Goal: Task Accomplishment & Management: Complete application form

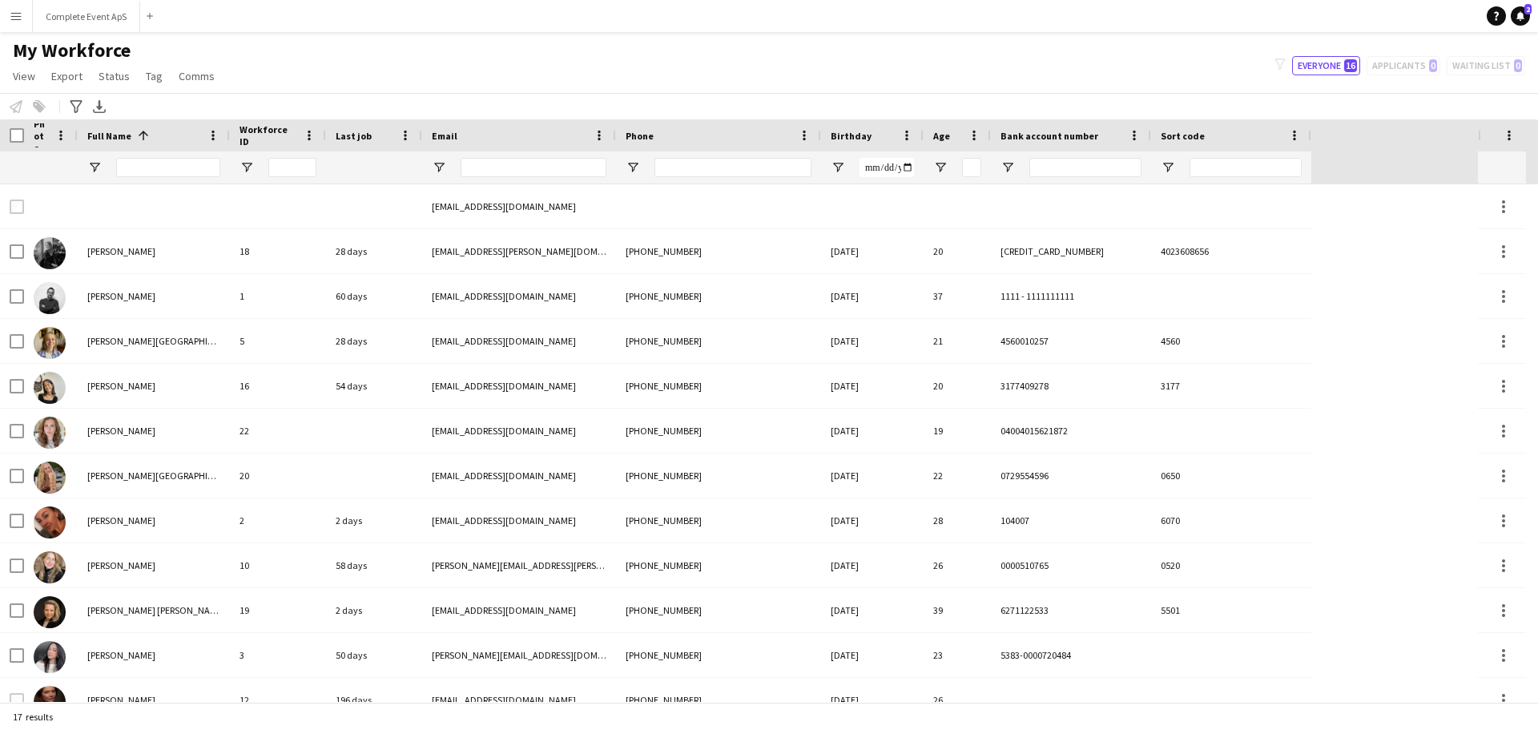
scroll to position [80, 0]
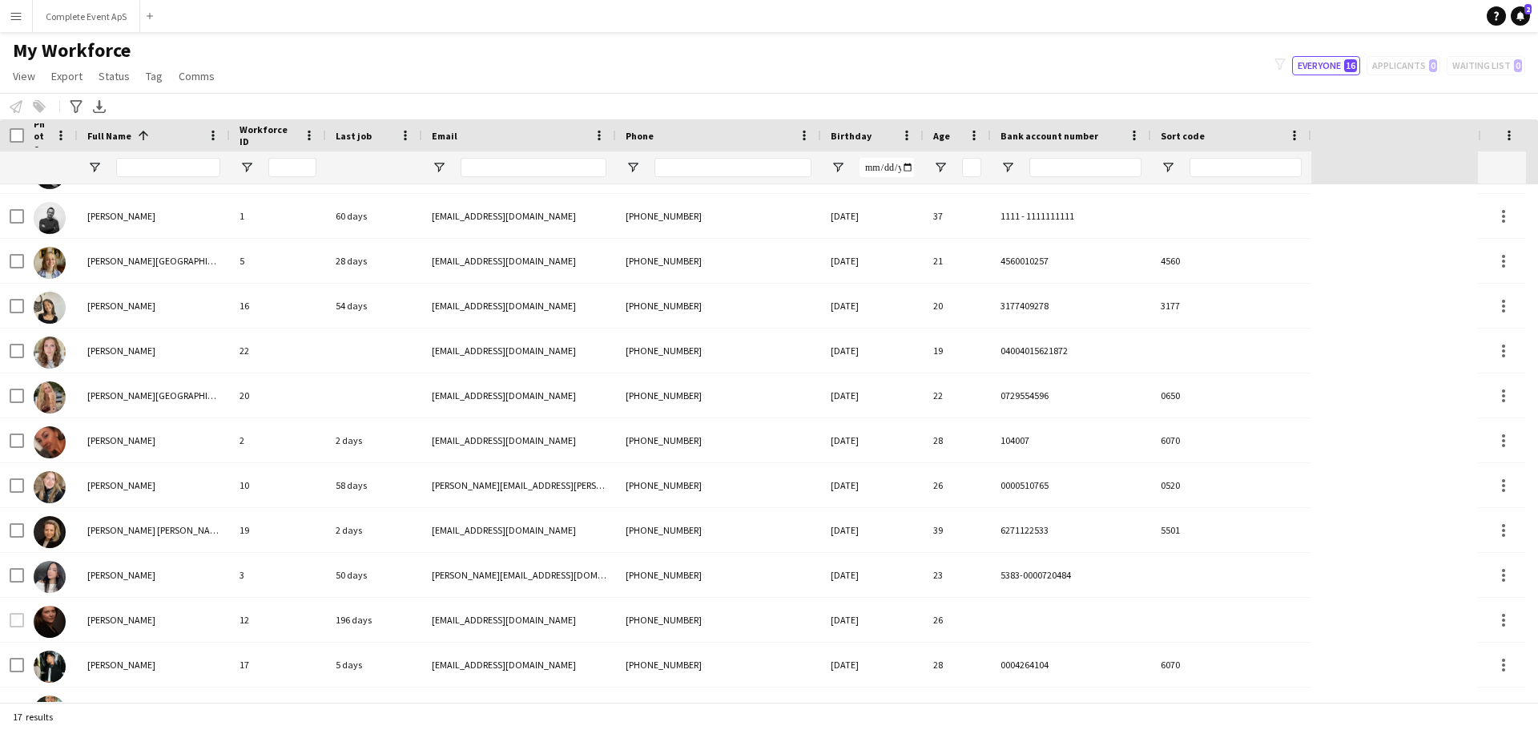
drag, startPoint x: 1518, startPoint y: 14, endPoint x: 1310, endPoint y: 30, distance: 208.9
click at [1518, 14] on icon at bounding box center [1520, 15] width 8 height 8
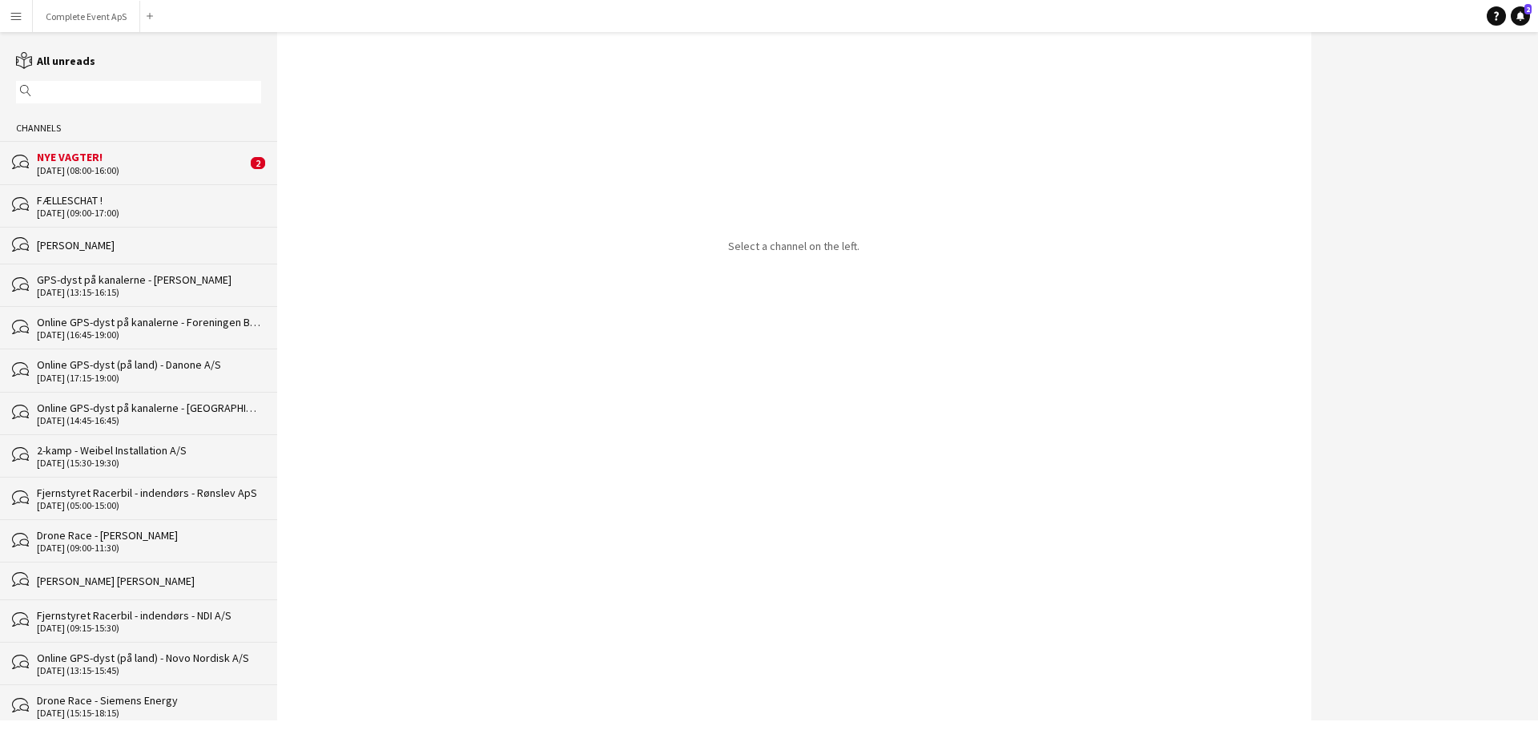
click at [164, 162] on div "NYE VAGTER!" at bounding box center [142, 157] width 210 height 14
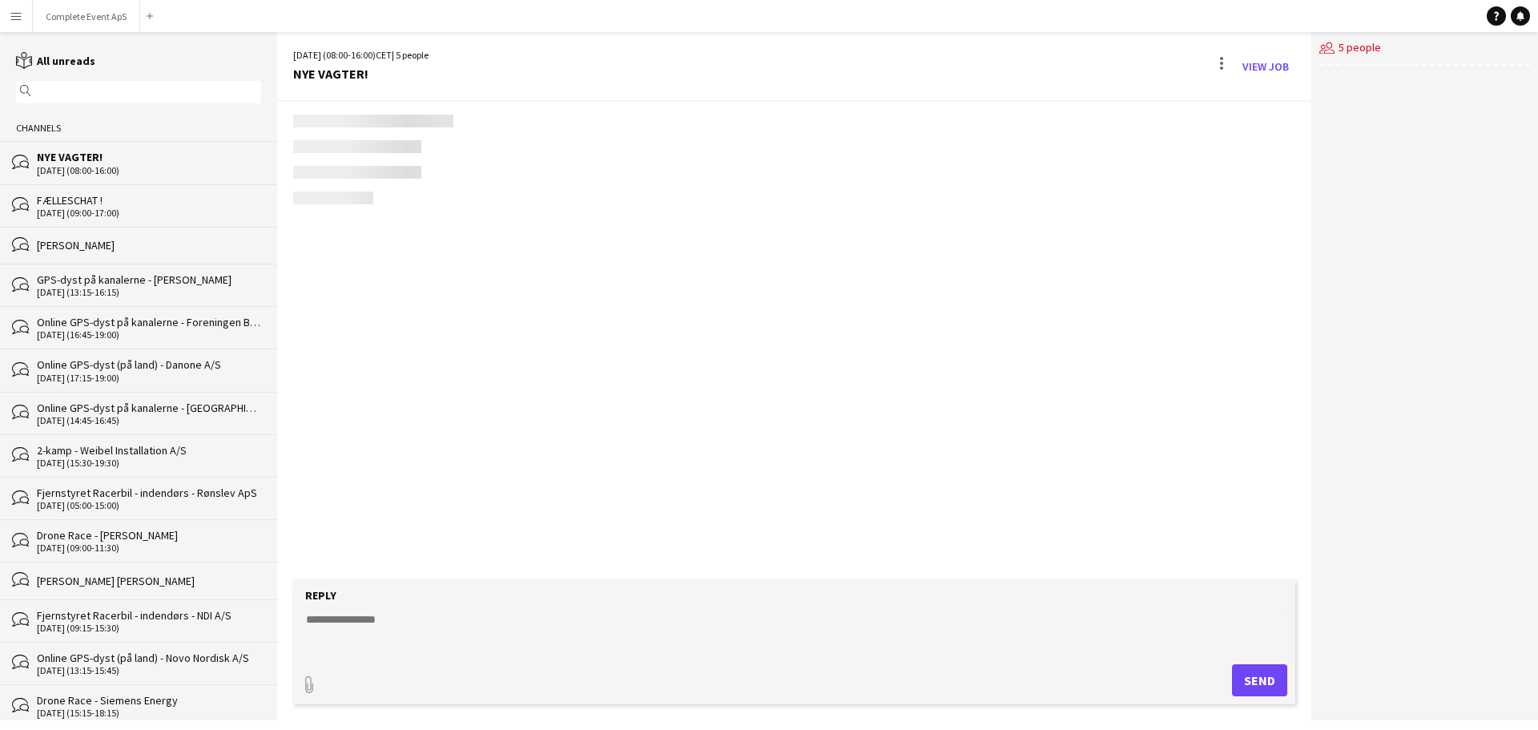
scroll to position [36, 0]
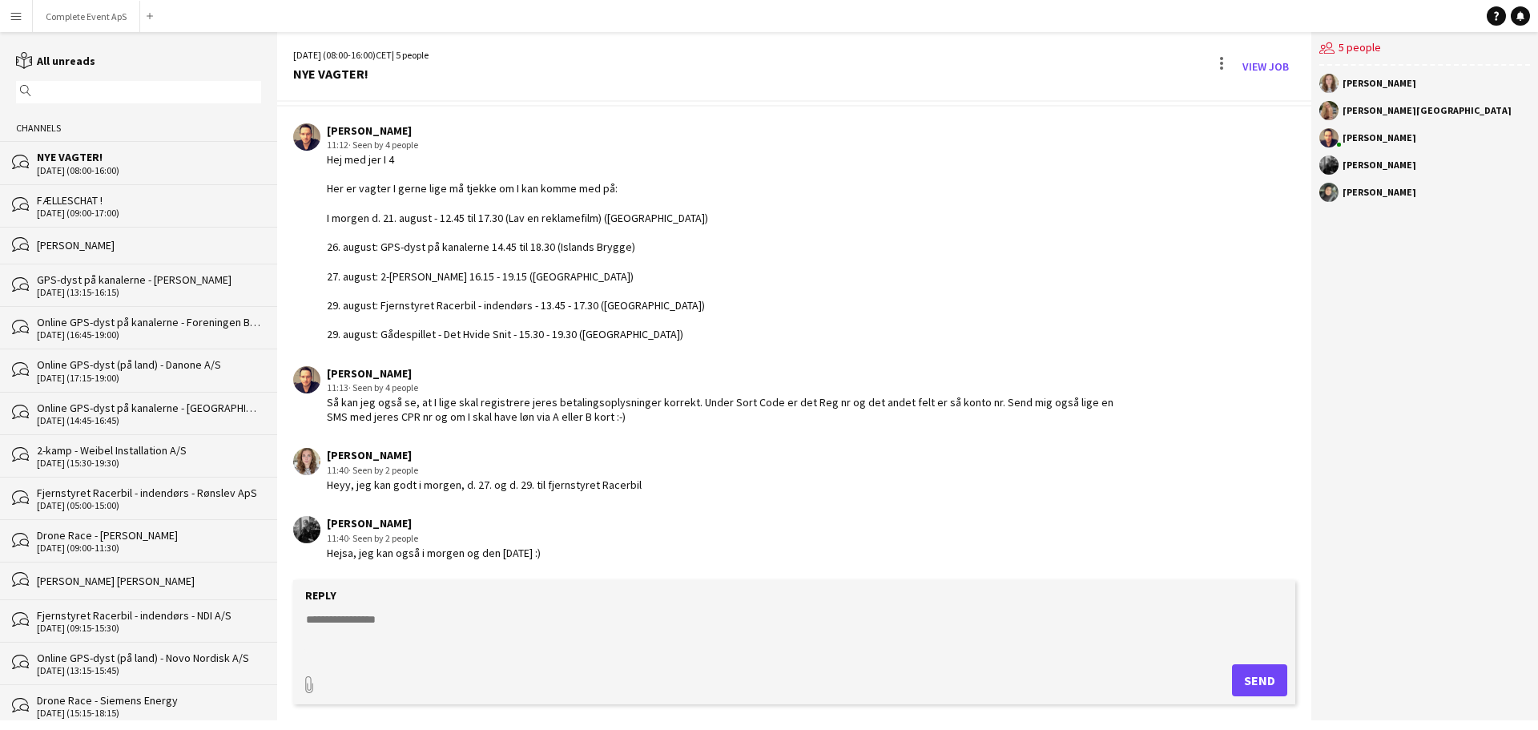
click at [638, 625] on textarea at bounding box center [797, 632] width 986 height 42
type textarea "**********"
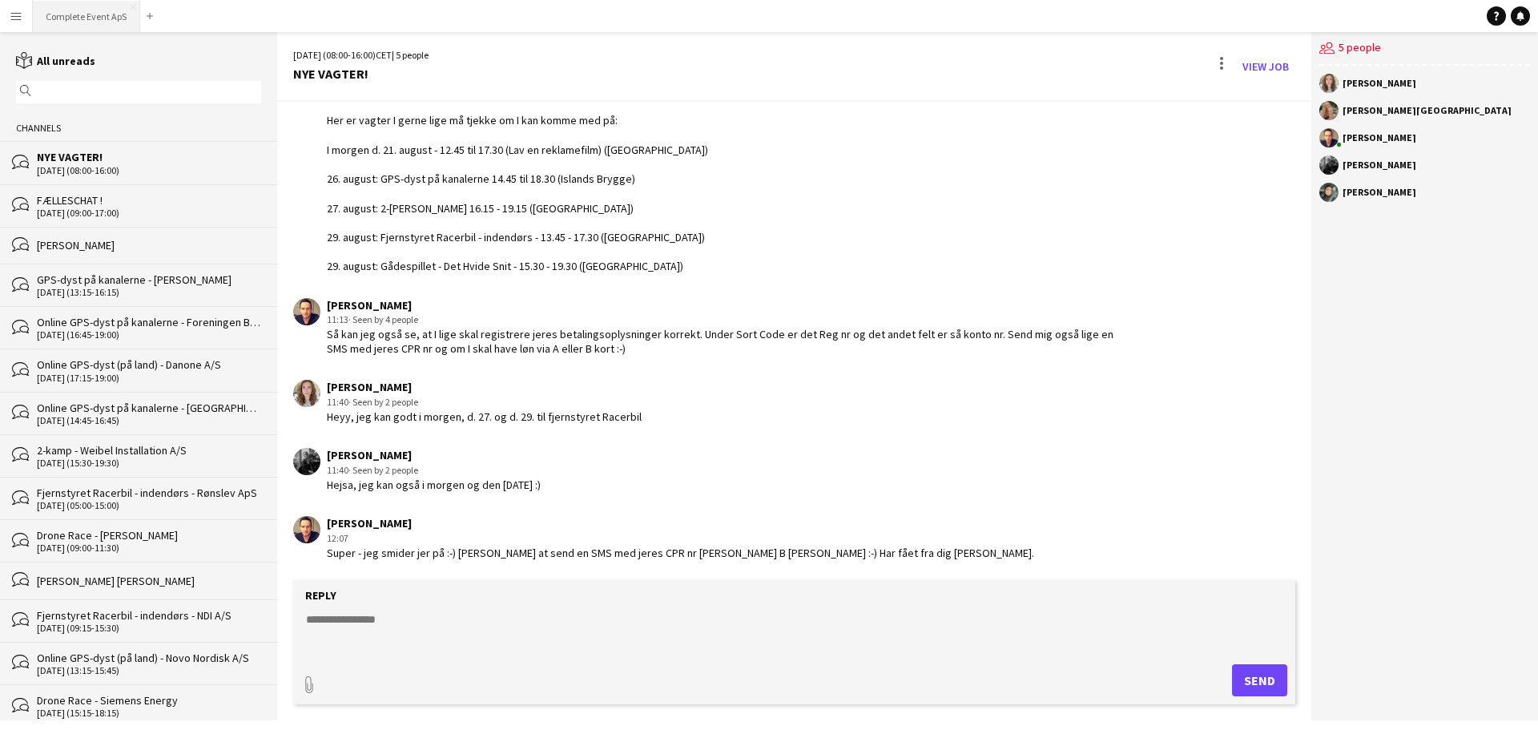
click at [83, 18] on button "Complete Event ApS Close" at bounding box center [86, 16] width 107 height 31
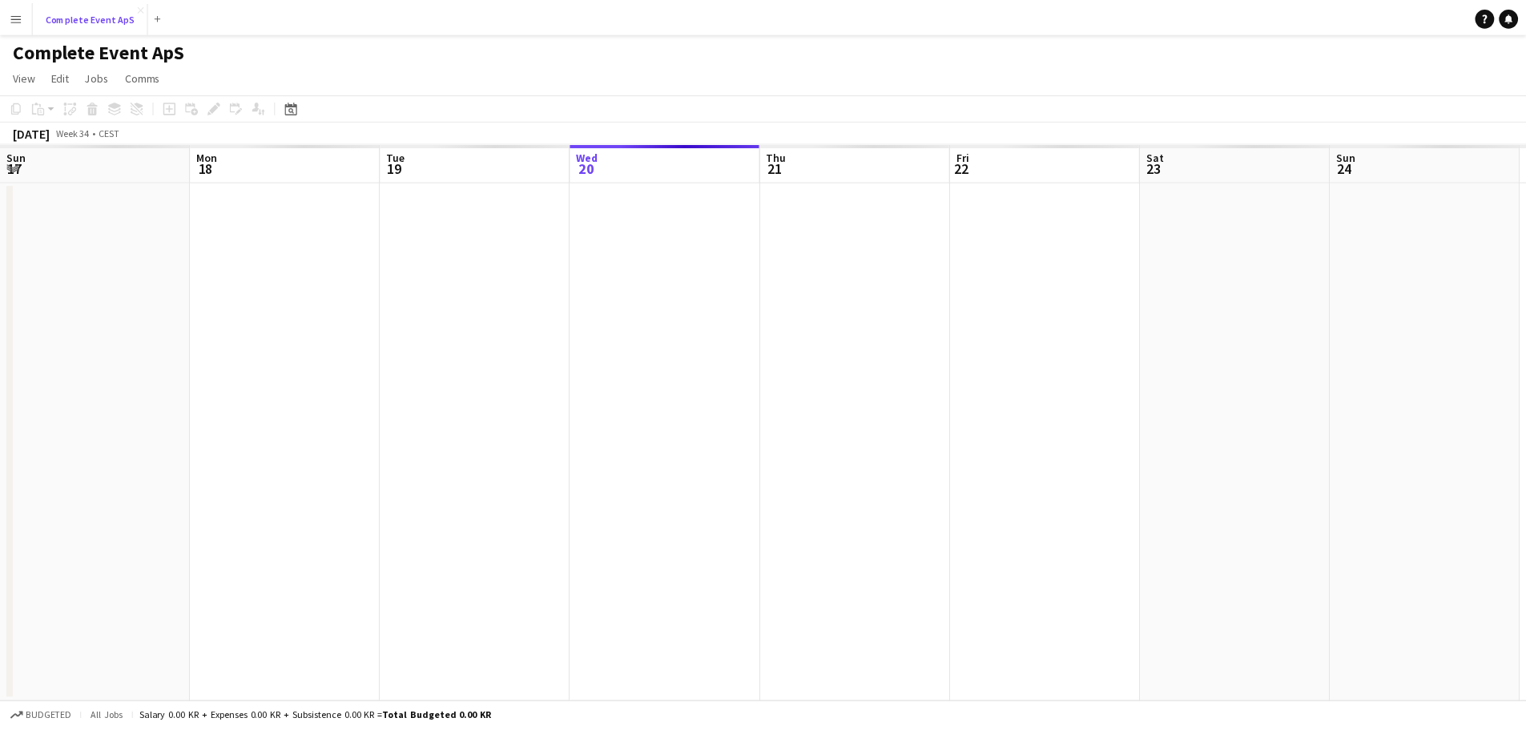
scroll to position [0, 383]
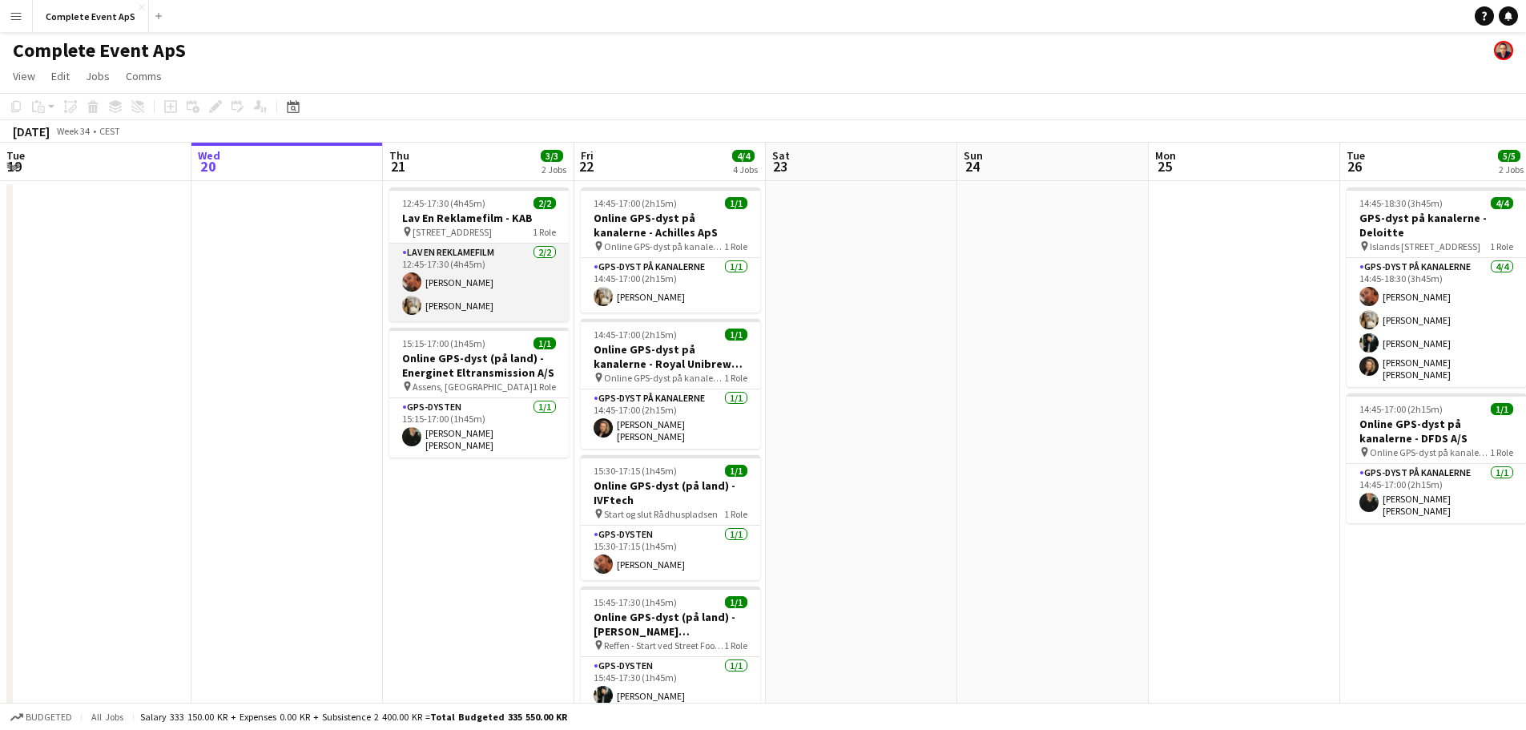
click at [501, 259] on app-card-role "Lav En Reklamefilm [DATE] 12:45-17:30 (4h45m) [PERSON_NAME] [PERSON_NAME]" at bounding box center [478, 283] width 179 height 78
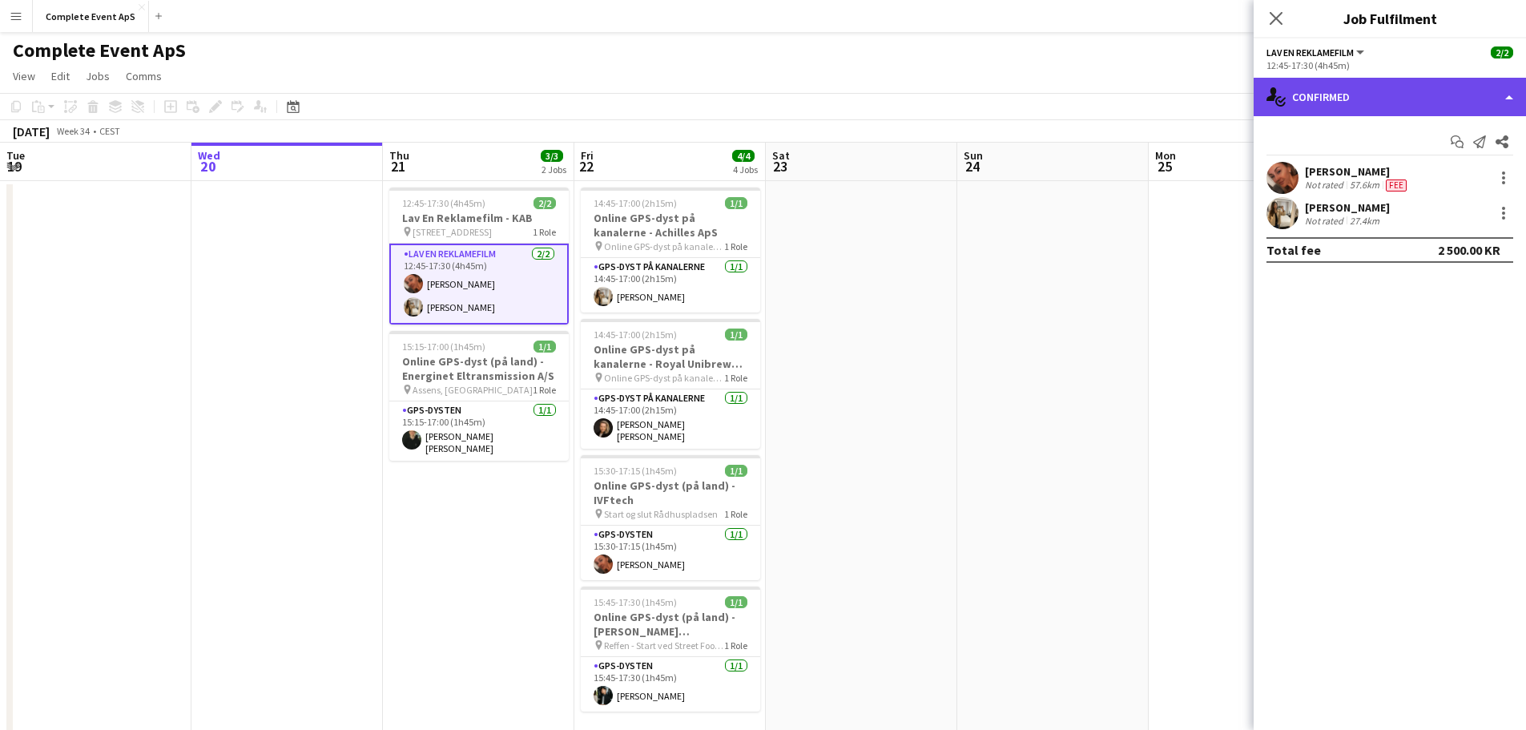
click at [1376, 103] on div "single-neutral-actions-check-2 Confirmed" at bounding box center [1390, 97] width 272 height 38
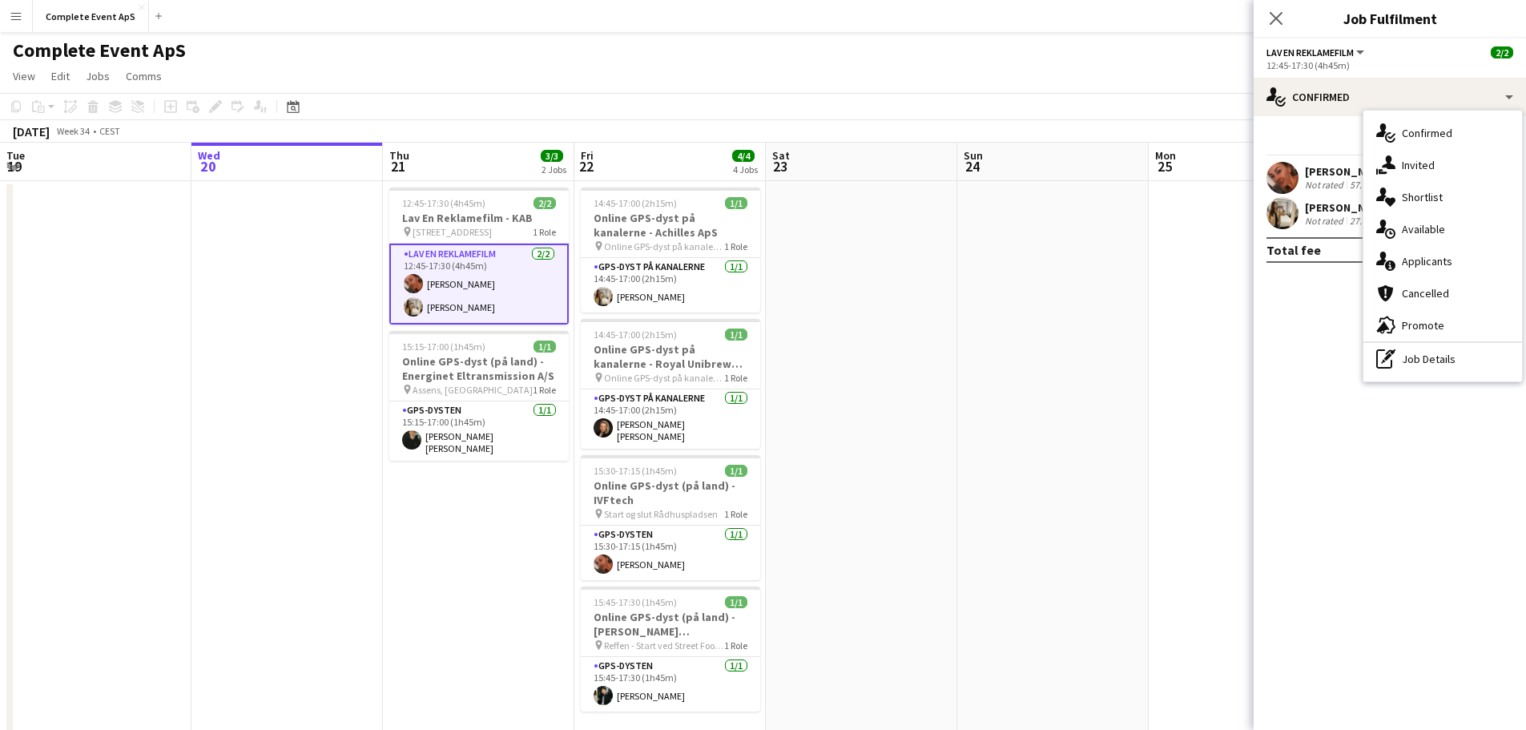
click at [517, 288] on app-card-role "Lav En Reklamefilm [DATE] 12:45-17:30 (4h45m) [PERSON_NAME] [PERSON_NAME]" at bounding box center [478, 284] width 179 height 81
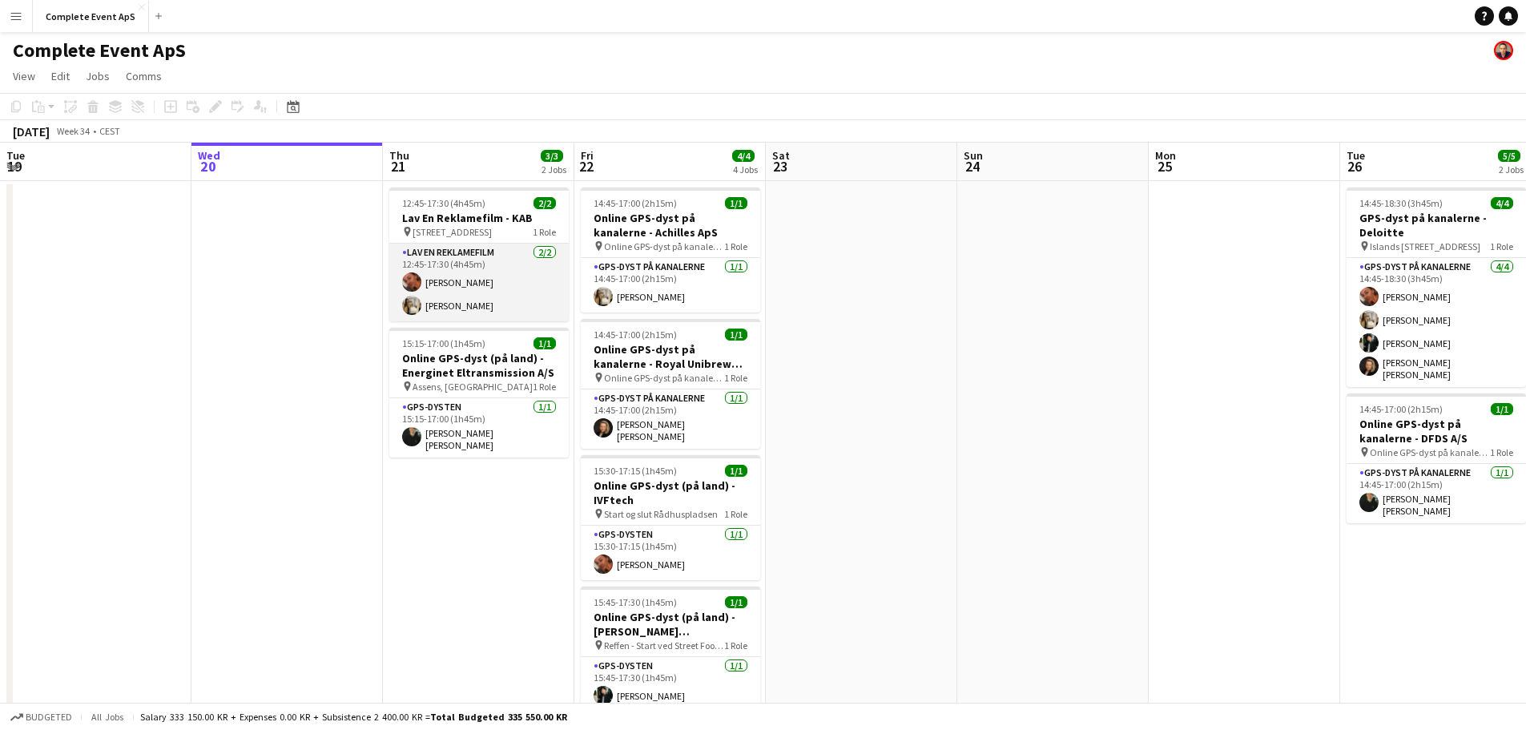
click at [477, 267] on app-card-role "Lav En Reklamefilm [DATE] 12:45-17:30 (4h45m) [PERSON_NAME] [PERSON_NAME]" at bounding box center [478, 283] width 179 height 78
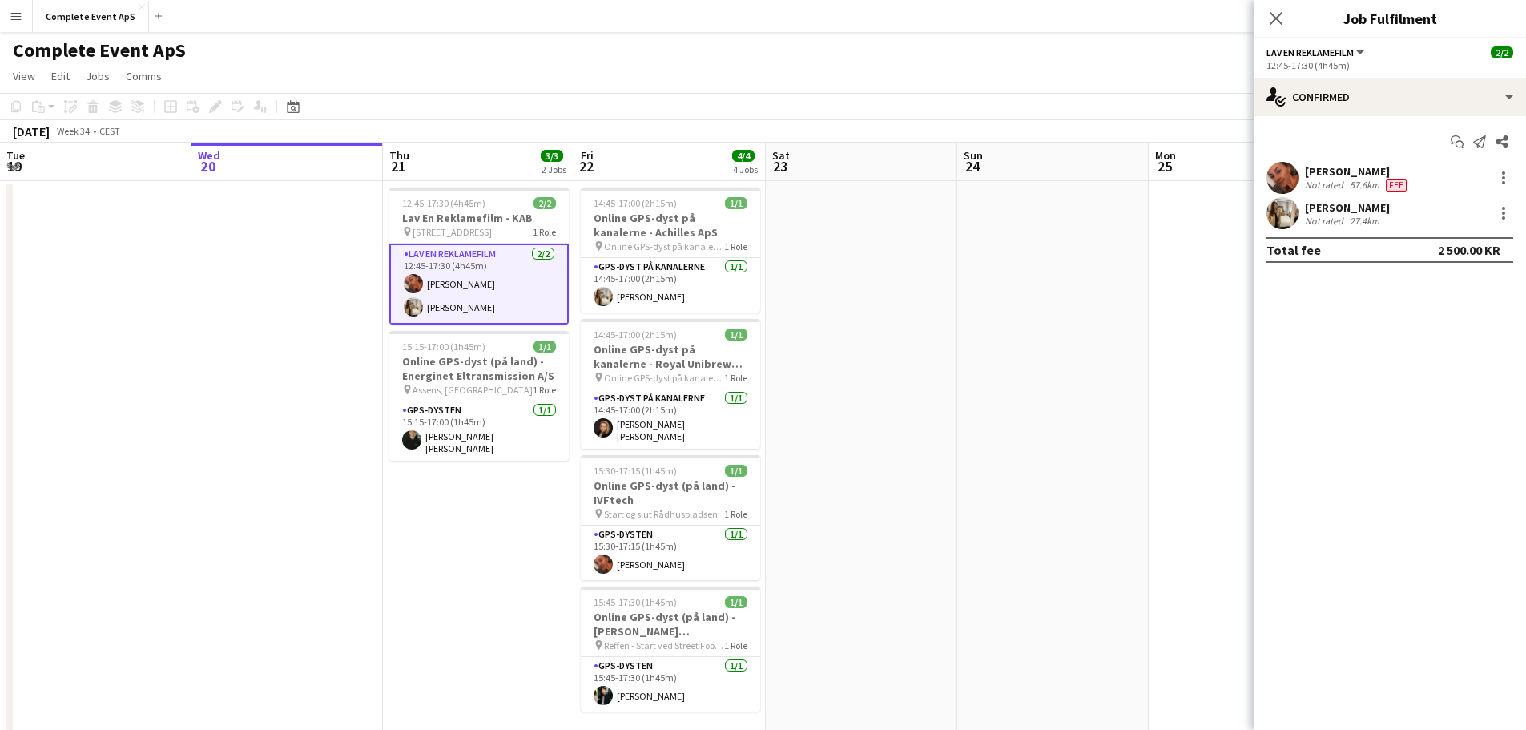
click at [477, 267] on app-card-role "Lav En Reklamefilm [DATE] 12:45-17:30 (4h45m) [PERSON_NAME] [PERSON_NAME]" at bounding box center [478, 284] width 179 height 81
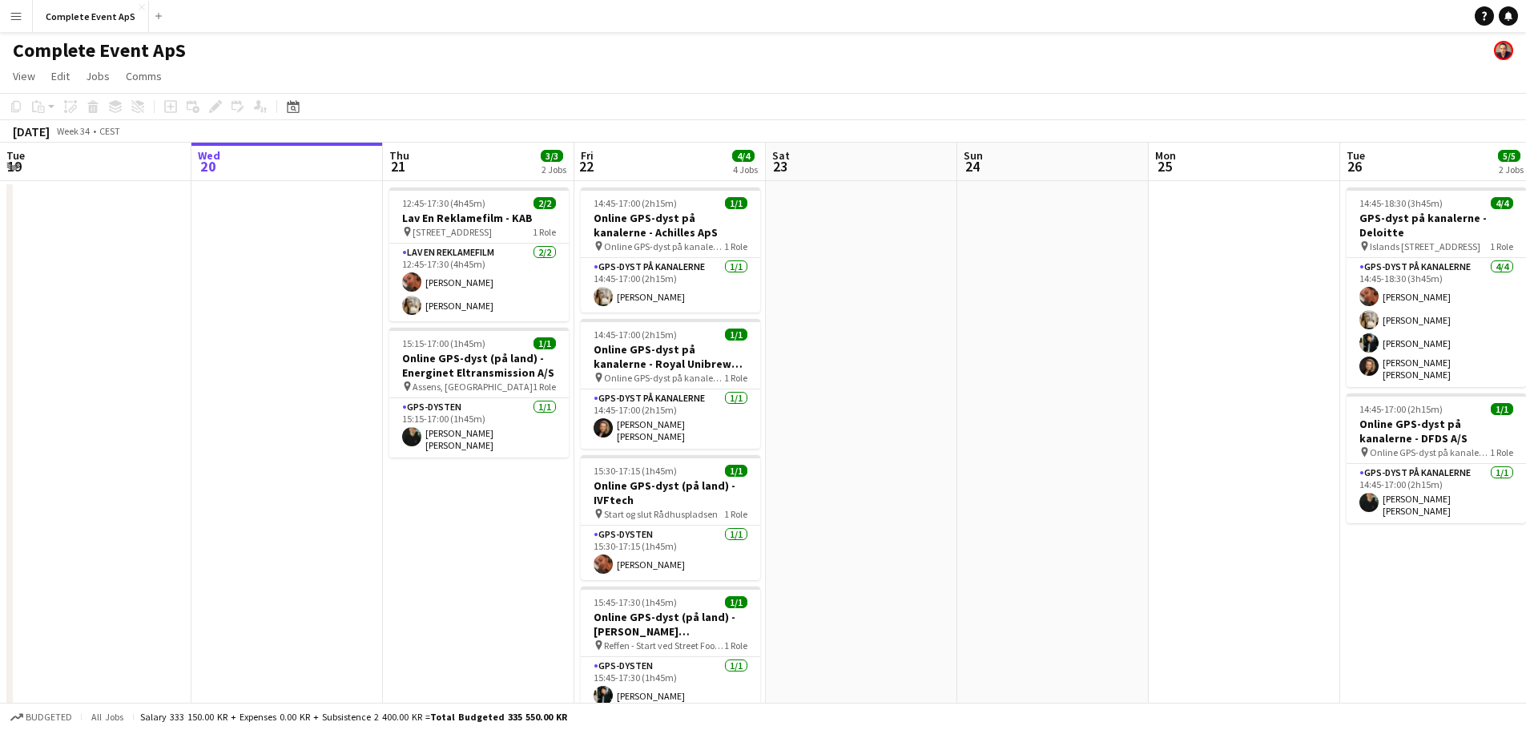
click at [837, 312] on app-date-cell at bounding box center [861, 629] width 191 height 897
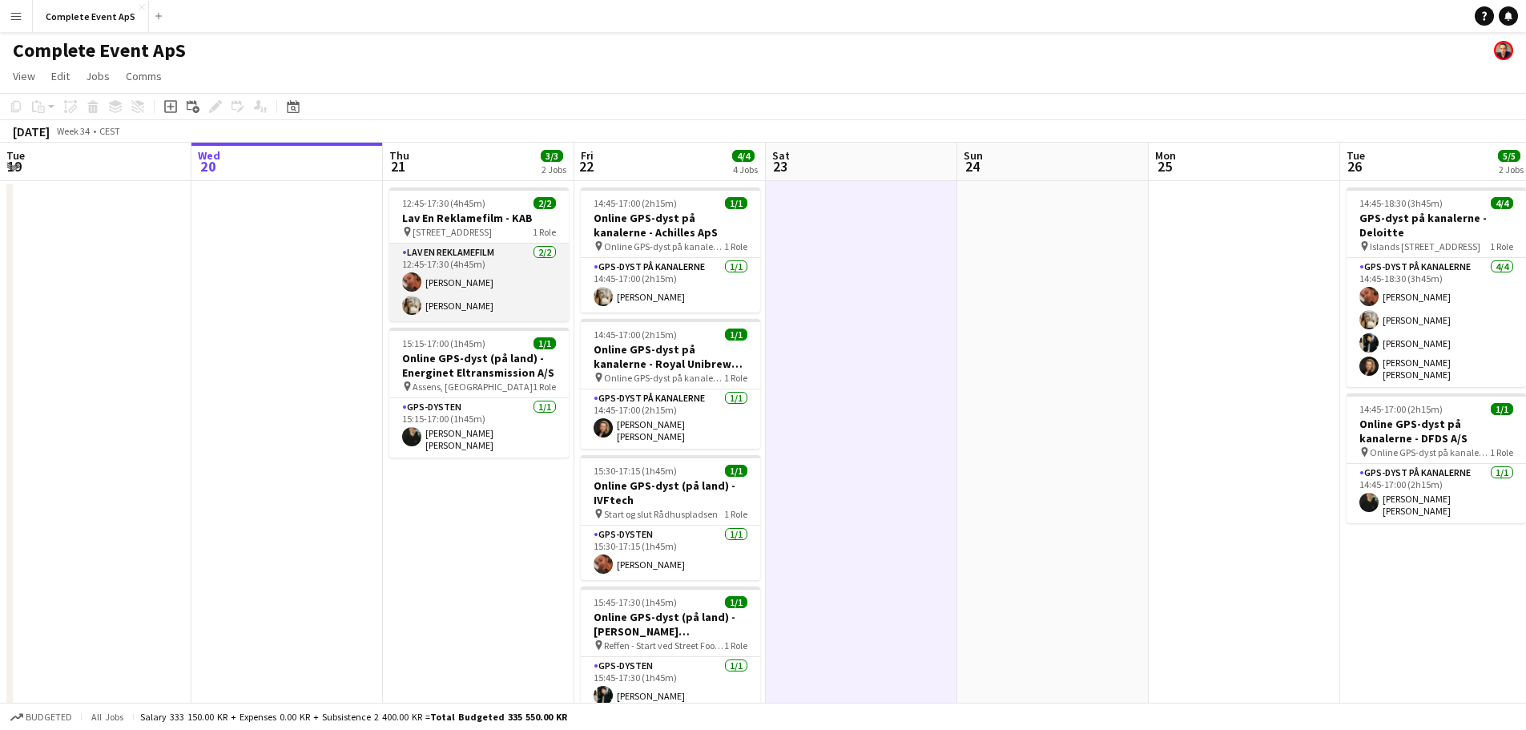
click at [463, 288] on app-card-role "Lav En Reklamefilm [DATE] 12:45-17:30 (4h45m) [PERSON_NAME] [PERSON_NAME]" at bounding box center [478, 283] width 179 height 78
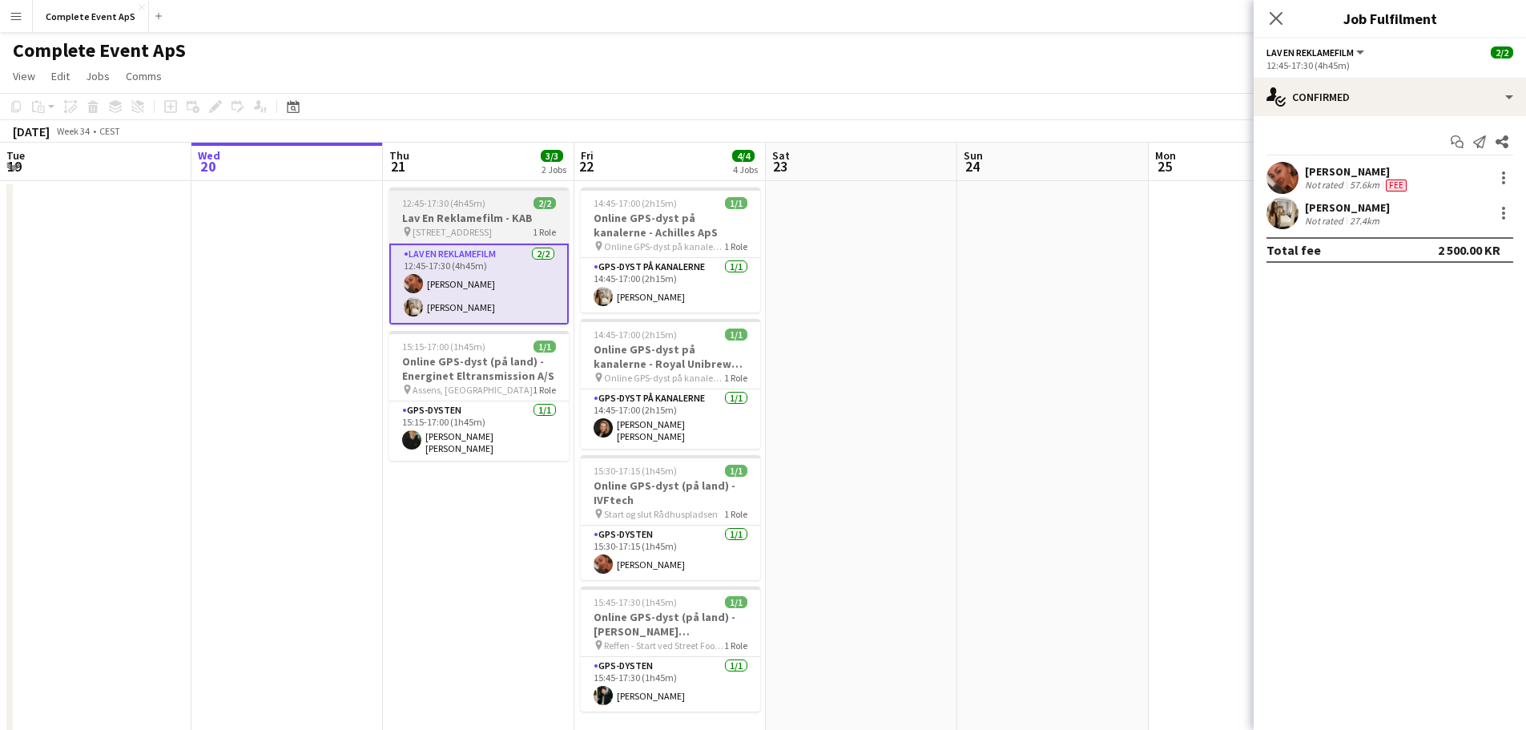
click at [485, 211] on h3 "Lav En Reklamefilm - KAB" at bounding box center [478, 218] width 179 height 14
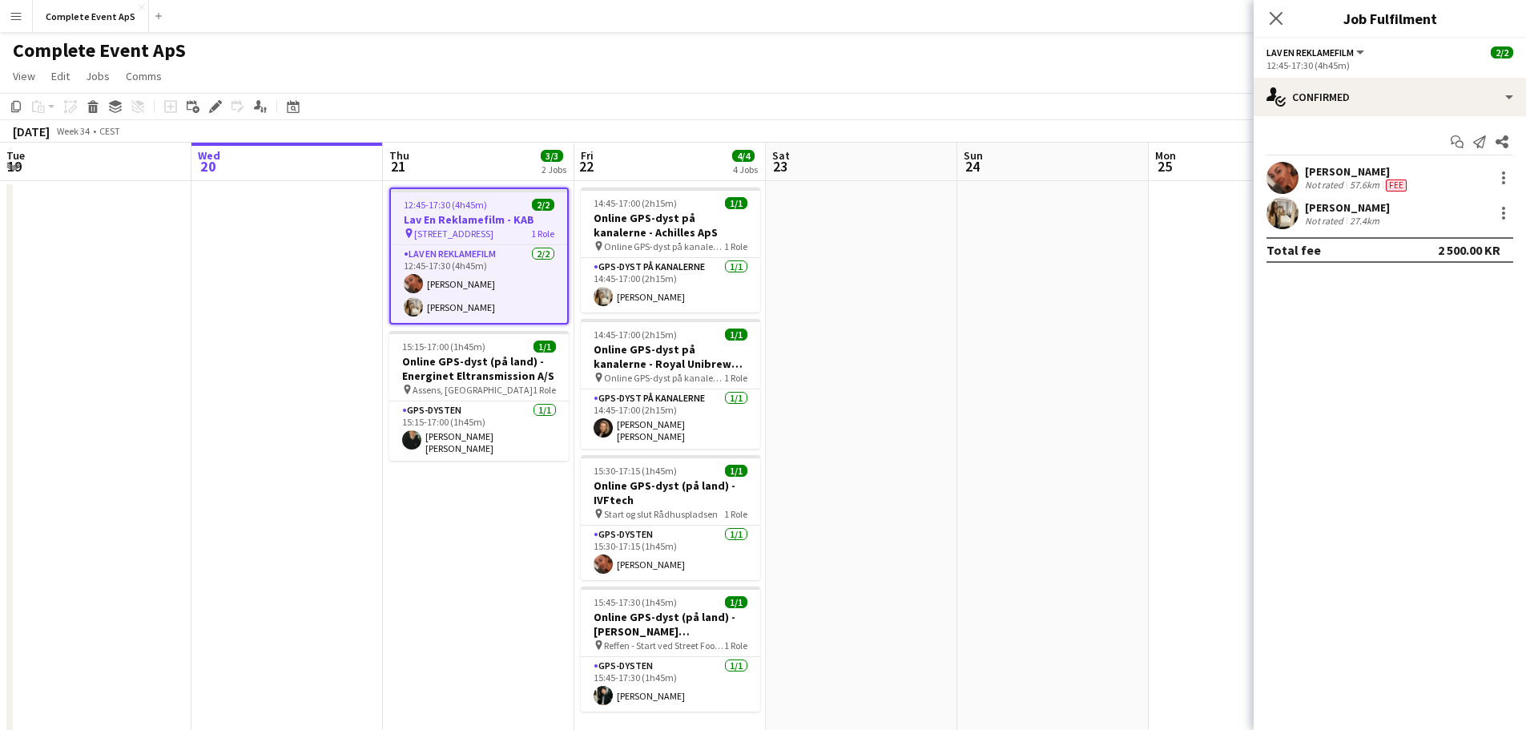
click at [485, 211] on app-job-card "12:45-17:30 (4h45m) 2/2 Lav En Reklamefilm - KAB pin [STREET_ADDRESS] 1 Role La…" at bounding box center [478, 255] width 179 height 137
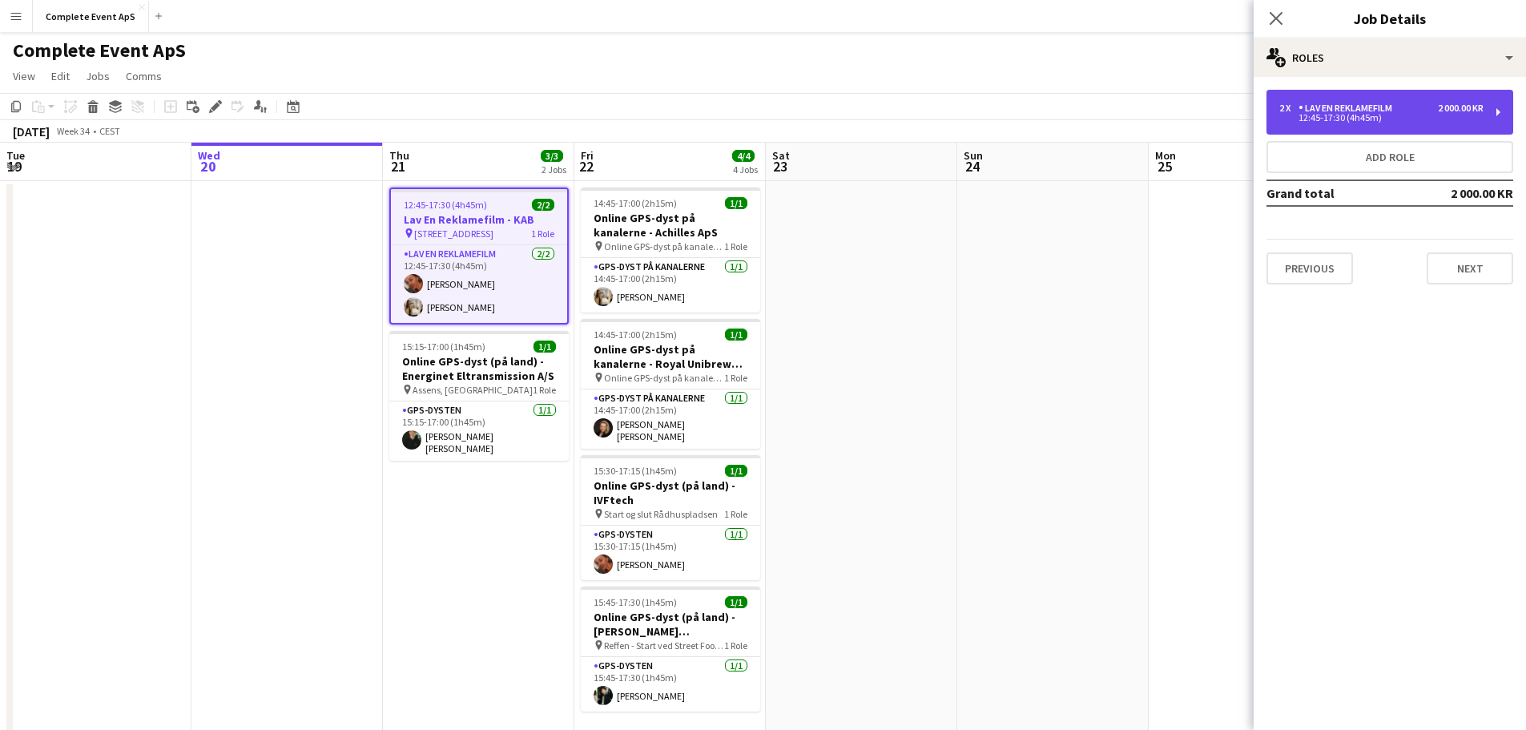
click at [1367, 117] on div "12:45-17:30 (4h45m)" at bounding box center [1381, 118] width 204 height 8
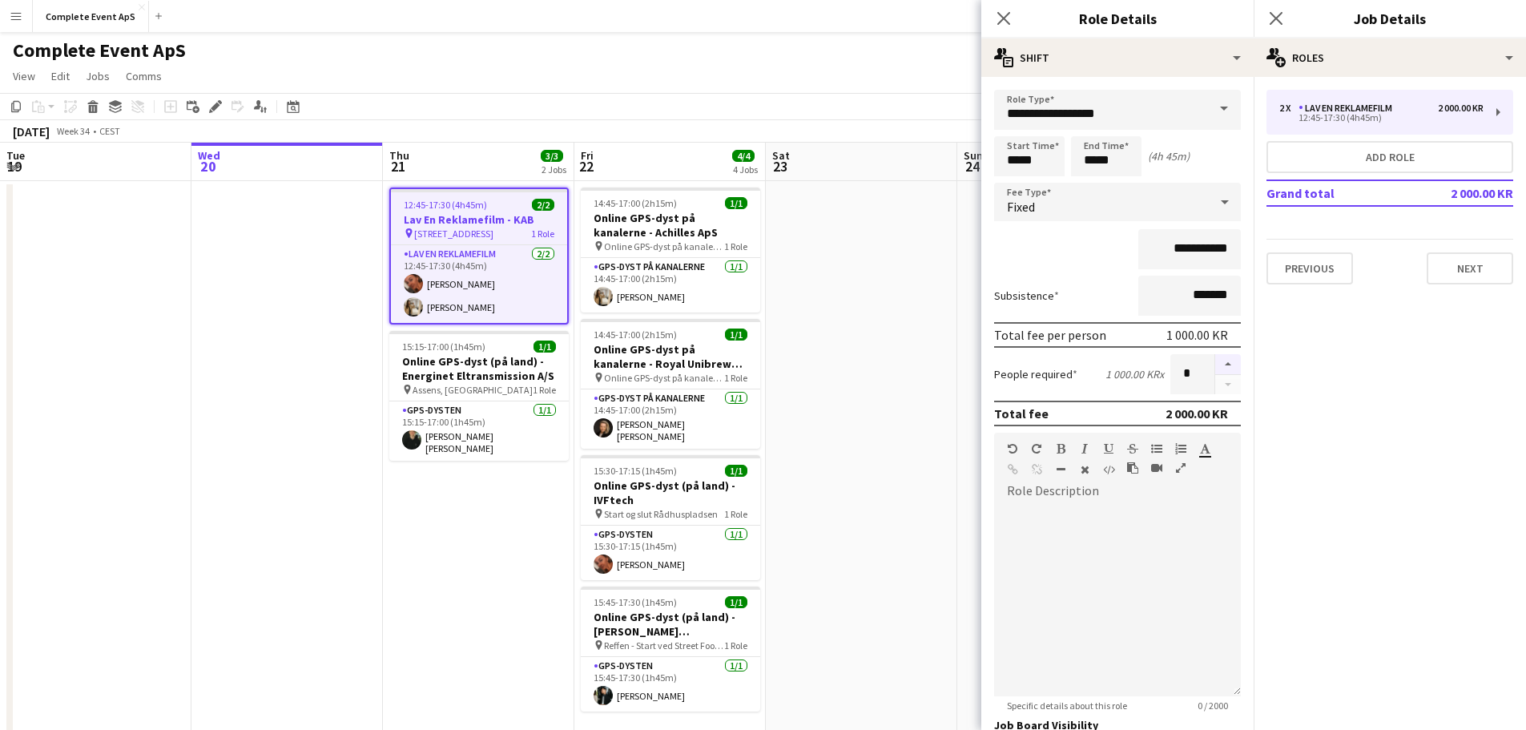
click at [1218, 363] on button "button" at bounding box center [1228, 364] width 26 height 21
type input "*"
click at [901, 474] on app-date-cell at bounding box center [861, 629] width 191 height 897
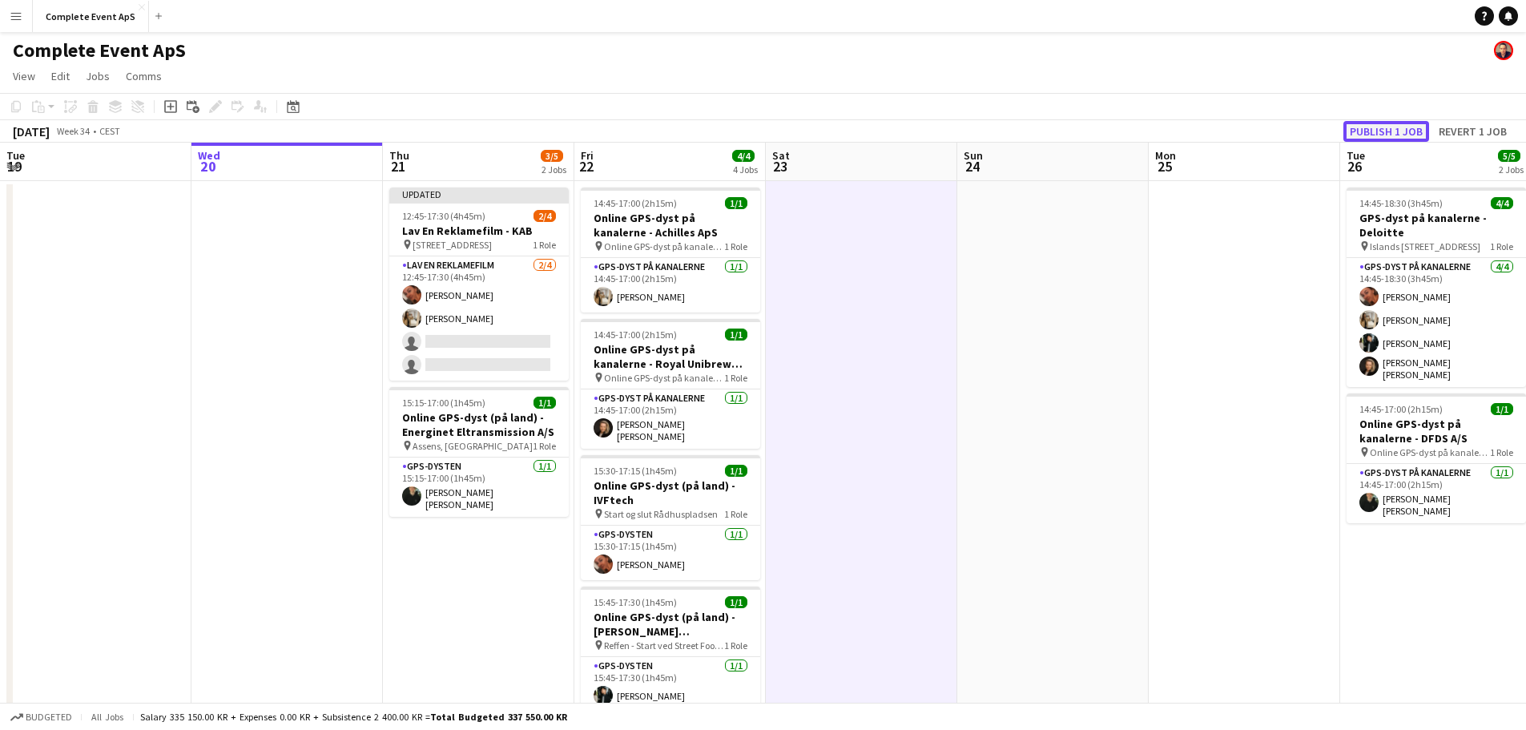
click at [1382, 125] on button "Publish 1 job" at bounding box center [1386, 131] width 86 height 21
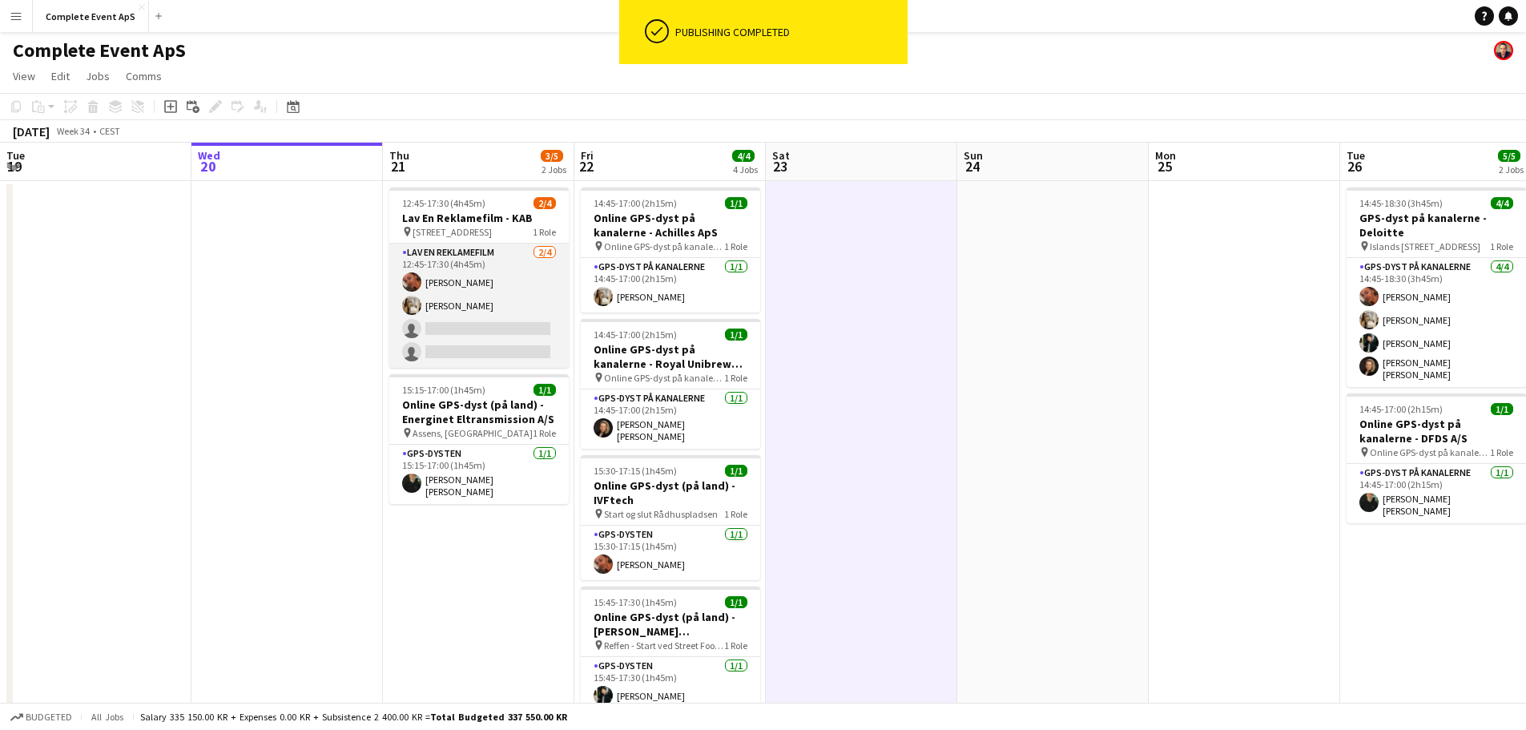
click at [483, 326] on app-card-role "Lav En Reklamefilm [DATE] 12:45-17:30 (4h45m) [PERSON_NAME] [PERSON_NAME] singl…" at bounding box center [478, 306] width 179 height 124
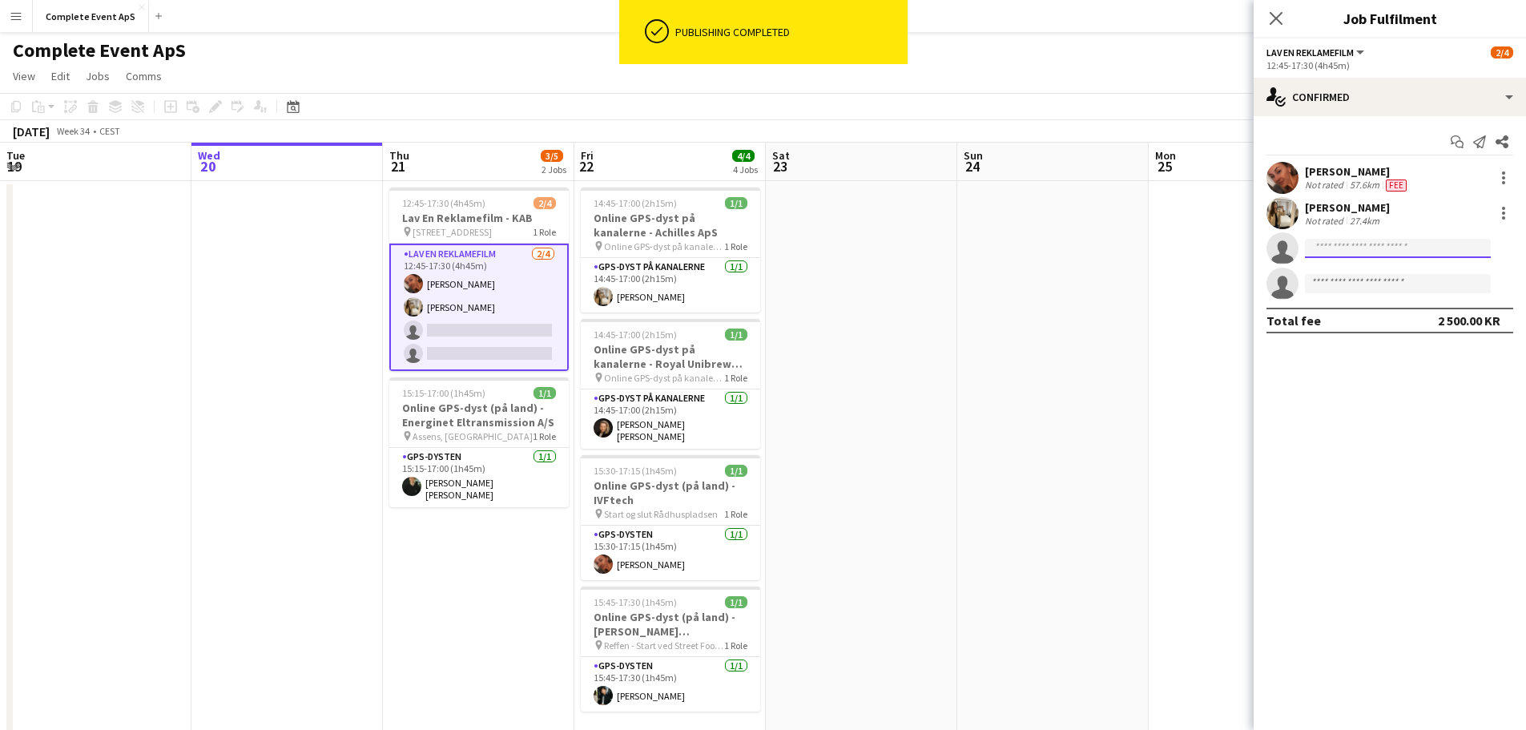
click at [1350, 240] on input at bounding box center [1398, 248] width 186 height 19
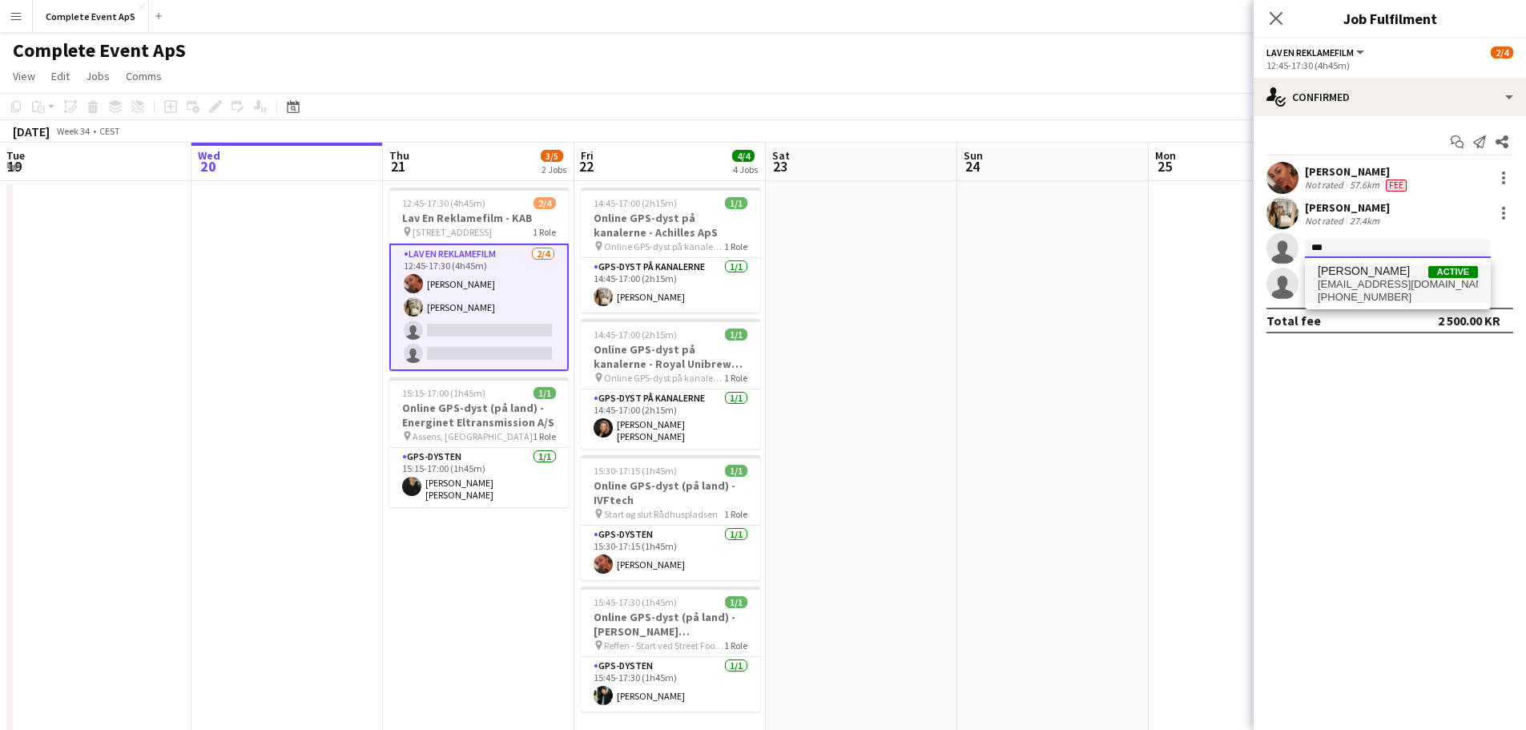
type input "***"
click at [1368, 275] on span "[PERSON_NAME]" at bounding box center [1364, 271] width 92 height 14
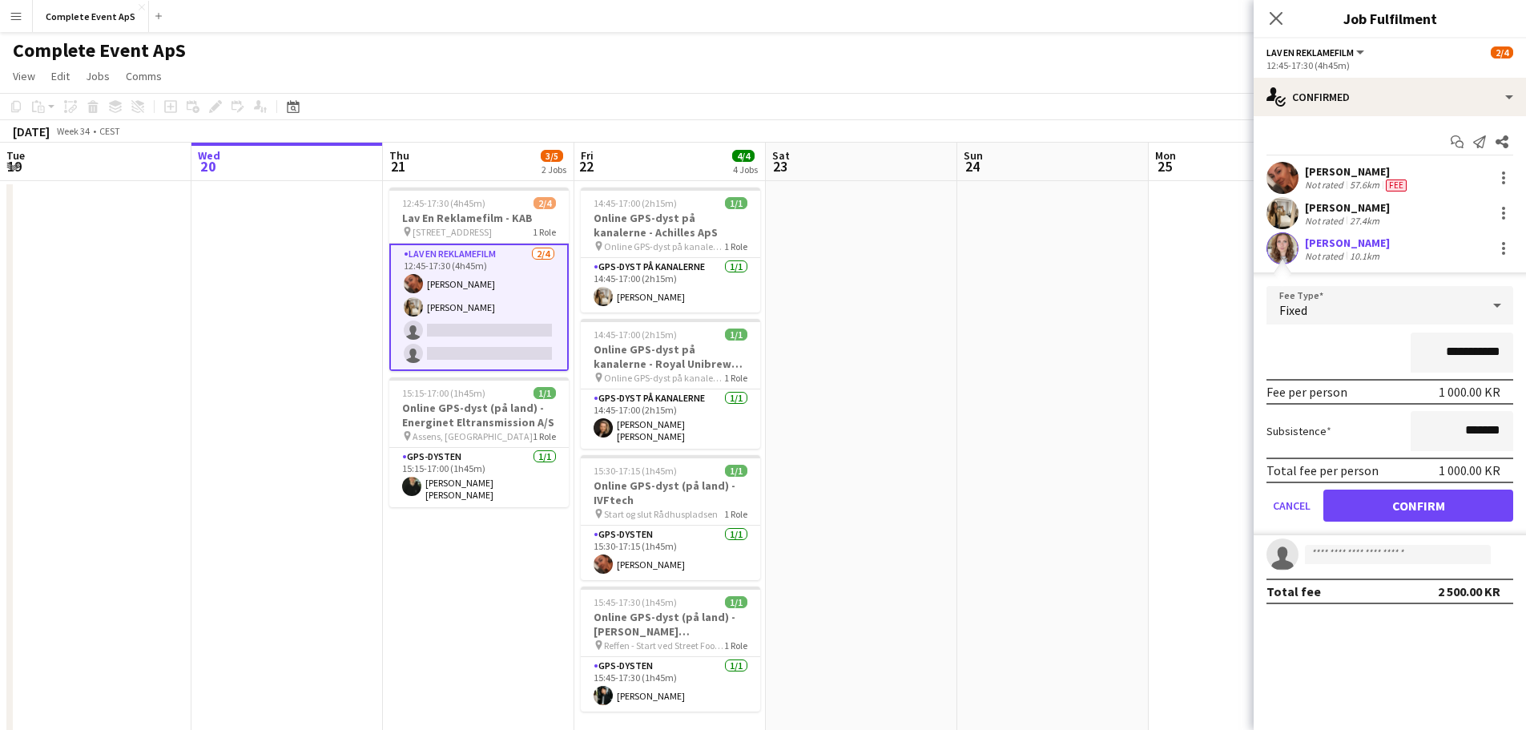
drag, startPoint x: 1444, startPoint y: 352, endPoint x: 1536, endPoint y: 368, distance: 94.3
click at [1508, 364] on input "**********" at bounding box center [1462, 352] width 103 height 40
type input "******"
click at [1420, 505] on button "Confirm" at bounding box center [1418, 505] width 190 height 32
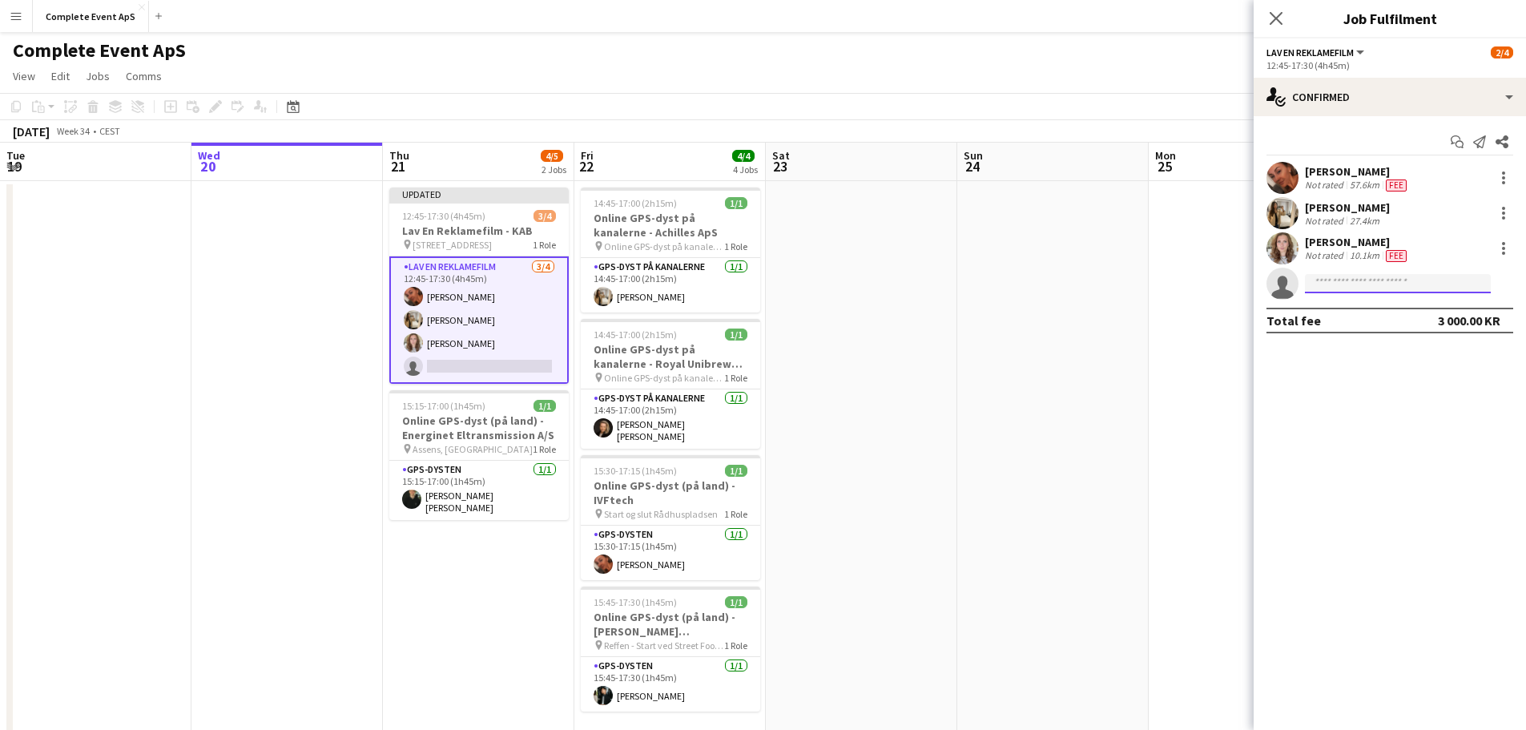
click at [1327, 284] on input at bounding box center [1398, 283] width 186 height 19
type input "****"
click at [1371, 319] on span "[EMAIL_ADDRESS][PERSON_NAME][DOMAIN_NAME]" at bounding box center [1398, 319] width 160 height 13
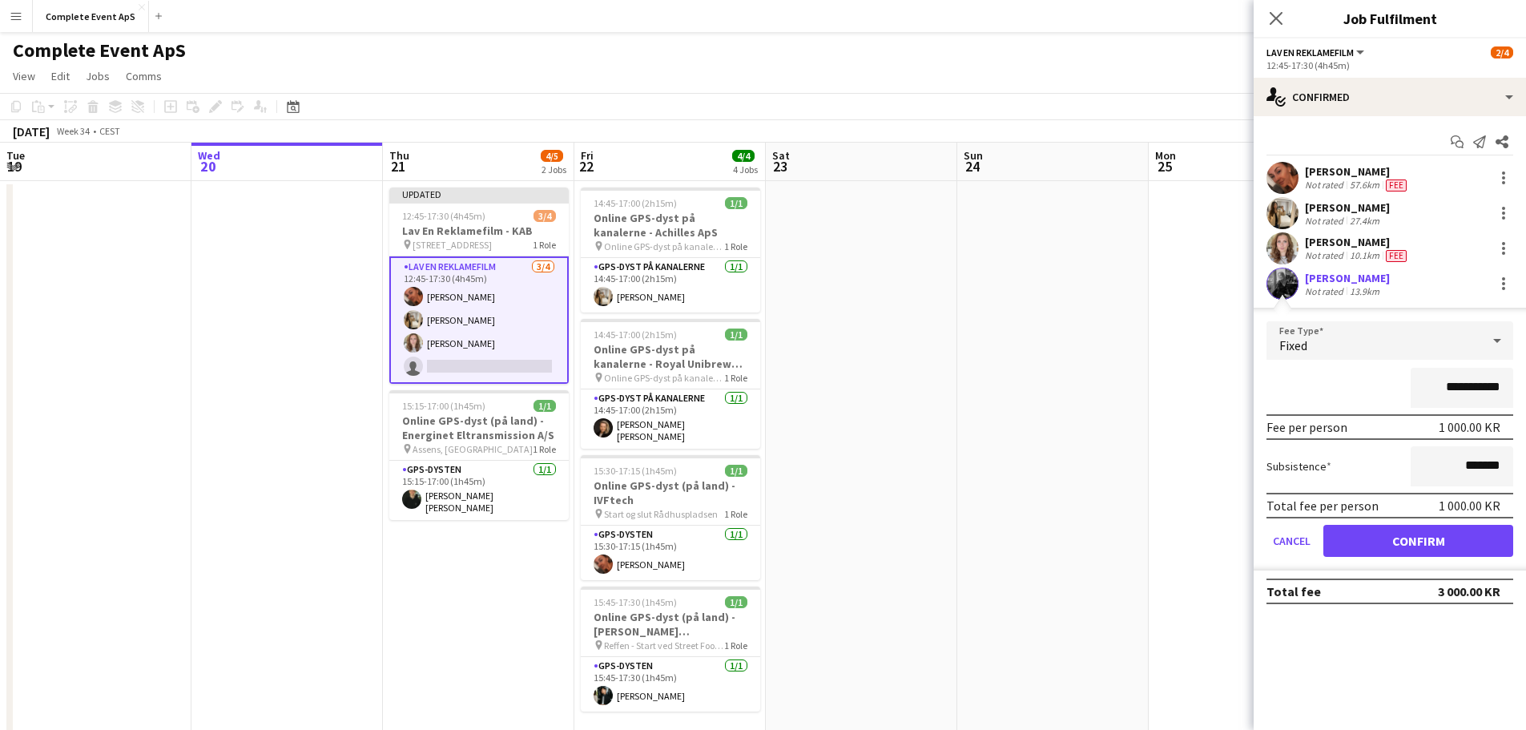
drag, startPoint x: 1431, startPoint y: 382, endPoint x: 1632, endPoint y: 411, distance: 203.1
click at [1526, 411] on html "Menu Boards Boards Boards All jobs Status Workforce Workforce My Workforce Recr…" at bounding box center [763, 552] width 1526 height 1105
type input "******"
click at [1411, 541] on button "Confirm" at bounding box center [1418, 541] width 190 height 32
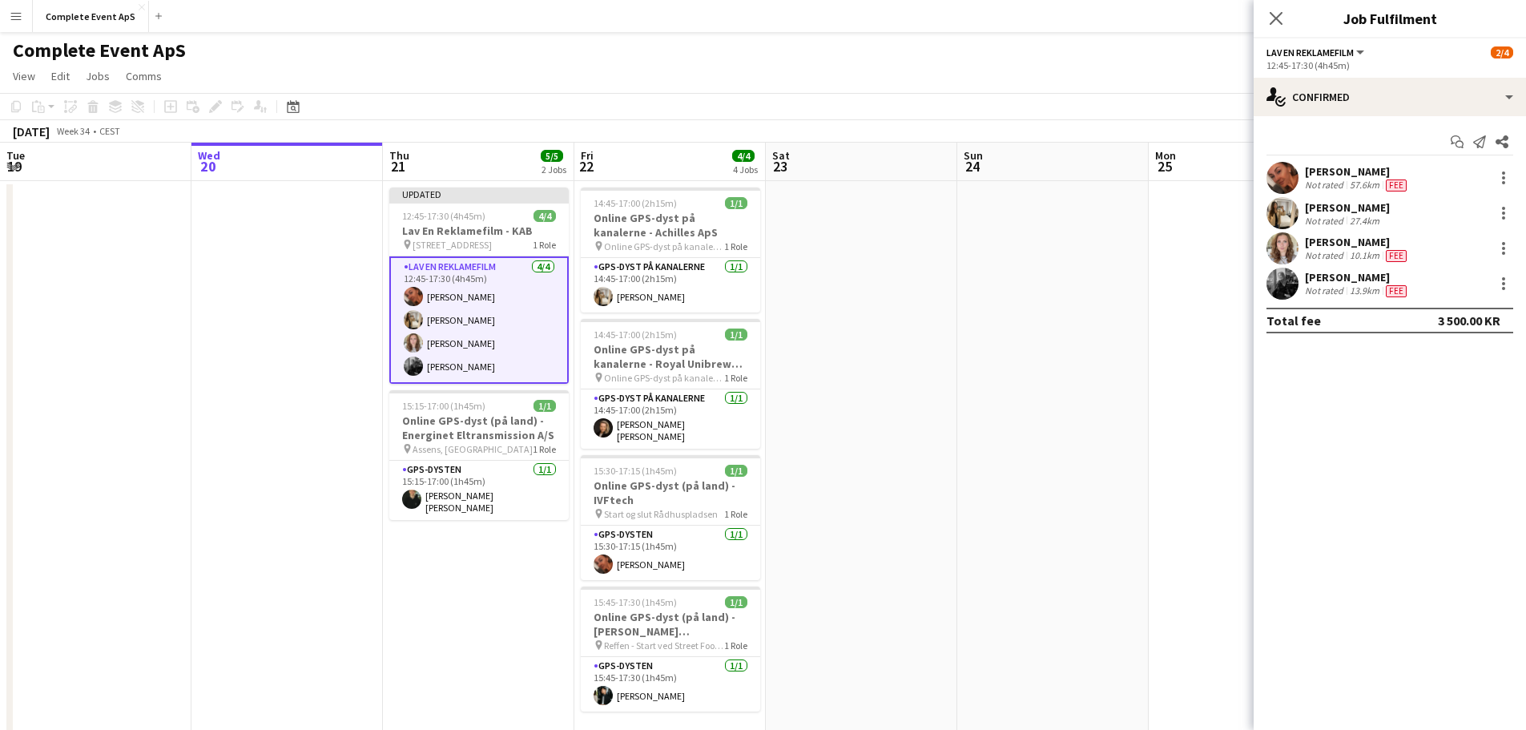
click at [1142, 505] on app-date-cell at bounding box center [1052, 629] width 191 height 897
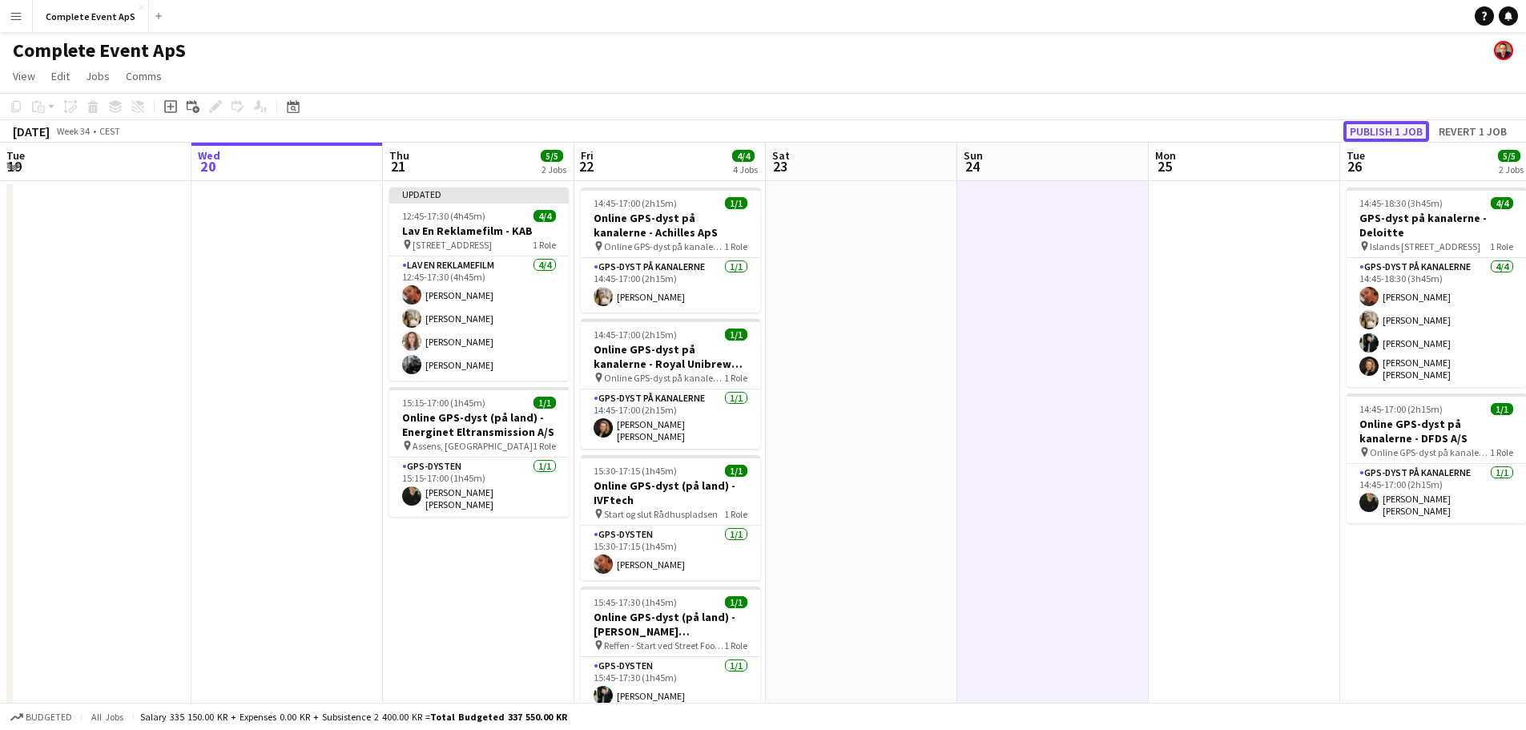
click at [1379, 133] on button "Publish 1 job" at bounding box center [1386, 131] width 86 height 21
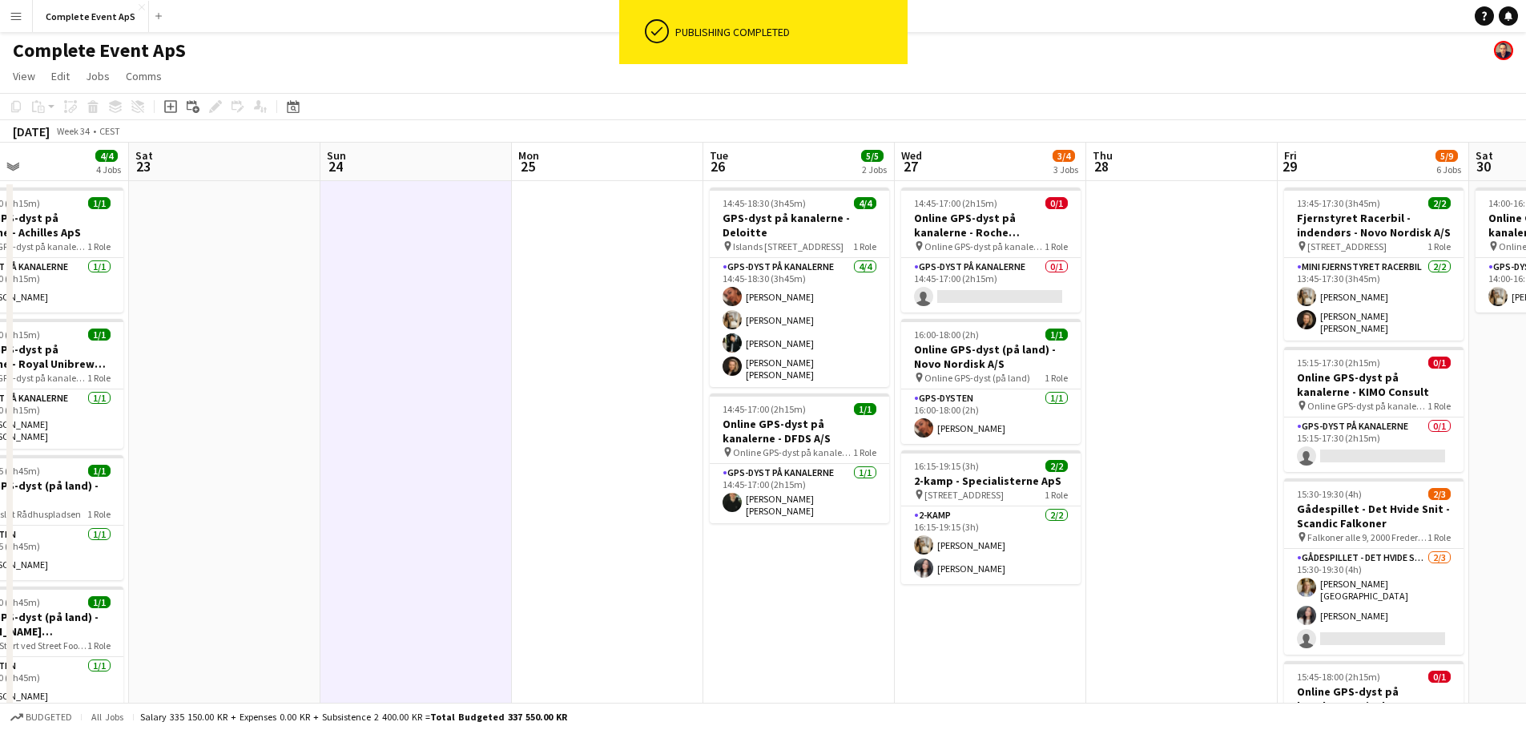
drag, startPoint x: 1232, startPoint y: 378, endPoint x: 597, endPoint y: 386, distance: 635.3
click at [597, 386] on app-calendar-viewport "Tue 19 Wed 20 Thu 21 5/5 2 Jobs Fri 22 4/4 4 Jobs Sat 23 Sun 24 Mon 25 Tue 26 5…" at bounding box center [763, 611] width 1526 height 936
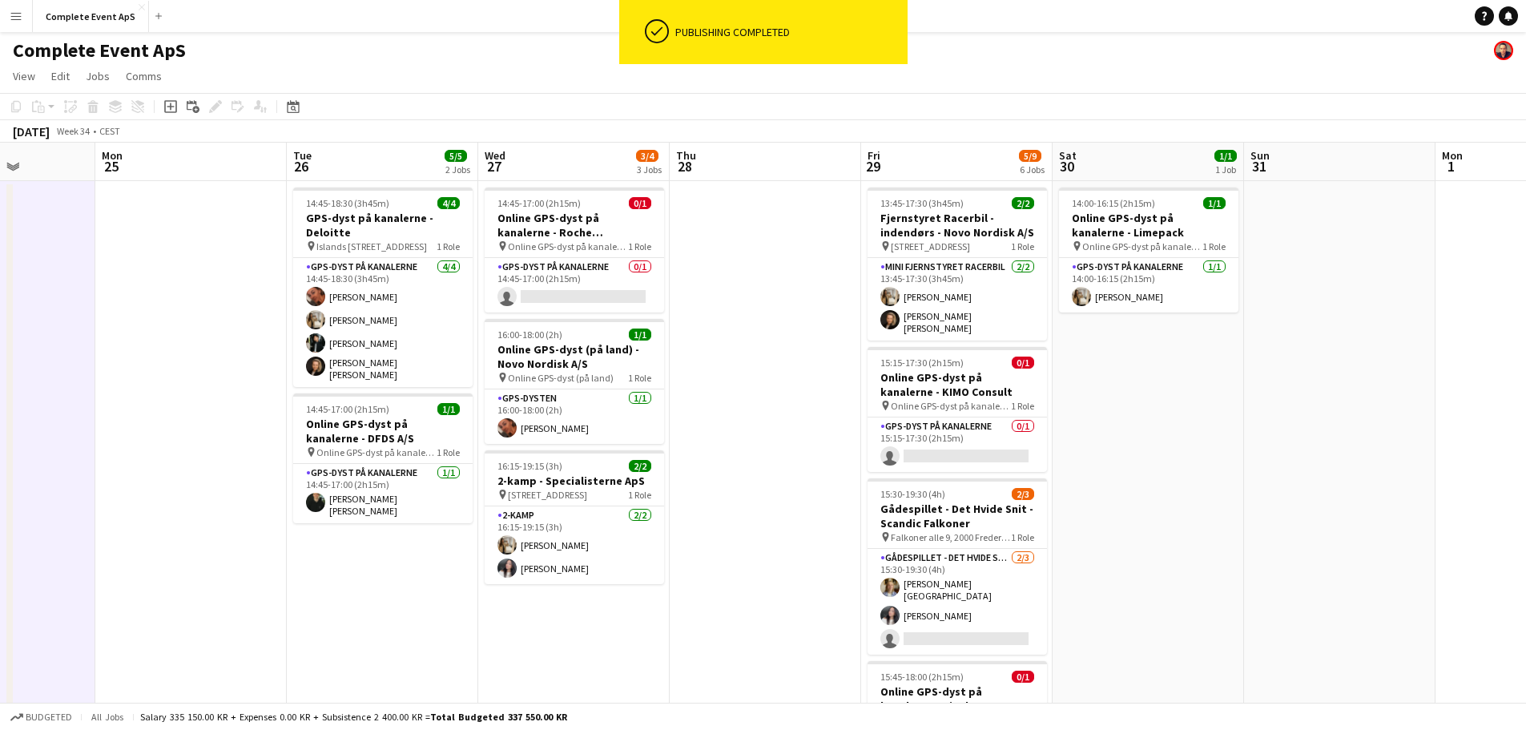
drag, startPoint x: 1158, startPoint y: 407, endPoint x: 664, endPoint y: 381, distance: 494.2
click at [664, 381] on app-calendar-viewport "Fri 22 4/4 4 Jobs Sat 23 Sun 24 Mon 25 Tue 26 5/5 2 Jobs Wed 27 3/4 3 Jobs Thu …" at bounding box center [763, 611] width 1526 height 936
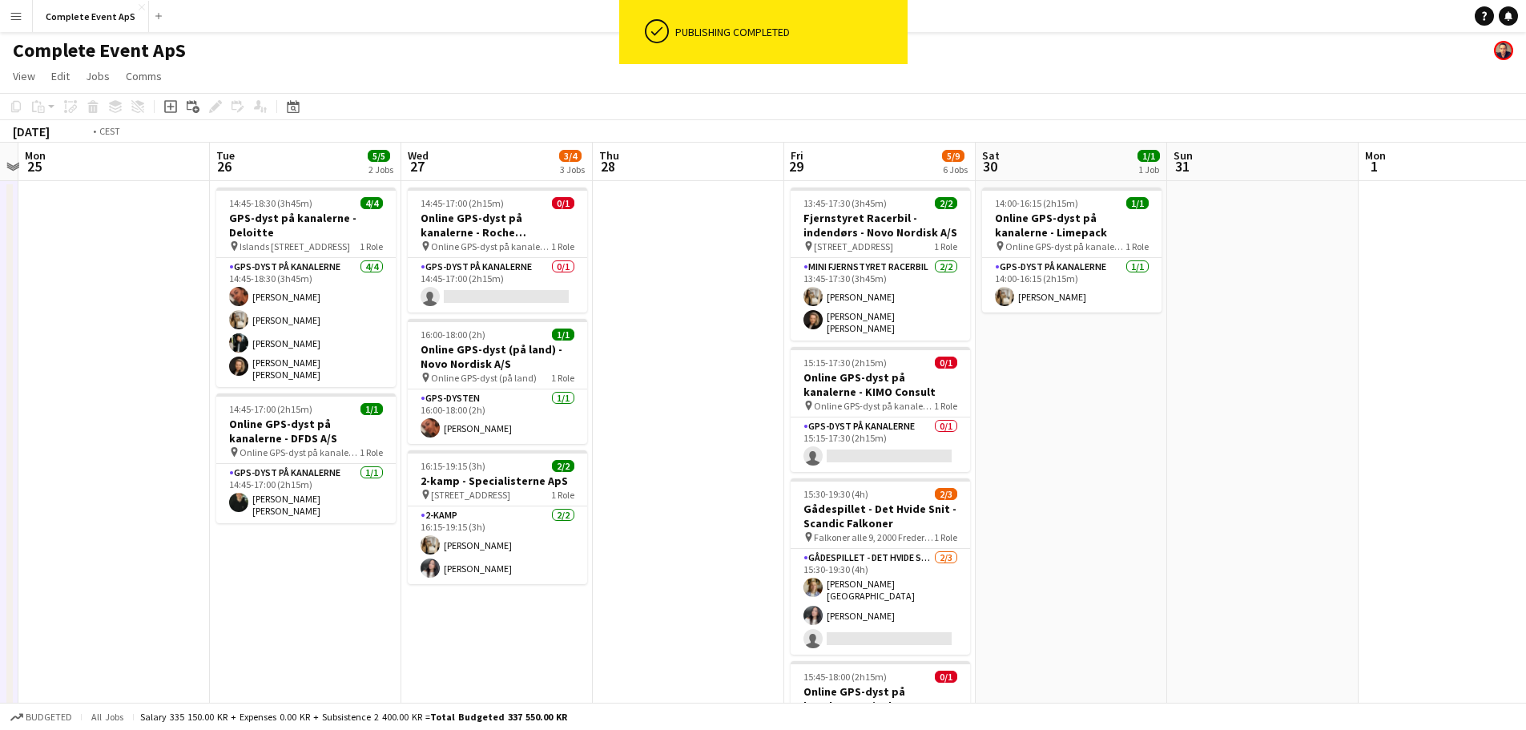
scroll to position [0, 522]
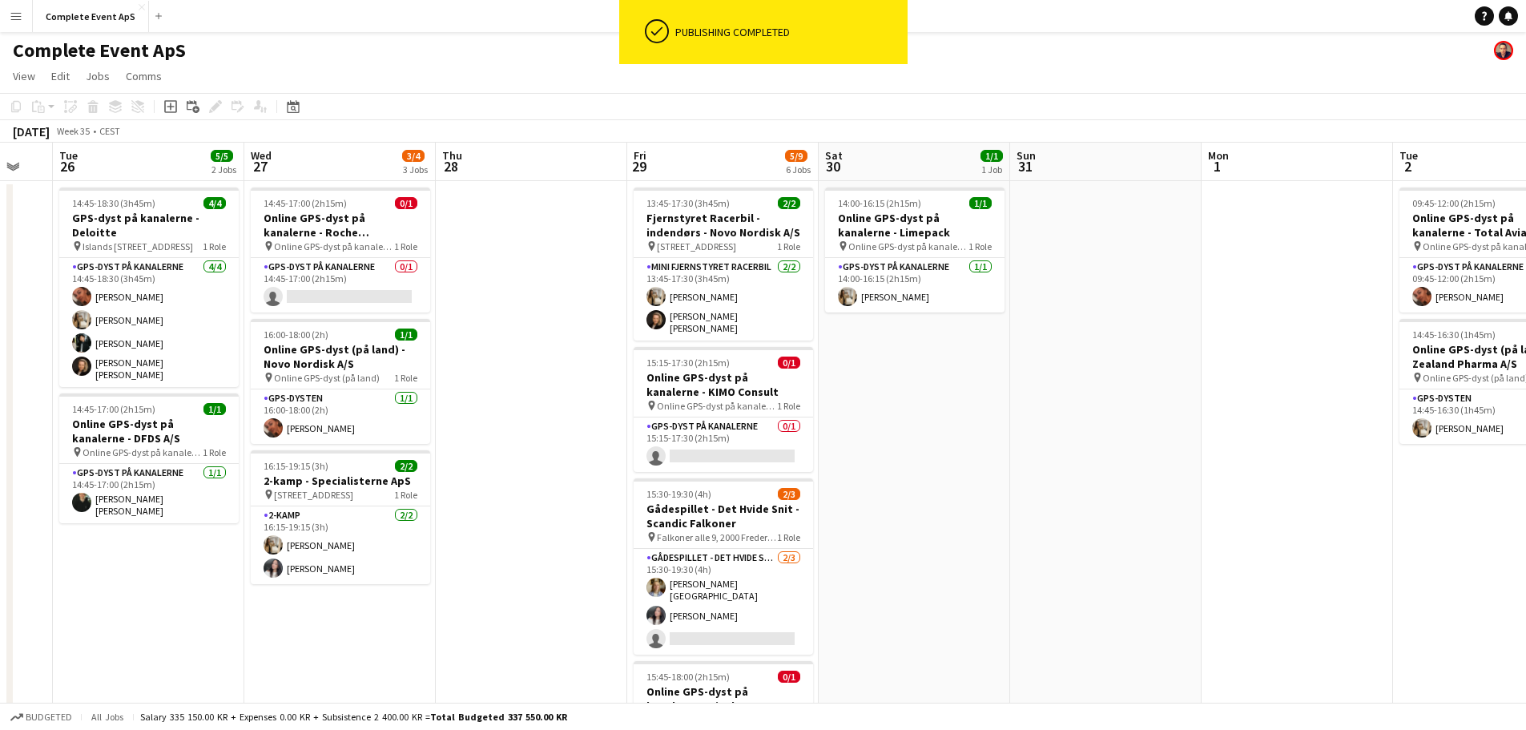
drag, startPoint x: 1219, startPoint y: 433, endPoint x: 1062, endPoint y: 429, distance: 157.0
click at [1062, 429] on app-calendar-viewport "Sat 23 Sun 24 Mon 25 Tue 26 5/5 2 Jobs Wed 27 3/4 3 Jobs Thu 28 Fri 29 5/9 6 Jo…" at bounding box center [763, 611] width 1526 height 936
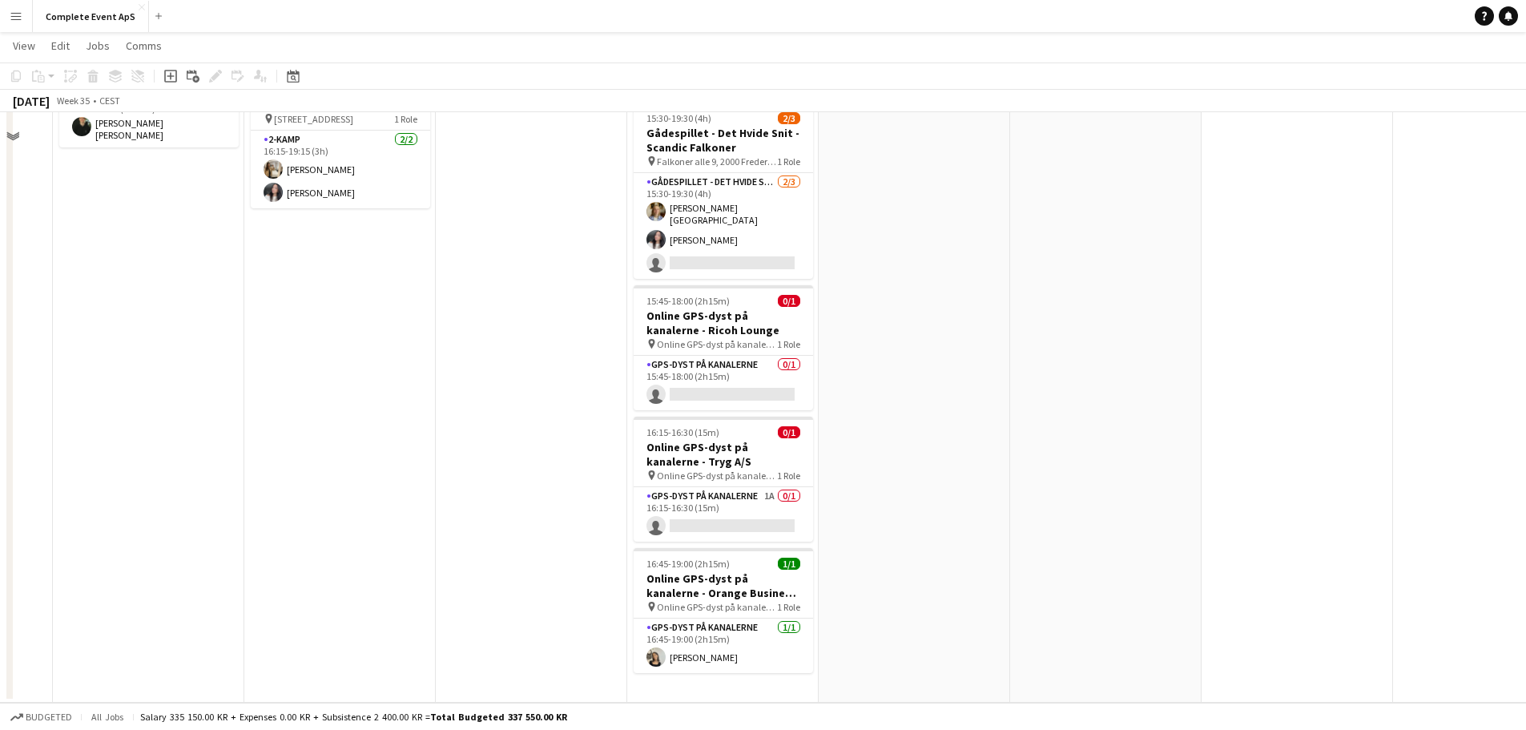
scroll to position [54, 0]
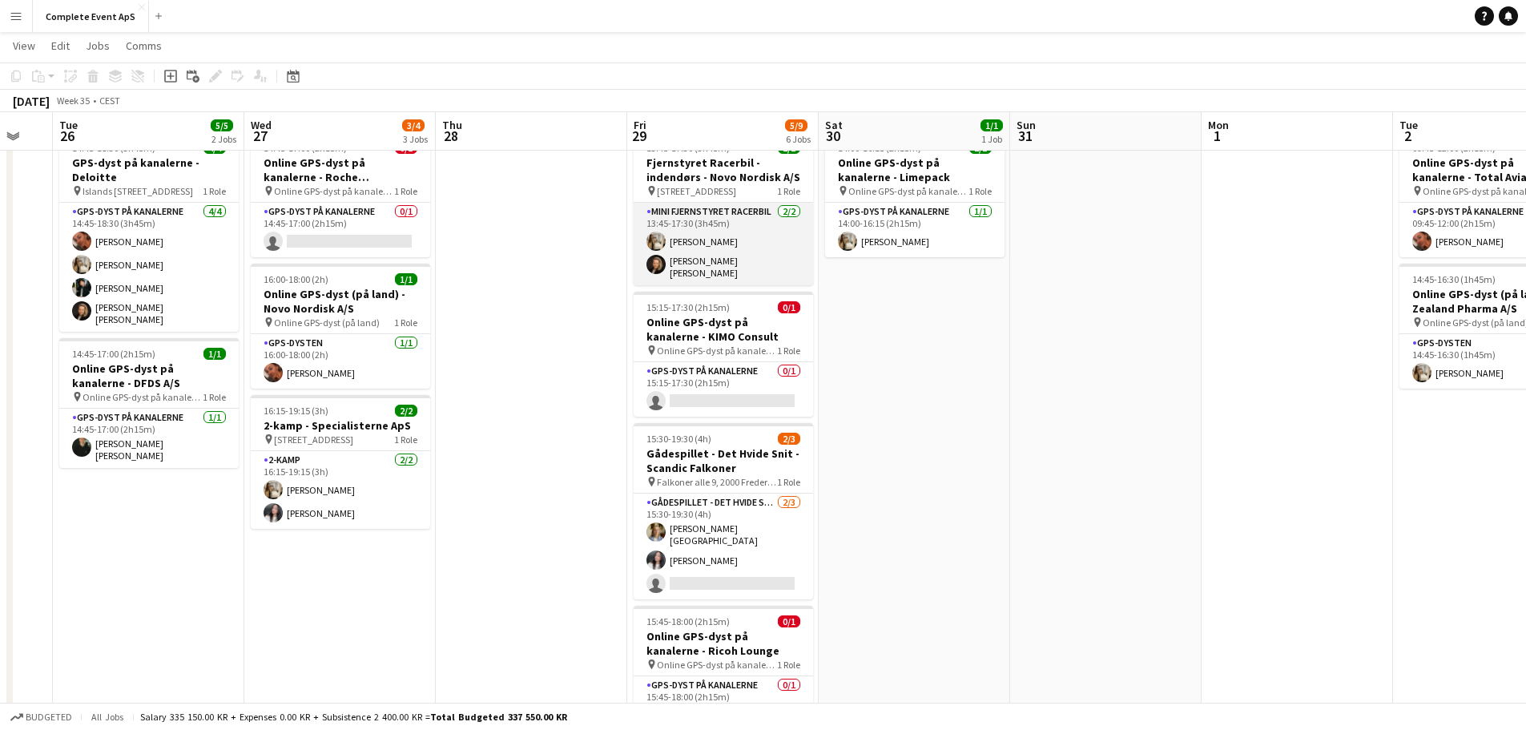
click at [725, 219] on app-card-role "Mini Fjernstyret Racerbil [DATE] 13:45-17:30 (3h45m) [PERSON_NAME] [PERSON_NAME…" at bounding box center [723, 244] width 179 height 83
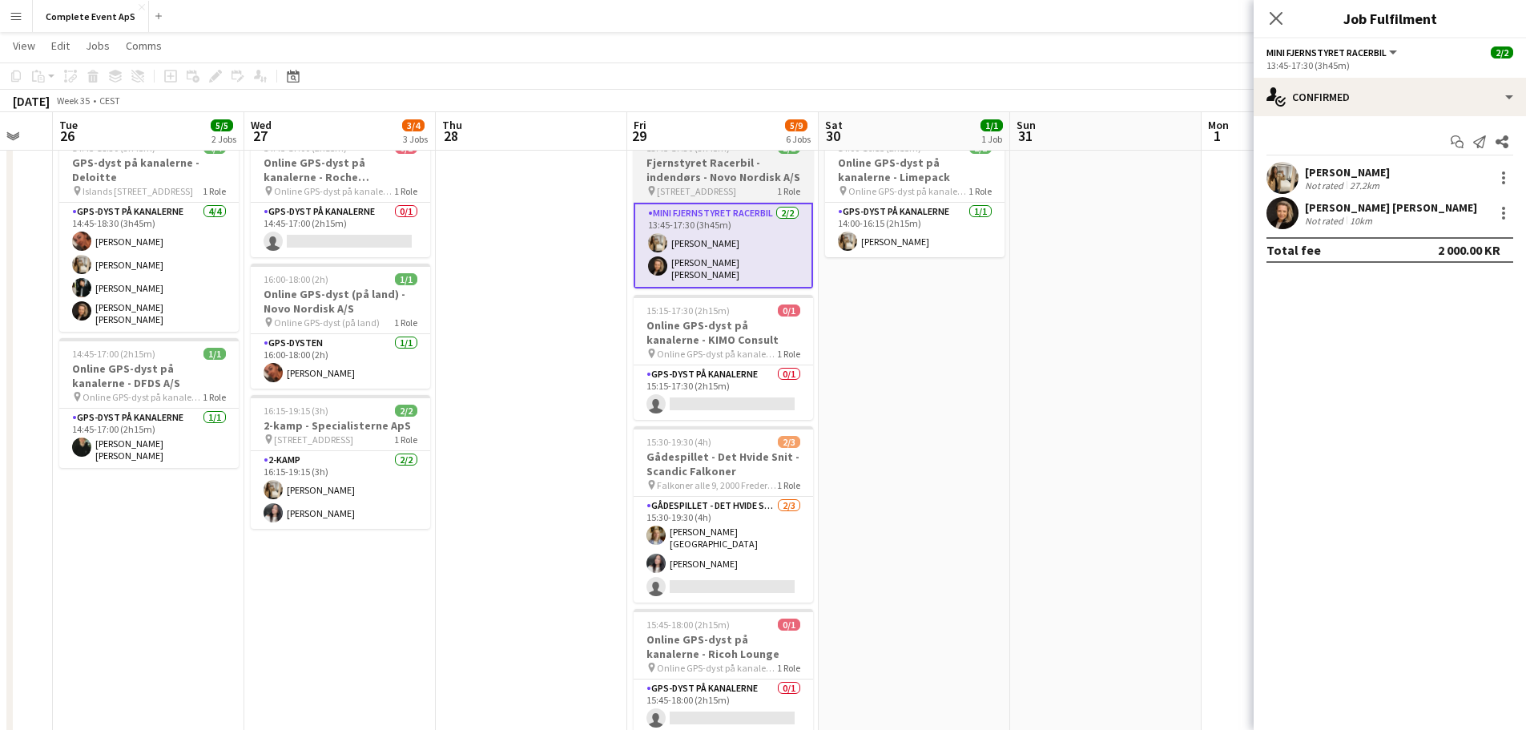
click at [735, 151] on div "13:45-17:30 (3h45m) 2/2" at bounding box center [723, 148] width 179 height 12
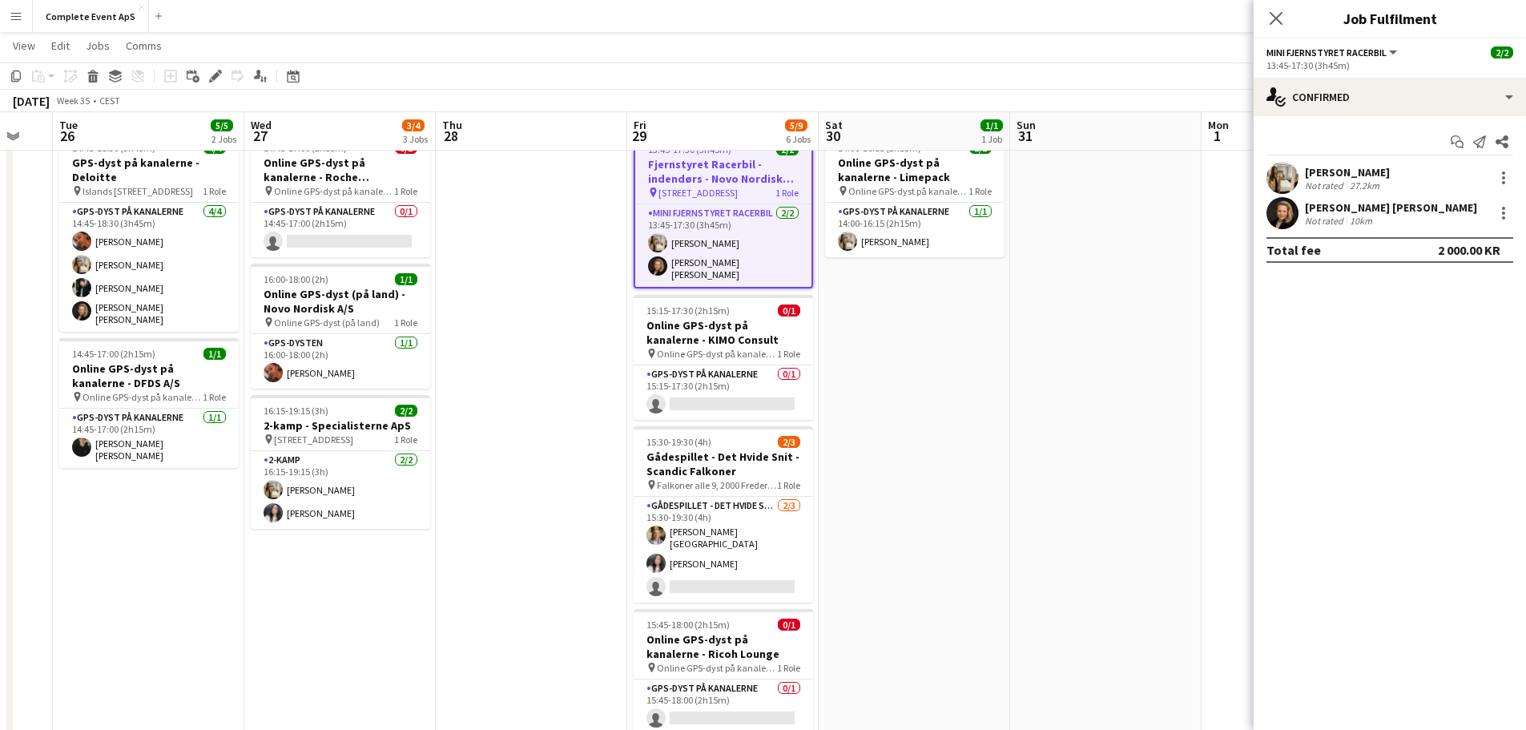
click at [735, 151] on div "13:45-17:30 (3h45m) 2/2" at bounding box center [723, 149] width 176 height 12
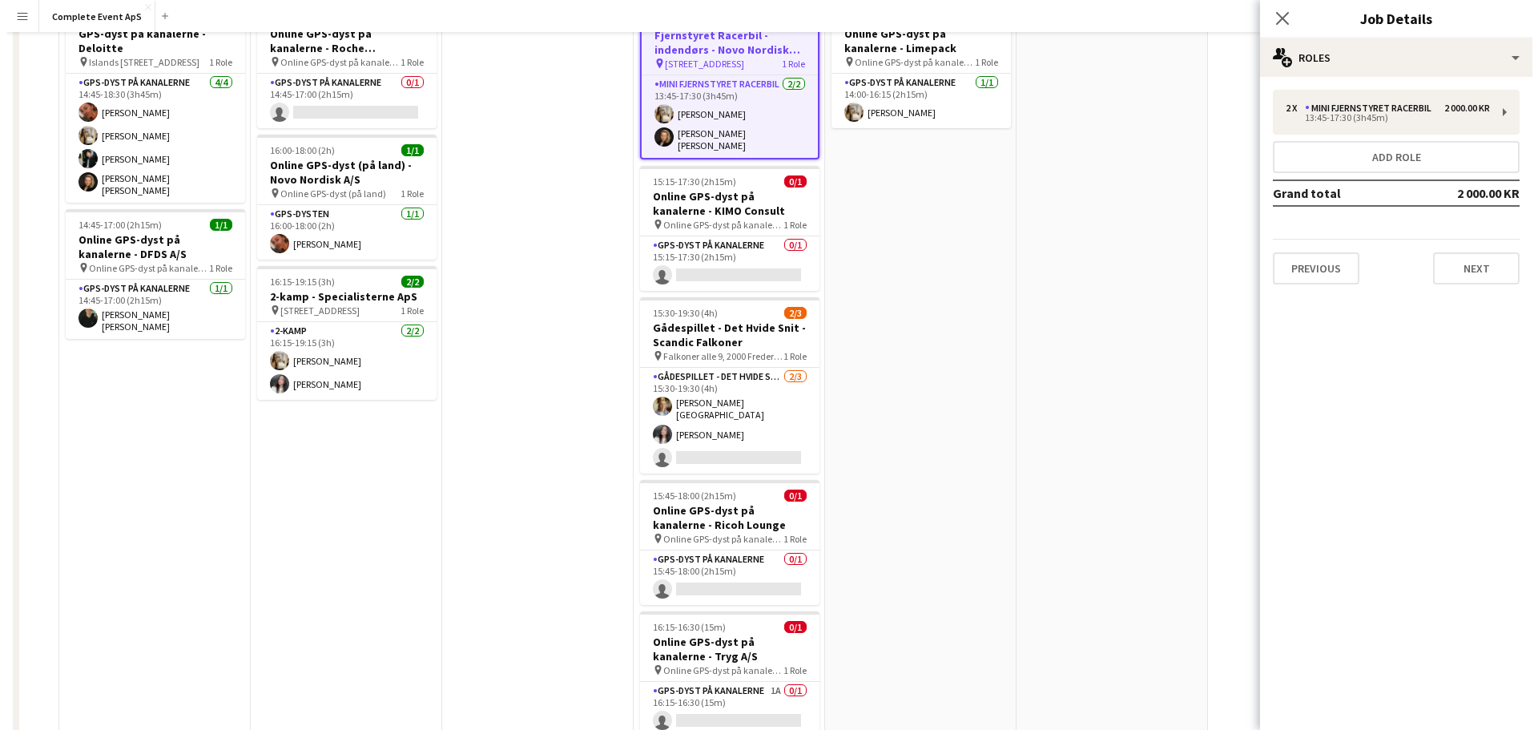
scroll to position [0, 0]
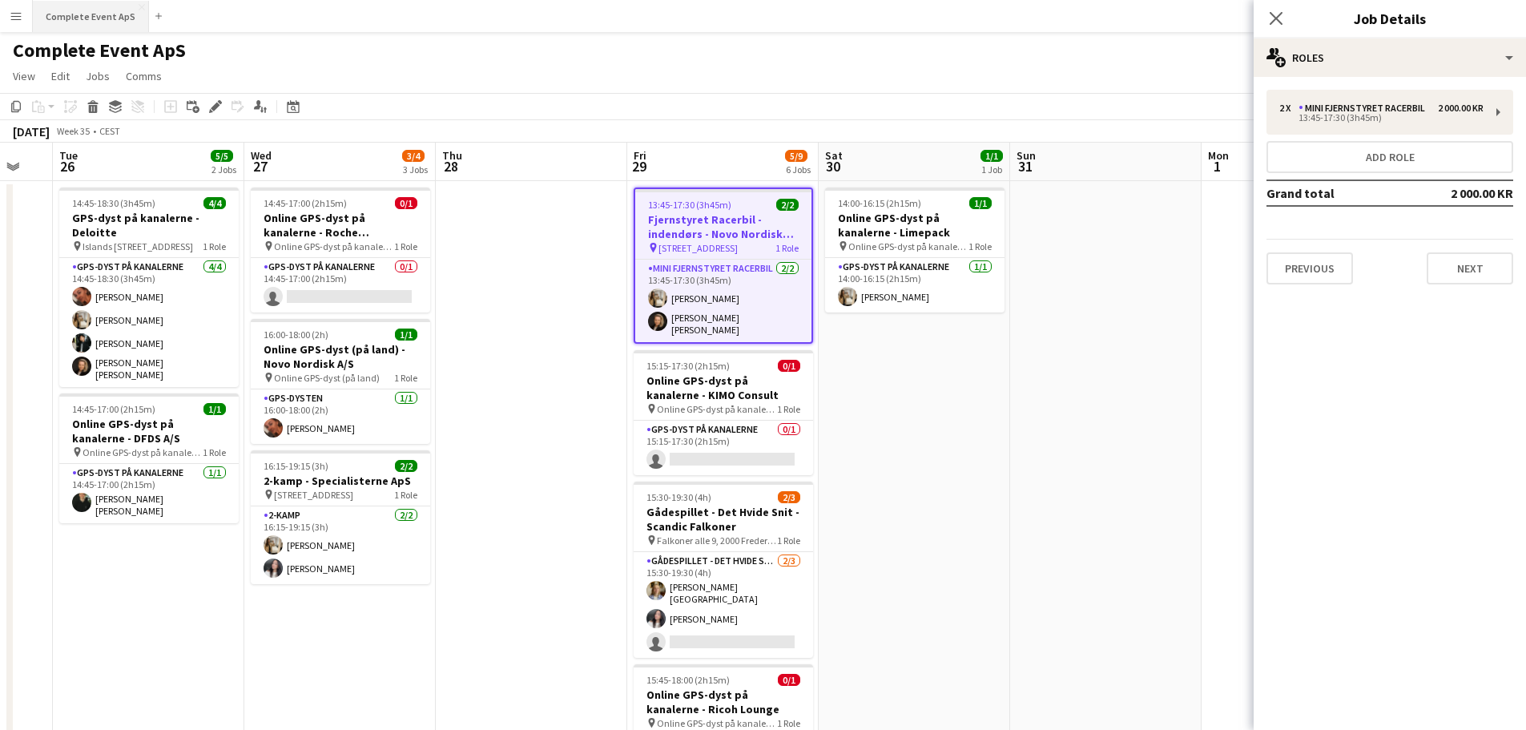
drag, startPoint x: 64, startPoint y: 23, endPoint x: 93, endPoint y: 26, distance: 29.0
click at [64, 22] on button "Complete Event ApS Close" at bounding box center [91, 16] width 116 height 31
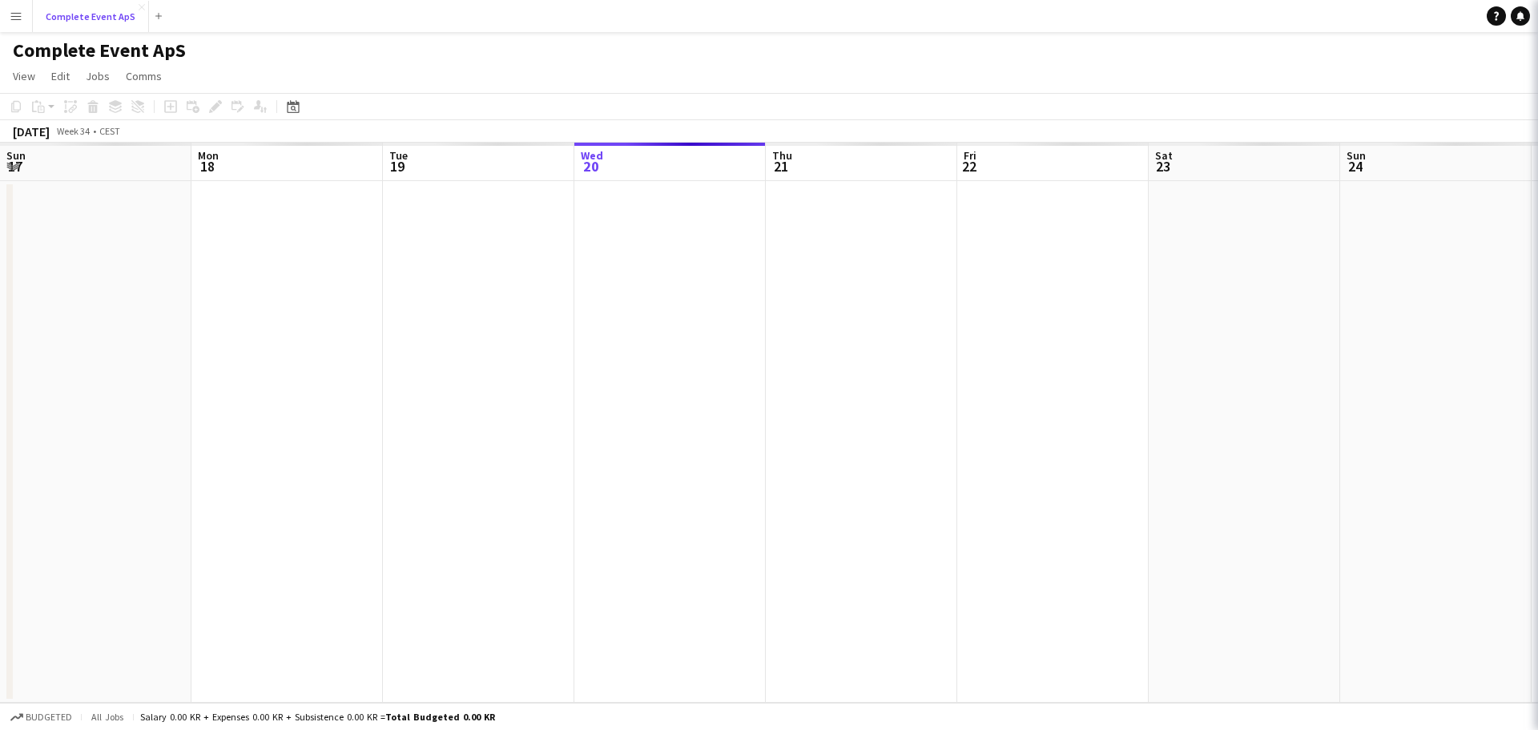
scroll to position [0, 383]
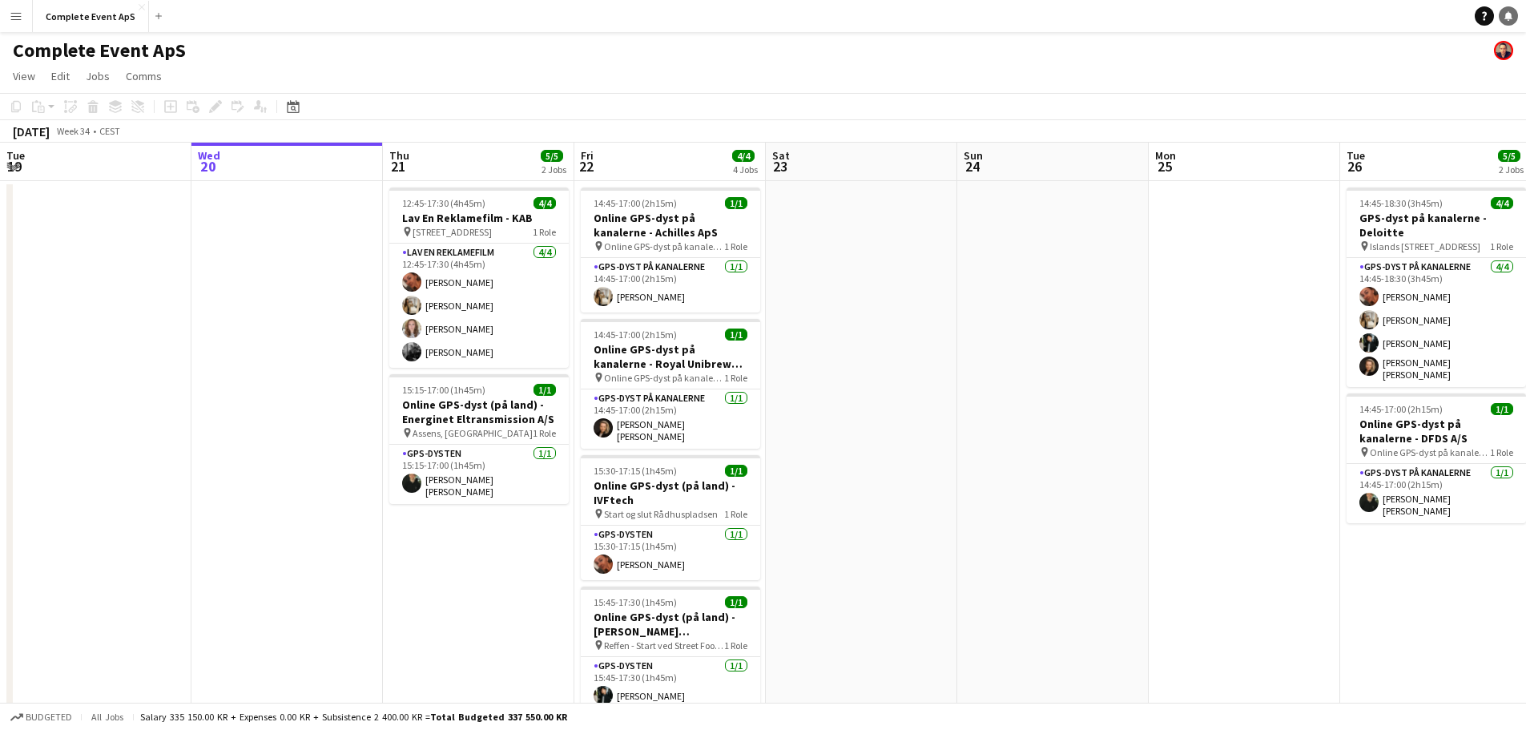
click at [1516, 17] on link "Notifications" at bounding box center [1508, 15] width 19 height 19
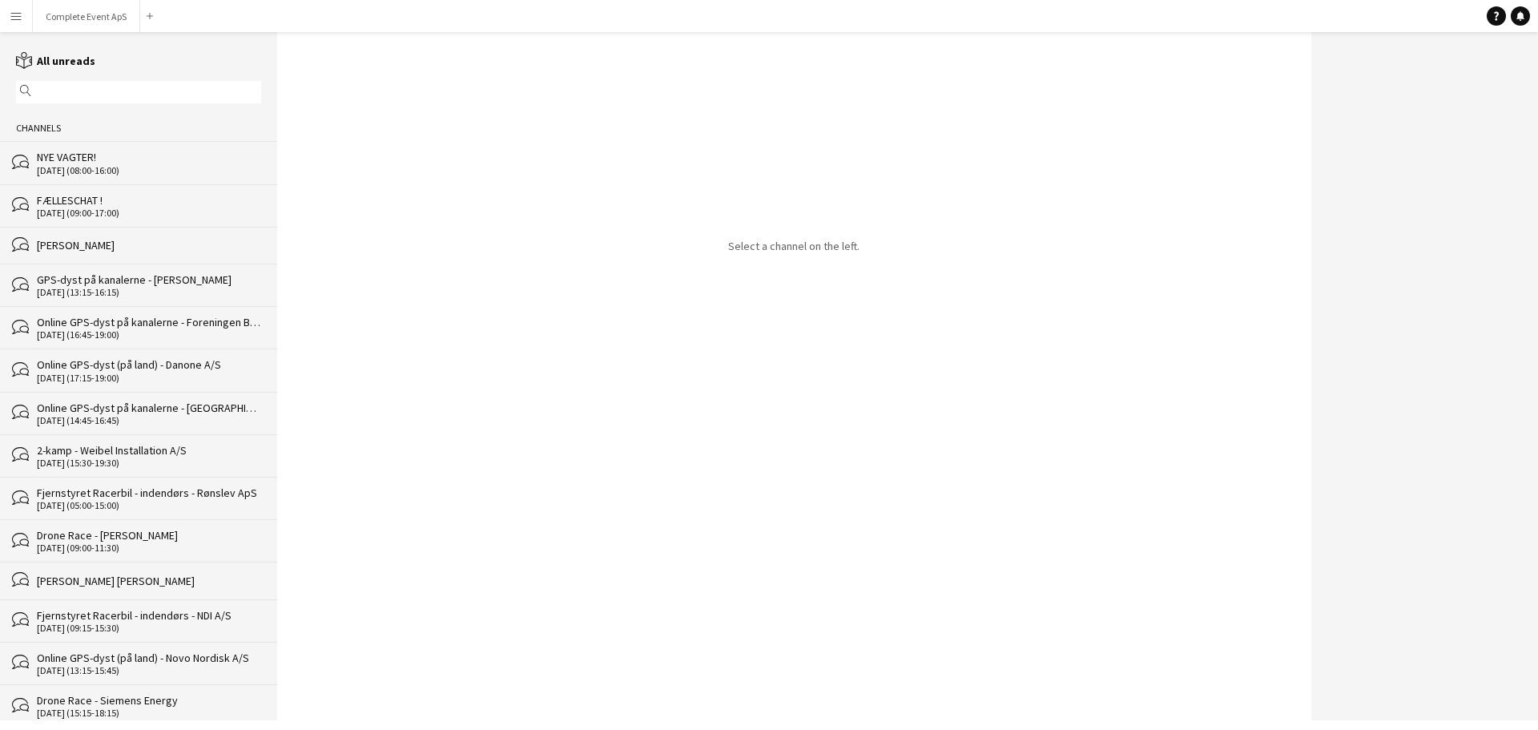
click at [137, 162] on div "NYE VAGTER!" at bounding box center [149, 157] width 224 height 14
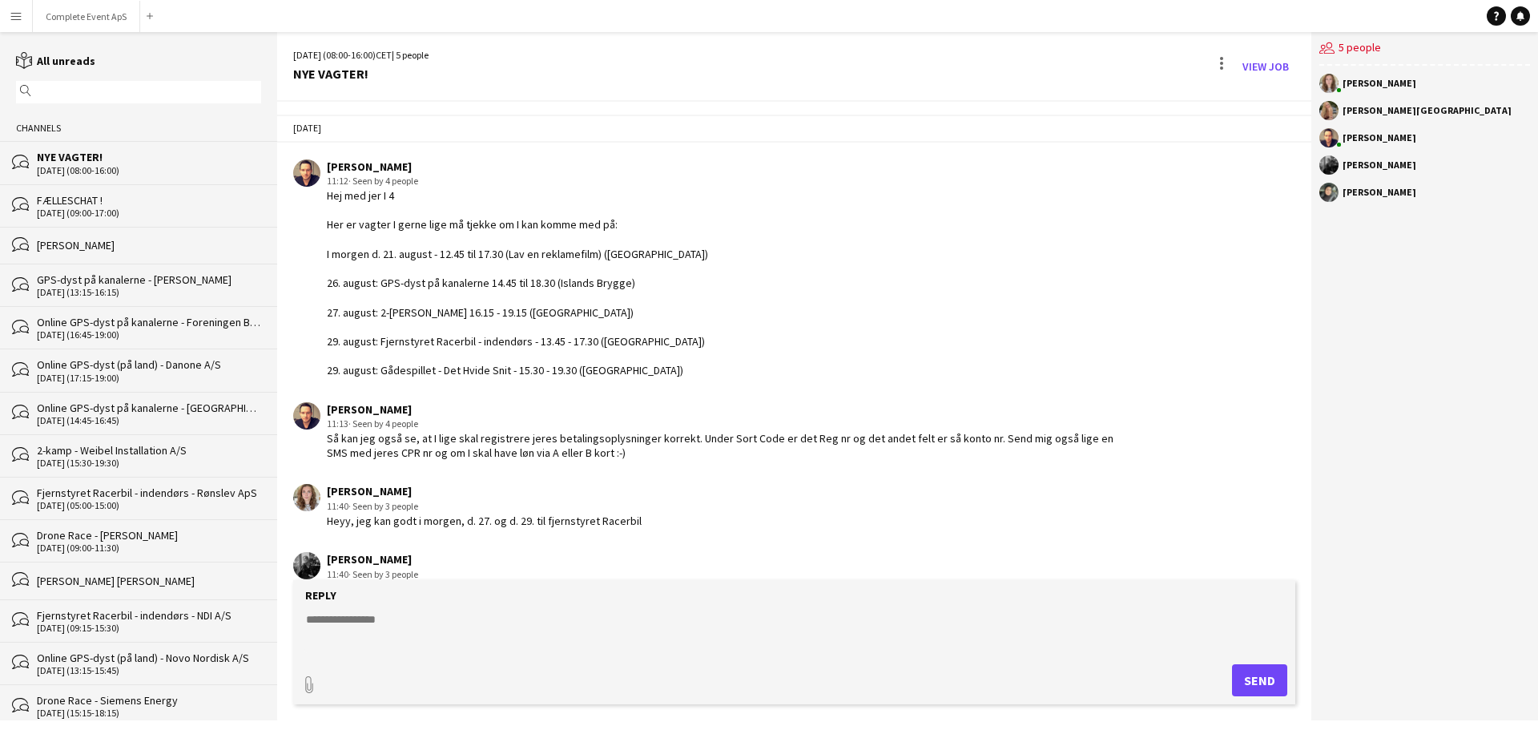
scroll to position [104, 0]
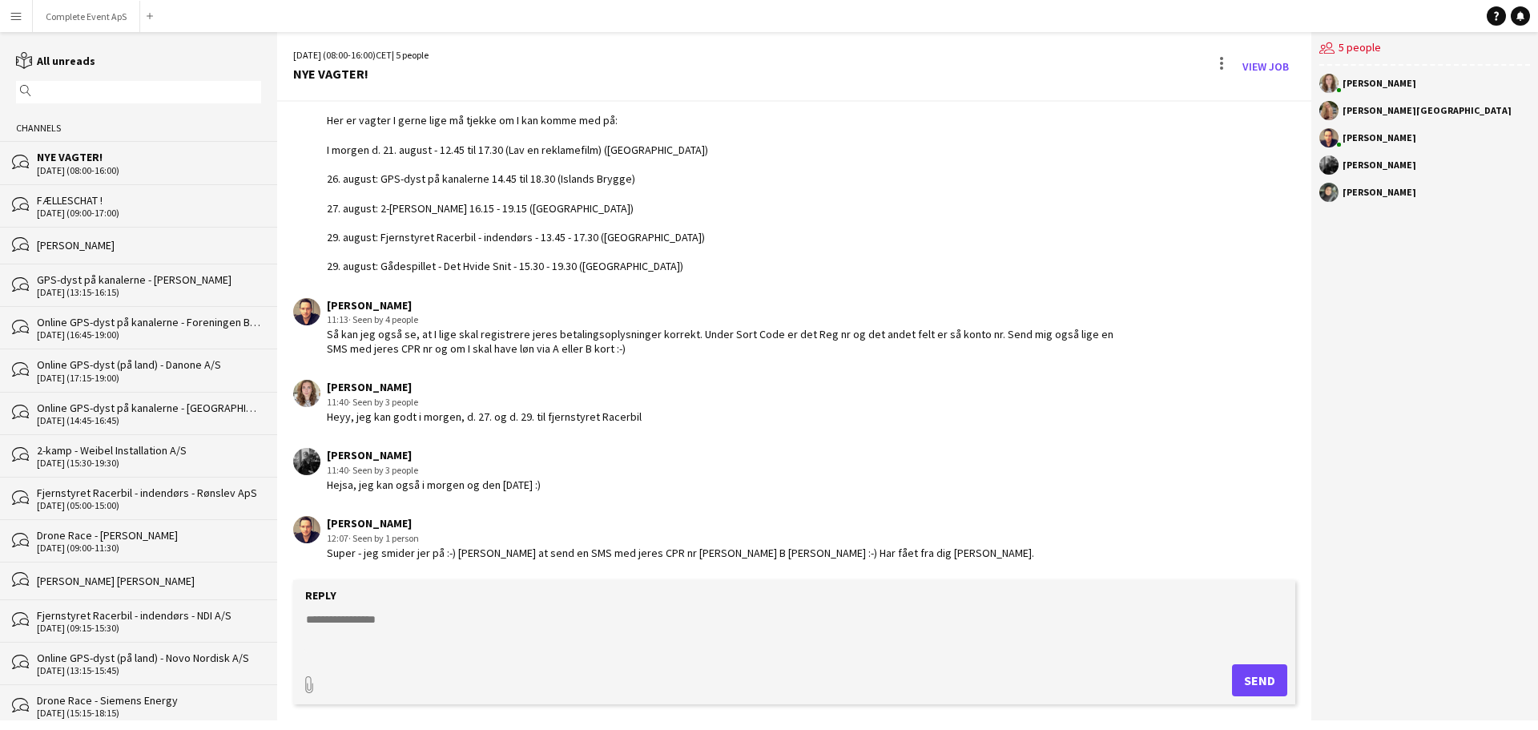
click at [487, 622] on textarea at bounding box center [797, 632] width 986 height 42
type textarea "*****"
type textarea "**********"
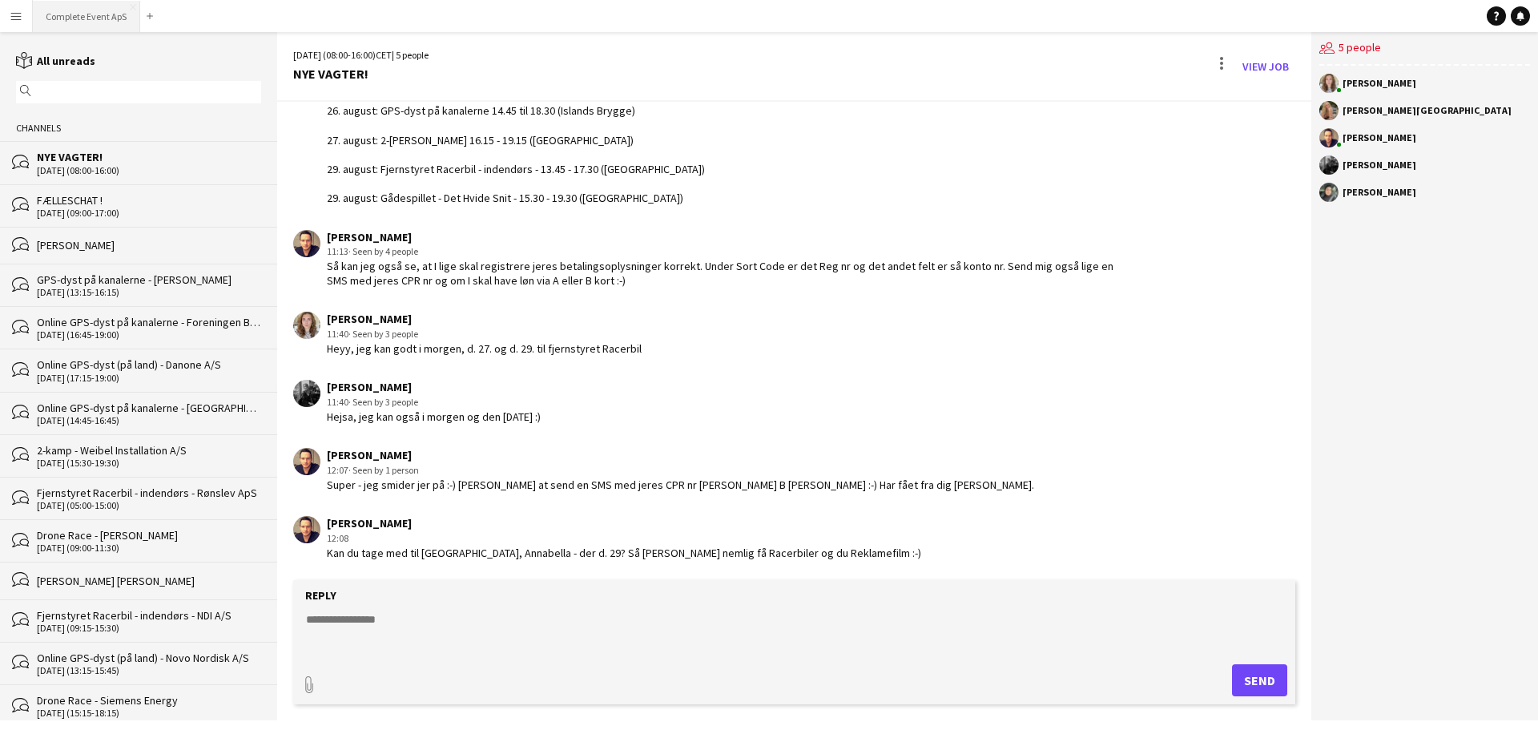
drag, startPoint x: 66, startPoint y: 14, endPoint x: 79, endPoint y: 29, distance: 19.9
click at [66, 14] on button "Complete Event ApS Close" at bounding box center [86, 16] width 107 height 31
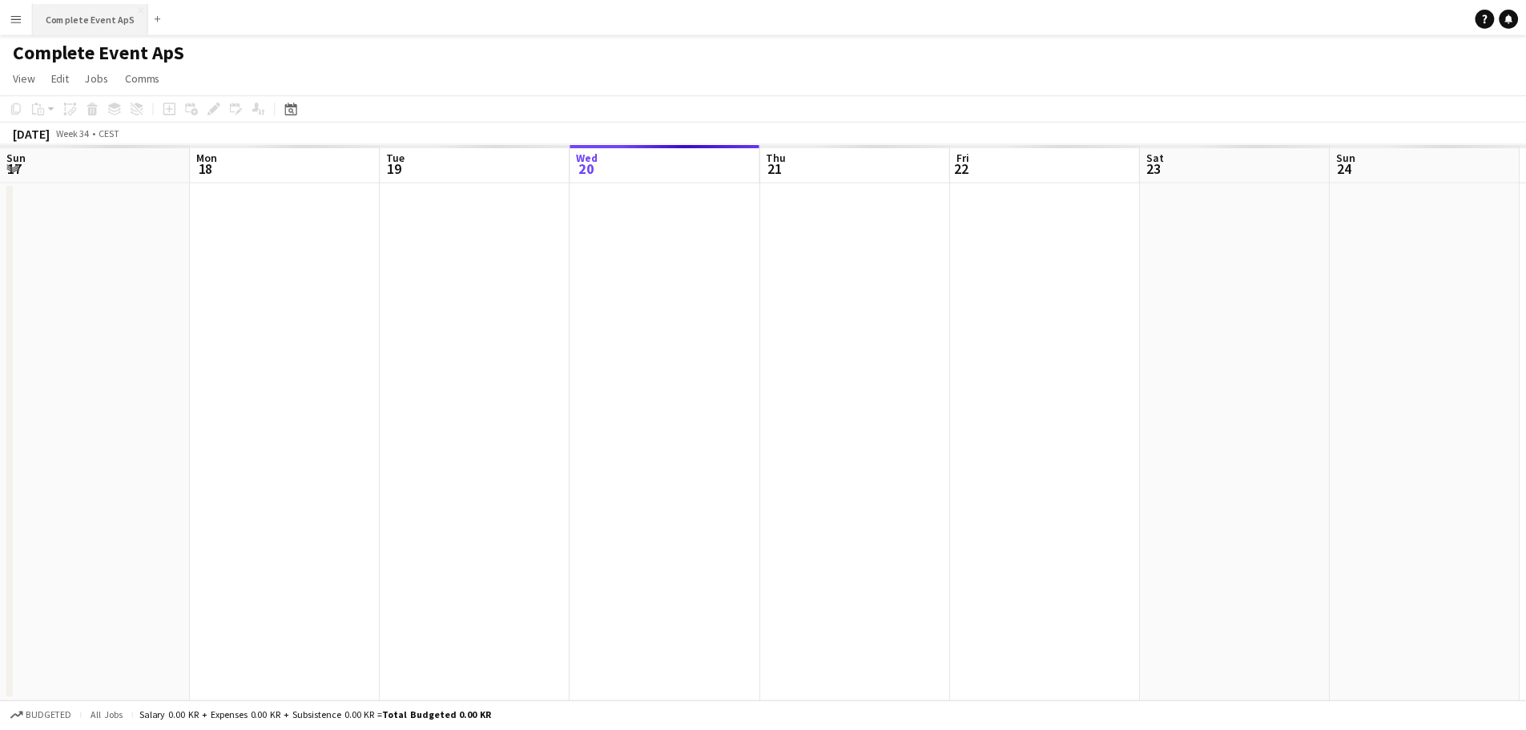
scroll to position [0, 383]
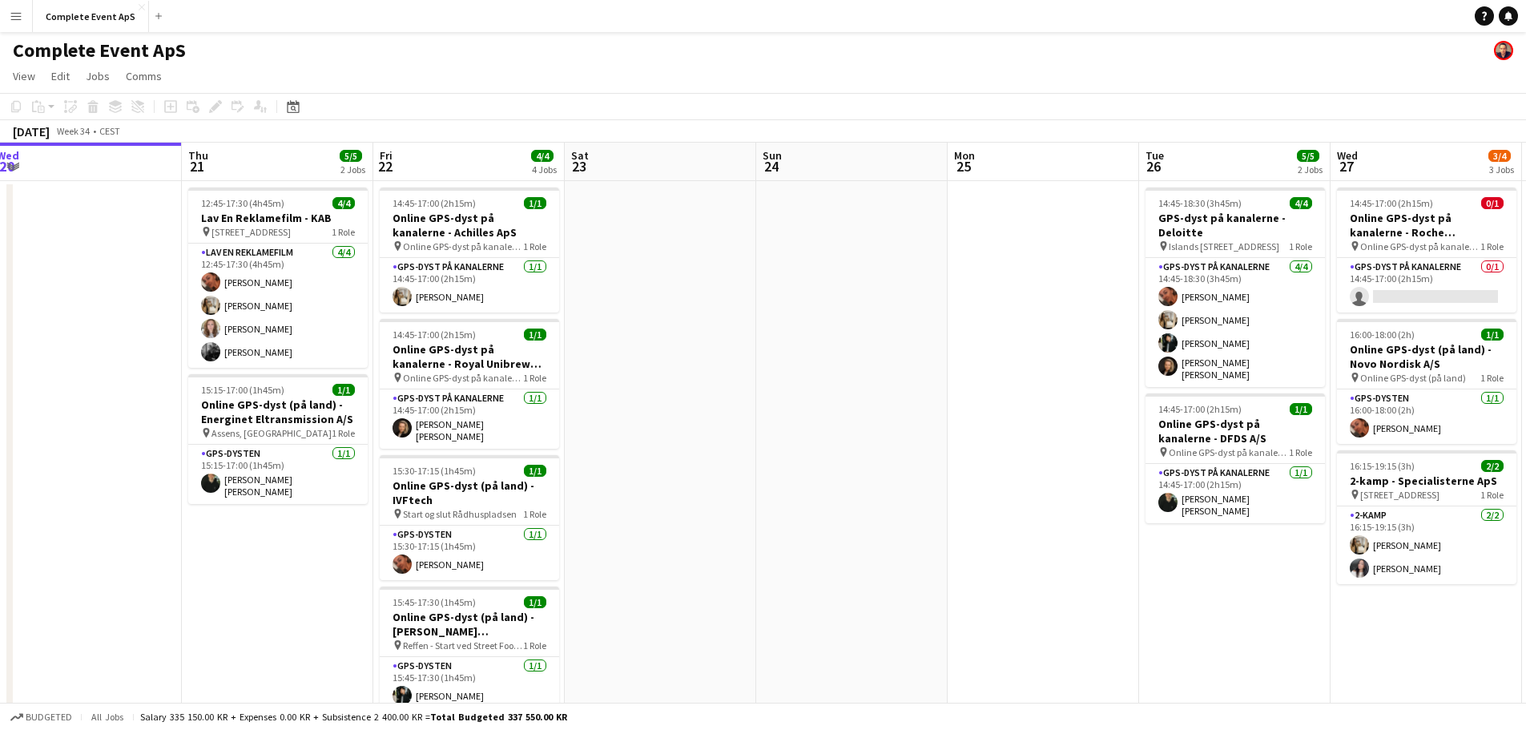
drag, startPoint x: 995, startPoint y: 272, endPoint x: 0, endPoint y: 264, distance: 995.0
click at [0, 266] on app-calendar-viewport "Sun 17 Mon 18 4/4 2 Jobs Tue 19 Wed 20 Thu 21 5/5 2 Jobs Fri 22 4/4 4 Jobs Sat …" at bounding box center [763, 611] width 1526 height 936
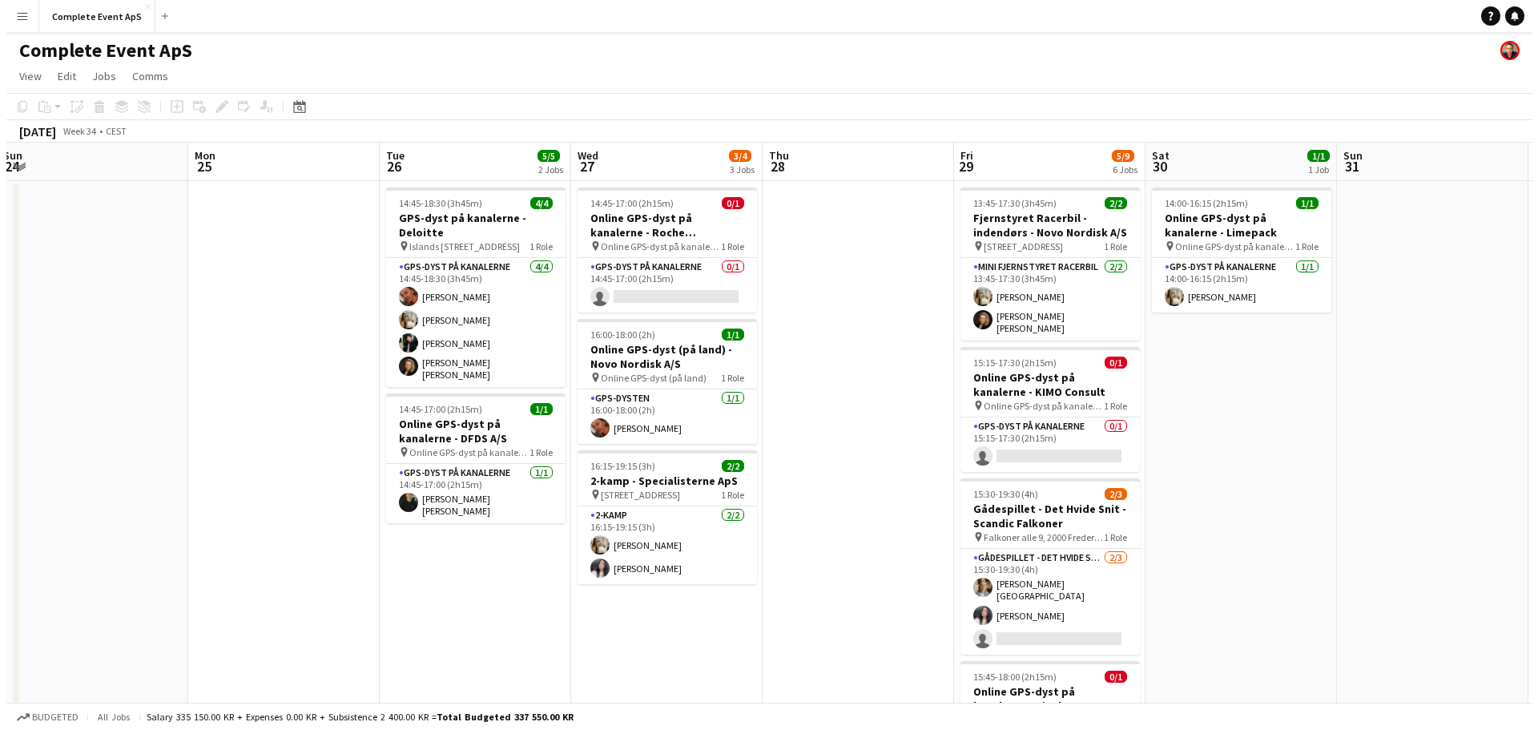
scroll to position [0, 625]
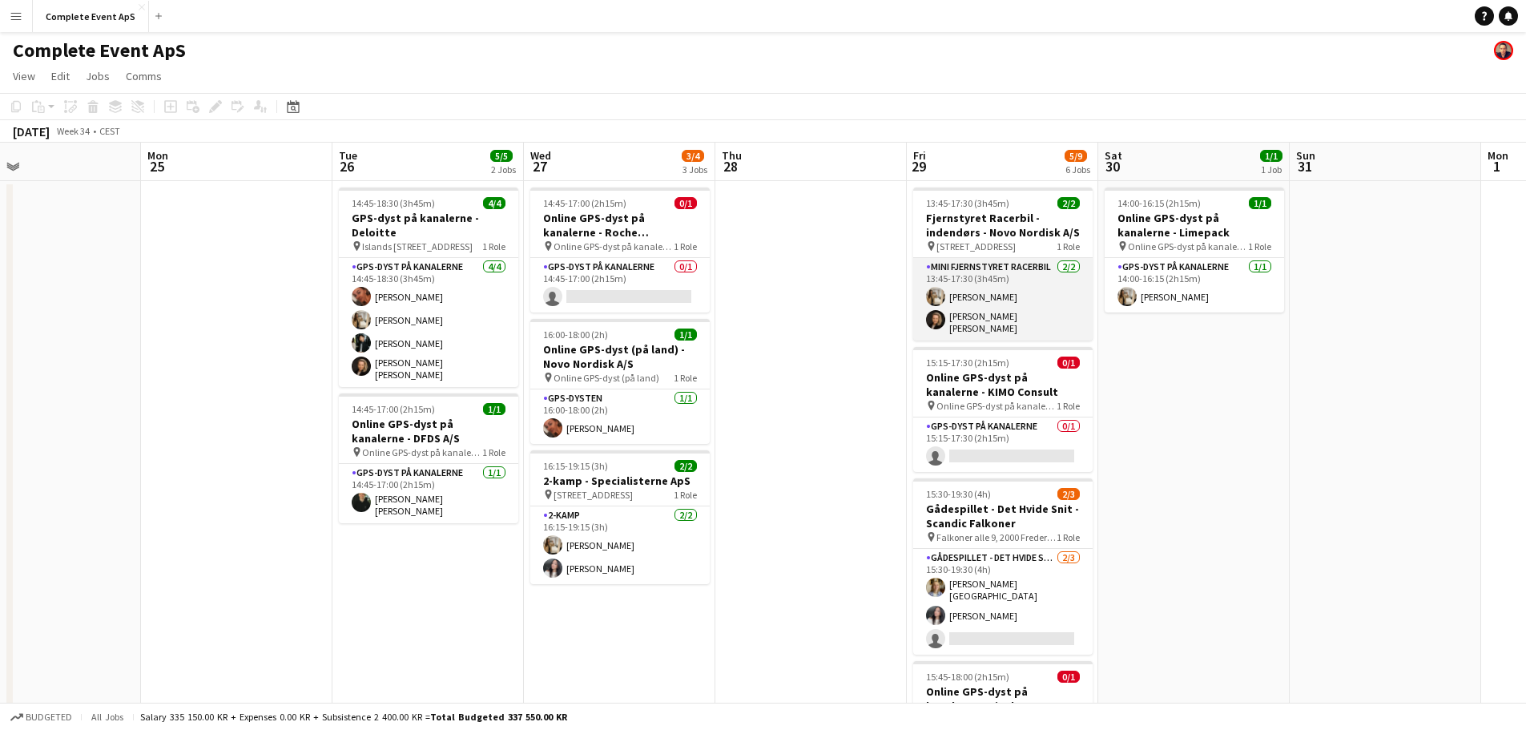
click at [1042, 313] on app-card-role "Mini Fjernstyret Racerbil [DATE] 13:45-17:30 (3h45m) [PERSON_NAME] [PERSON_NAME…" at bounding box center [1002, 299] width 179 height 83
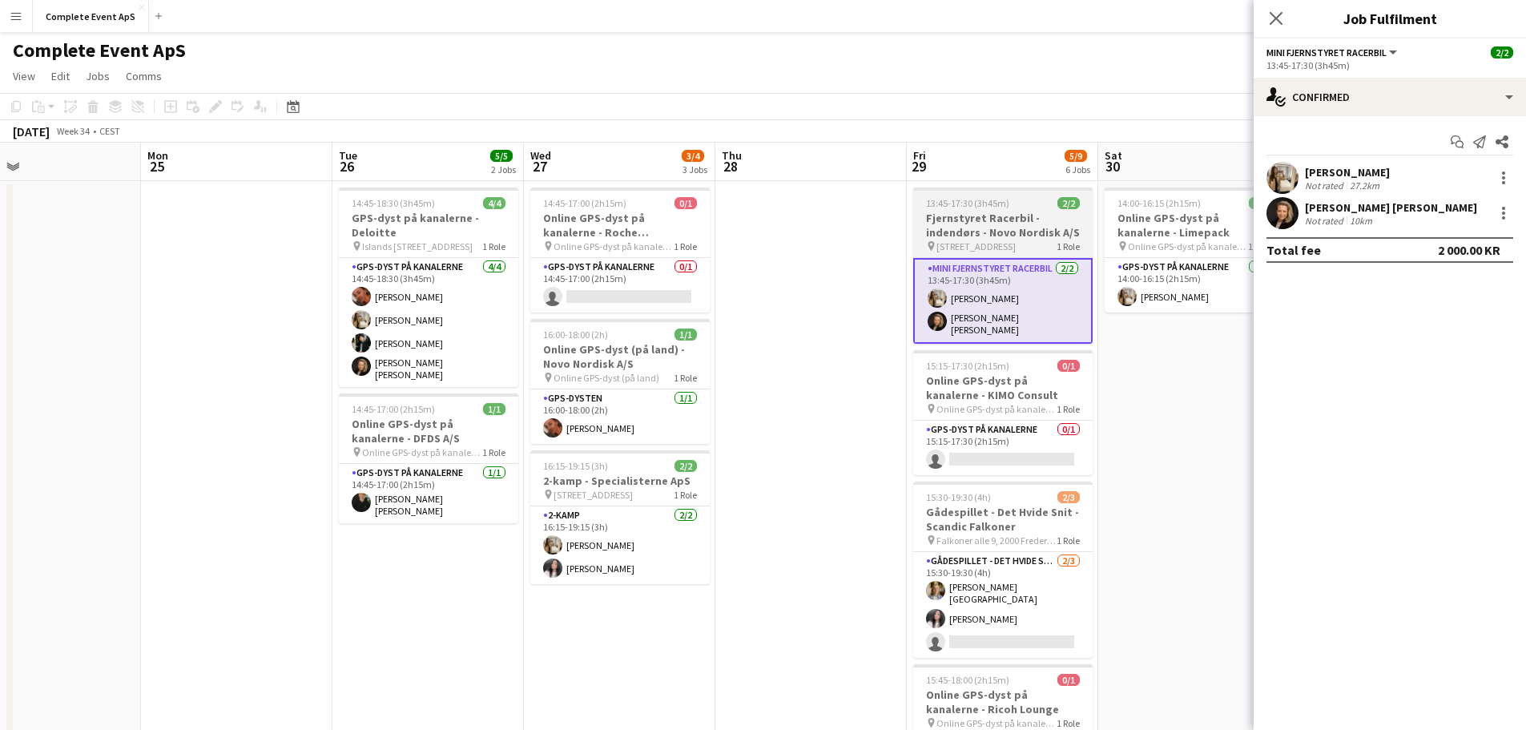
click at [1007, 204] on div "13:45-17:30 (3h45m) 2/2" at bounding box center [1002, 203] width 179 height 12
click at [1007, 204] on span "13:45-17:30 (3h45m)" at bounding box center [967, 203] width 83 height 12
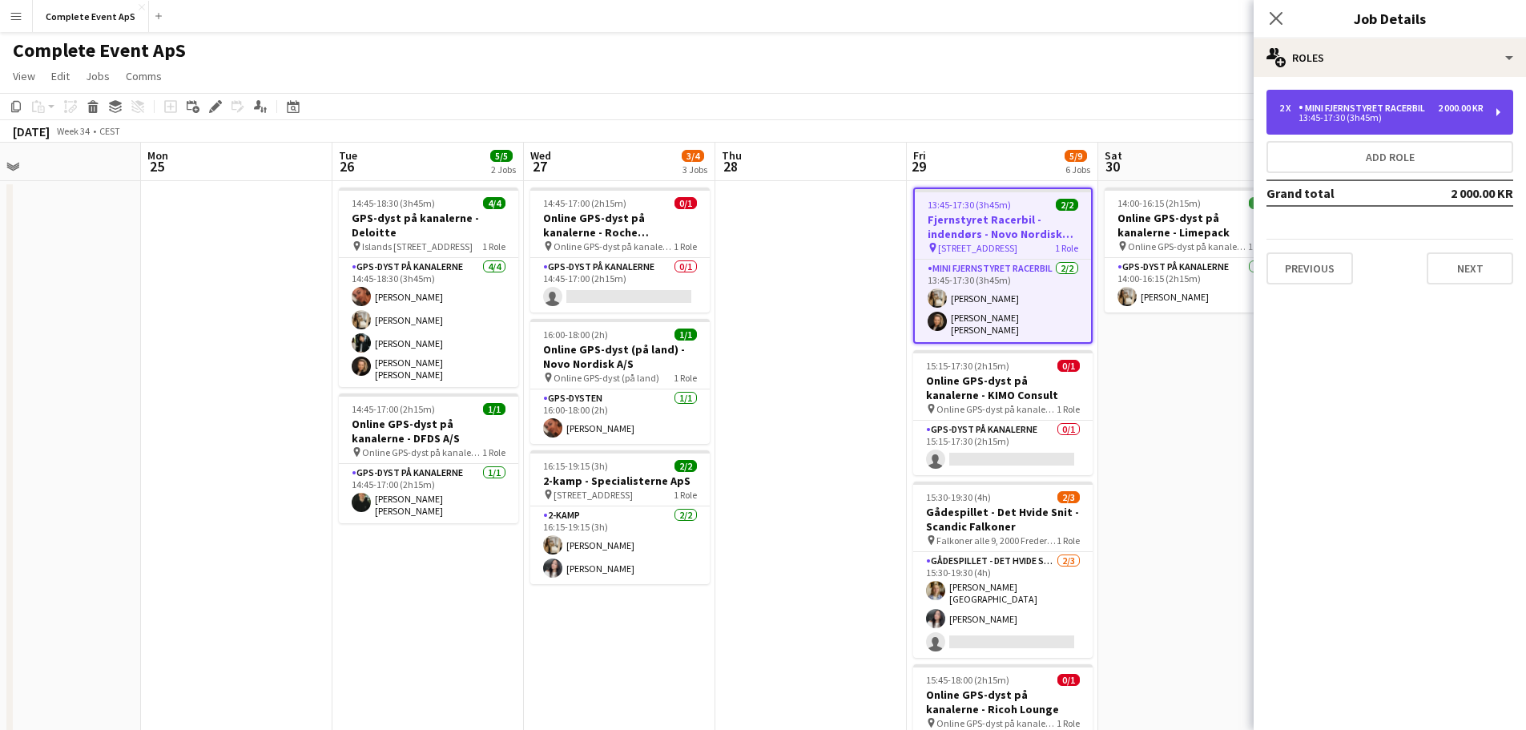
click at [1351, 114] on div "13:45-17:30 (3h45m)" at bounding box center [1381, 118] width 204 height 8
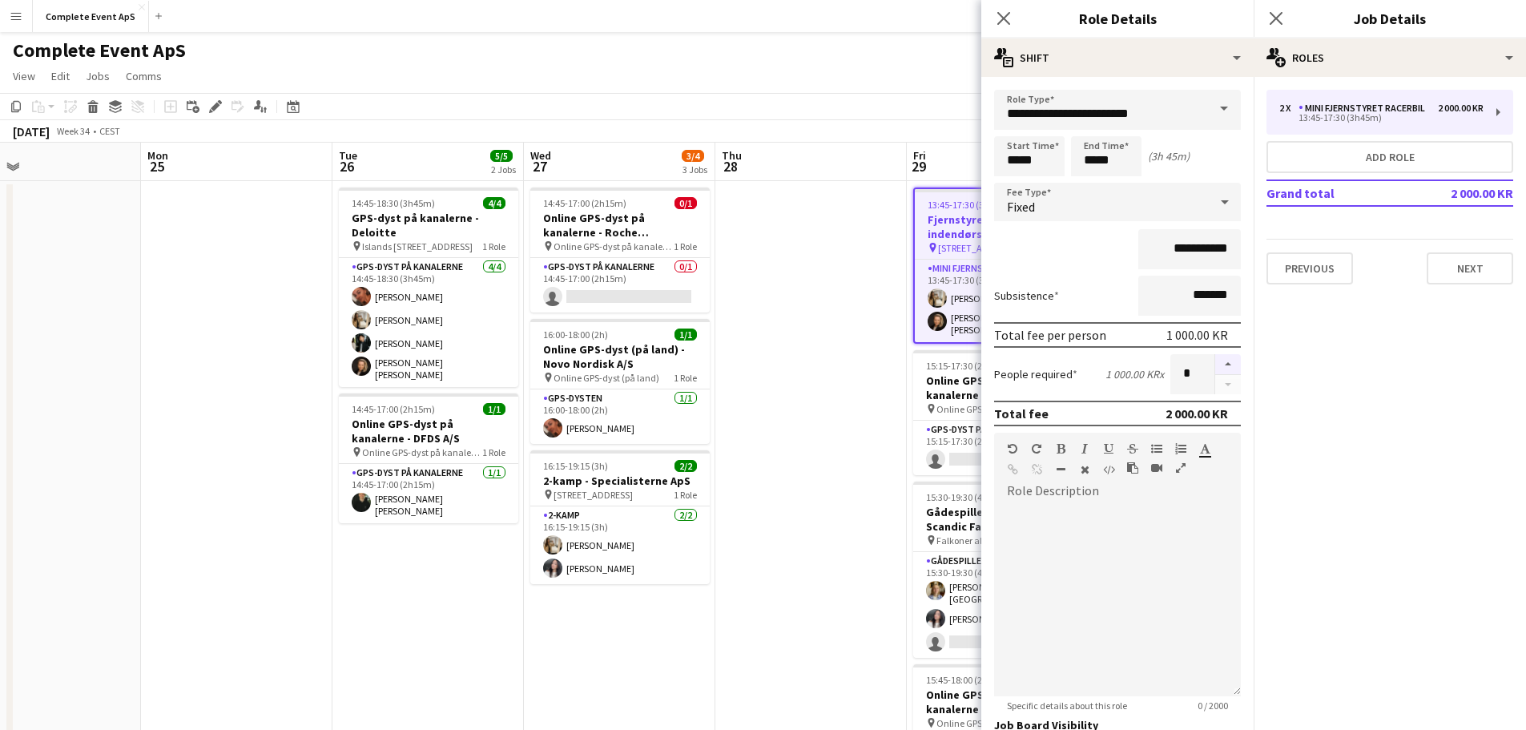
click at [1221, 364] on button "button" at bounding box center [1228, 364] width 26 height 21
type input "*"
click at [792, 502] on app-date-cell at bounding box center [810, 629] width 191 height 897
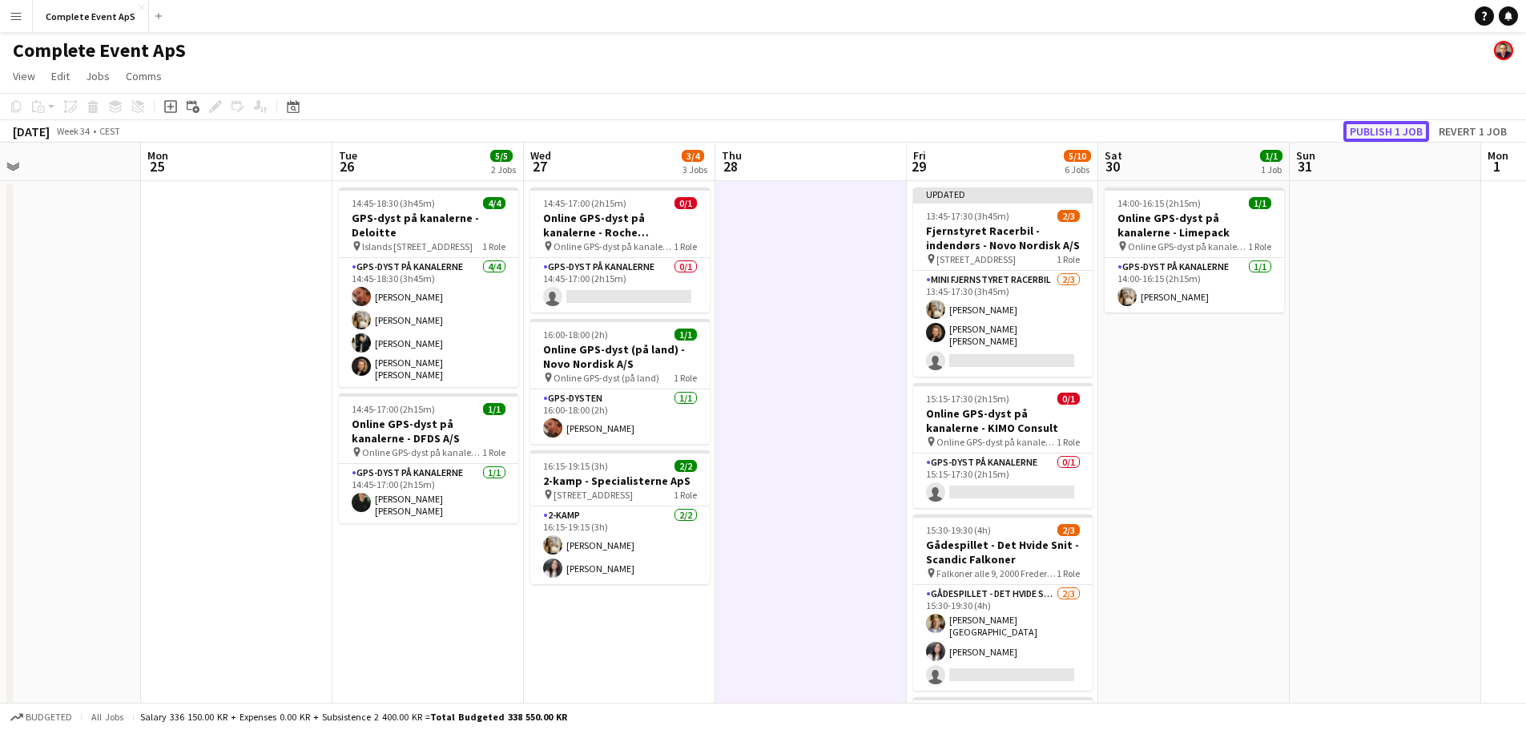
click at [1399, 125] on button "Publish 1 job" at bounding box center [1386, 131] width 86 height 21
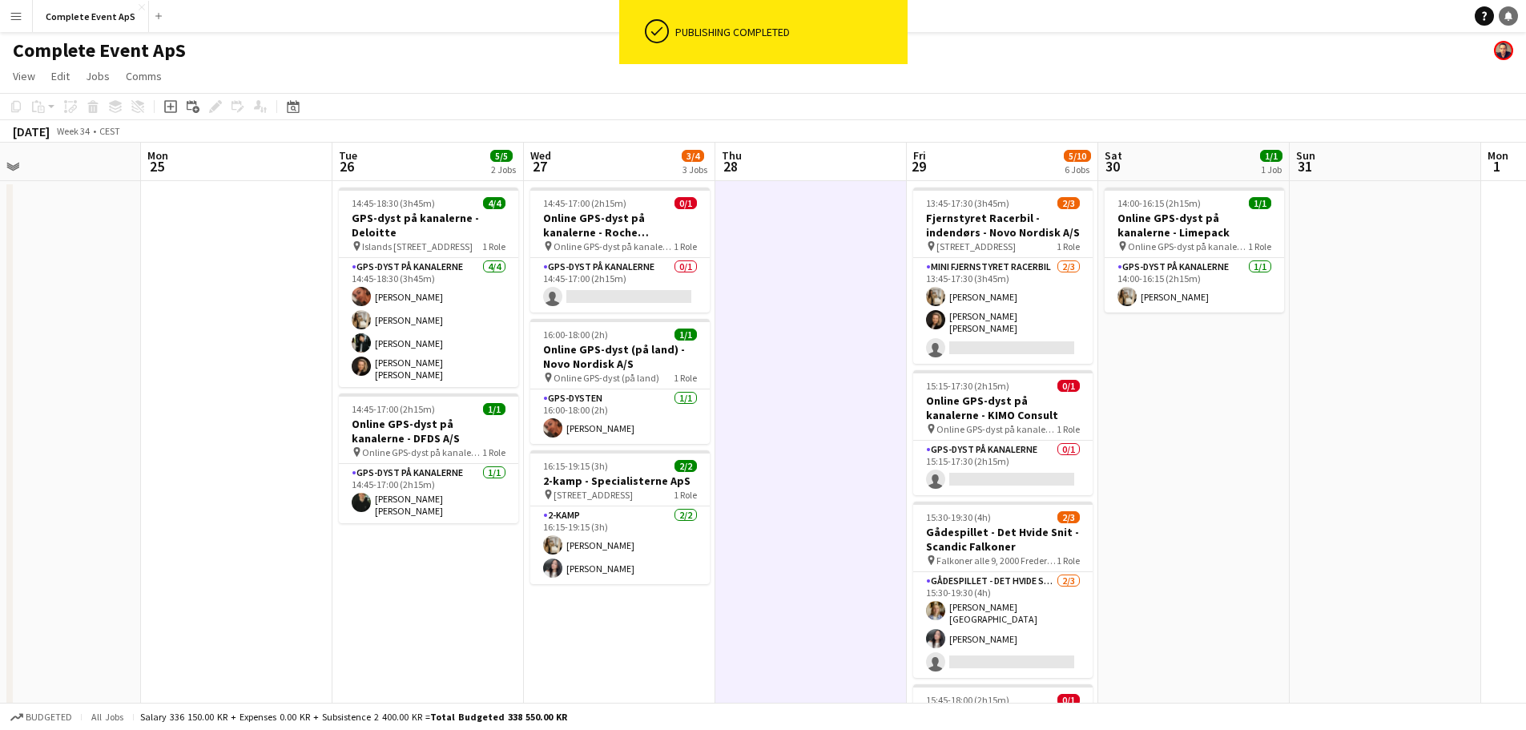
click at [1511, 18] on icon at bounding box center [1508, 15] width 8 height 8
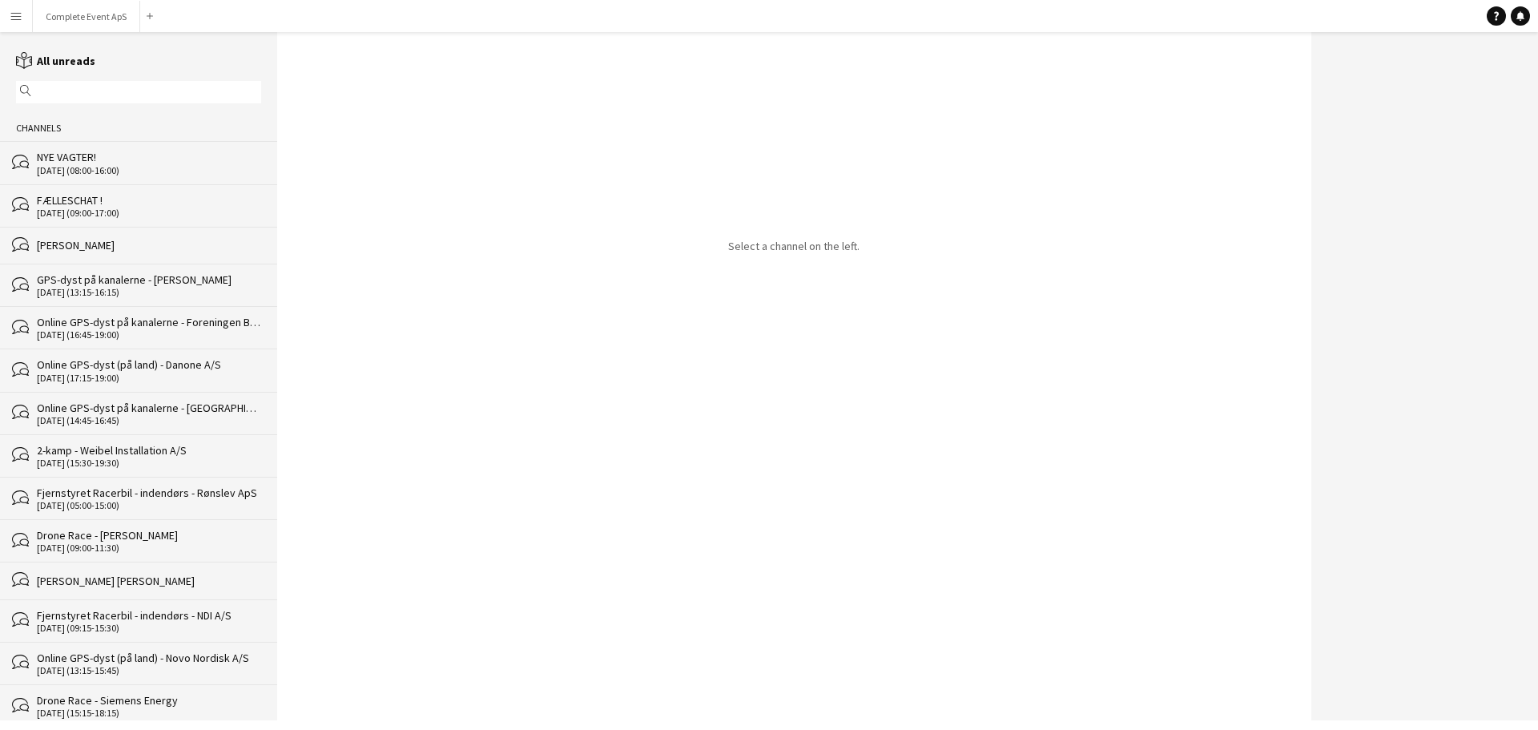
click at [135, 162] on div "NYE VAGTER!" at bounding box center [149, 157] width 224 height 14
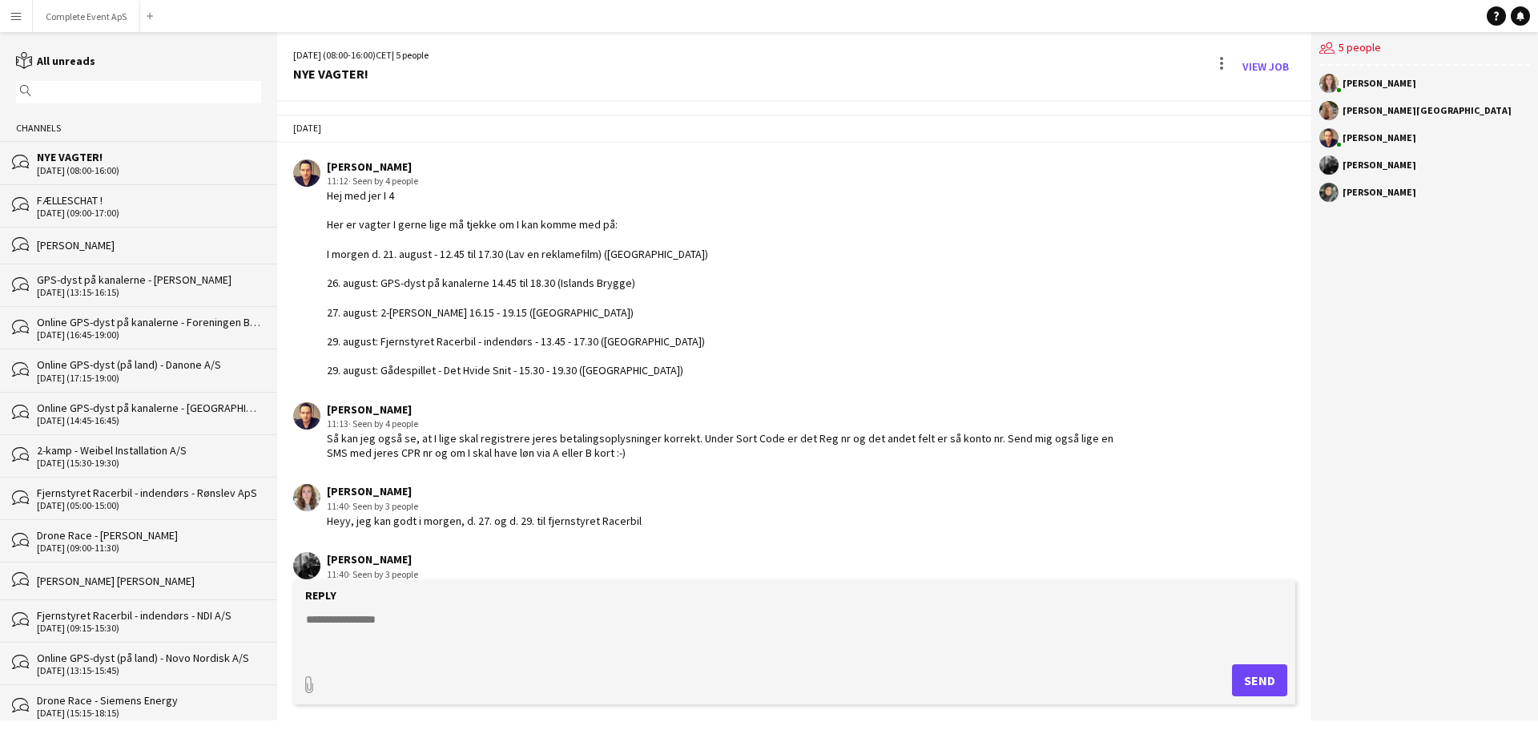
scroll to position [172, 0]
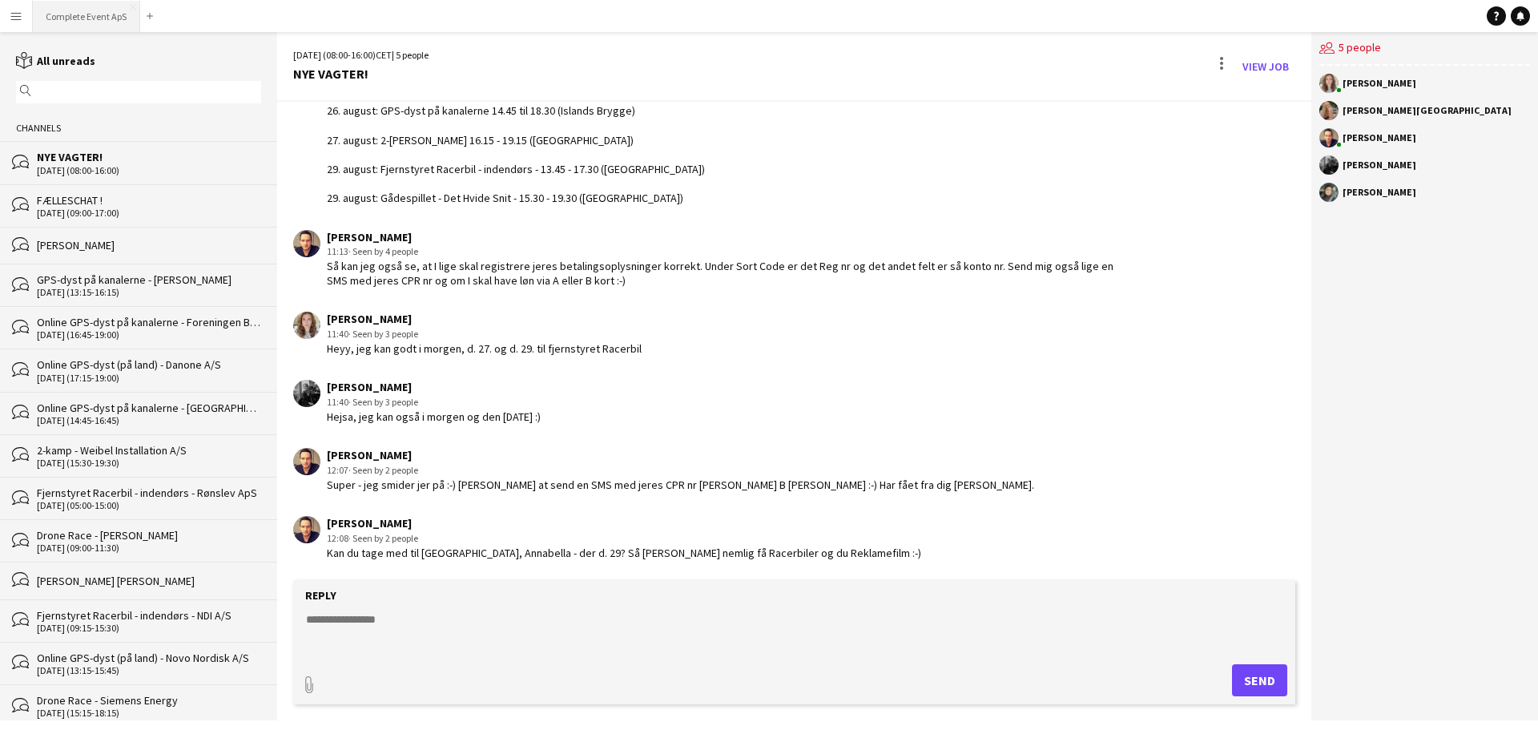
click at [88, 18] on button "Complete Event ApS Close" at bounding box center [86, 16] width 107 height 31
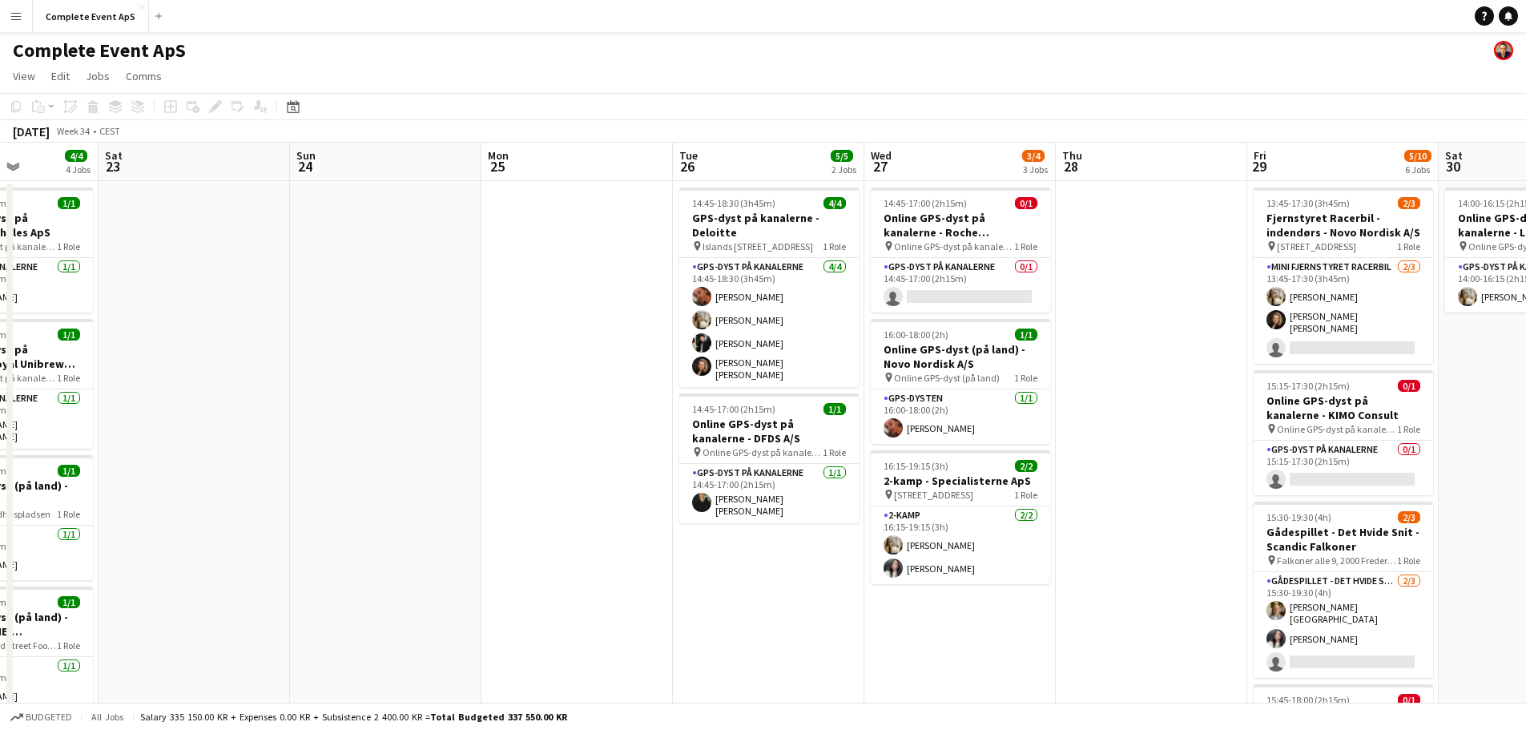
drag, startPoint x: 1101, startPoint y: 321, endPoint x: 587, endPoint y: 382, distance: 517.9
click at [287, 365] on app-calendar-viewport "Wed 20 Thu 21 5/5 2 Jobs Fri 22 4/4 4 Jobs Sat 23 Sun 24 Mon 25 Tue 26 5/5 2 Jo…" at bounding box center [763, 622] width 1526 height 959
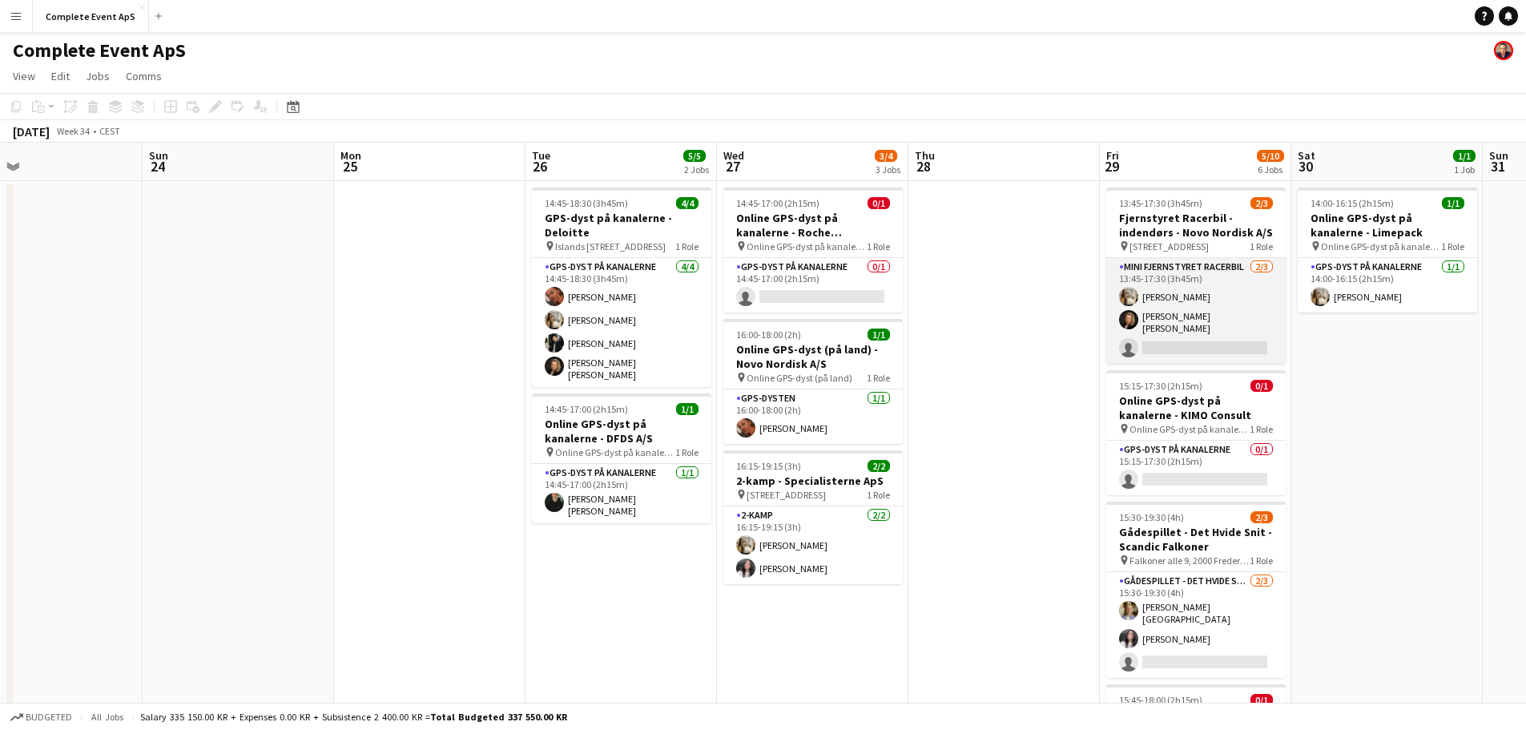
click at [1191, 340] on app-card-role "Mini Fjernstyret Racerbil [DATE] 13:45-17:30 (3h45m) [PERSON_NAME] [PERSON_NAME…" at bounding box center [1195, 311] width 179 height 106
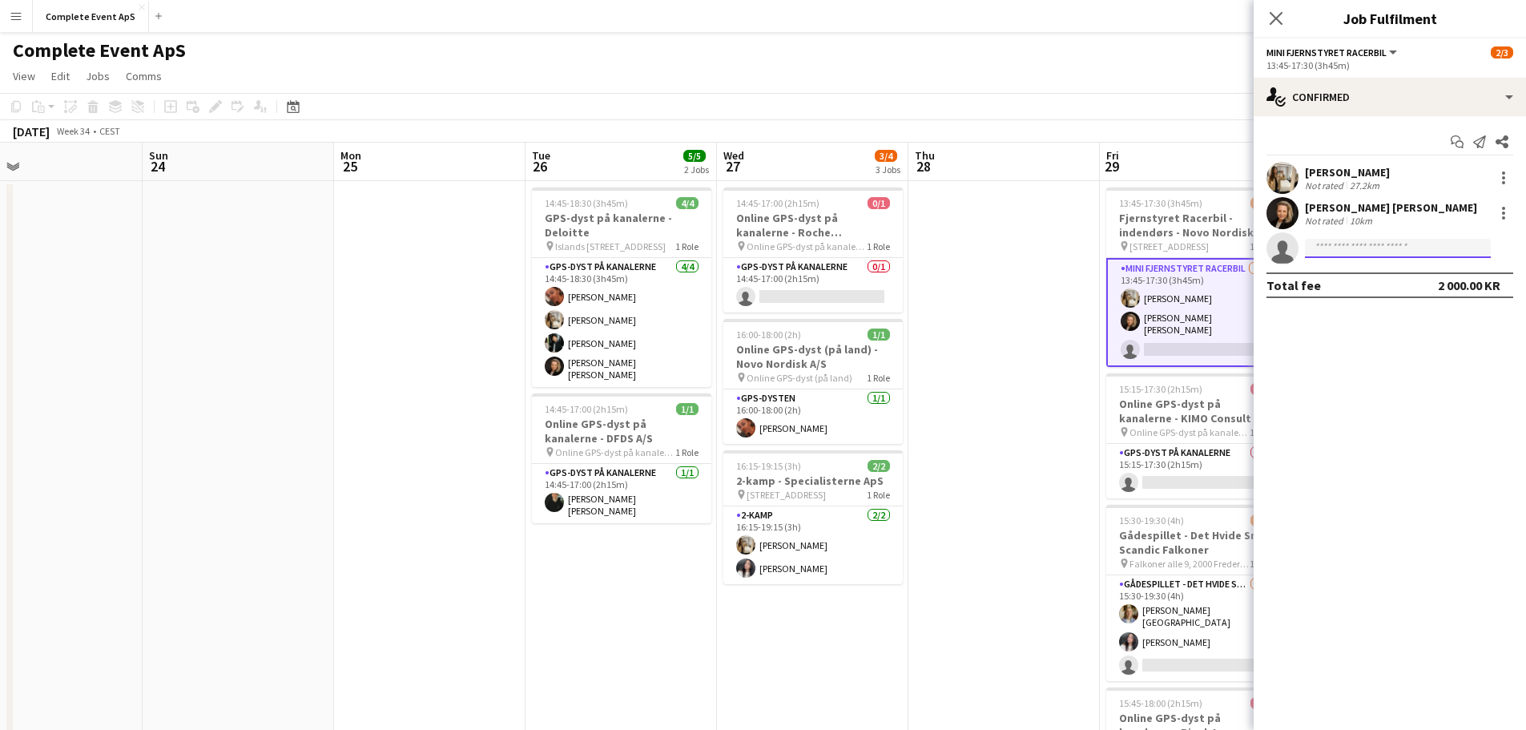
click at [1358, 256] on input at bounding box center [1398, 248] width 186 height 19
type input "***"
click at [1376, 280] on span "[EMAIL_ADDRESS][DOMAIN_NAME]" at bounding box center [1398, 284] width 160 height 13
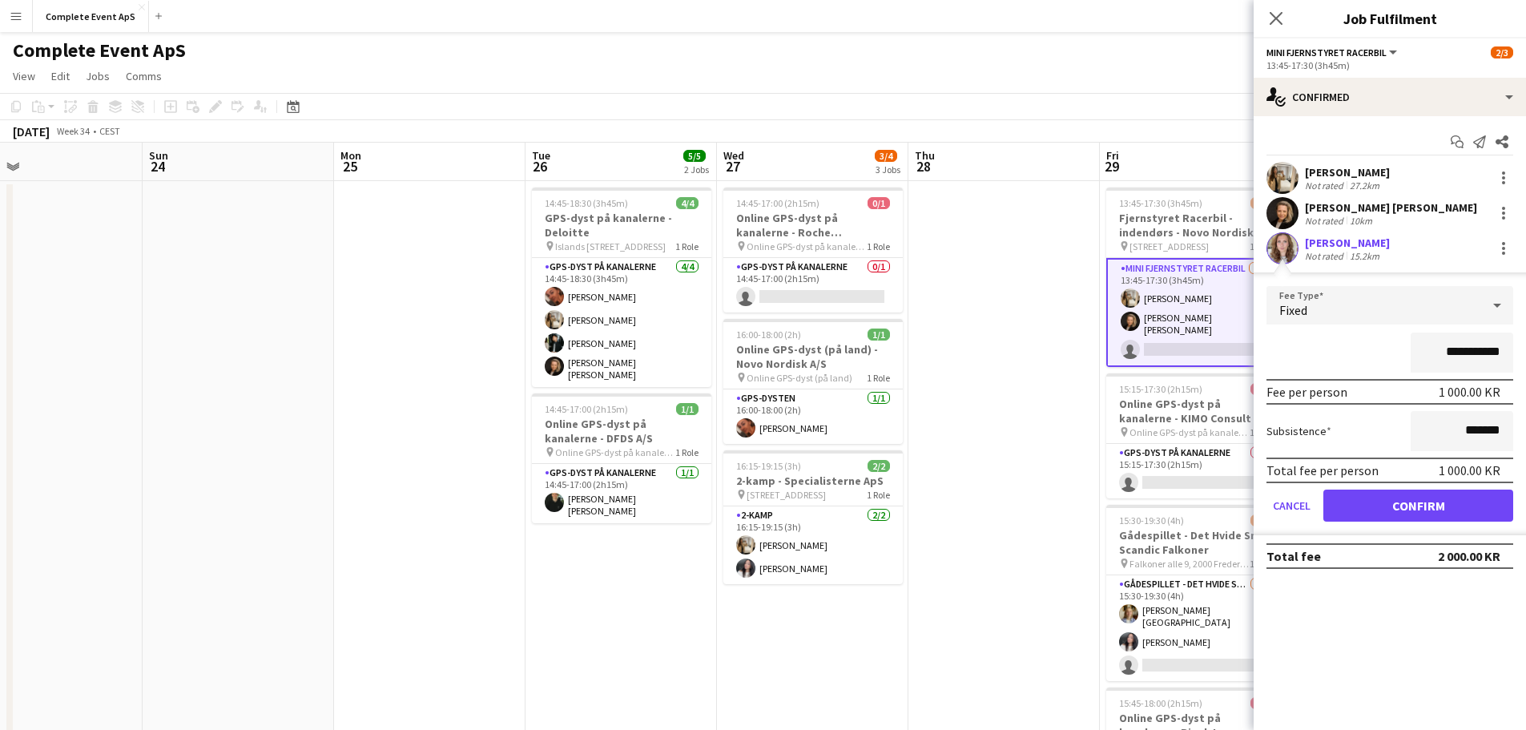
drag, startPoint x: 1437, startPoint y: 350, endPoint x: 1548, endPoint y: 363, distance: 111.3
click at [1526, 363] on html "Menu Boards Boards Boards All jobs Status Workforce Workforce My Workforce Recr…" at bounding box center [763, 564] width 1526 height 1129
type input "******"
click at [1376, 501] on button "Confirm" at bounding box center [1418, 505] width 190 height 32
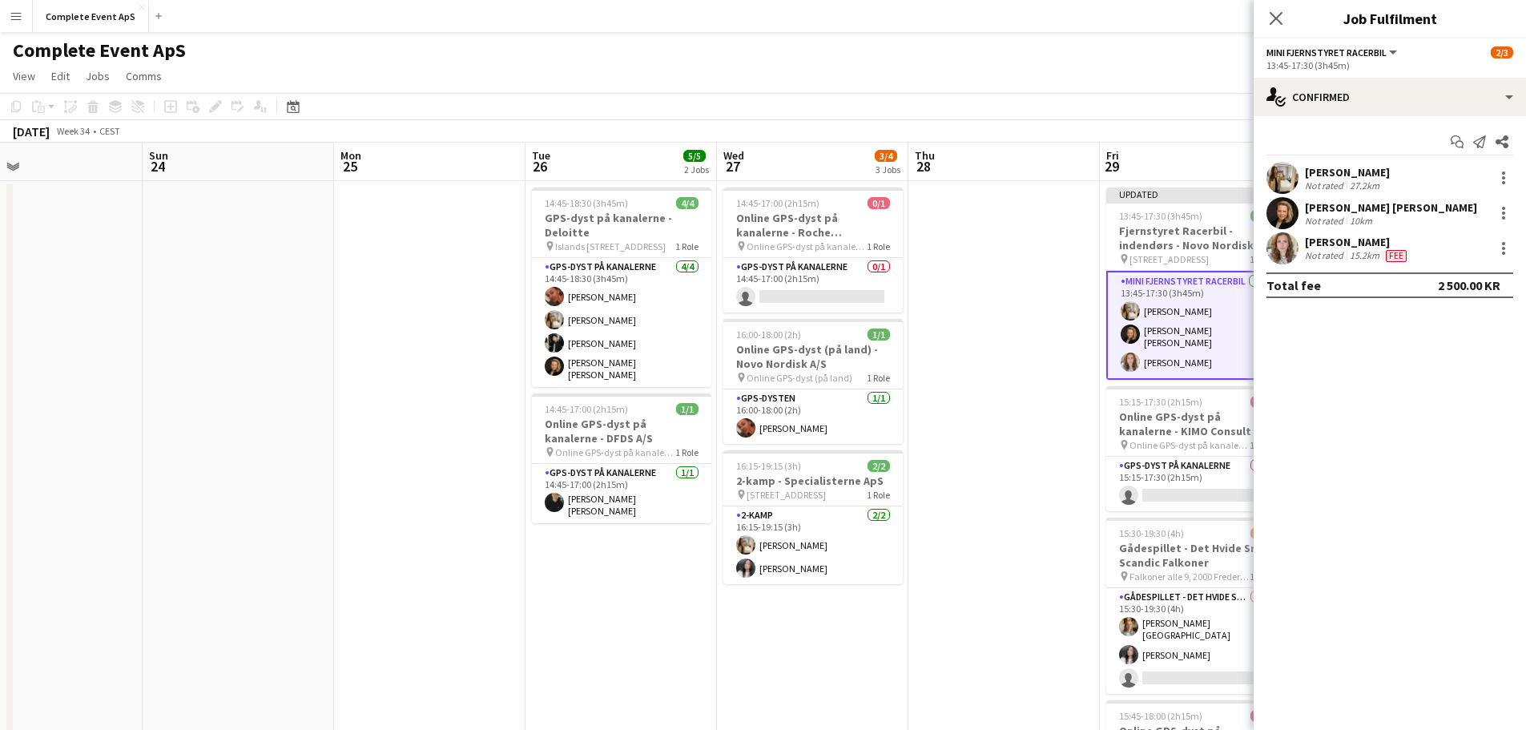
click at [1070, 441] on app-date-cell at bounding box center [1003, 641] width 191 height 920
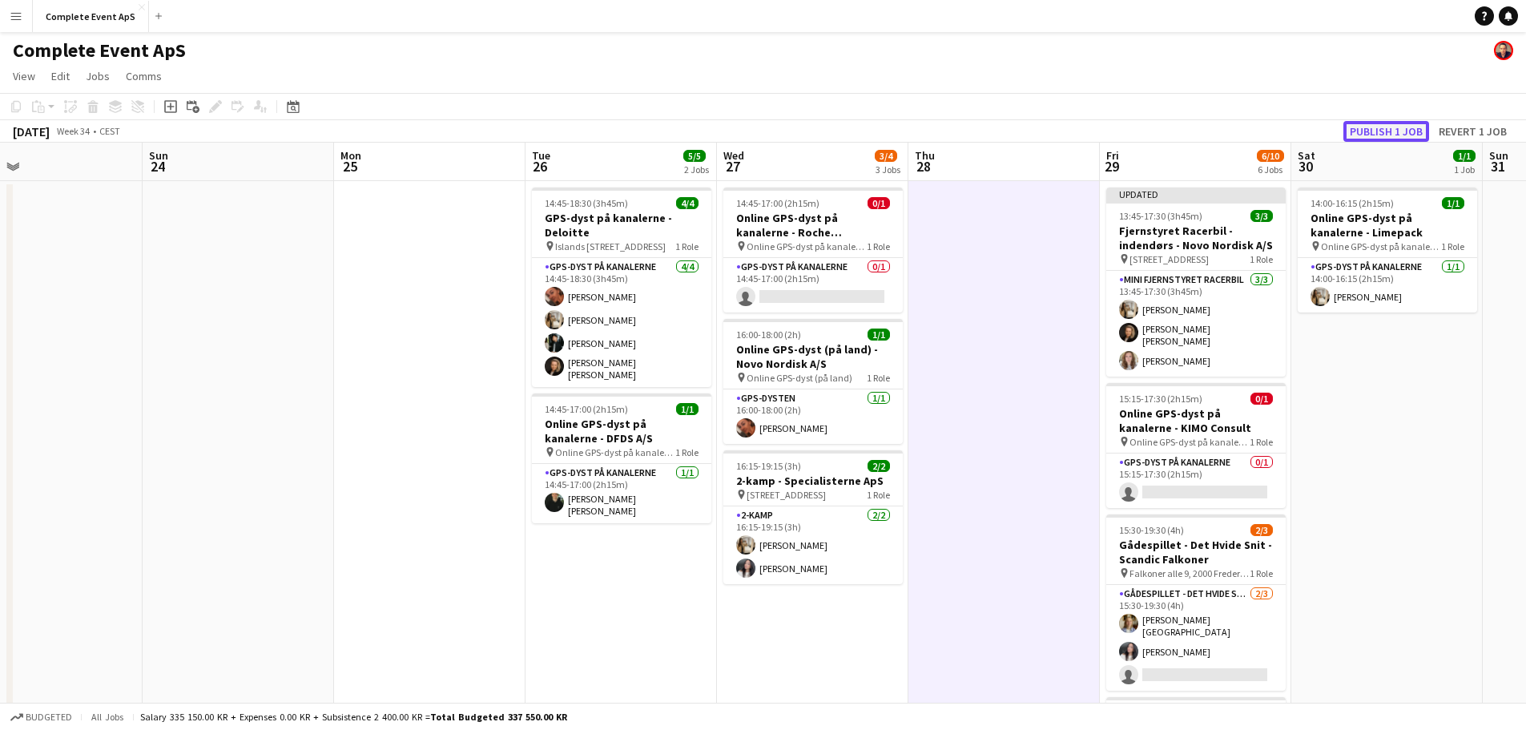
click at [1391, 131] on button "Publish 1 job" at bounding box center [1386, 131] width 86 height 21
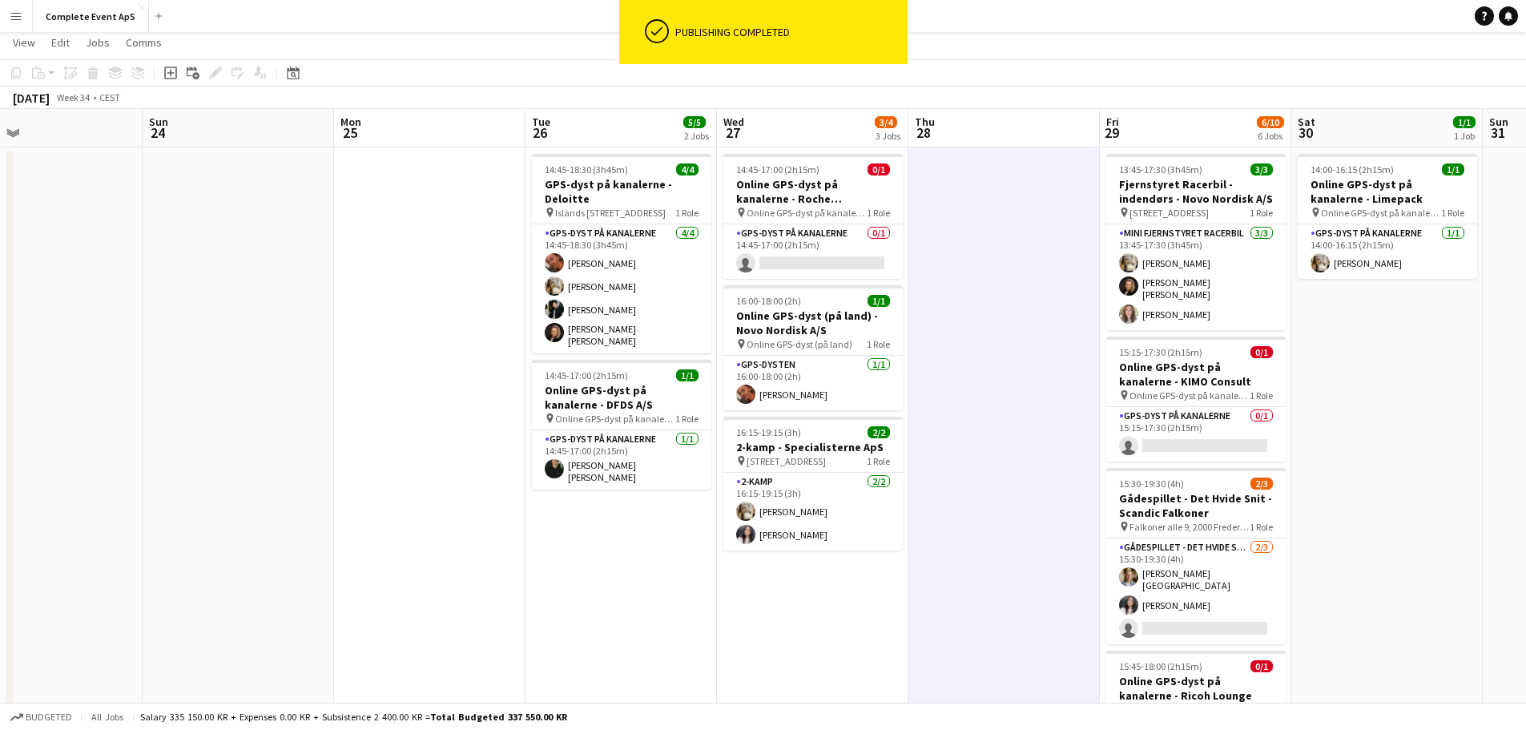
scroll to position [0, 0]
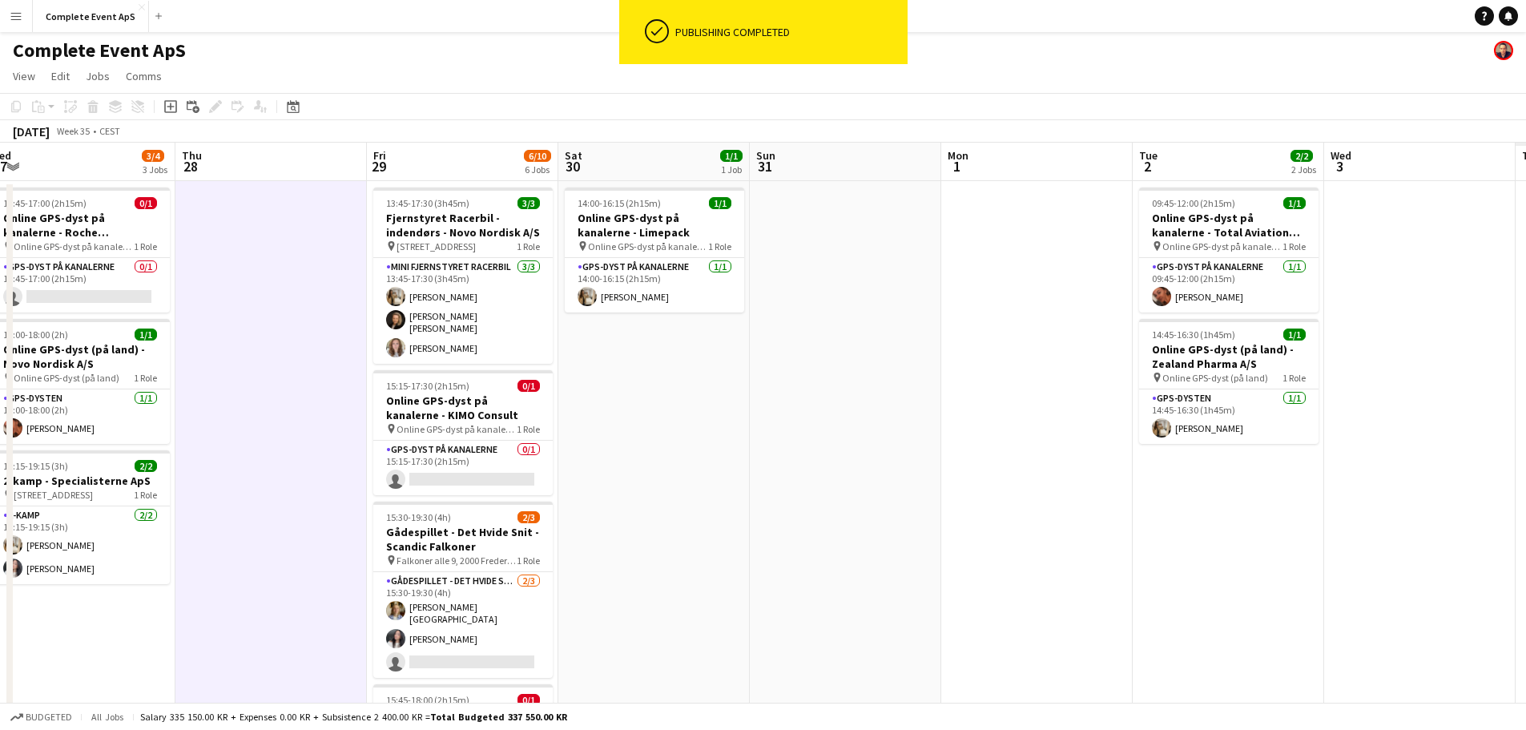
drag, startPoint x: 1299, startPoint y: 462, endPoint x: 481, endPoint y: 451, distance: 818.0
click at [475, 452] on app-calendar-viewport "Sun 24 Mon 25 Tue 26 5/5 2 Jobs Wed 27 3/4 3 Jobs Thu 28 Fri 29 6/10 6 Jobs Sat…" at bounding box center [763, 622] width 1526 height 959
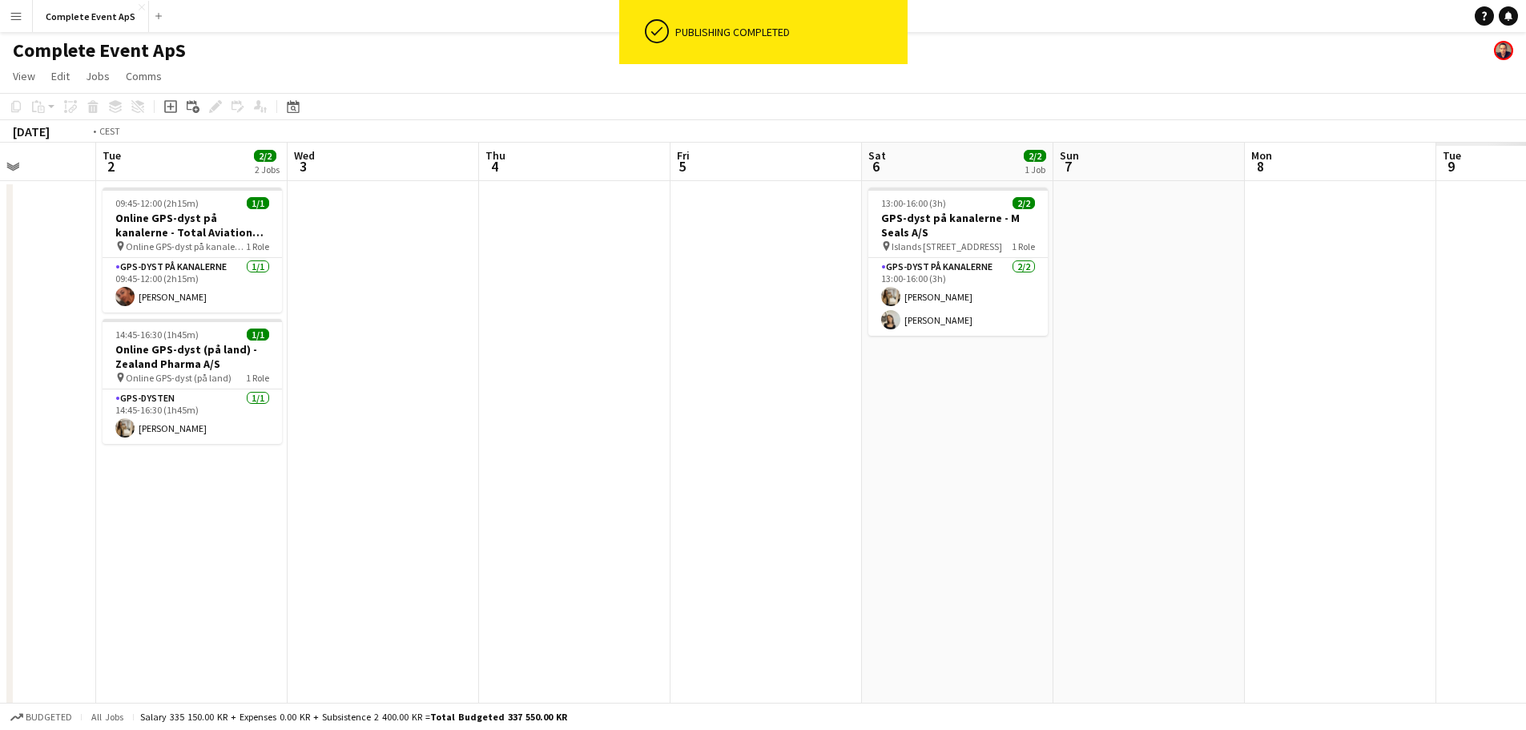
drag, startPoint x: 280, startPoint y: 471, endPoint x: 151, endPoint y: 453, distance: 130.3
click at [40, 453] on app-calendar-viewport "Fri 29 6/10 6 Jobs Sat 30 1/1 1 Job Sun 31 Mon 1 Tue 2 2/2 2 Jobs Wed 3 Thu 4 F…" at bounding box center [763, 622] width 1526 height 959
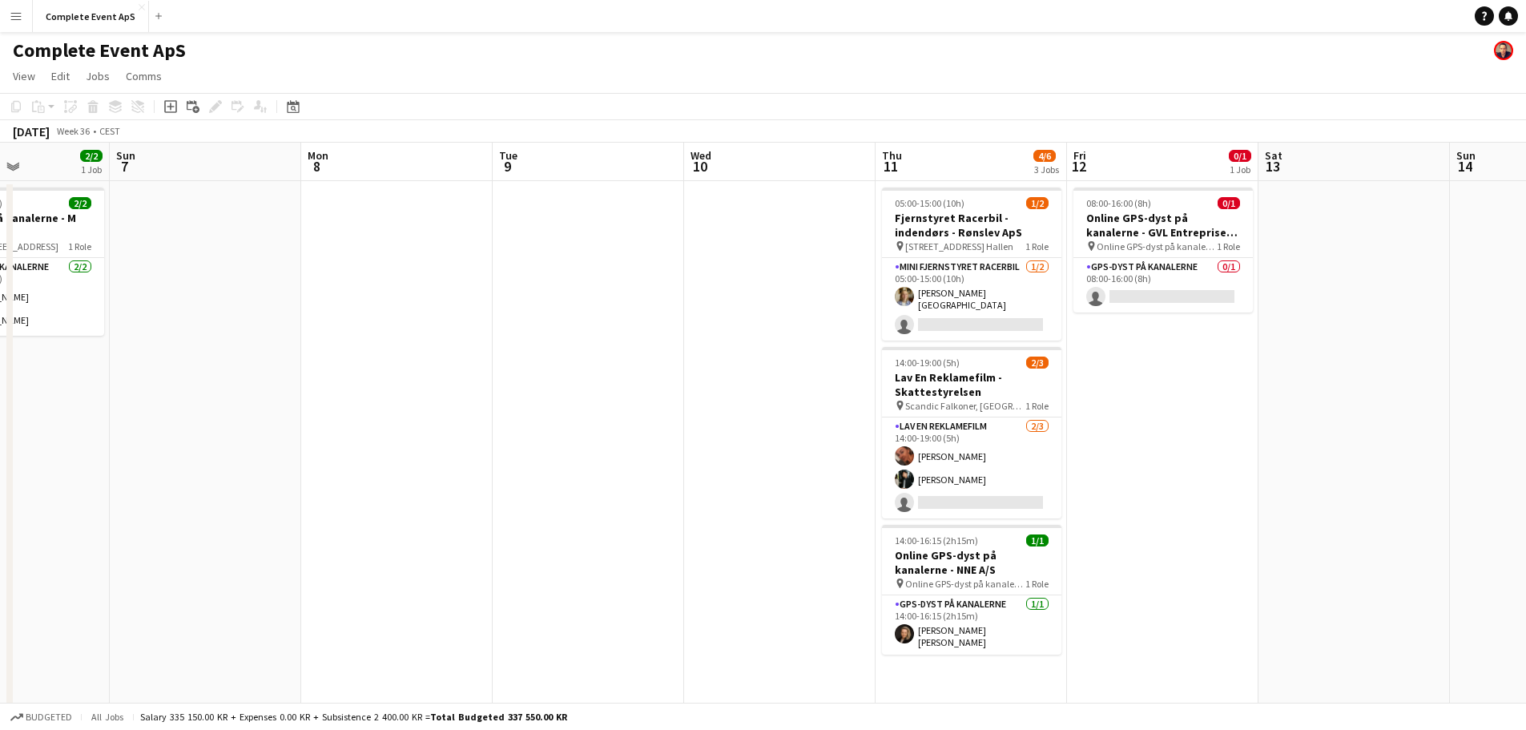
drag, startPoint x: 500, startPoint y: 456, endPoint x: 129, endPoint y: 429, distance: 371.9
click at [17, 426] on app-calendar-viewport "Thu 4 Fri 5 Sat 6 2/2 1 Job Sun 7 Mon 8 Tue 9 Wed 10 Thu 11 4/6 3 Jobs Fri 12 0…" at bounding box center [763, 622] width 1526 height 959
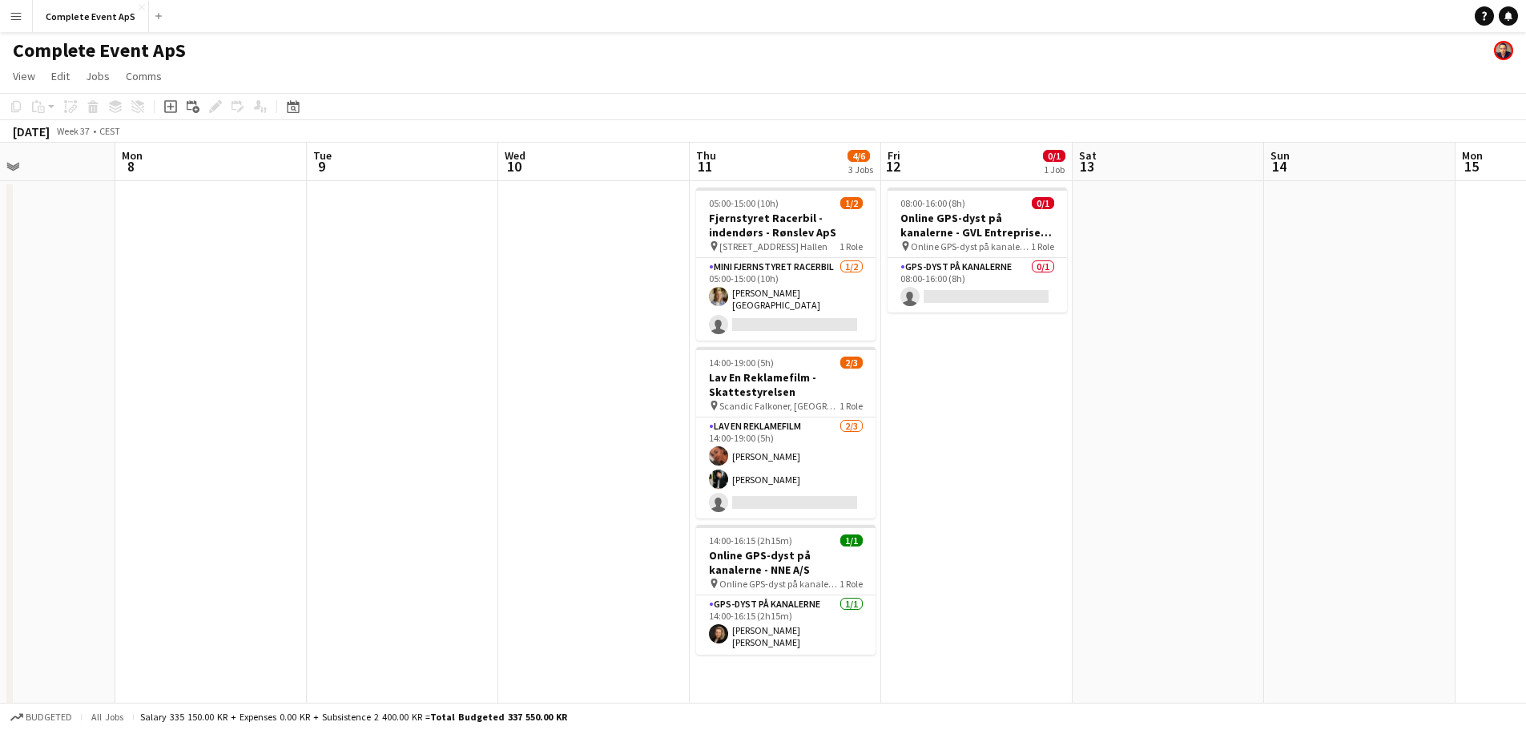
drag, startPoint x: 439, startPoint y: 421, endPoint x: 146, endPoint y: 389, distance: 294.9
click at [166, 393] on app-calendar-viewport "Fri 5 Sat 6 2/2 1 Job Sun 7 Mon 8 Tue 9 Wed 10 Thu 11 4/6 3 Jobs Fri 12 0/1 1 J…" at bounding box center [763, 622] width 1526 height 959
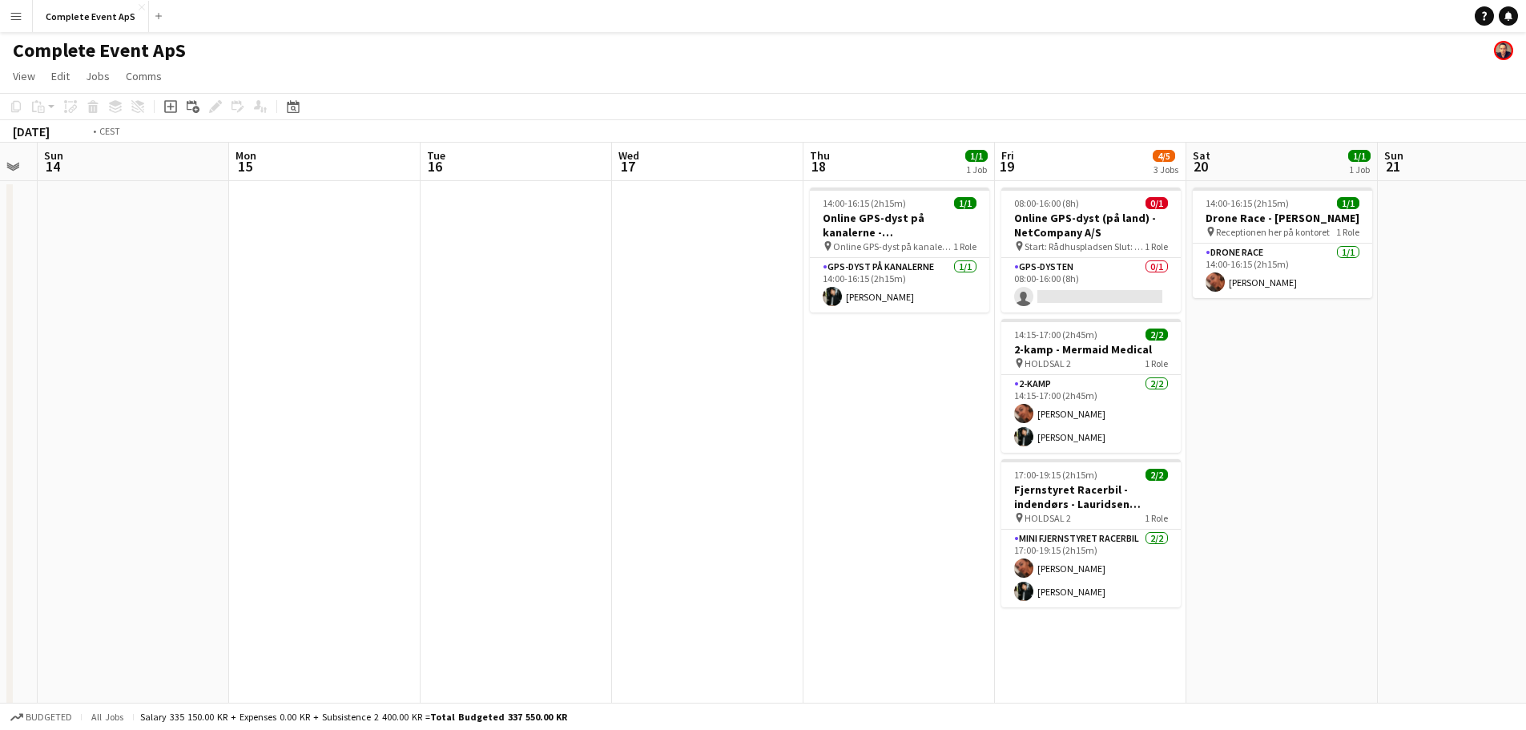
drag, startPoint x: 712, startPoint y: 418, endPoint x: 389, endPoint y: 390, distance: 324.1
click at [390, 390] on app-calendar-viewport "Thu 11 4/6 3 Jobs Fri 12 0/1 1 Job Sat 13 Sun 14 Mon 15 Tue 16 Wed 17 Thu 18 1/…" at bounding box center [763, 622] width 1526 height 959
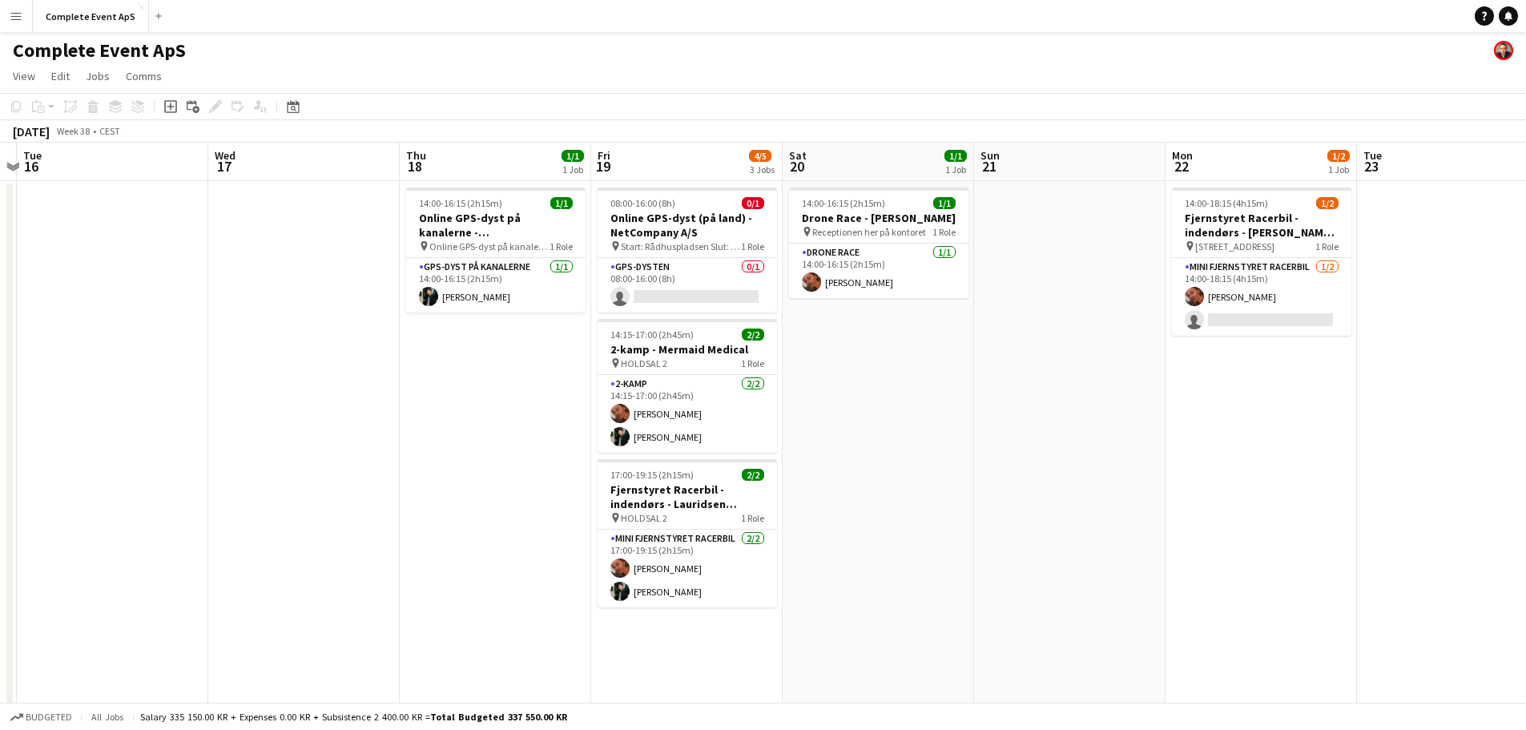
drag, startPoint x: 381, startPoint y: 374, endPoint x: 124, endPoint y: 344, distance: 258.1
click at [129, 346] on app-calendar-viewport "Sat 13 Sun 14 Mon 15 Tue 16 Wed 17 Thu 18 1/1 1 Job Fri 19 4/5 3 Jobs Sat 20 1/…" at bounding box center [763, 622] width 1526 height 959
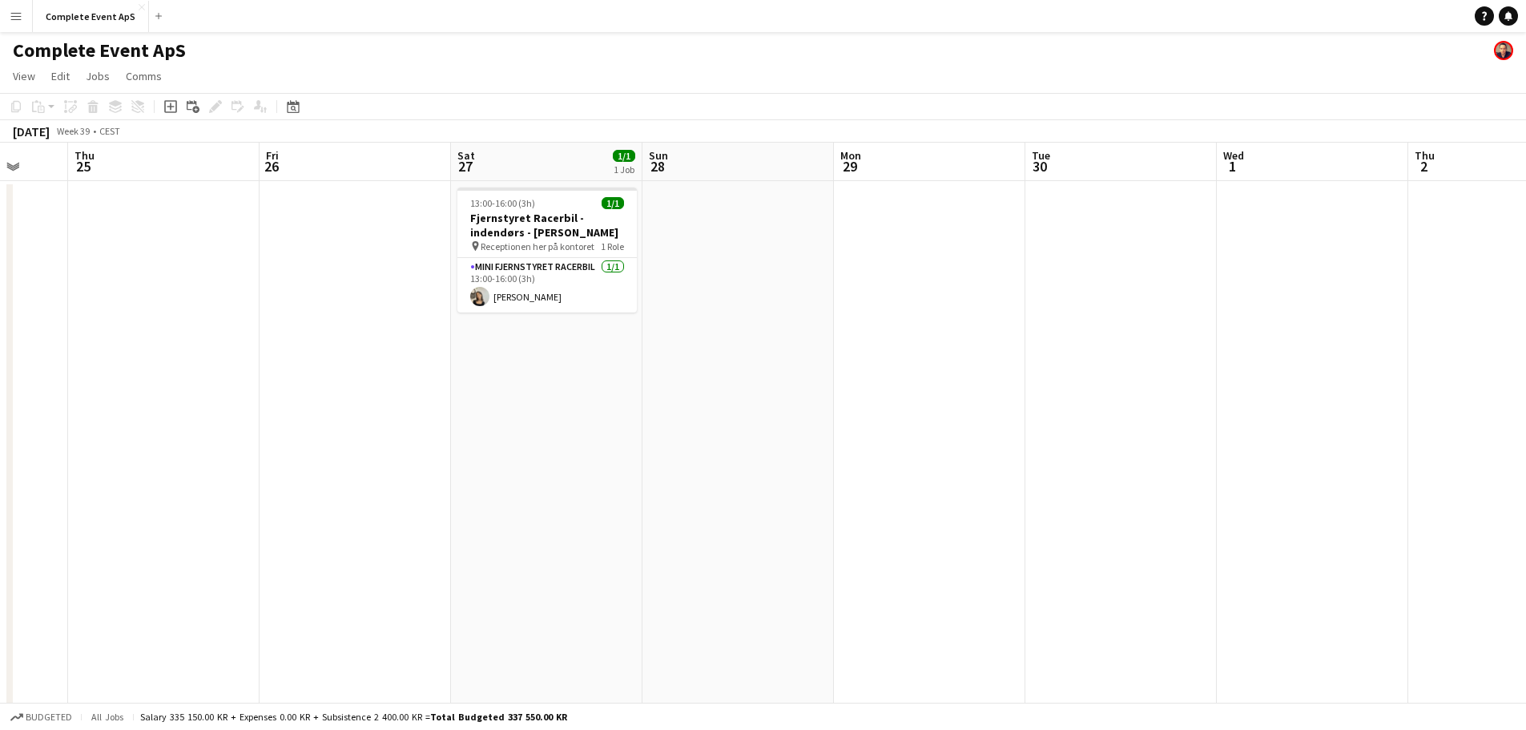
drag, startPoint x: 1088, startPoint y: 406, endPoint x: 0, endPoint y: 333, distance: 1090.3
click at [0, 336] on app-calendar-viewport "Mon 22 1/2 1 Job Tue 23 Wed 24 Thu 25 Fri 26 Sat 27 1/1 1 Job Sun 28 Mon 29 Tue…" at bounding box center [763, 622] width 1526 height 959
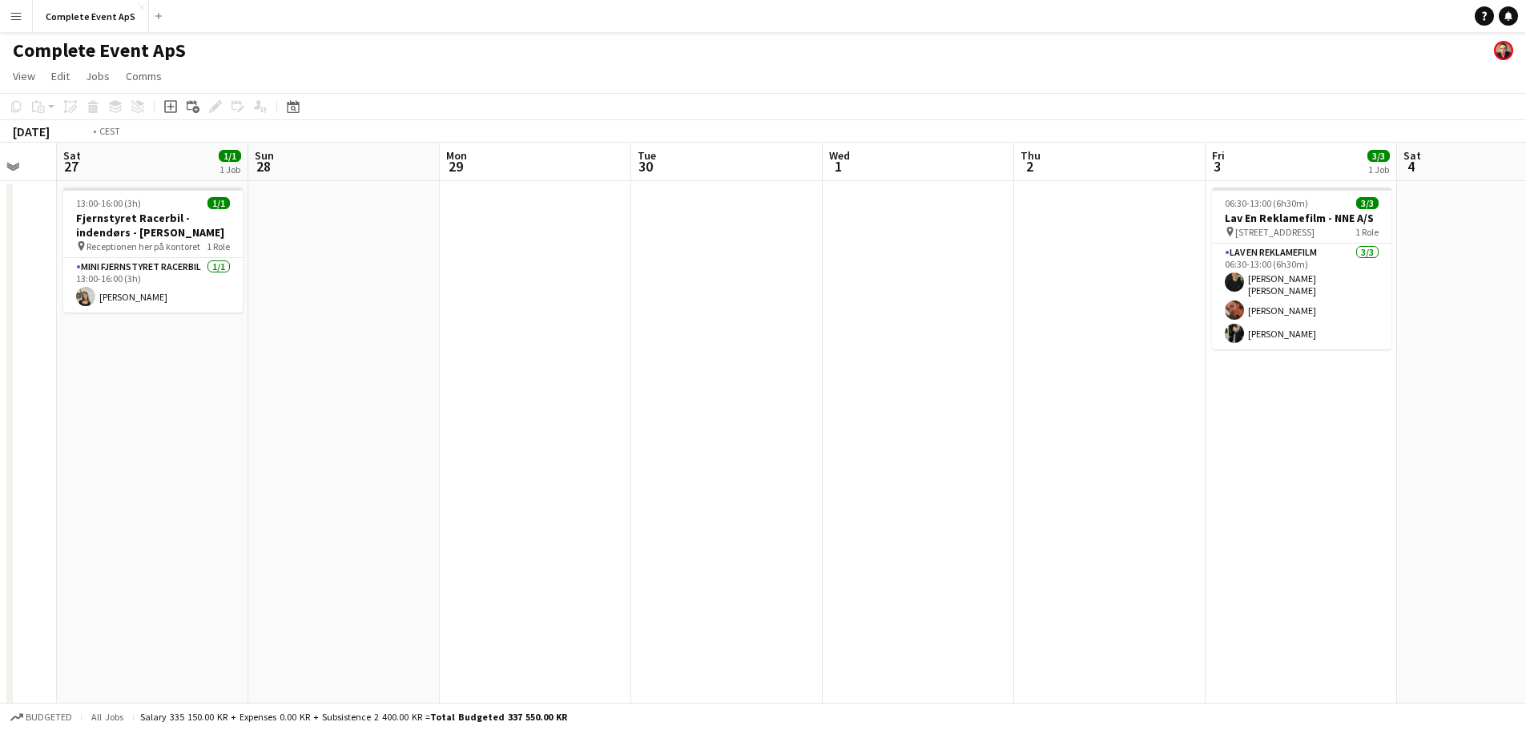
drag, startPoint x: 595, startPoint y: 367, endPoint x: 0, endPoint y: 301, distance: 598.8
click at [0, 304] on app-calendar-viewport "Wed 24 Thu 25 Fri 26 Sat 27 1/1 1 Job Sun 28 Mon 29 Tue 30 Wed 1 Thu 2 Fri 3 3/…" at bounding box center [763, 622] width 1526 height 959
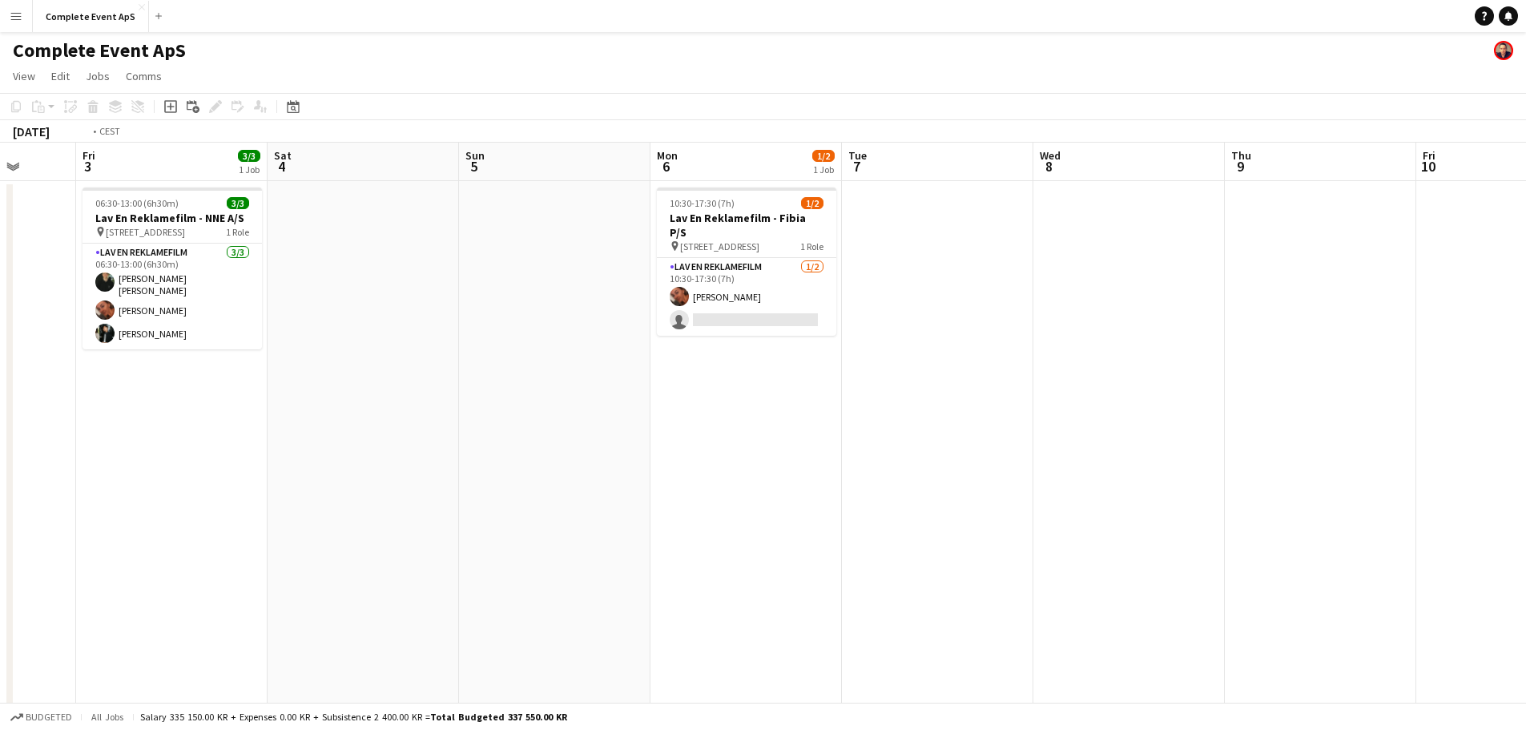
drag, startPoint x: 324, startPoint y: 344, endPoint x: 0, endPoint y: 280, distance: 329.9
click at [0, 289] on app-calendar-viewport "Tue 30 Wed 1 Thu 2 Fri 3 3/3 1 Job Sat 4 Sun 5 Mon 6 1/2 1 Job Tue 7 Wed 8 Thu …" at bounding box center [763, 622] width 1526 height 959
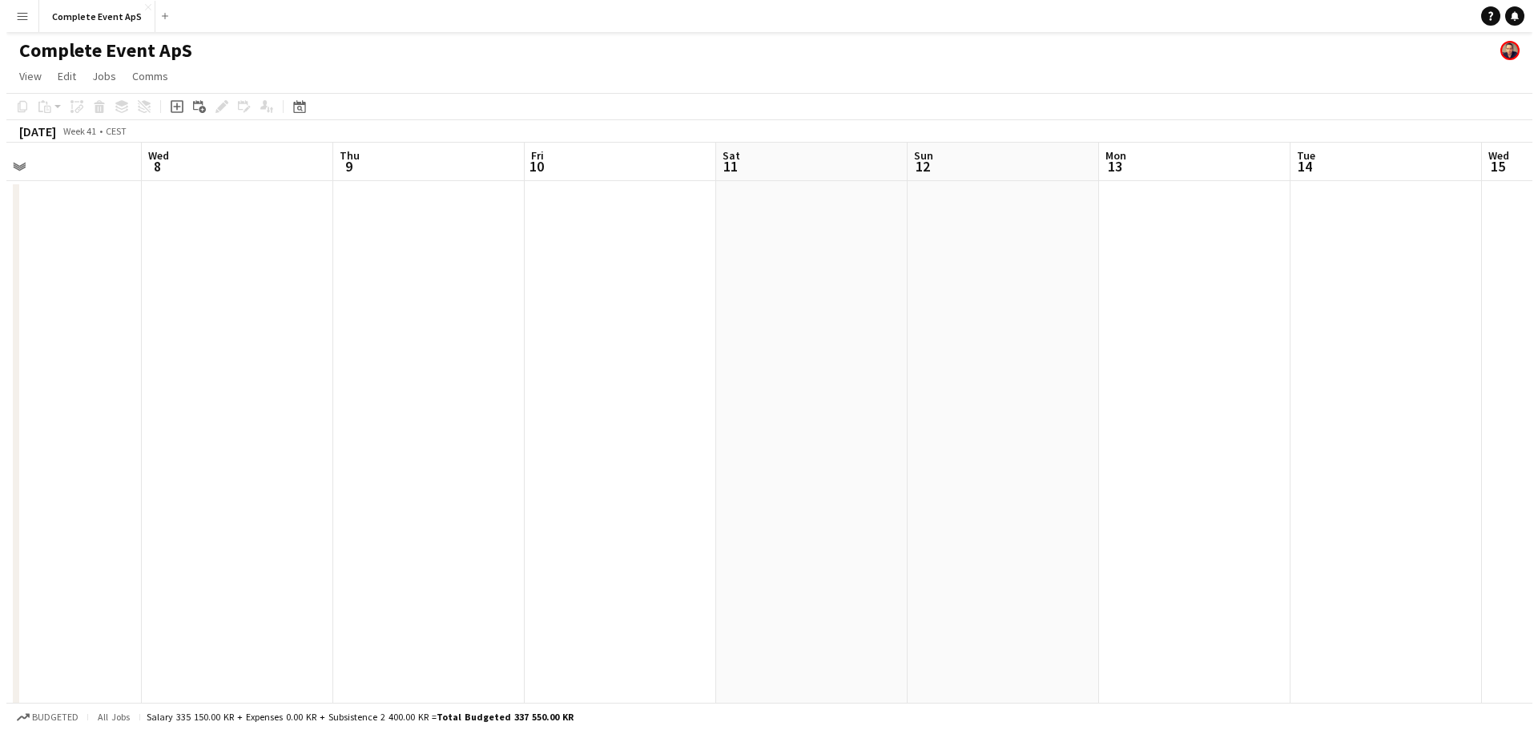
scroll to position [0, 600]
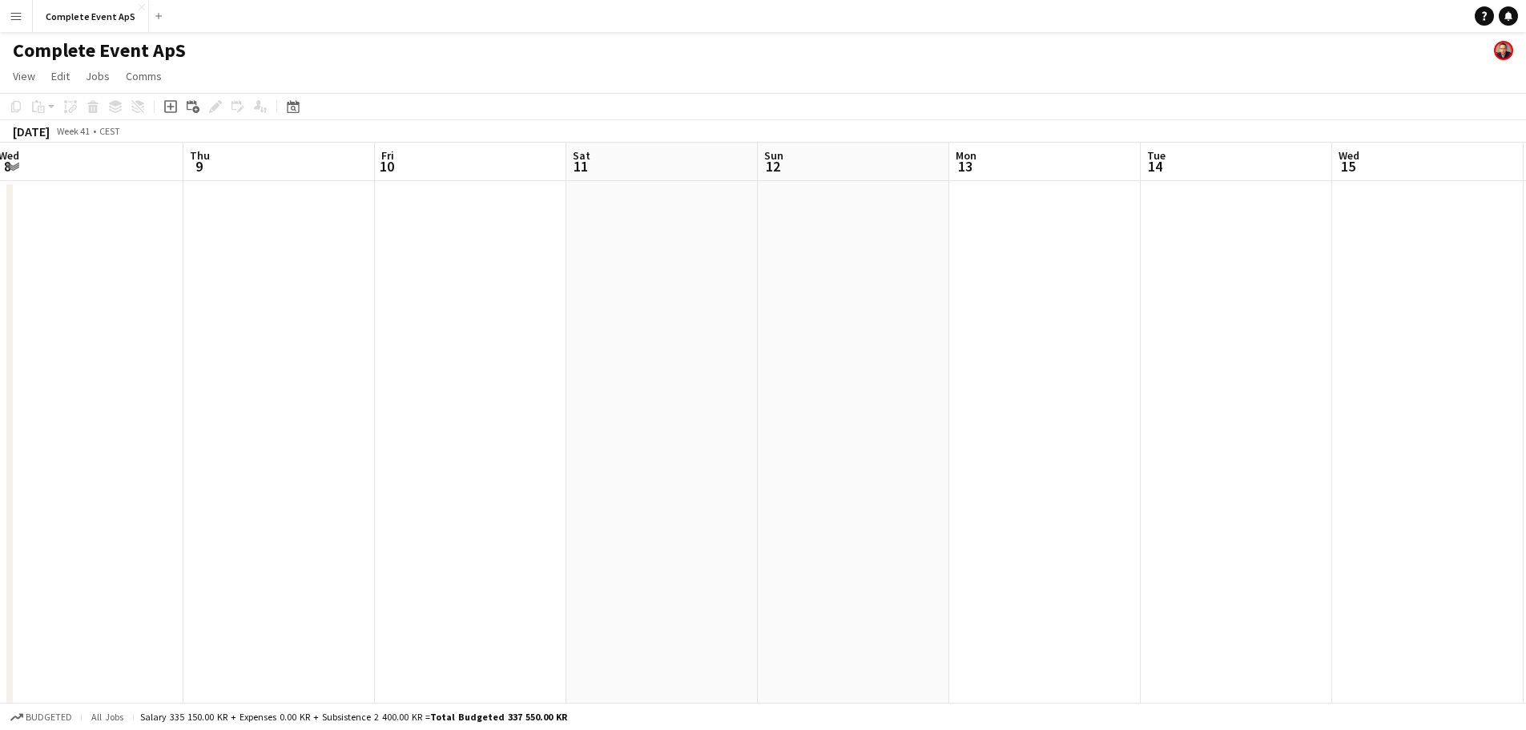
drag, startPoint x: 877, startPoint y: 349, endPoint x: 336, endPoint y: 260, distance: 548.0
click at [405, 313] on app-calendar-viewport "Sun 5 Mon 6 1/2 1 Job Tue 7 Wed 8 Thu 9 Fri 10 Sat 11 Sun 12 Mon 13 Tue 14 Wed …" at bounding box center [763, 622] width 1526 height 959
click at [104, 14] on button "Complete Event ApS Close" at bounding box center [91, 16] width 116 height 31
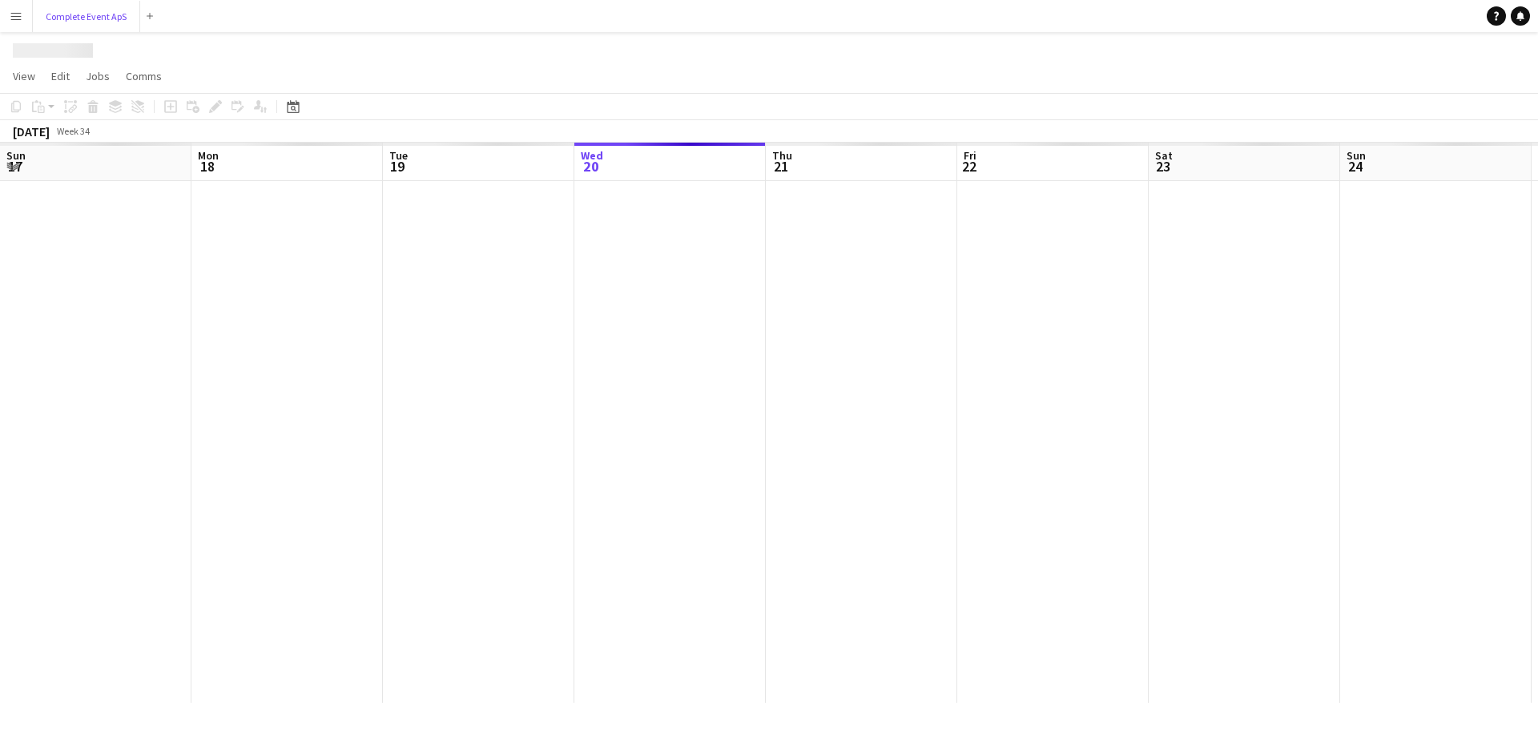
scroll to position [0, 383]
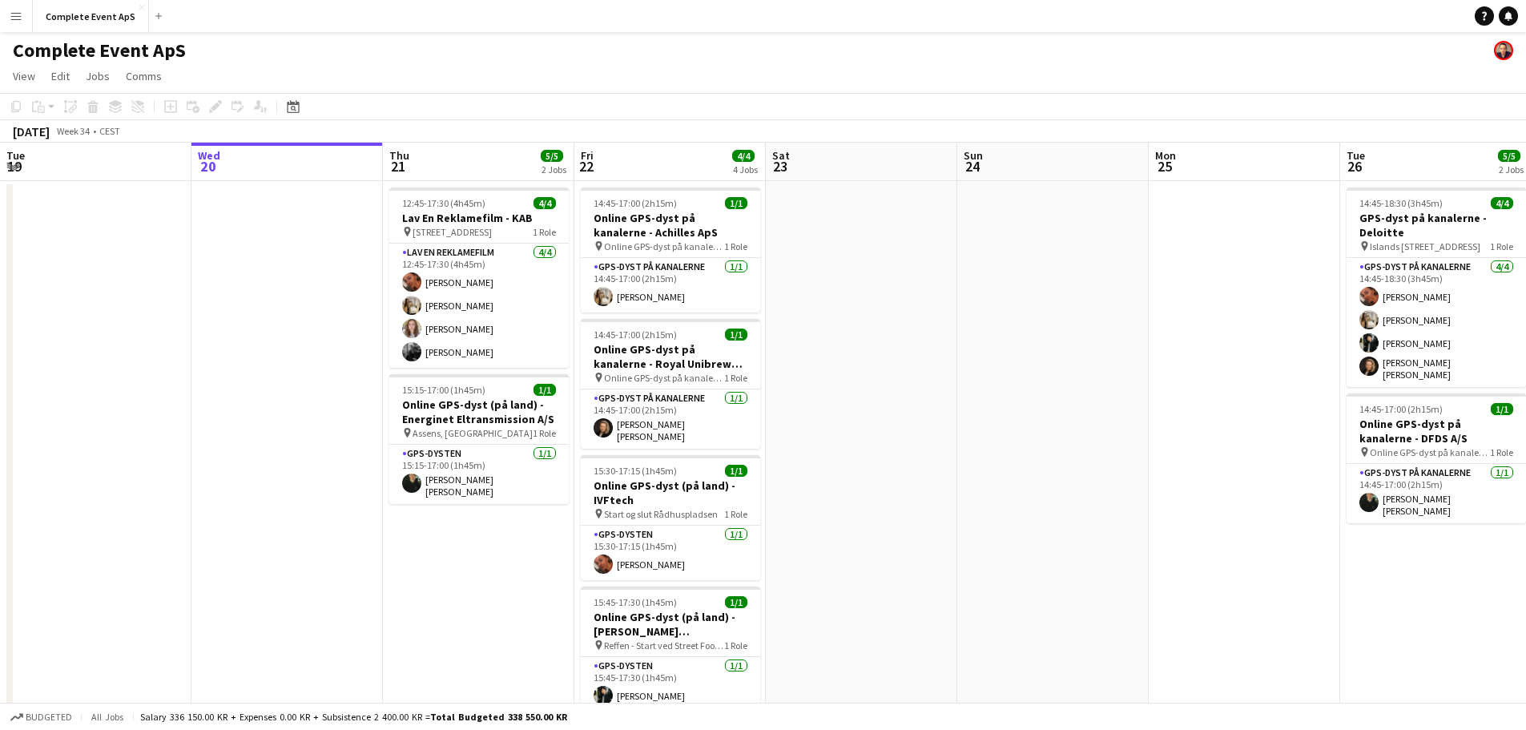
click at [29, 17] on button "Menu" at bounding box center [16, 16] width 32 height 32
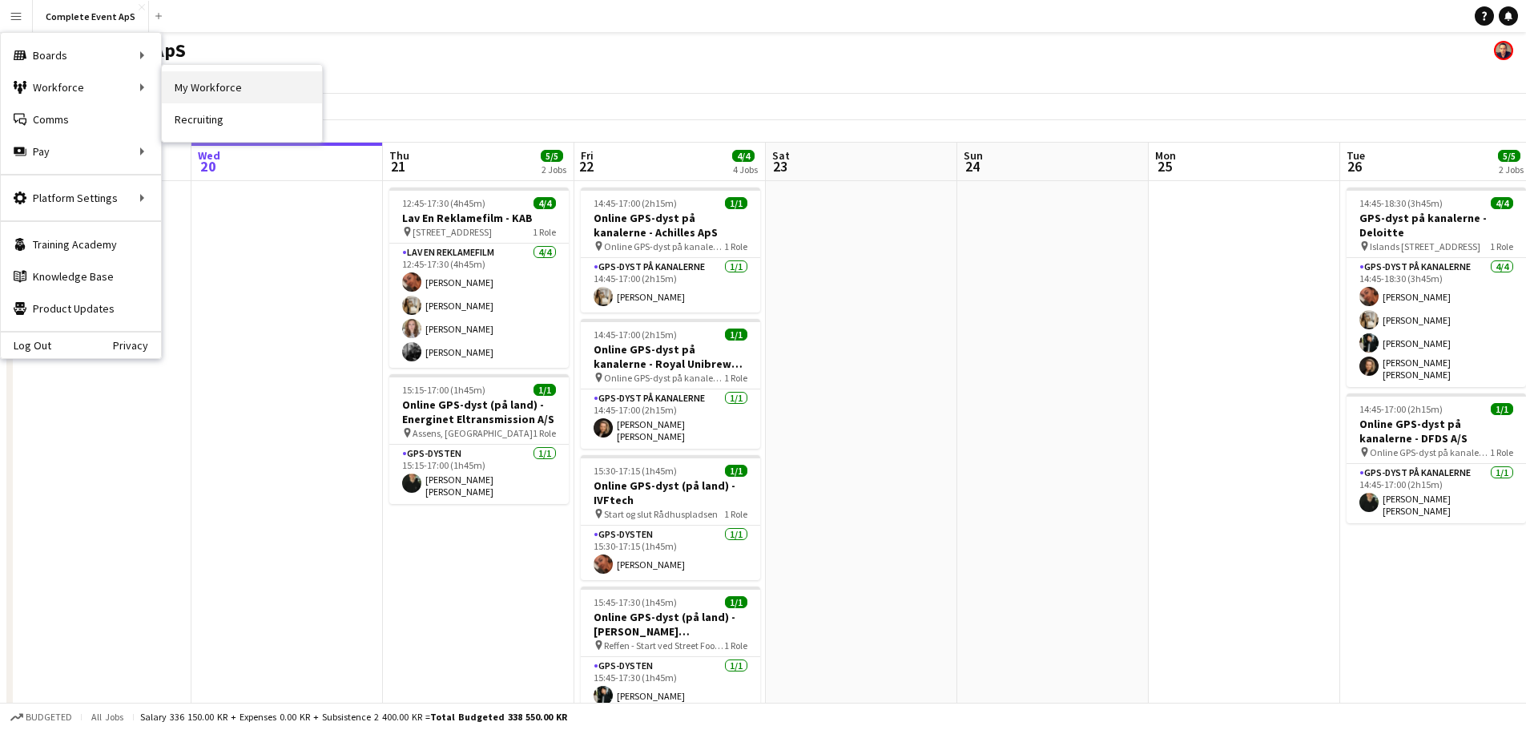
click at [226, 88] on link "My Workforce" at bounding box center [242, 87] width 160 height 32
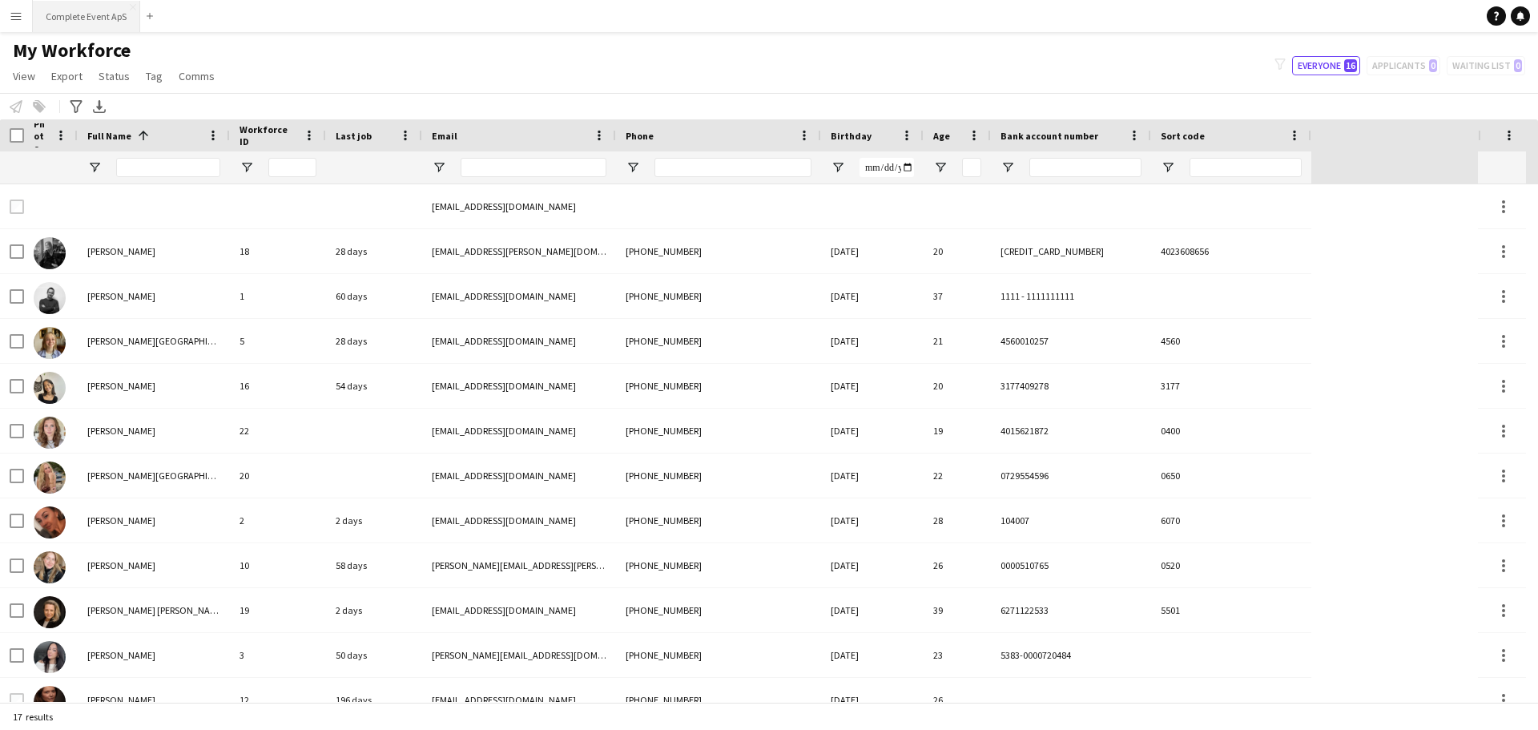
click at [87, 11] on button "Complete Event ApS Close" at bounding box center [86, 16] width 107 height 31
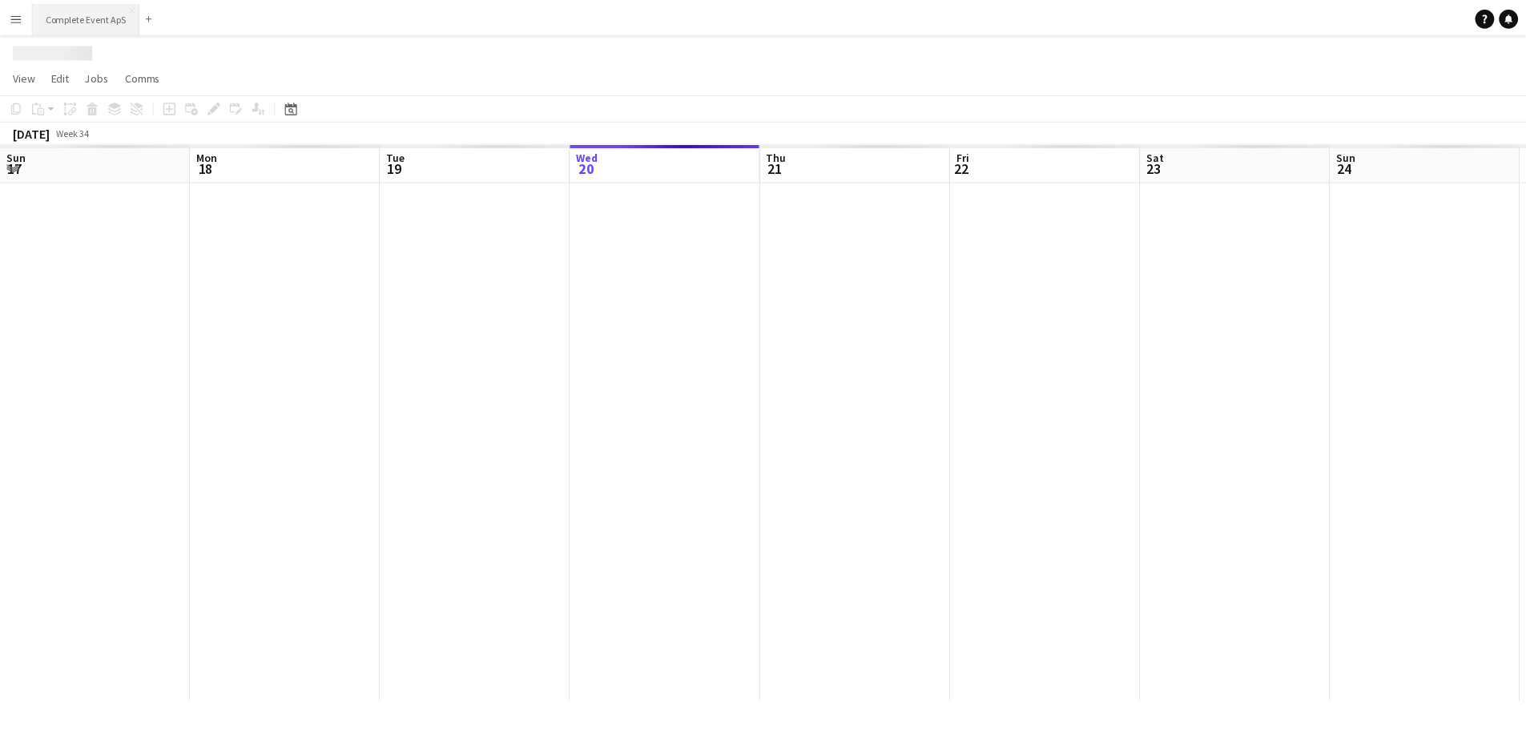
scroll to position [0, 383]
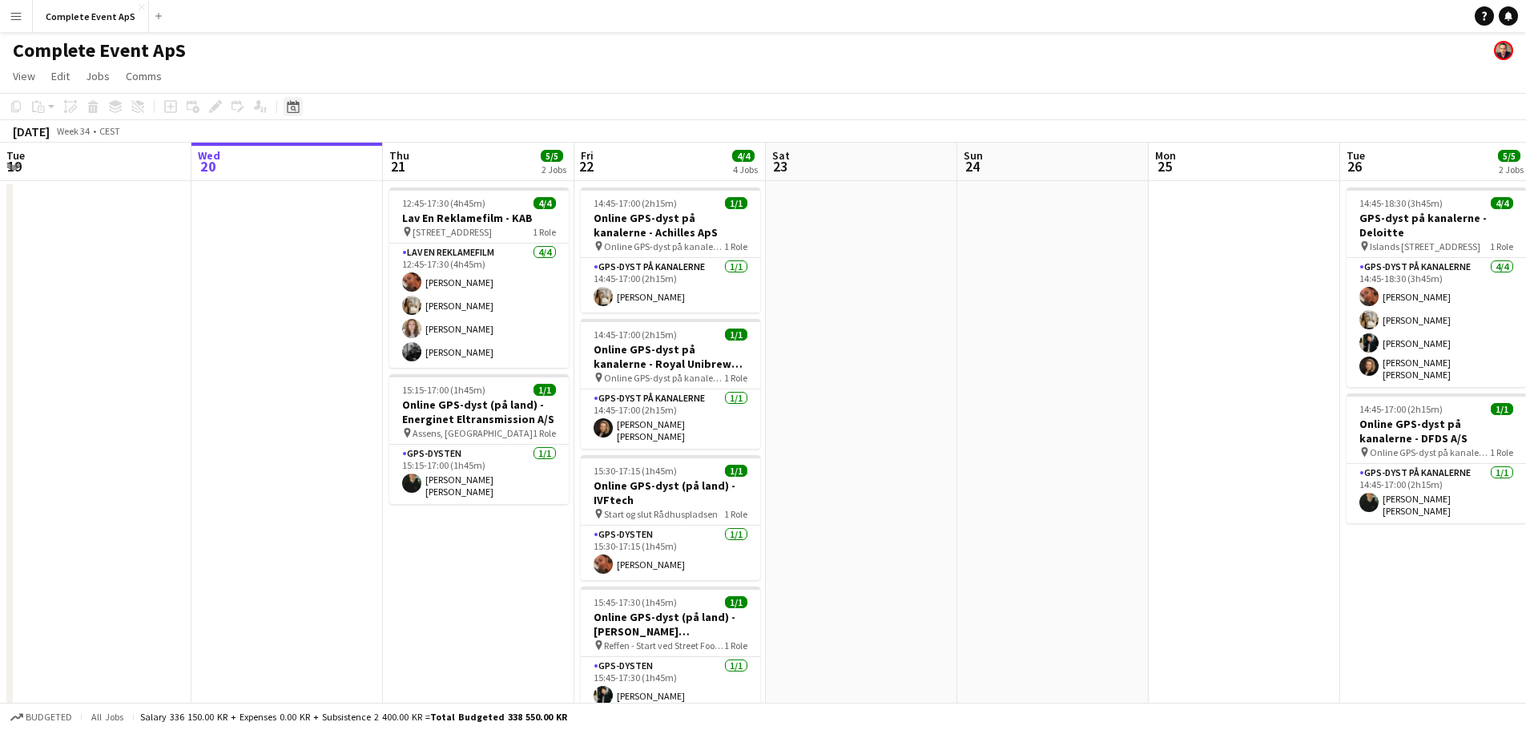
click at [294, 109] on icon "Date picker" at bounding box center [293, 106] width 13 height 13
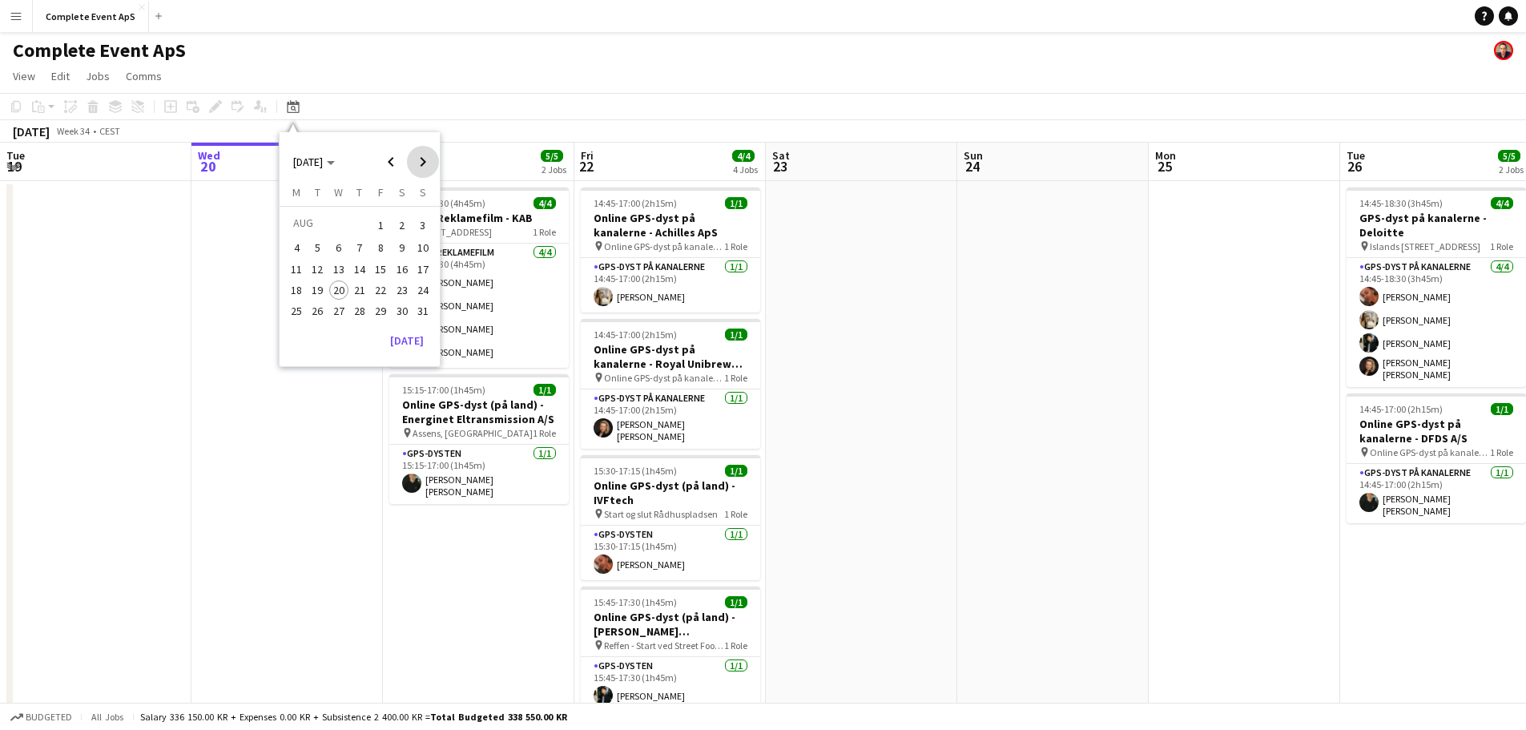
click at [428, 163] on span "Next month" at bounding box center [423, 162] width 32 height 32
click at [421, 268] on span "14" at bounding box center [422, 265] width 19 height 19
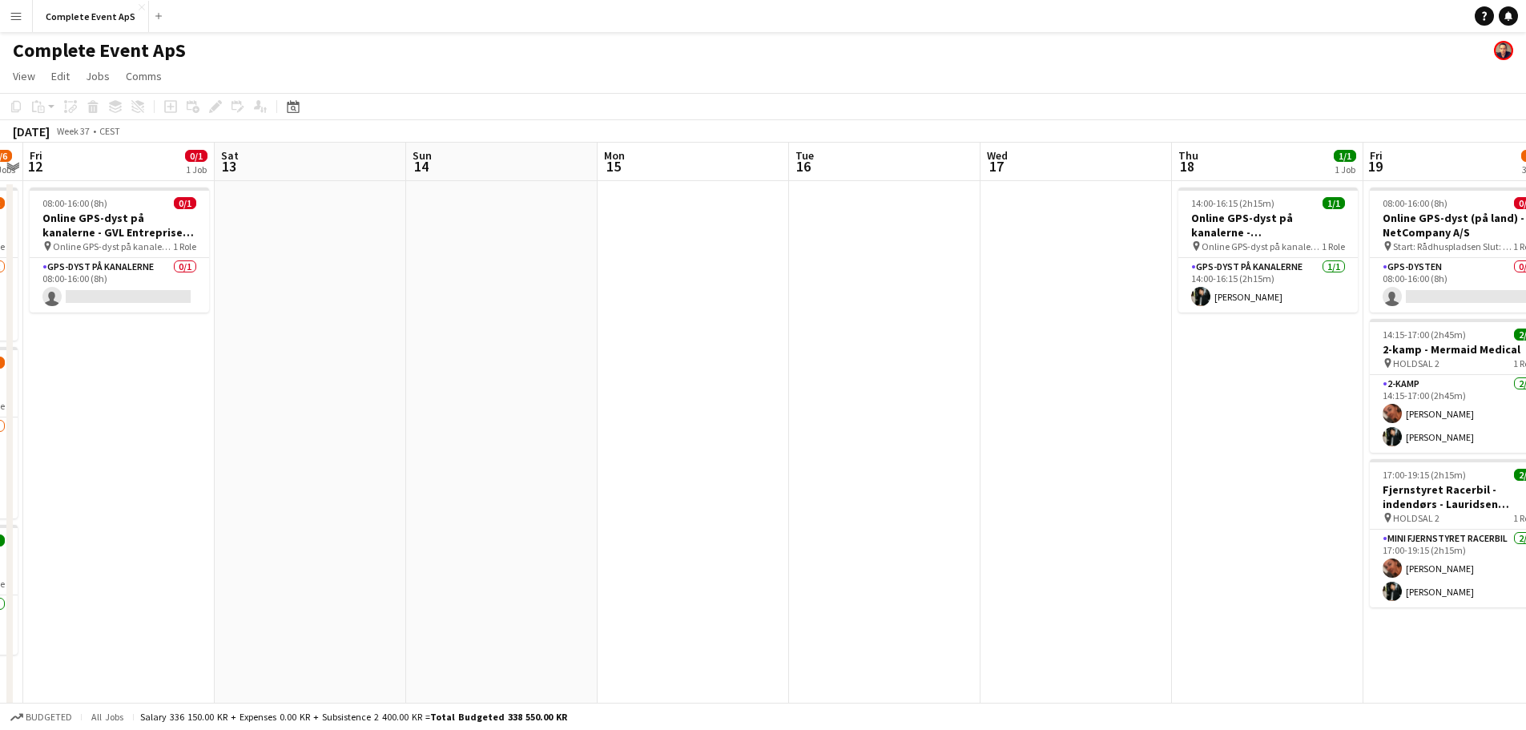
click at [528, 315] on app-date-cell at bounding box center [501, 641] width 191 height 920
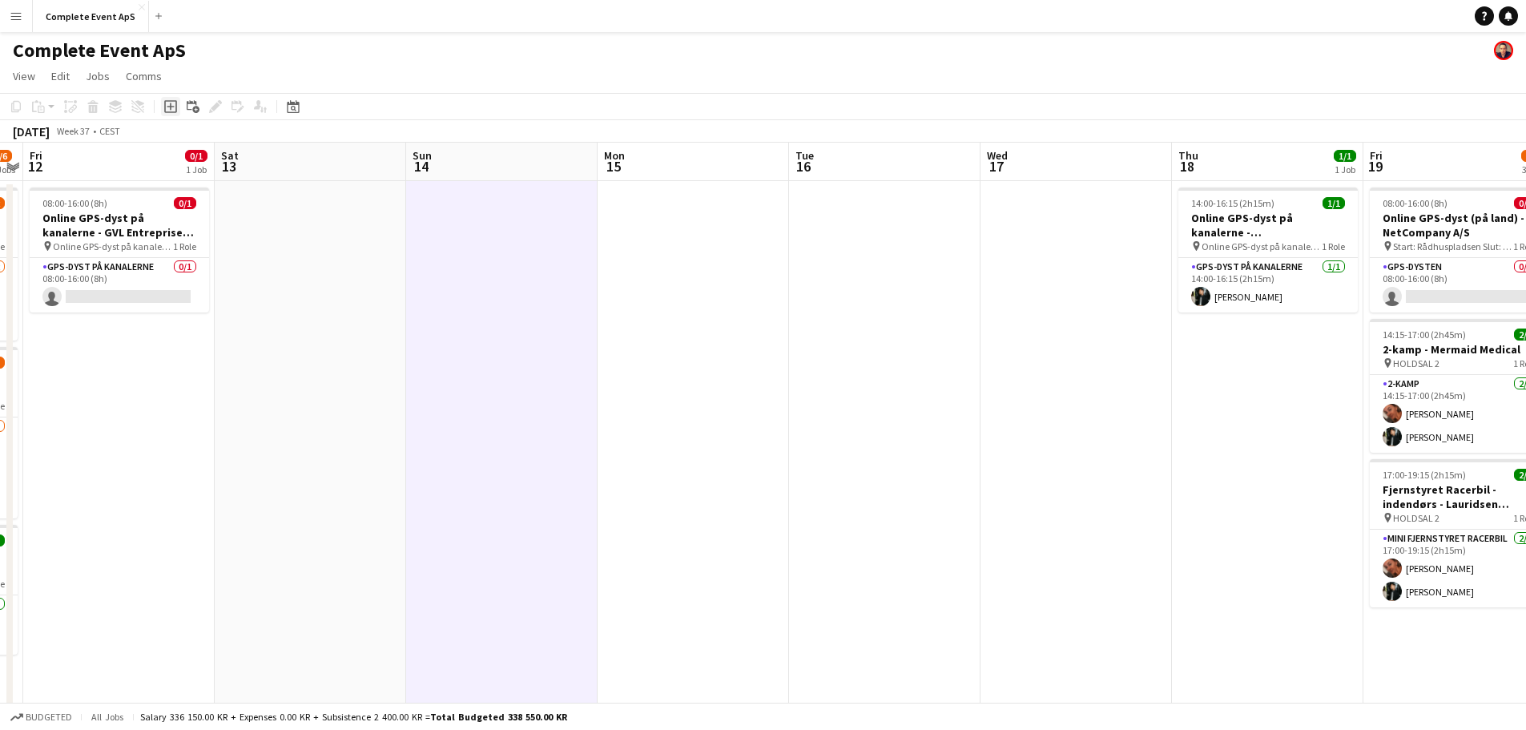
click at [172, 105] on icon "Add job" at bounding box center [170, 106] width 13 height 13
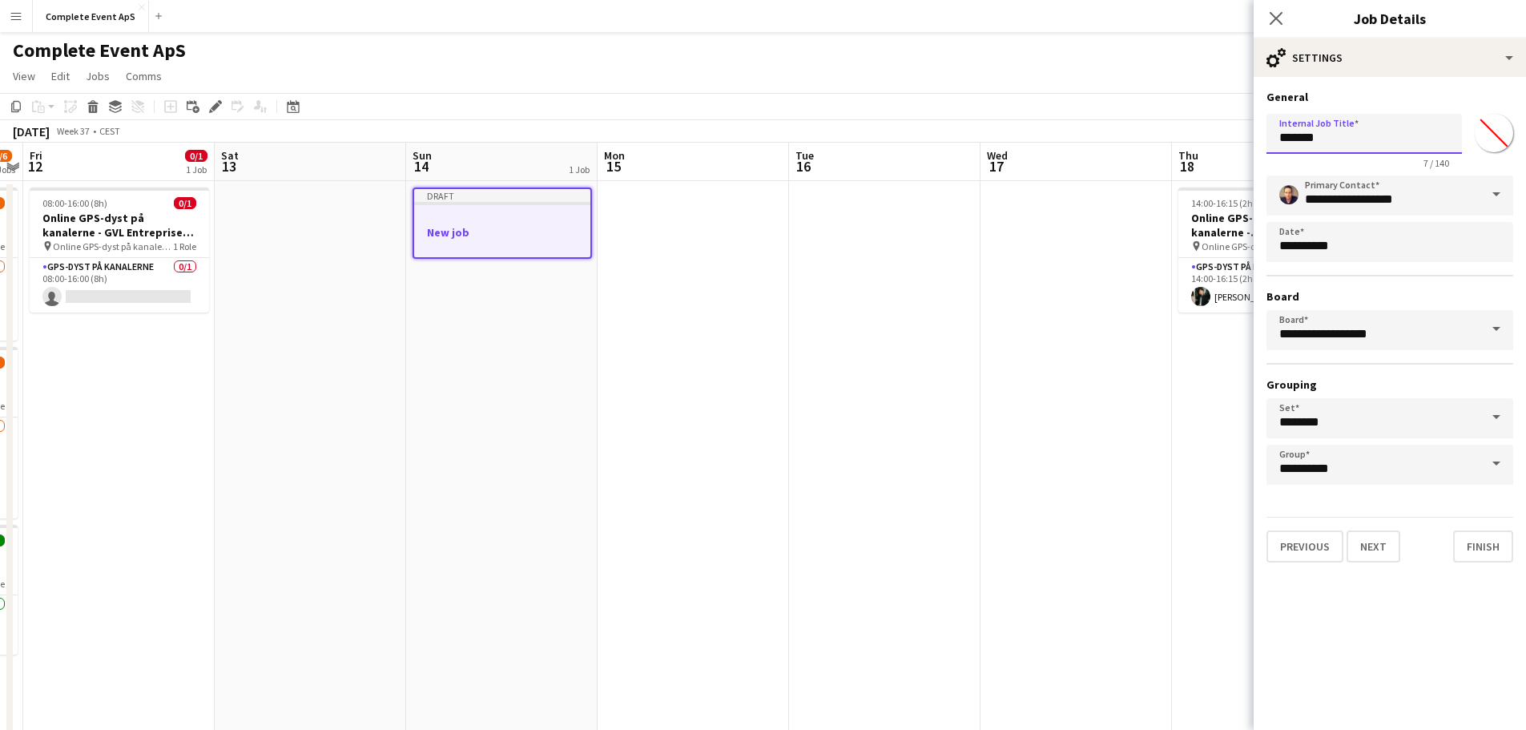
drag, startPoint x: 1335, startPoint y: 143, endPoint x: 1192, endPoint y: 145, distance: 142.6
click at [1193, 145] on body "Menu Boards Boards Boards All jobs Status Workforce Workforce My Workforce Recr…" at bounding box center [763, 564] width 1526 height 1129
type input "**********"
click at [1381, 556] on button "Next" at bounding box center [1374, 546] width 54 height 32
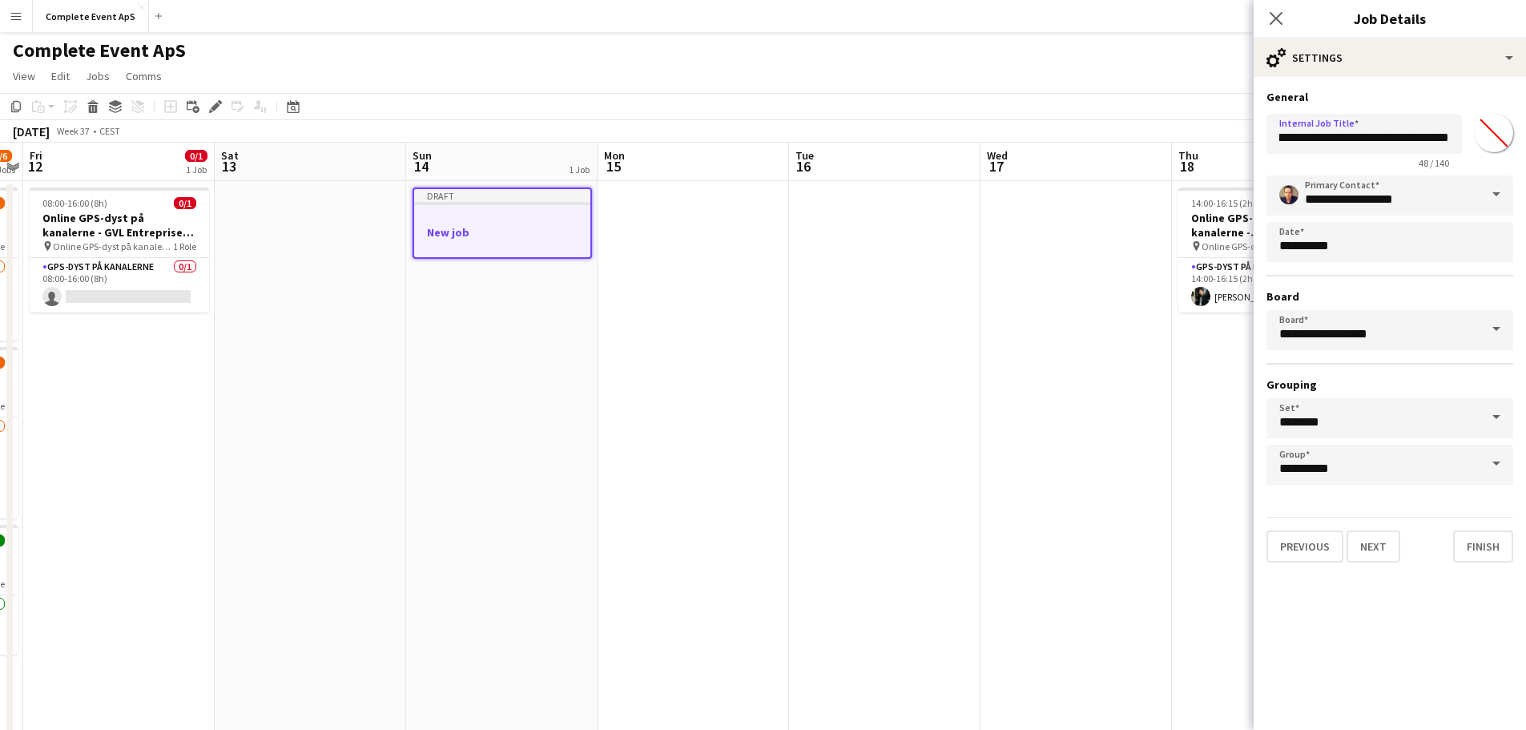
scroll to position [0, 0]
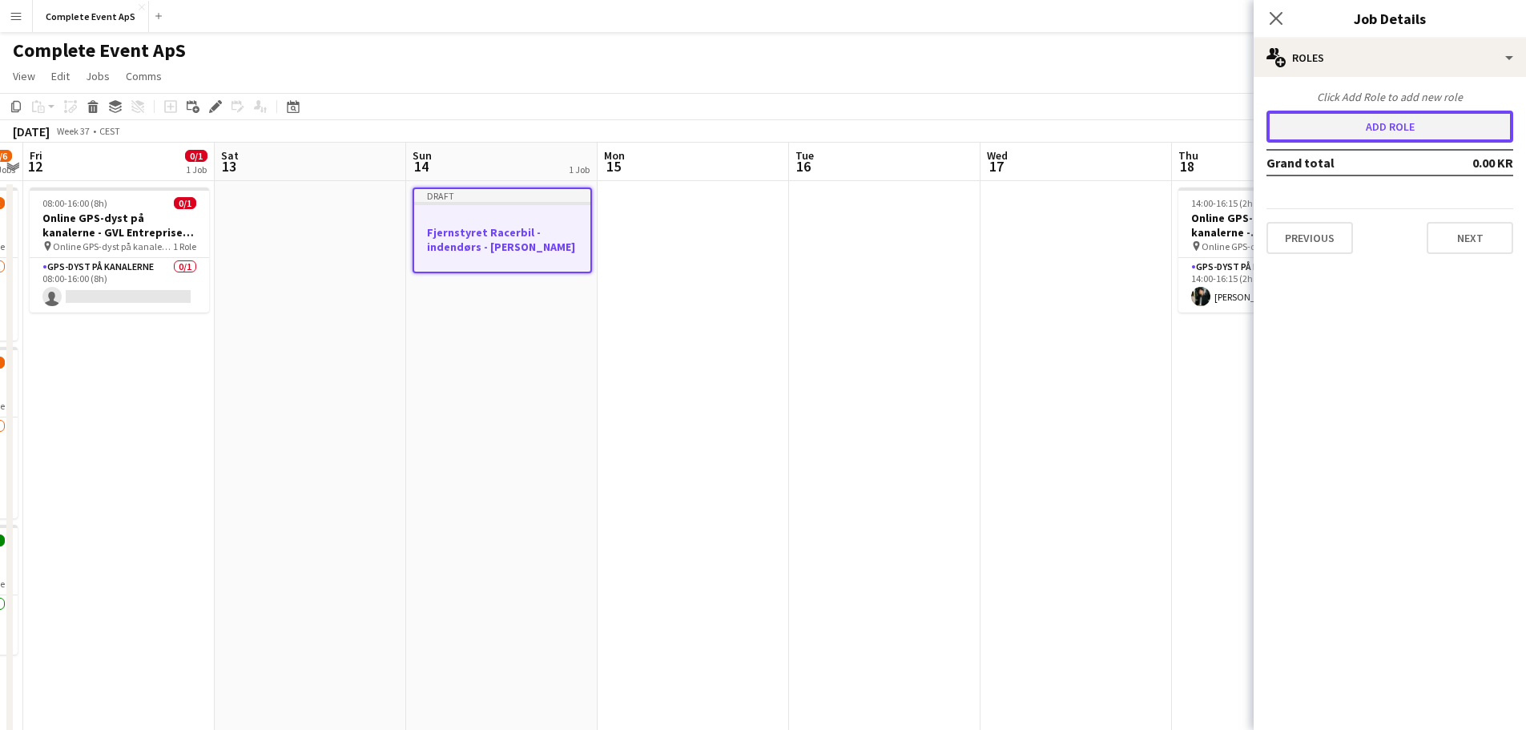
click at [1351, 131] on button "Add role" at bounding box center [1390, 127] width 247 height 32
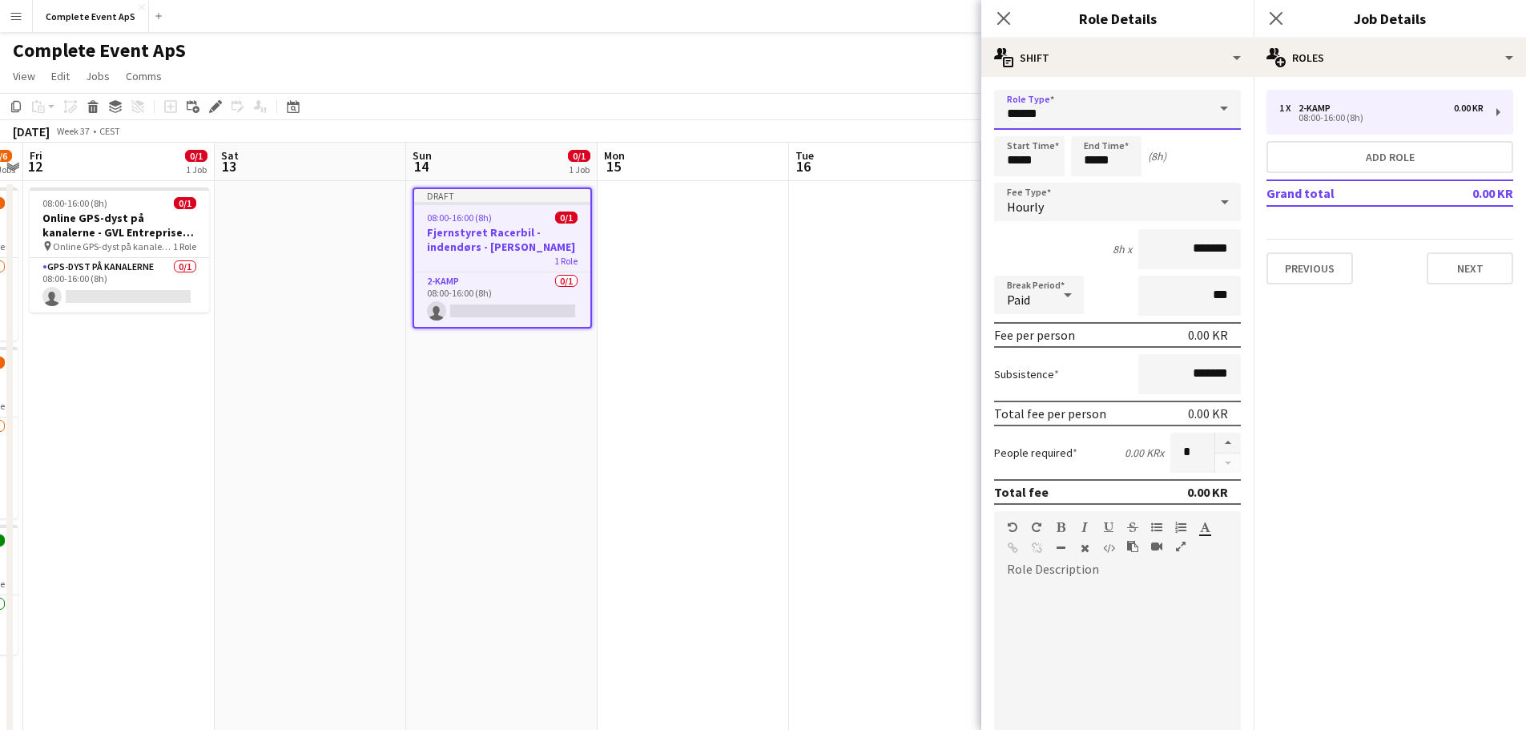
click at [1096, 118] on input "******" at bounding box center [1117, 110] width 247 height 40
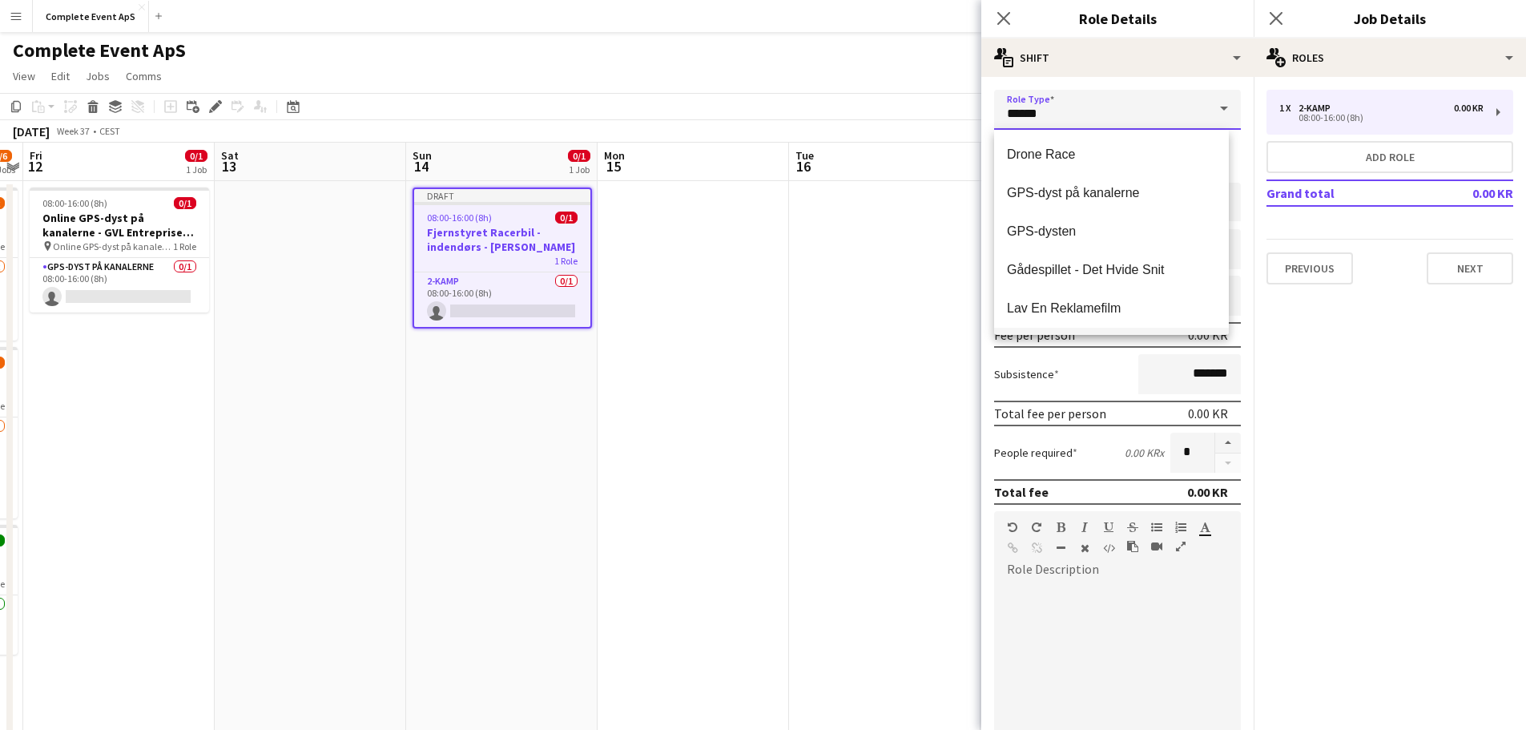
scroll to position [160, 0]
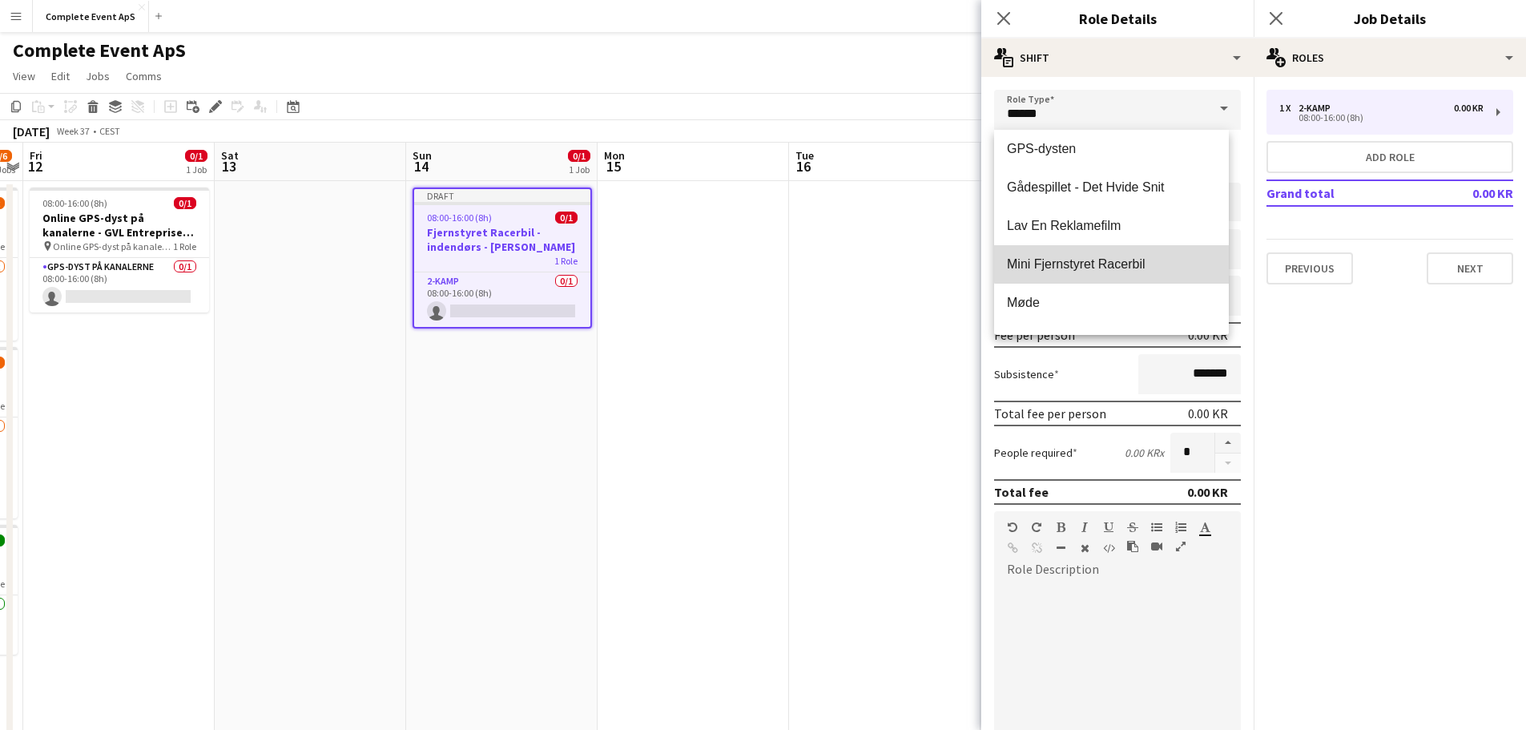
click at [1116, 258] on span "Mini Fjernstyret Racerbil" at bounding box center [1111, 263] width 209 height 15
type input "**********"
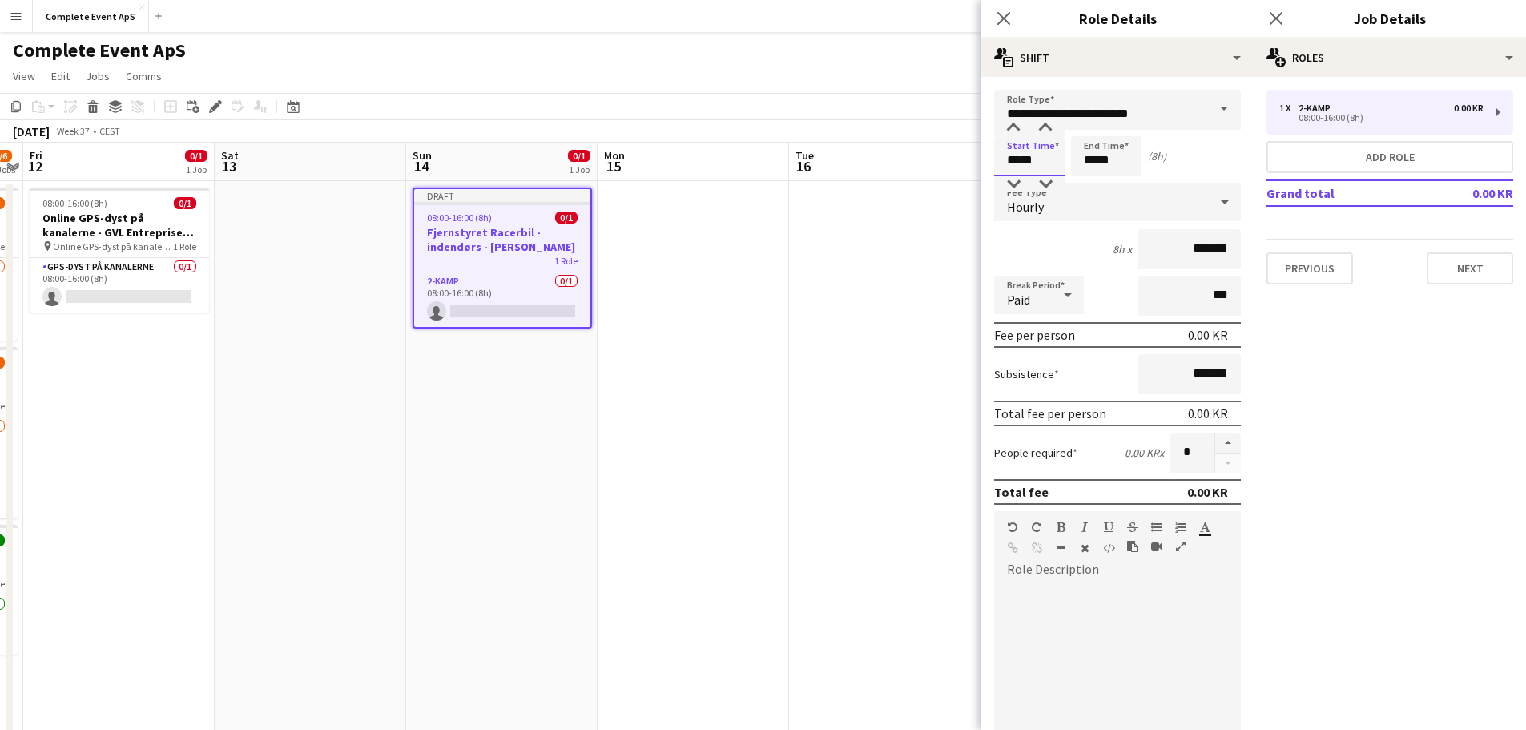
drag, startPoint x: 1046, startPoint y: 163, endPoint x: 972, endPoint y: 163, distance: 74.5
click at [972, 163] on body "Menu Boards Boards Boards All jobs Status Workforce Workforce My Workforce Recr…" at bounding box center [763, 564] width 1526 height 1129
type input "*****"
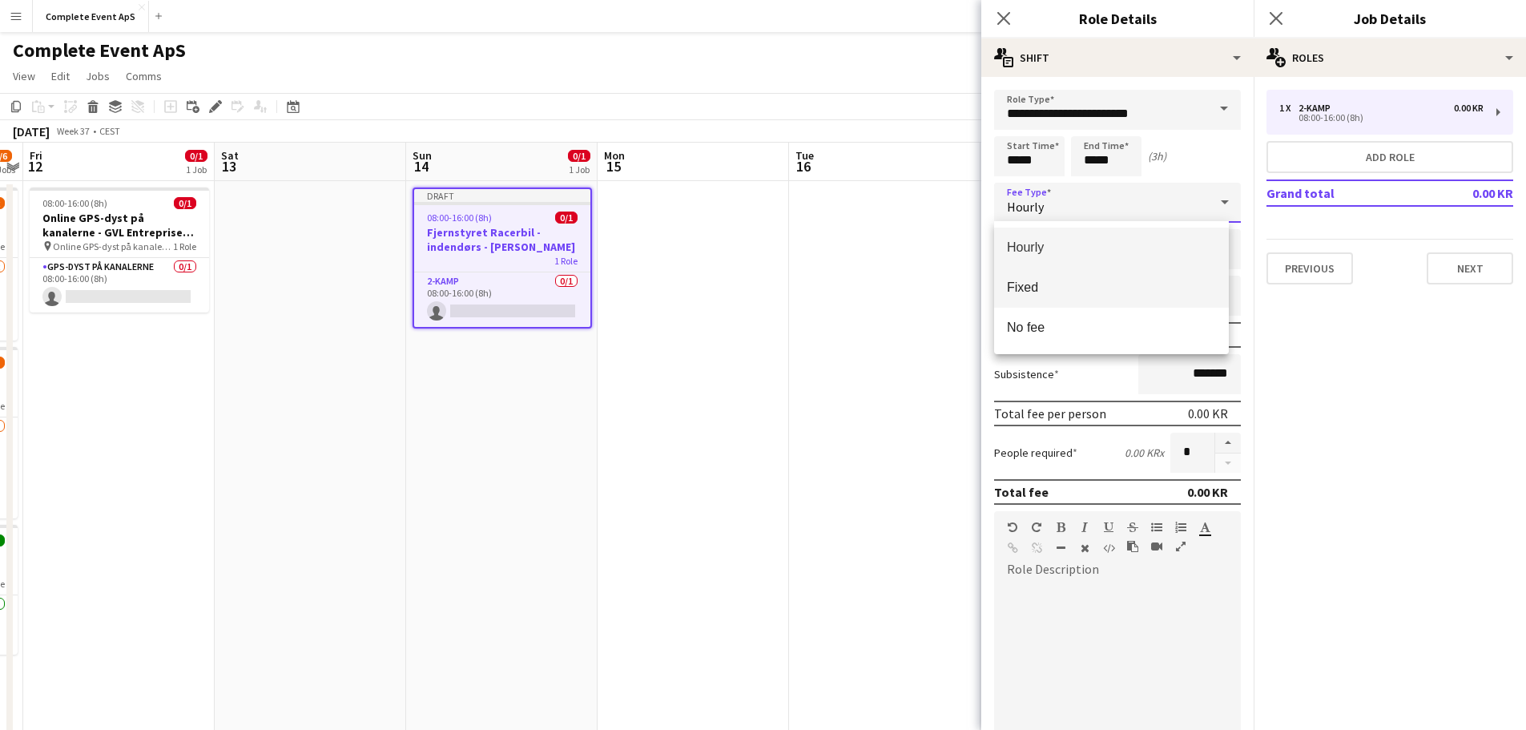
click at [1037, 284] on span "Fixed" at bounding box center [1111, 287] width 209 height 15
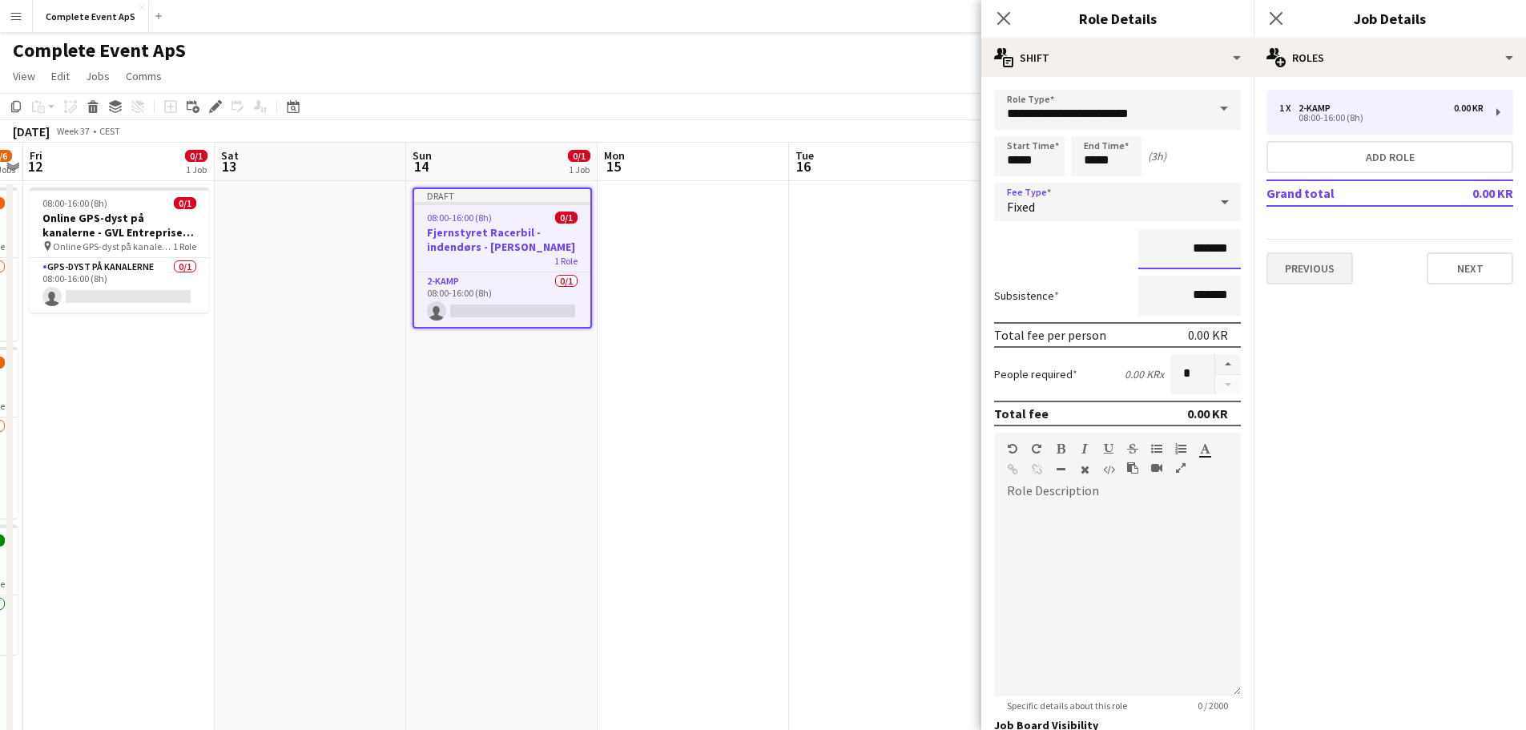
drag, startPoint x: 1210, startPoint y: 252, endPoint x: 1323, endPoint y: 260, distance: 112.4
click at [1299, 255] on body "Menu Boards Boards Boards All jobs Status Workforce Workforce My Workforce Recr…" at bounding box center [763, 564] width 1526 height 1129
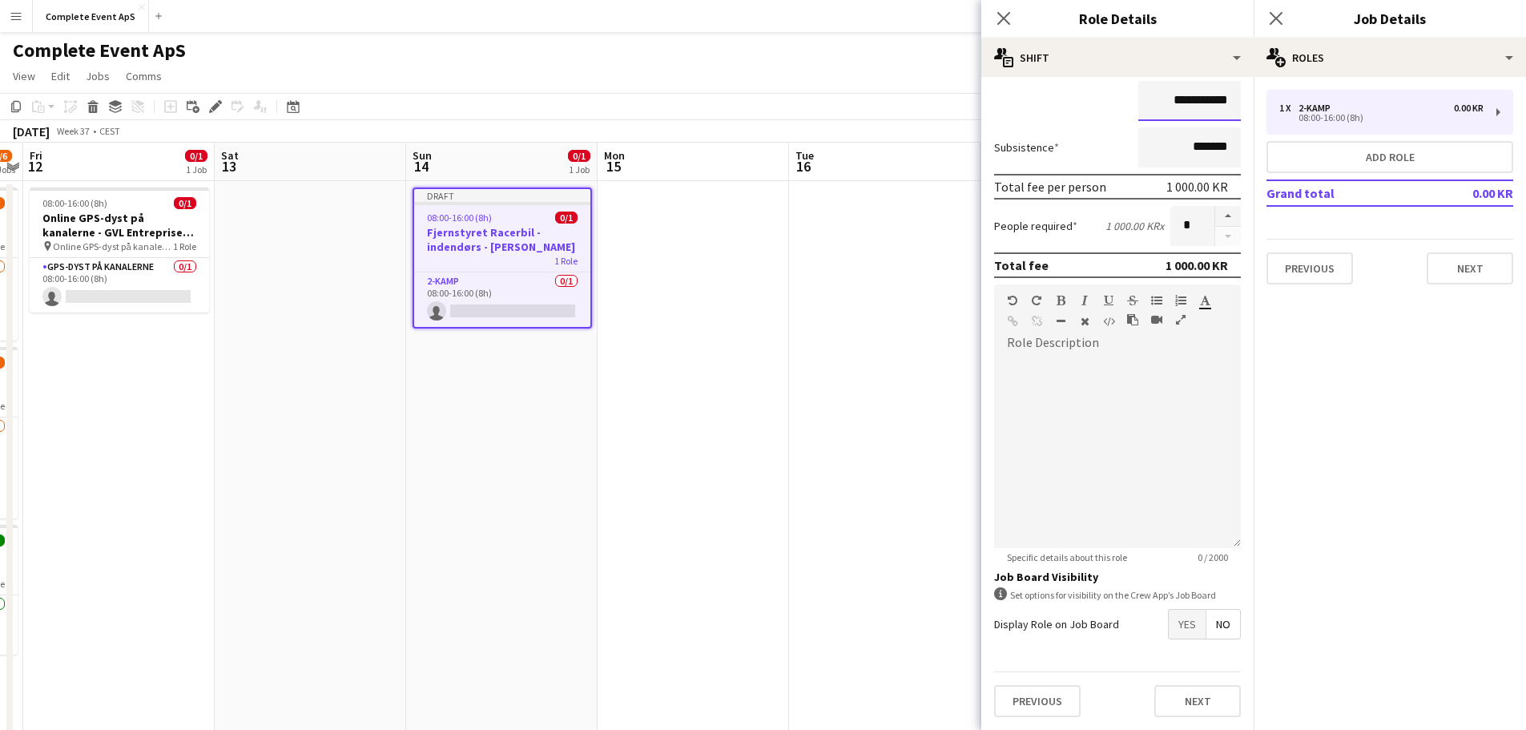
type input "**********"
click at [1178, 618] on span "Yes" at bounding box center [1187, 624] width 37 height 29
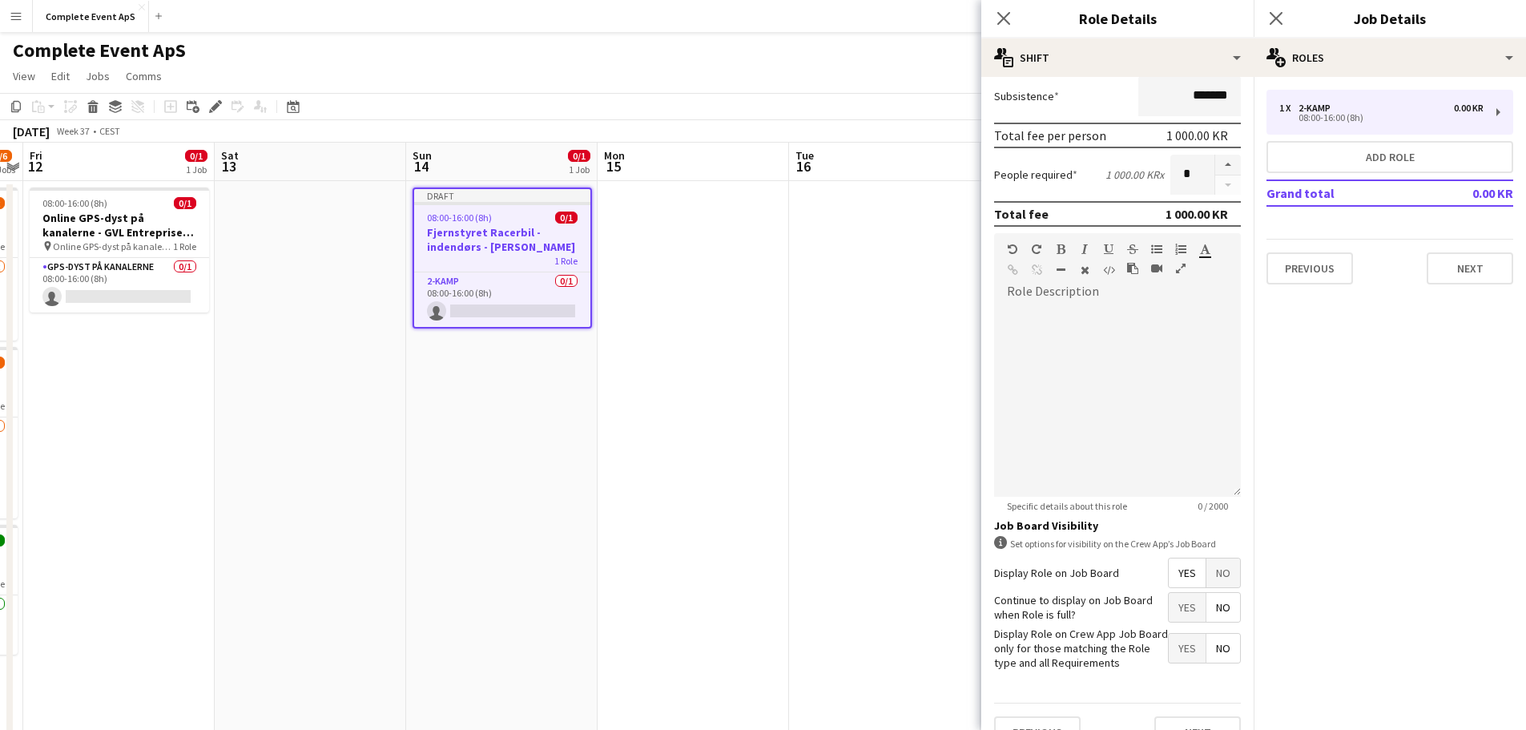
scroll to position [231, 0]
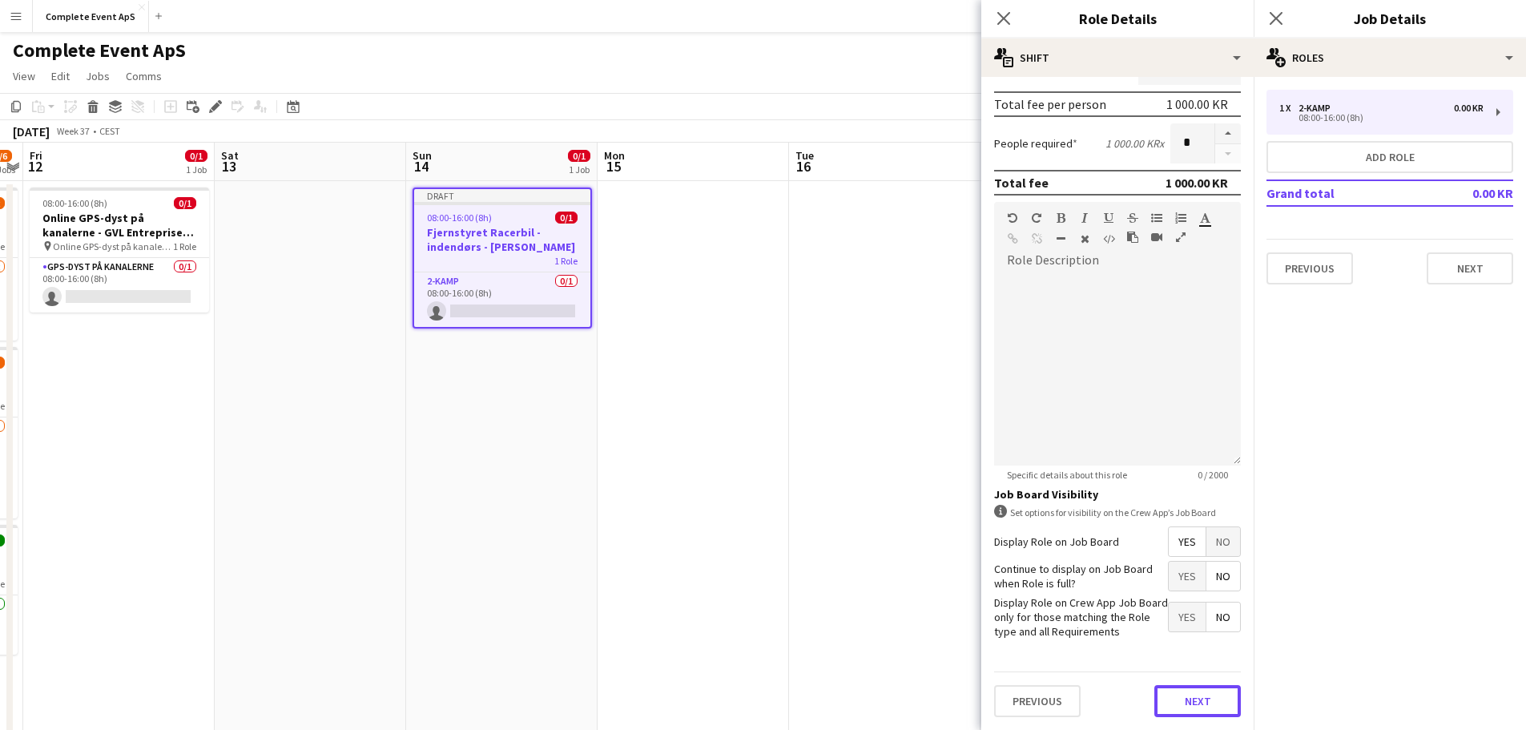
click at [1198, 703] on button "Next" at bounding box center [1197, 701] width 87 height 32
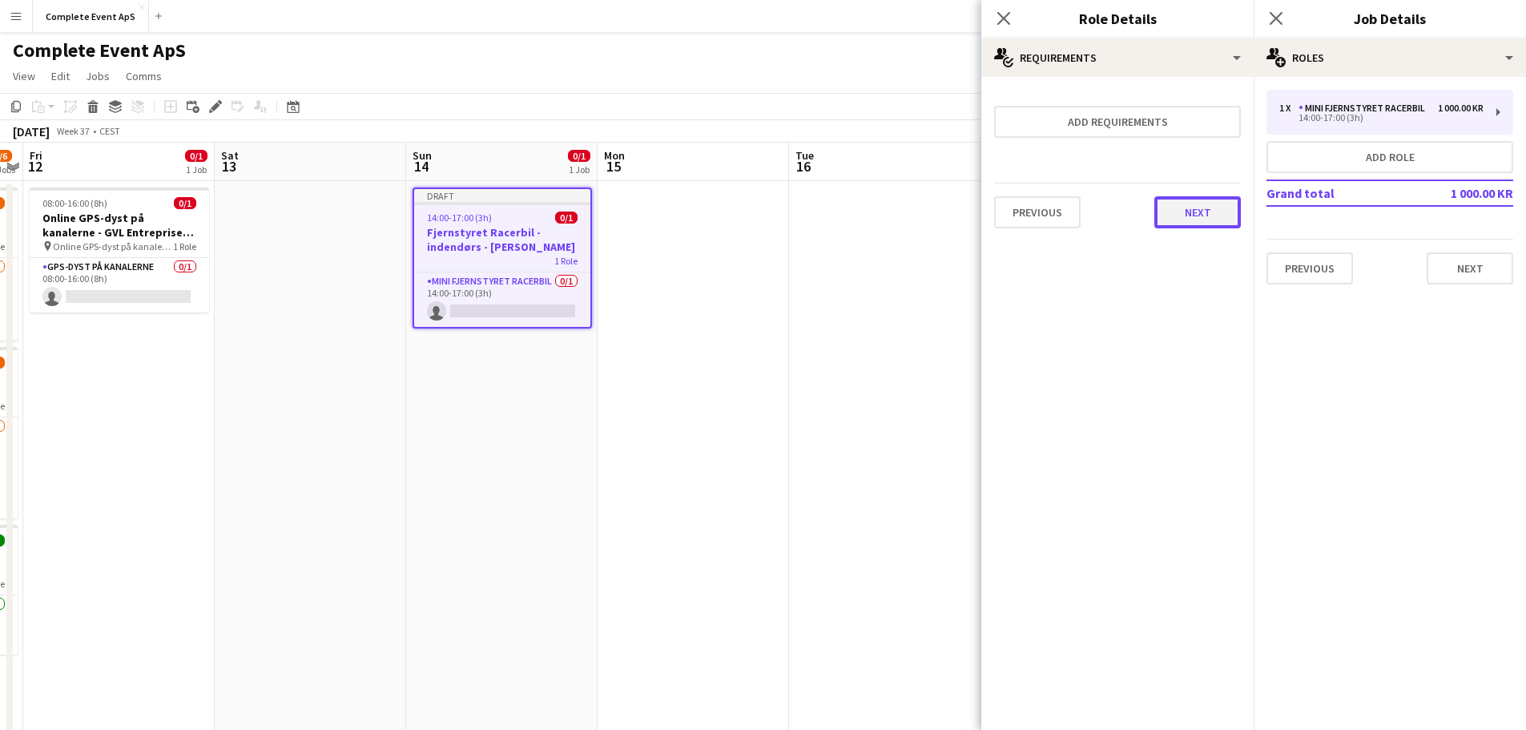
click at [1198, 221] on button "Next" at bounding box center [1197, 212] width 87 height 32
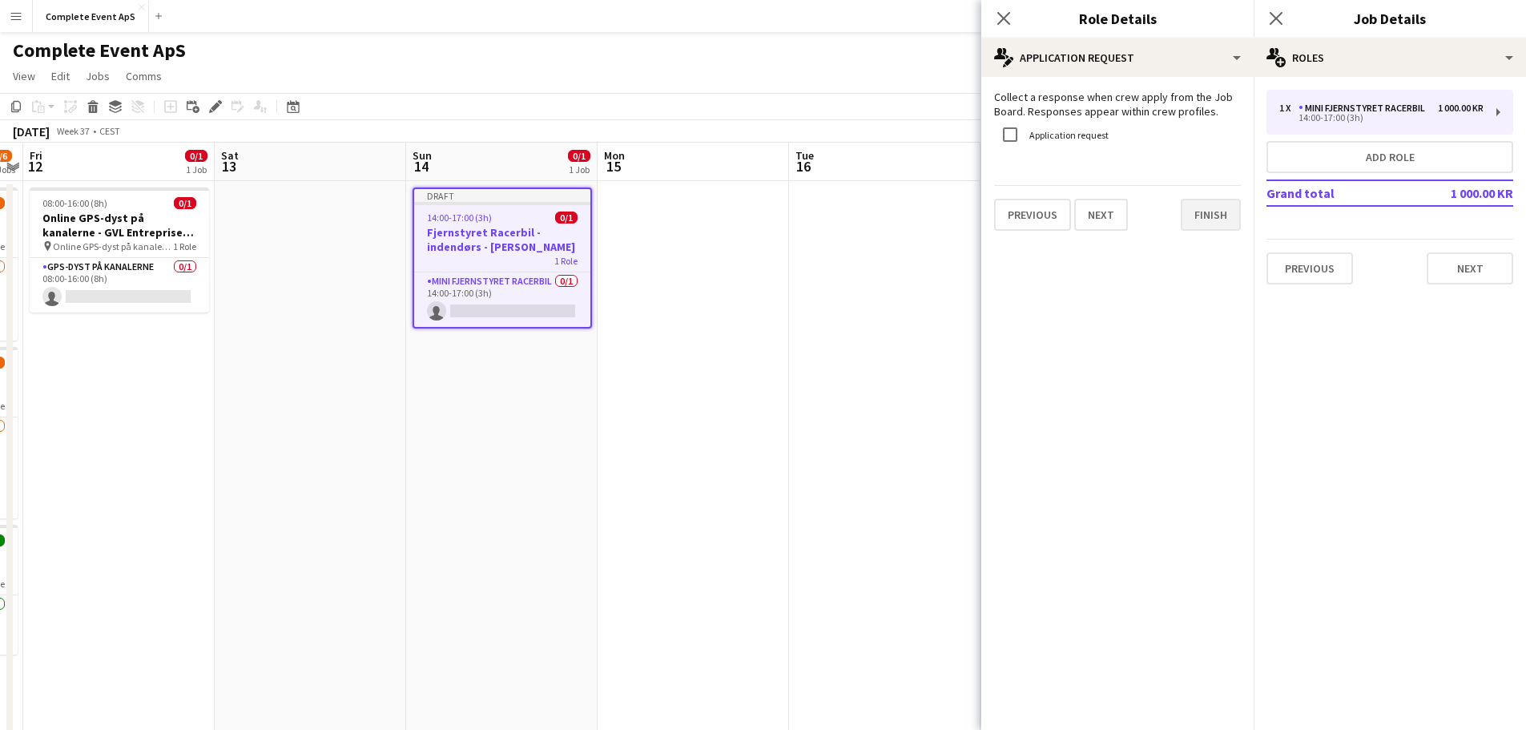
drag, startPoint x: 1179, startPoint y: 219, endPoint x: 1199, endPoint y: 217, distance: 20.2
click at [1180, 219] on div "Previous Next Finish" at bounding box center [1117, 208] width 247 height 46
click at [1202, 211] on button "Finish" at bounding box center [1211, 215] width 60 height 32
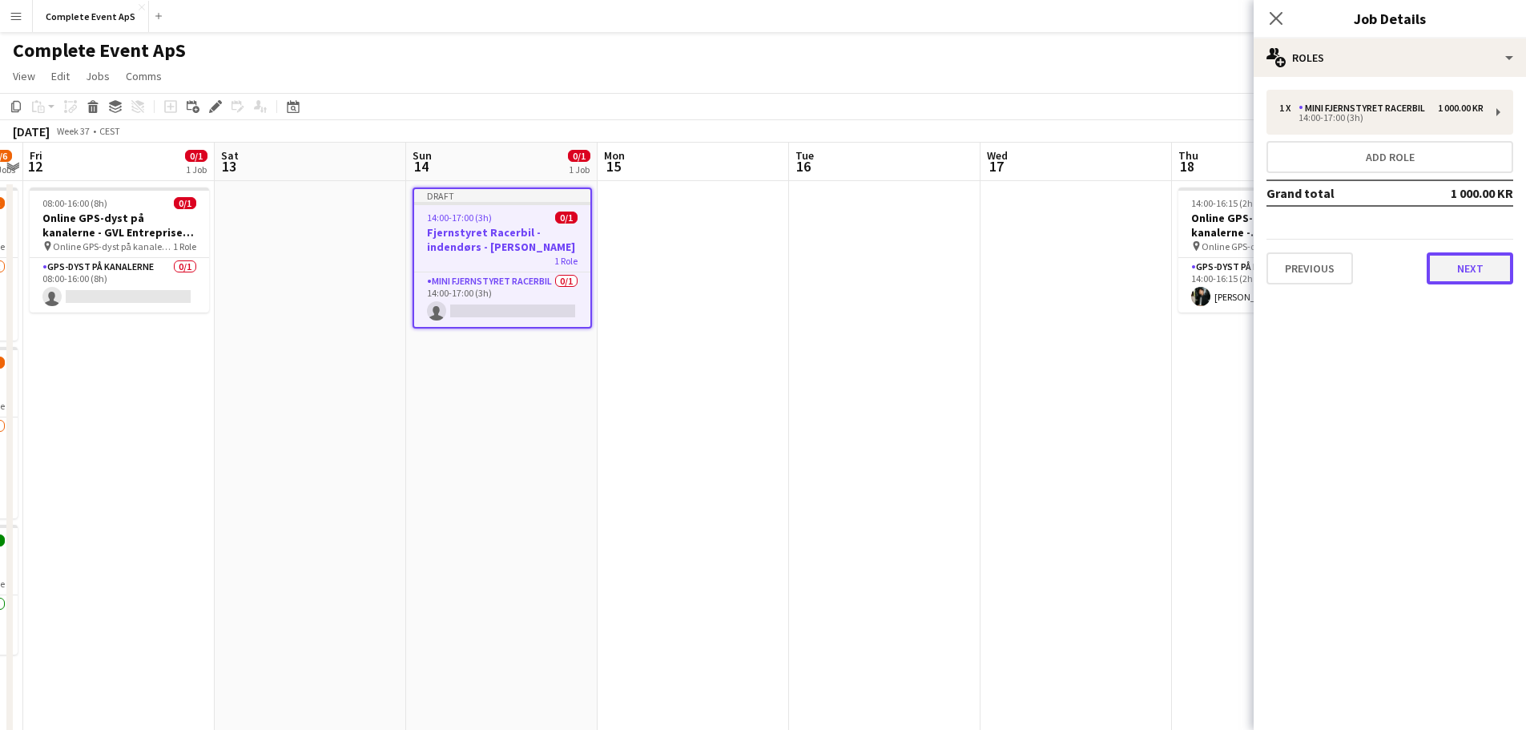
click at [1481, 261] on button "Next" at bounding box center [1470, 268] width 87 height 32
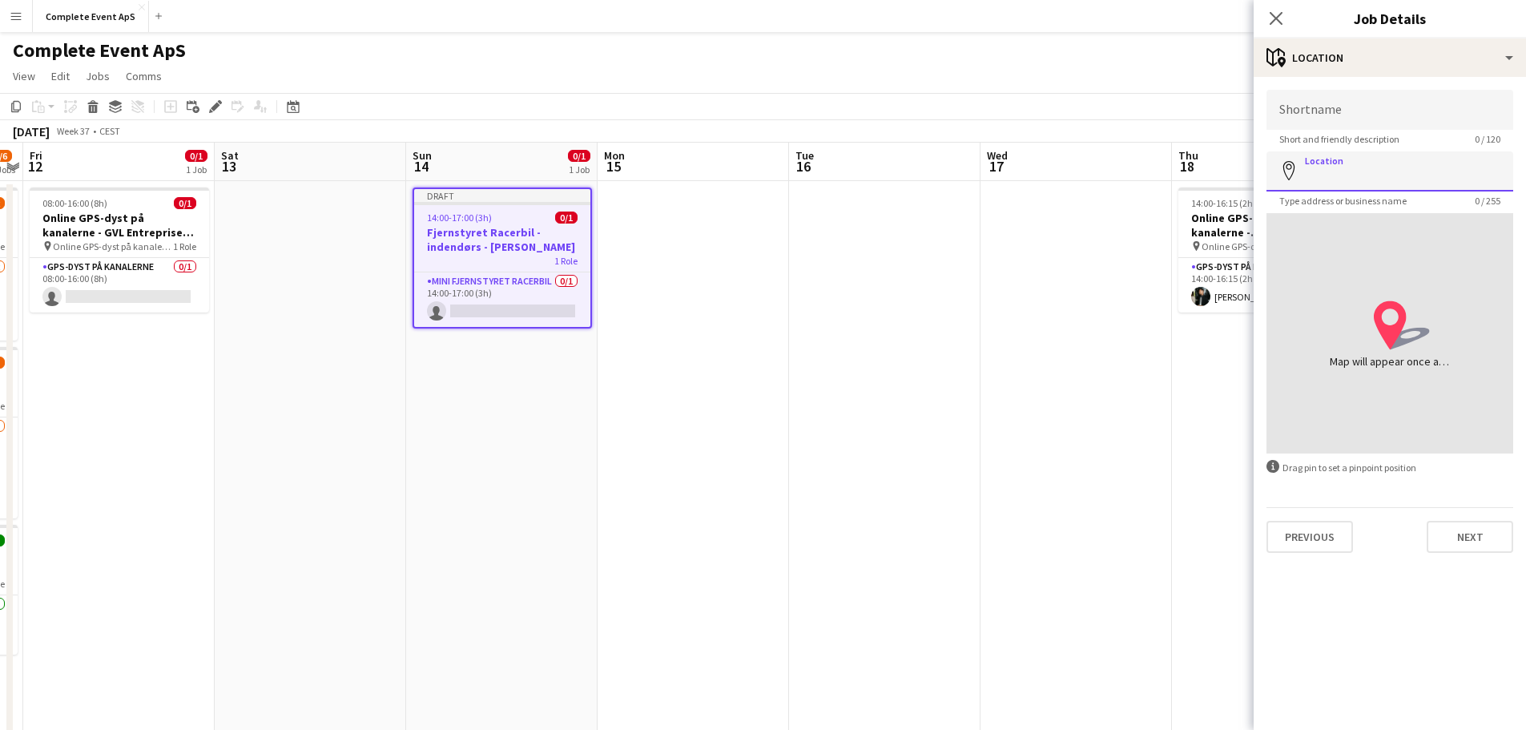
click at [1375, 179] on input "Location" at bounding box center [1390, 171] width 247 height 40
type input "**********"
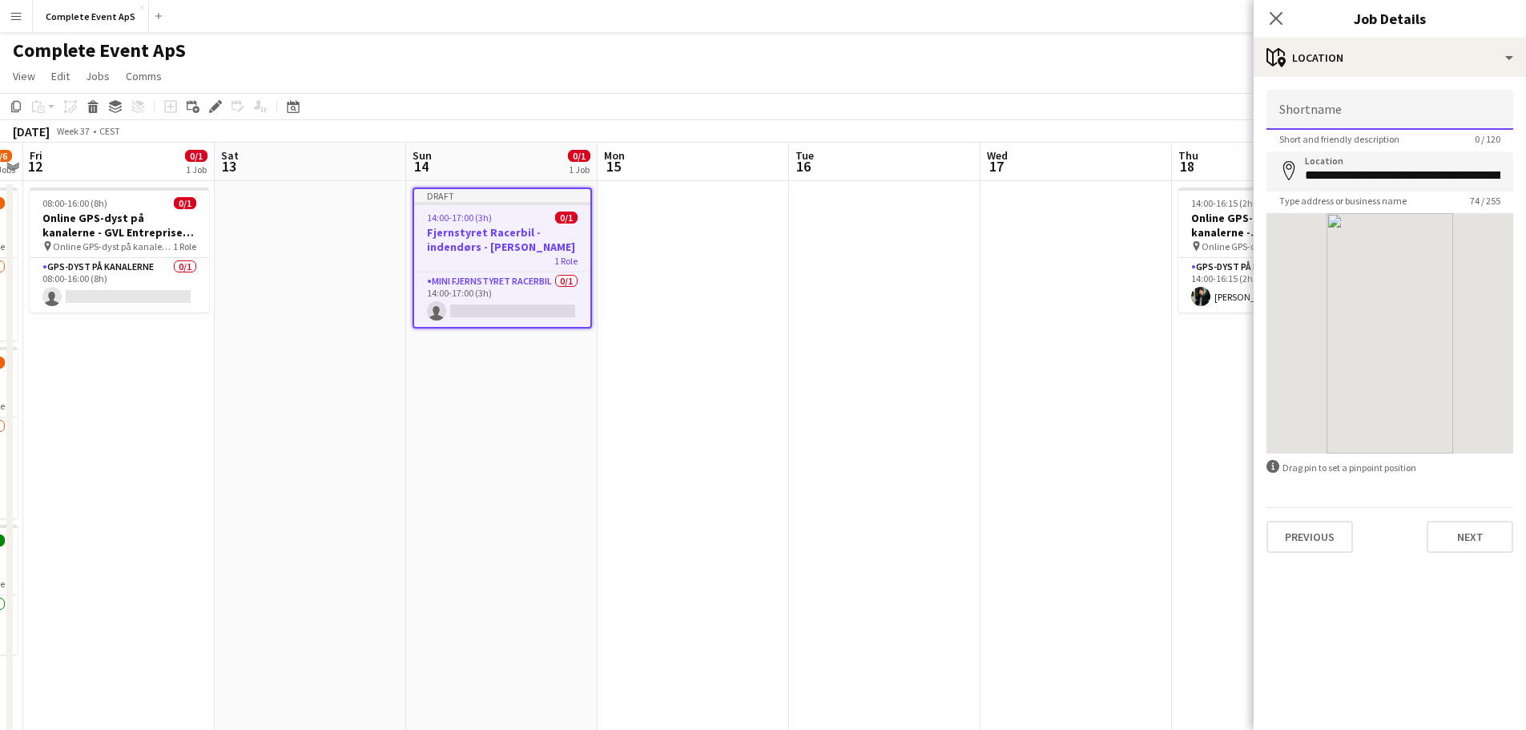
click at [1353, 109] on input "Shortname" at bounding box center [1390, 110] width 247 height 40
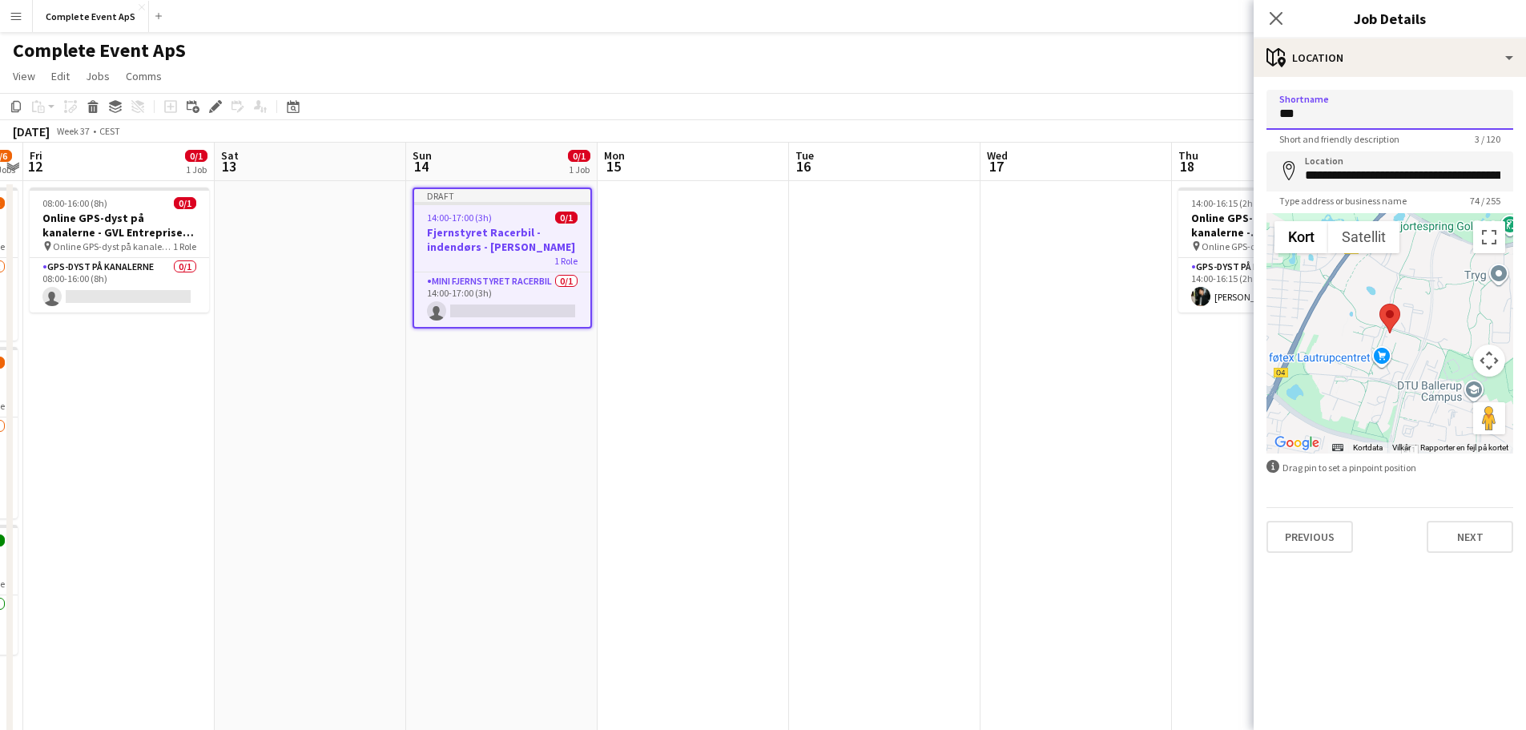
type input "**********"
click at [1456, 545] on button "Next" at bounding box center [1470, 537] width 87 height 32
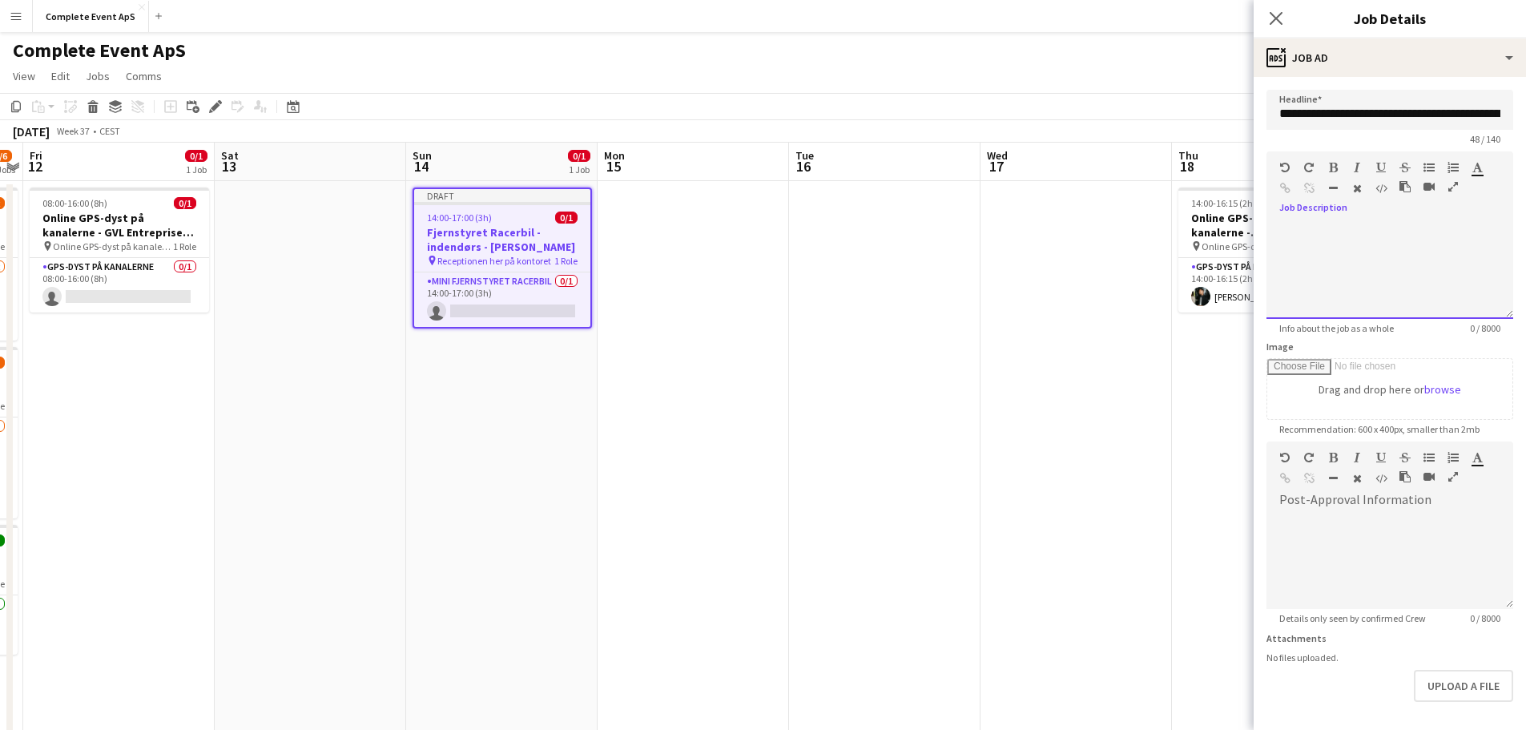
drag, startPoint x: 1375, startPoint y: 240, endPoint x: 1436, endPoint y: 271, distance: 68.4
click at [1376, 238] on div at bounding box center [1390, 271] width 247 height 96
paste div
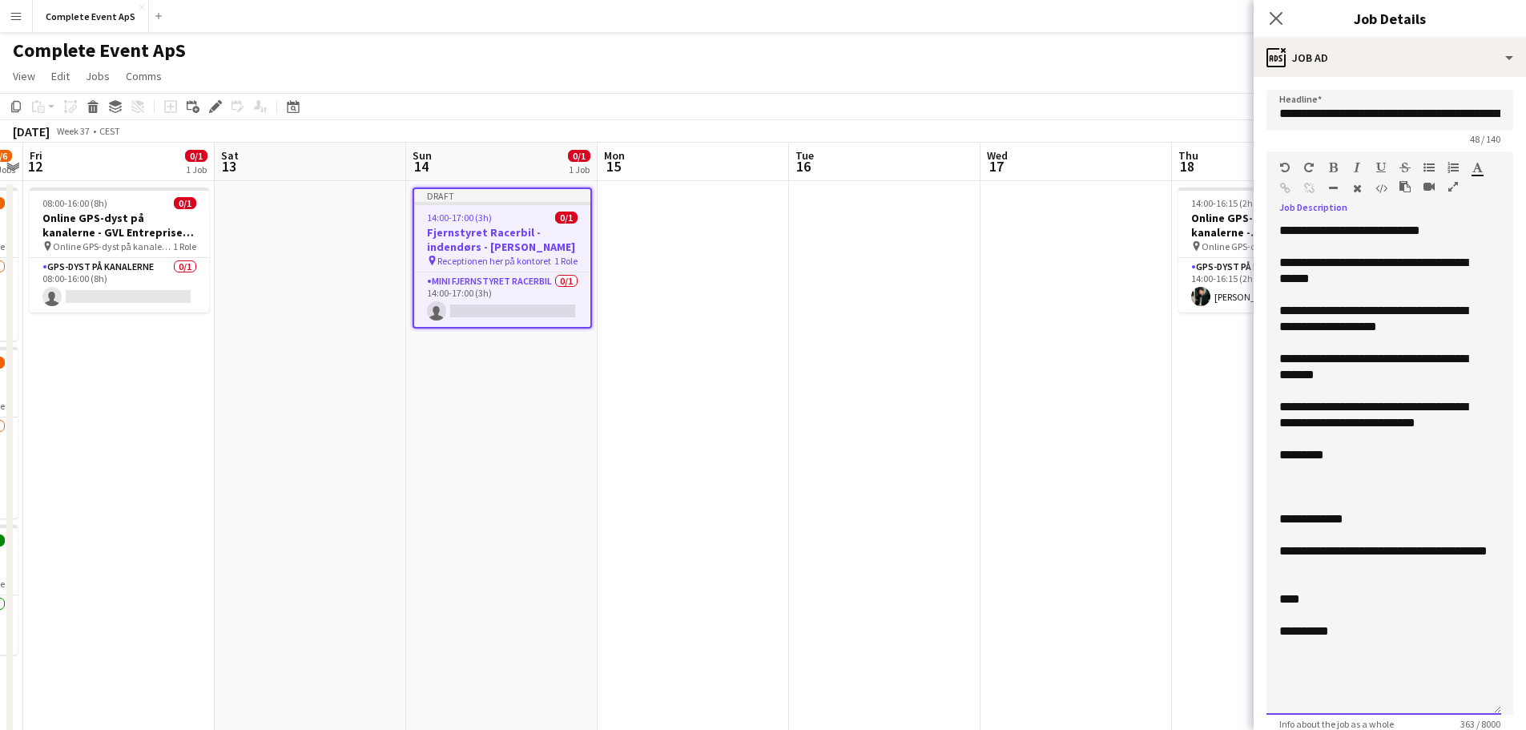
drag, startPoint x: 1497, startPoint y: 312, endPoint x: 1492, endPoint y: 706, distance: 394.2
click at [1511, 729] on html "Menu Boards Boards Boards All jobs Status Workforce Workforce My Workforce Recr…" at bounding box center [763, 564] width 1526 height 1129
drag, startPoint x: 1413, startPoint y: 642, endPoint x: 1283, endPoint y: 528, distance: 173.2
click at [1283, 528] on div "**********" at bounding box center [1384, 482] width 235 height 518
click at [1471, 231] on div "**********" at bounding box center [1383, 231] width 209 height 16
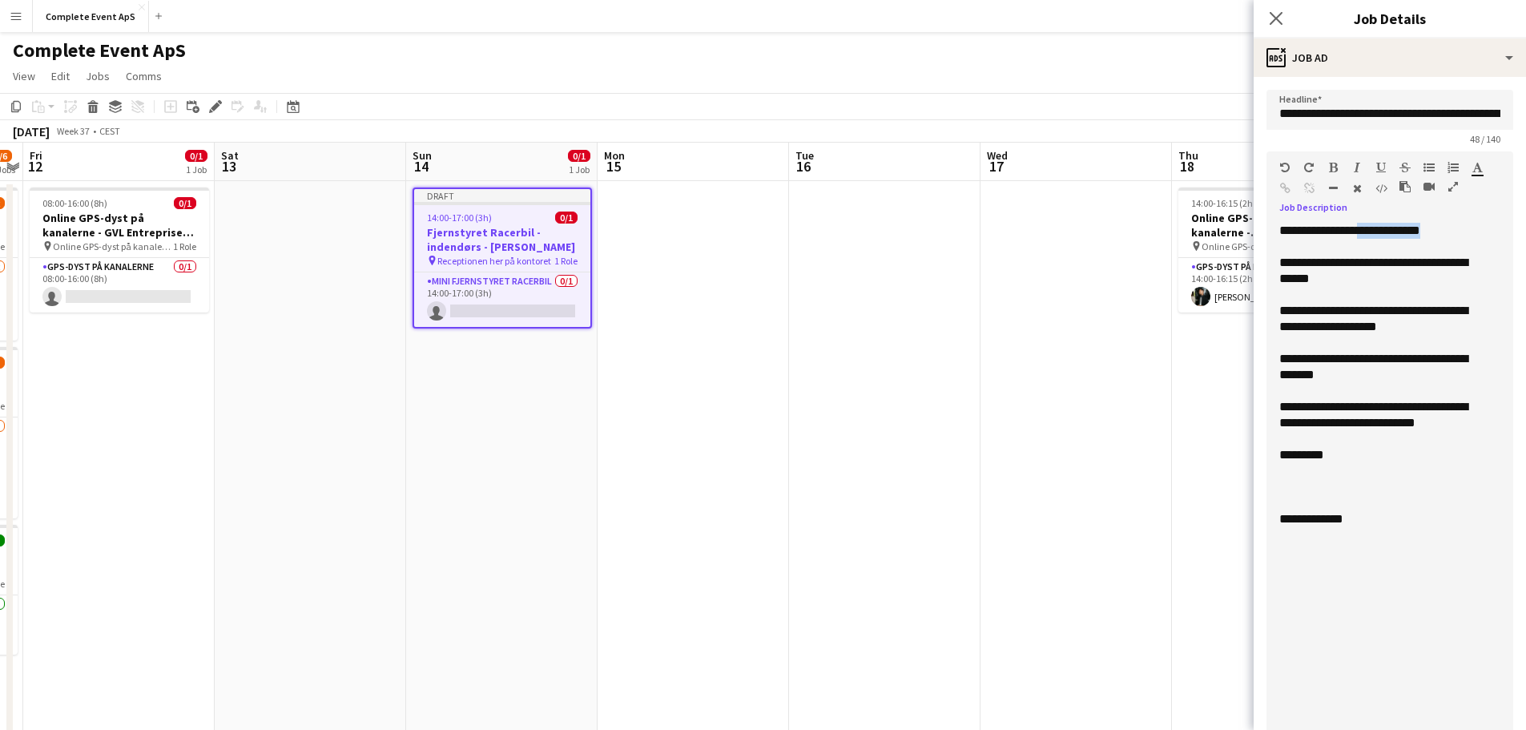
click at [1368, 233] on div "**********" at bounding box center [1383, 231] width 209 height 16
drag, startPoint x: 1367, startPoint y: 236, endPoint x: 1380, endPoint y: 244, distance: 15.8
click at [1367, 236] on div "**********" at bounding box center [1383, 231] width 209 height 16
drag, startPoint x: 1456, startPoint y: 263, endPoint x: 1436, endPoint y: 267, distance: 21.2
click at [1456, 263] on div "**********" at bounding box center [1383, 271] width 209 height 32
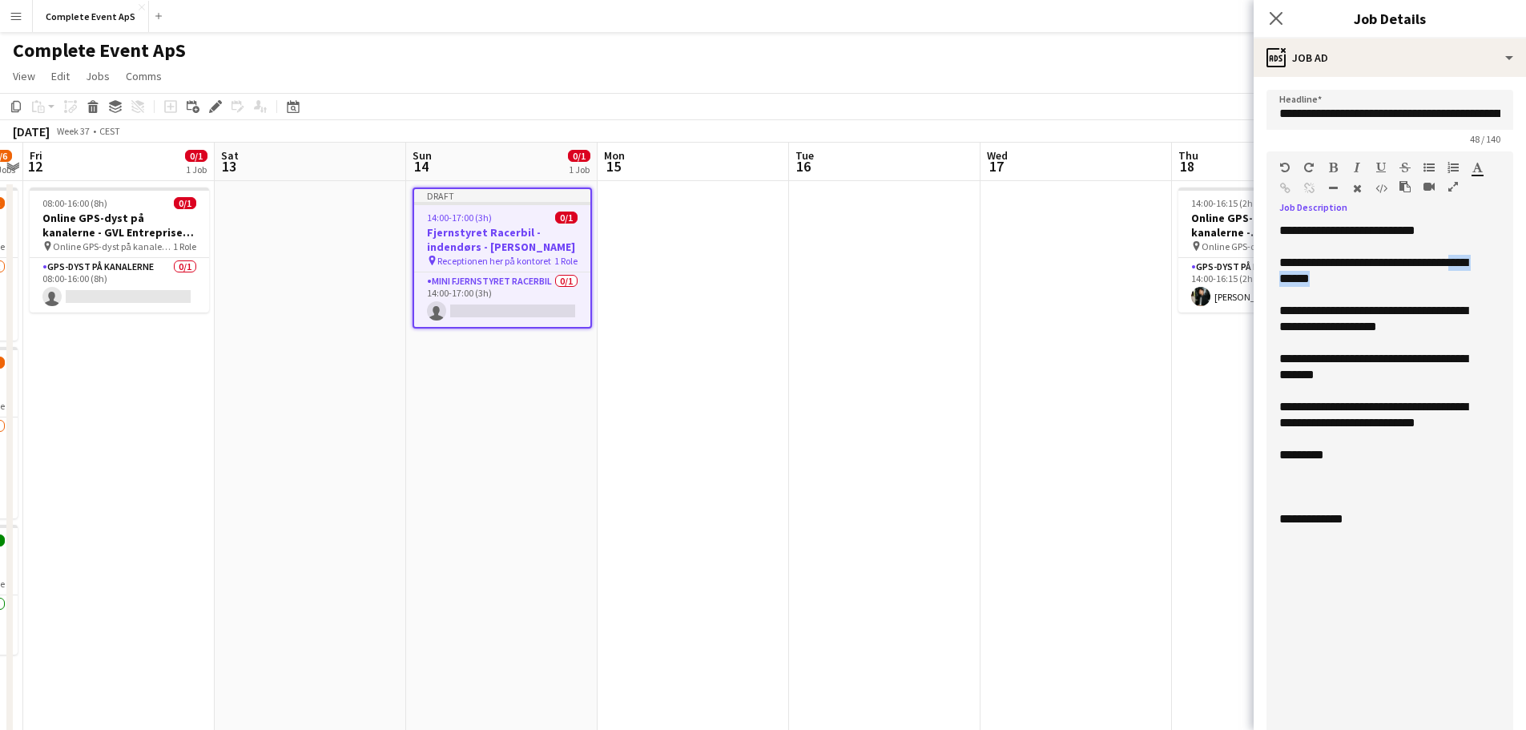
click at [1379, 276] on div "**********" at bounding box center [1383, 271] width 209 height 32
click at [1363, 360] on div "**********" at bounding box center [1383, 367] width 209 height 32
click at [1371, 360] on div "**********" at bounding box center [1383, 367] width 209 height 32
click at [1286, 381] on div "**********" at bounding box center [1383, 367] width 209 height 32
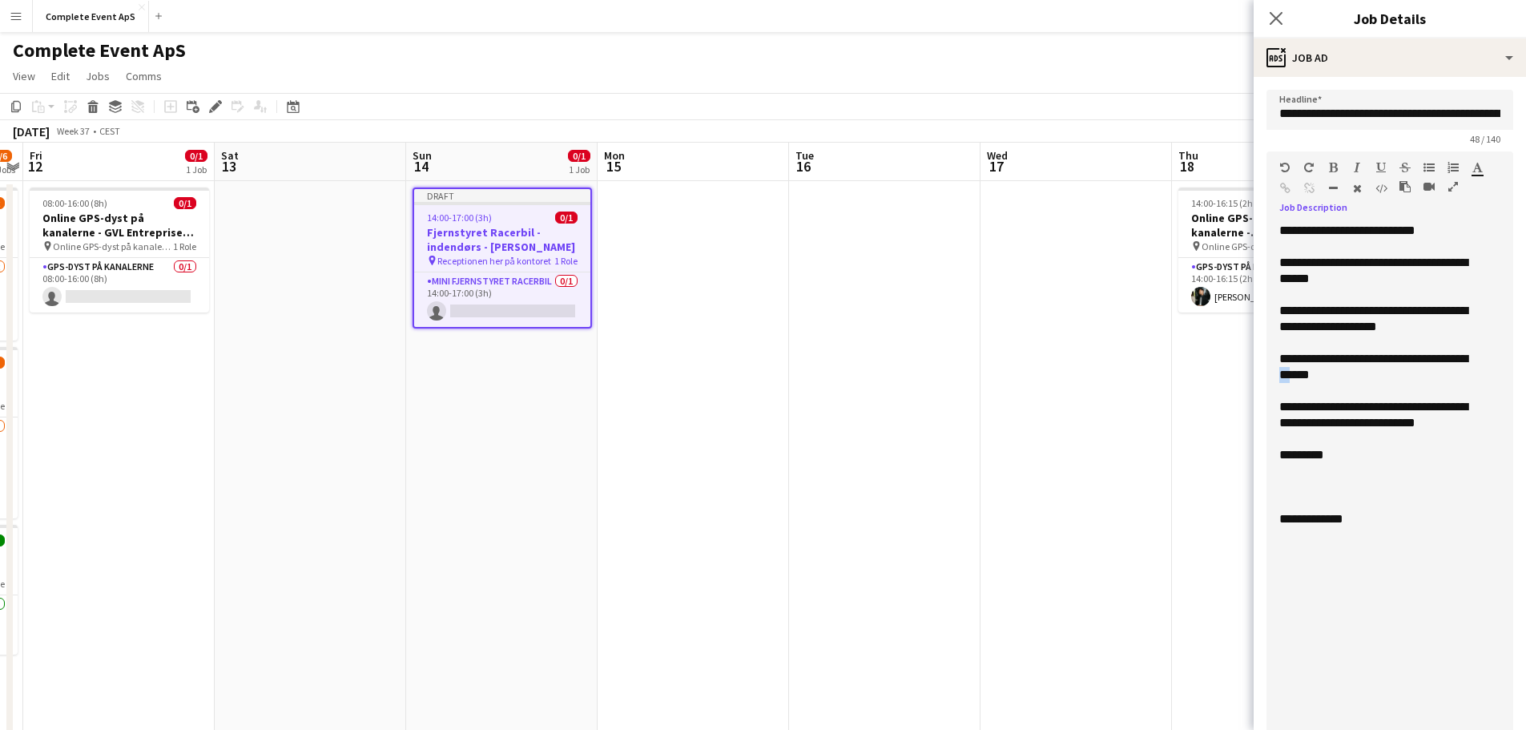
click at [1286, 381] on div "**********" at bounding box center [1383, 367] width 209 height 32
click at [1311, 407] on div "**********" at bounding box center [1383, 415] width 209 height 32
click at [1480, 419] on div "**********" at bounding box center [1383, 415] width 209 height 32
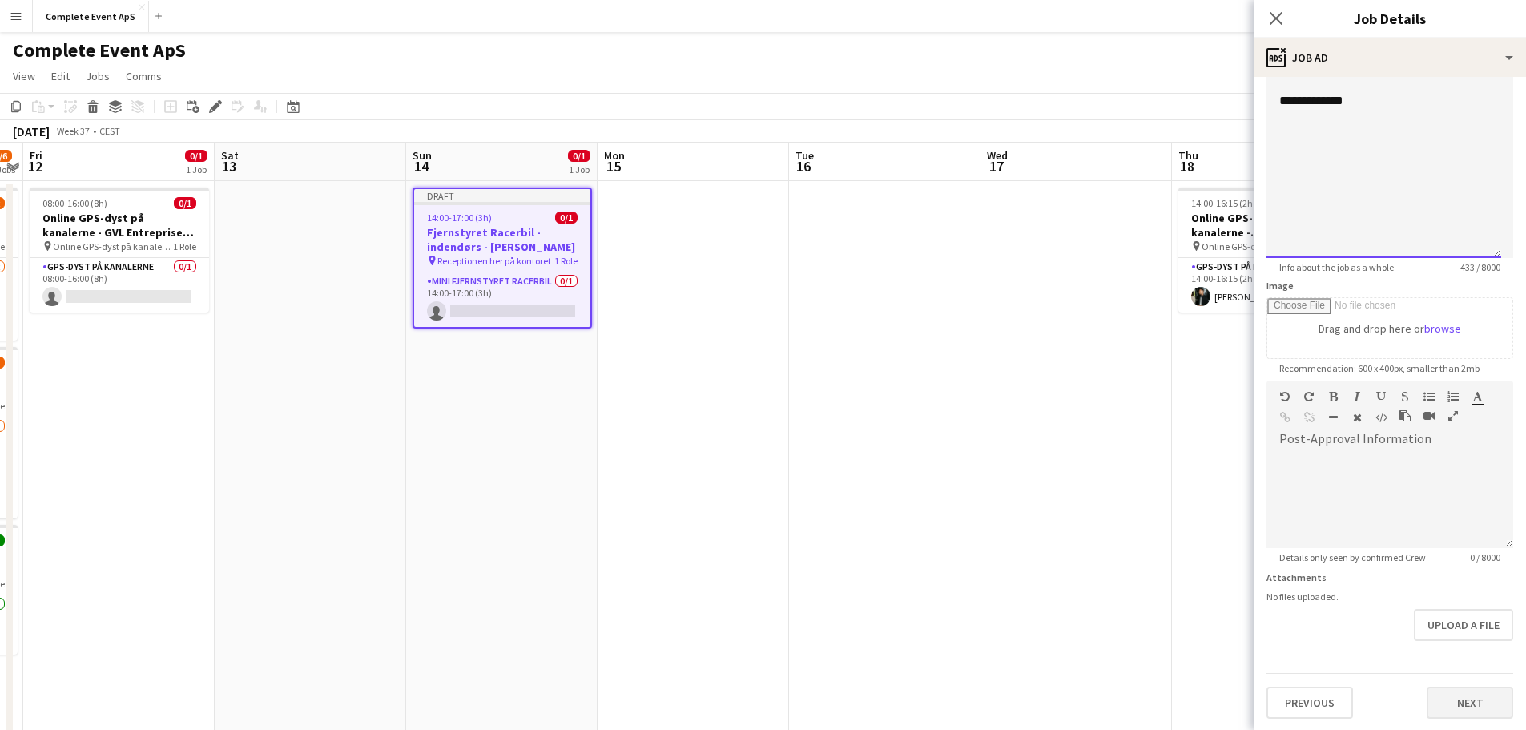
scroll to position [484, 0]
click at [1474, 697] on button "Next" at bounding box center [1470, 701] width 87 height 32
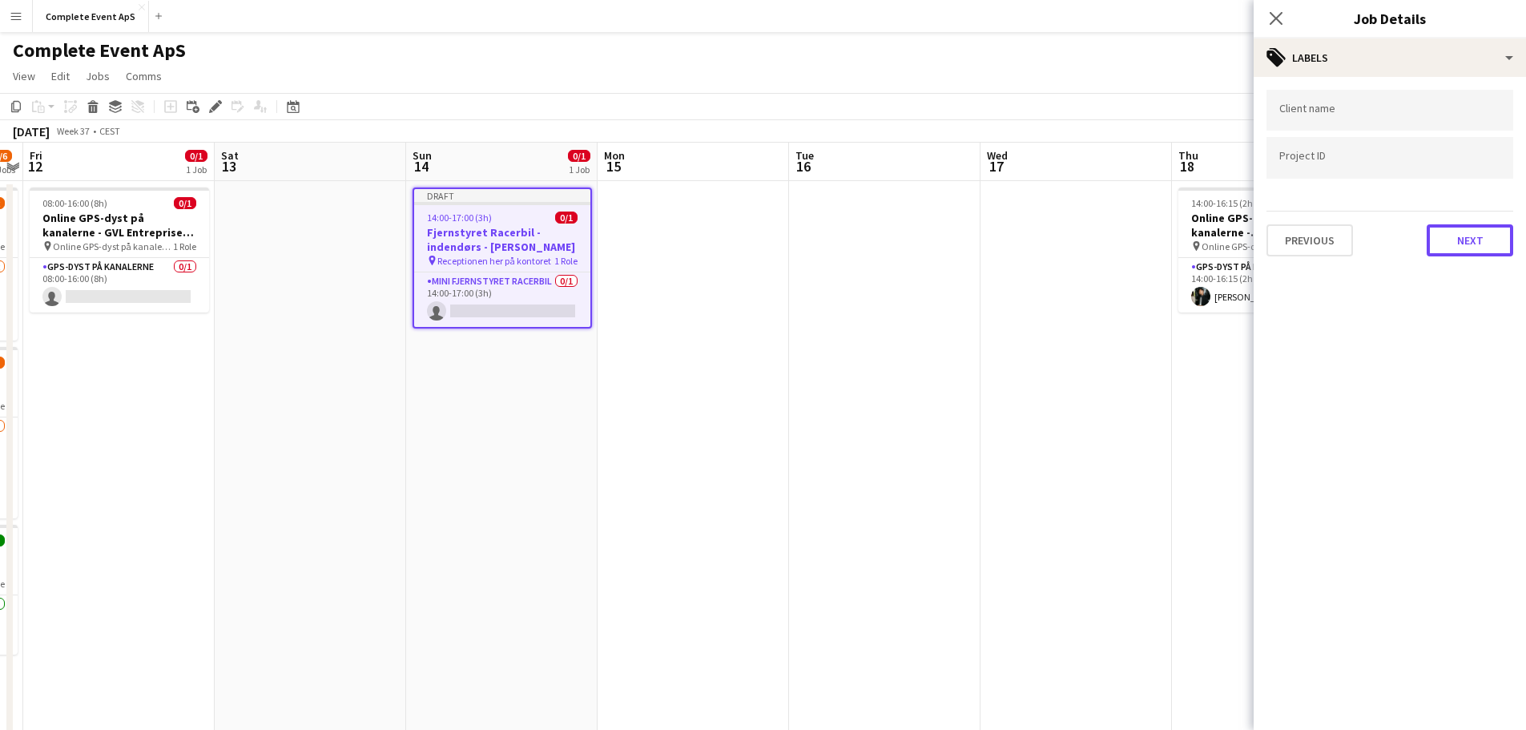
click at [1457, 248] on button "Next" at bounding box center [1470, 240] width 87 height 32
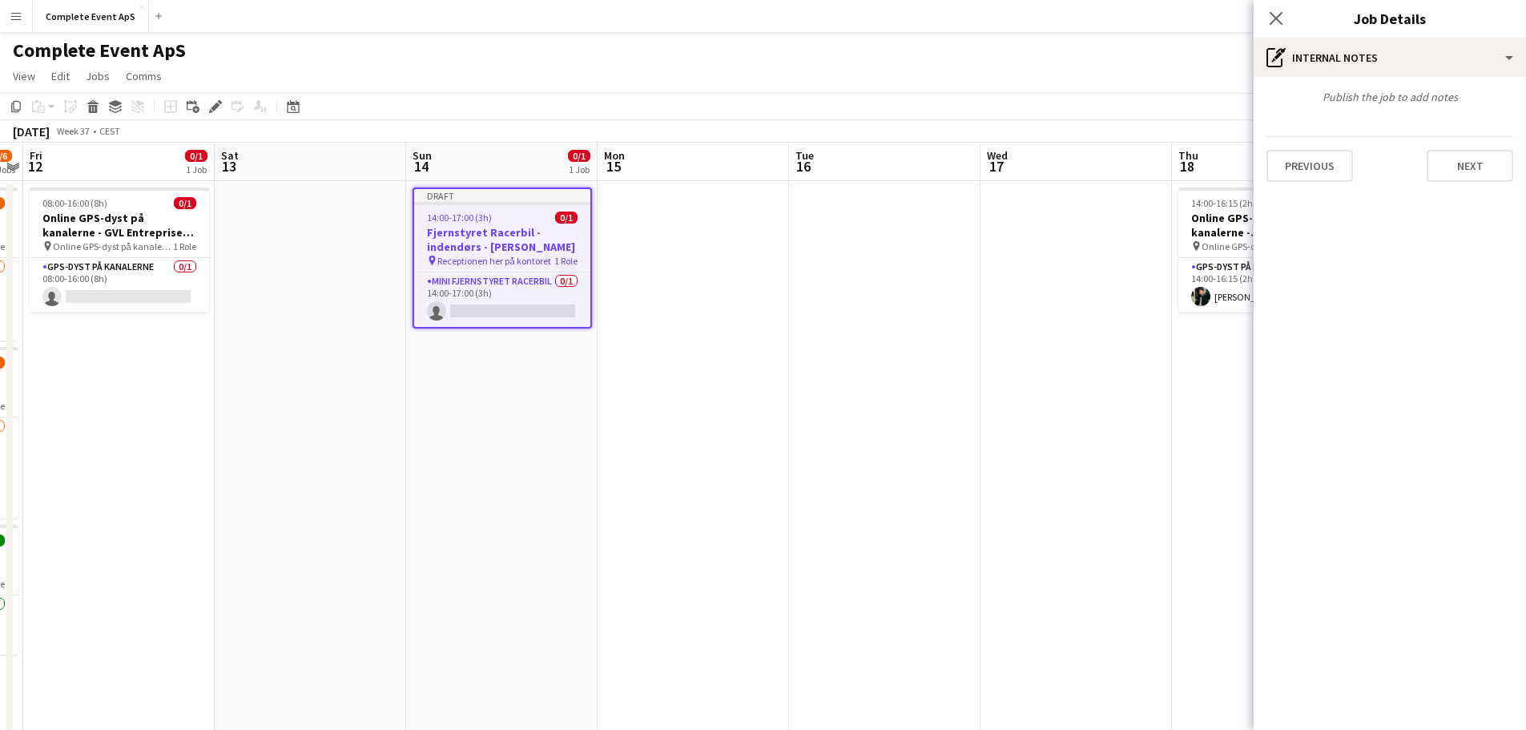
click at [1159, 353] on app-date-cell at bounding box center [1076, 641] width 191 height 920
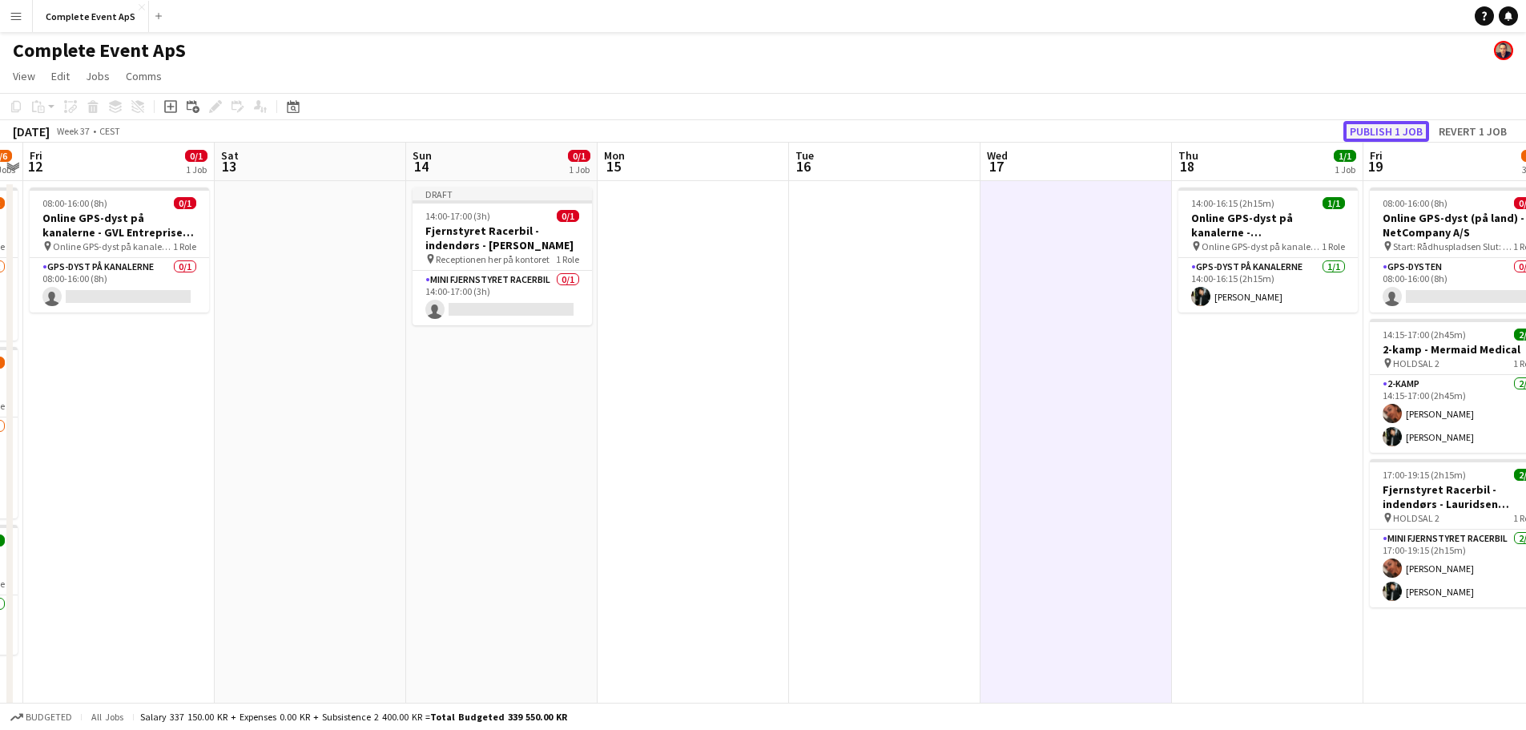
click at [1380, 135] on button "Publish 1 job" at bounding box center [1386, 131] width 86 height 21
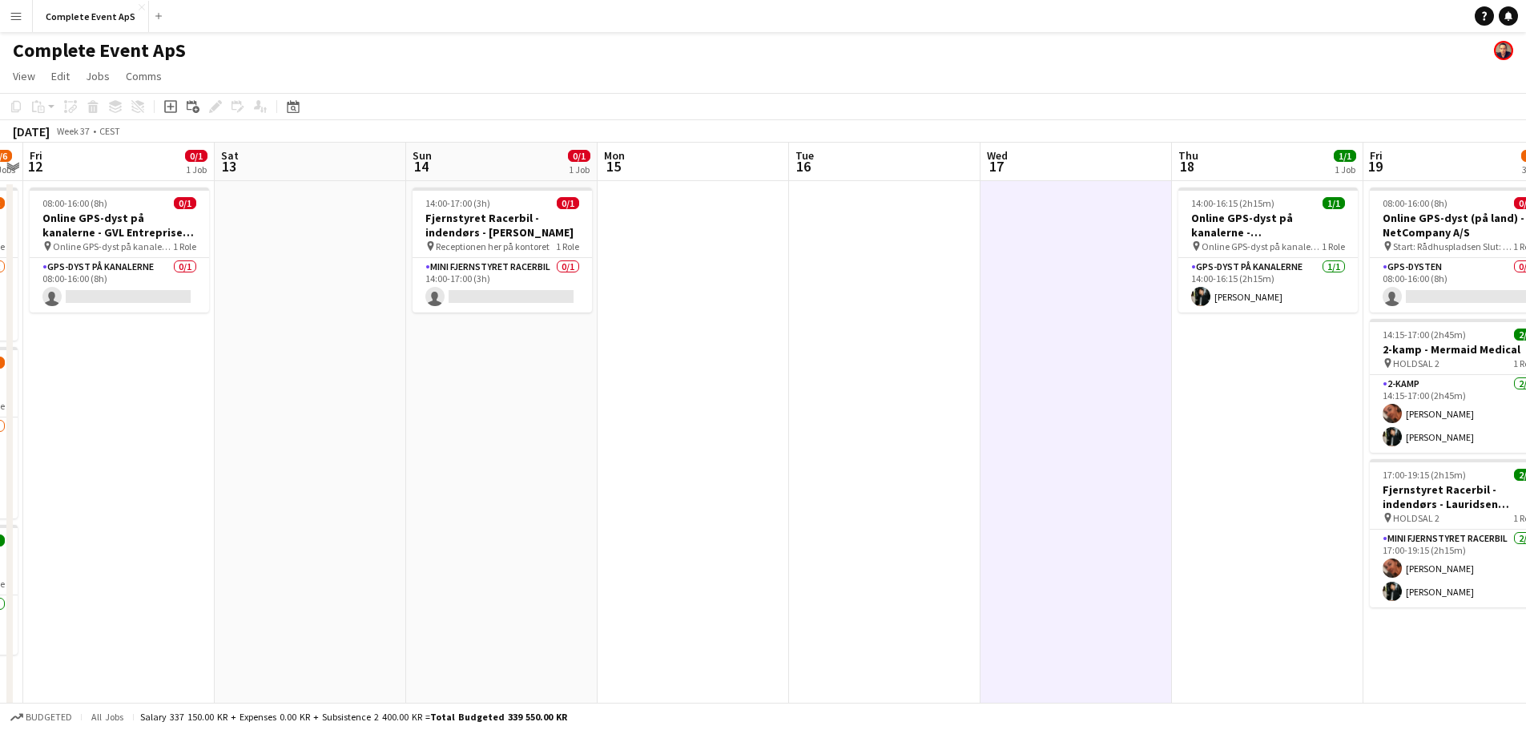
drag, startPoint x: 1505, startPoint y: 22, endPoint x: 1435, endPoint y: 18, distance: 70.6
click at [1505, 22] on link "Notifications" at bounding box center [1508, 15] width 19 height 19
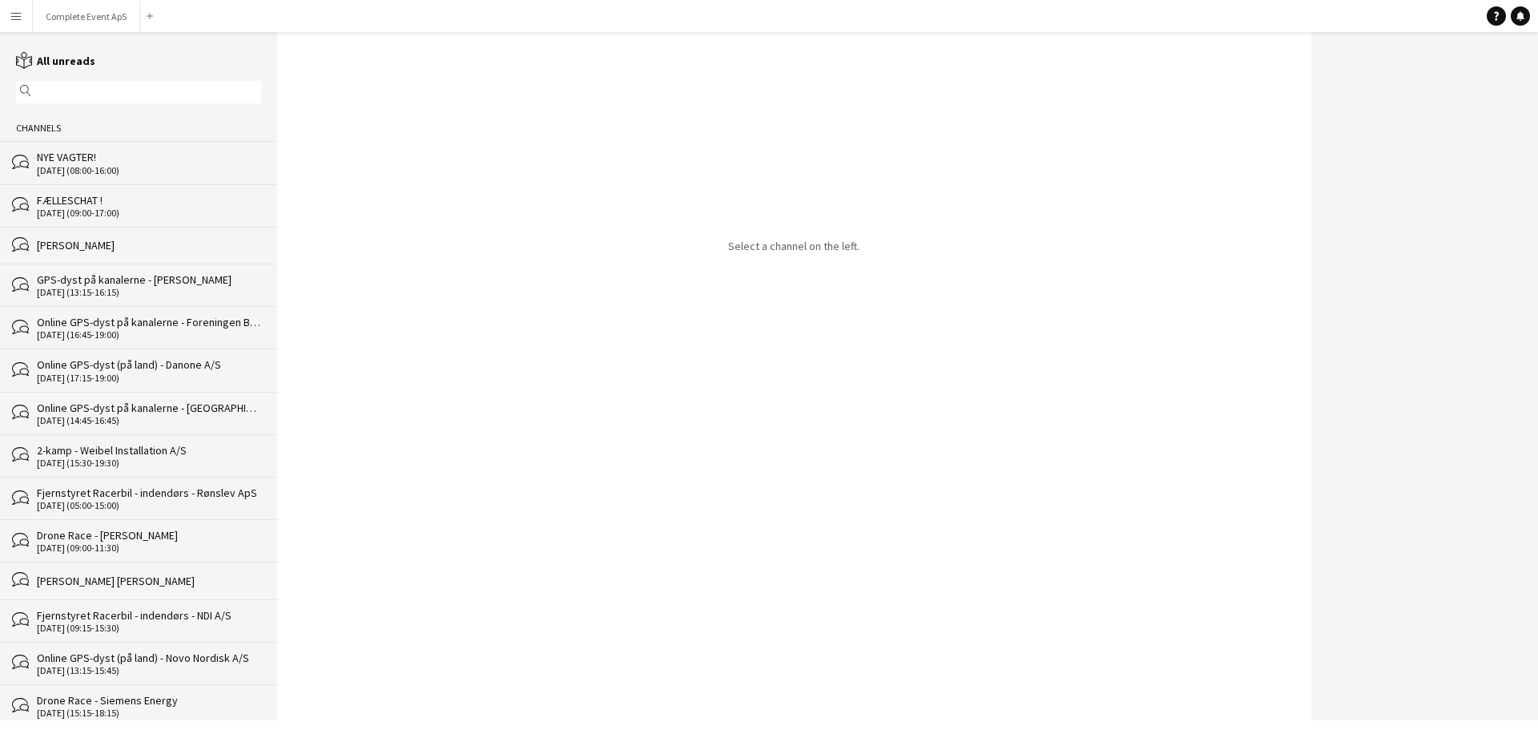
click at [173, 156] on div "NYE VAGTER!" at bounding box center [149, 157] width 224 height 14
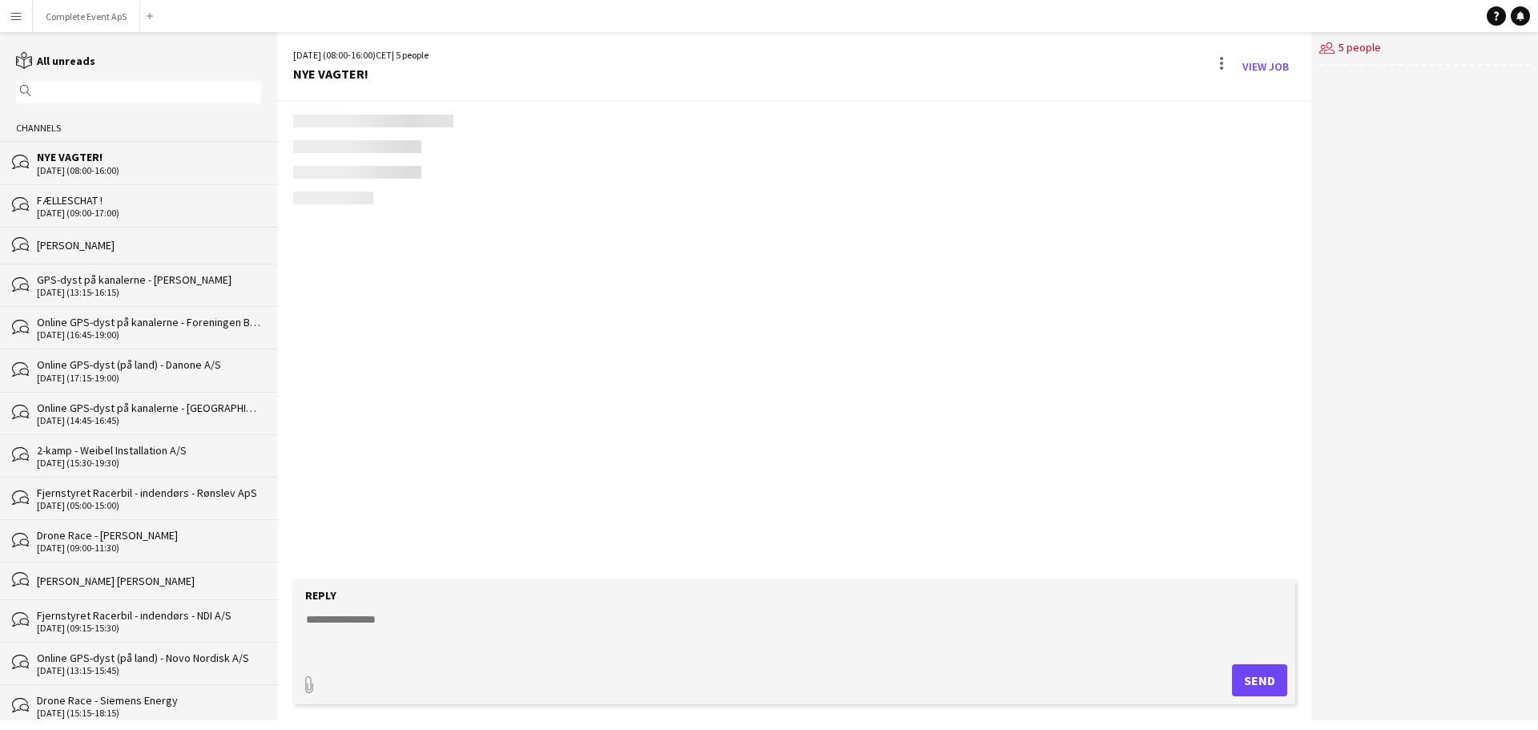
scroll to position [172, 0]
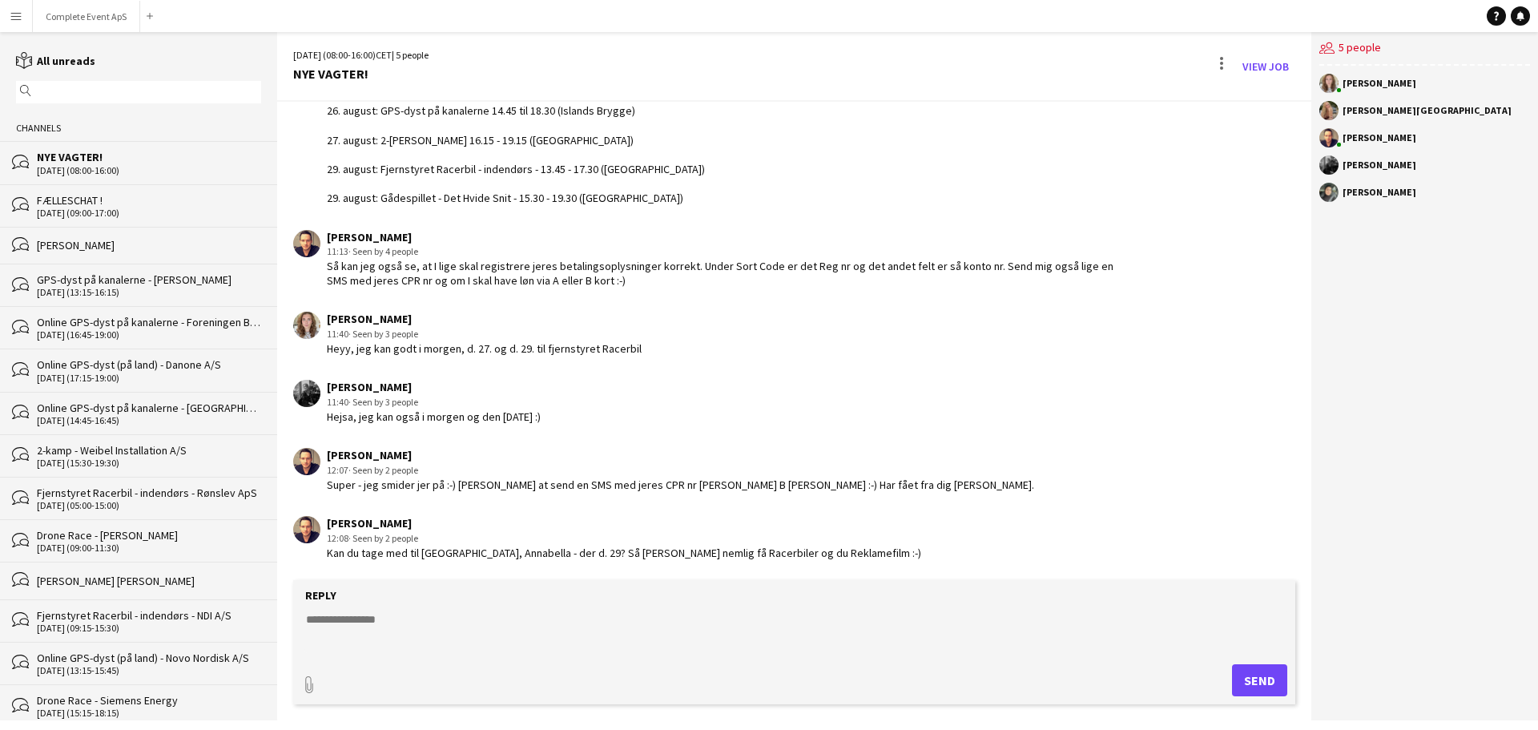
click at [486, 643] on textarea at bounding box center [797, 632] width 986 height 42
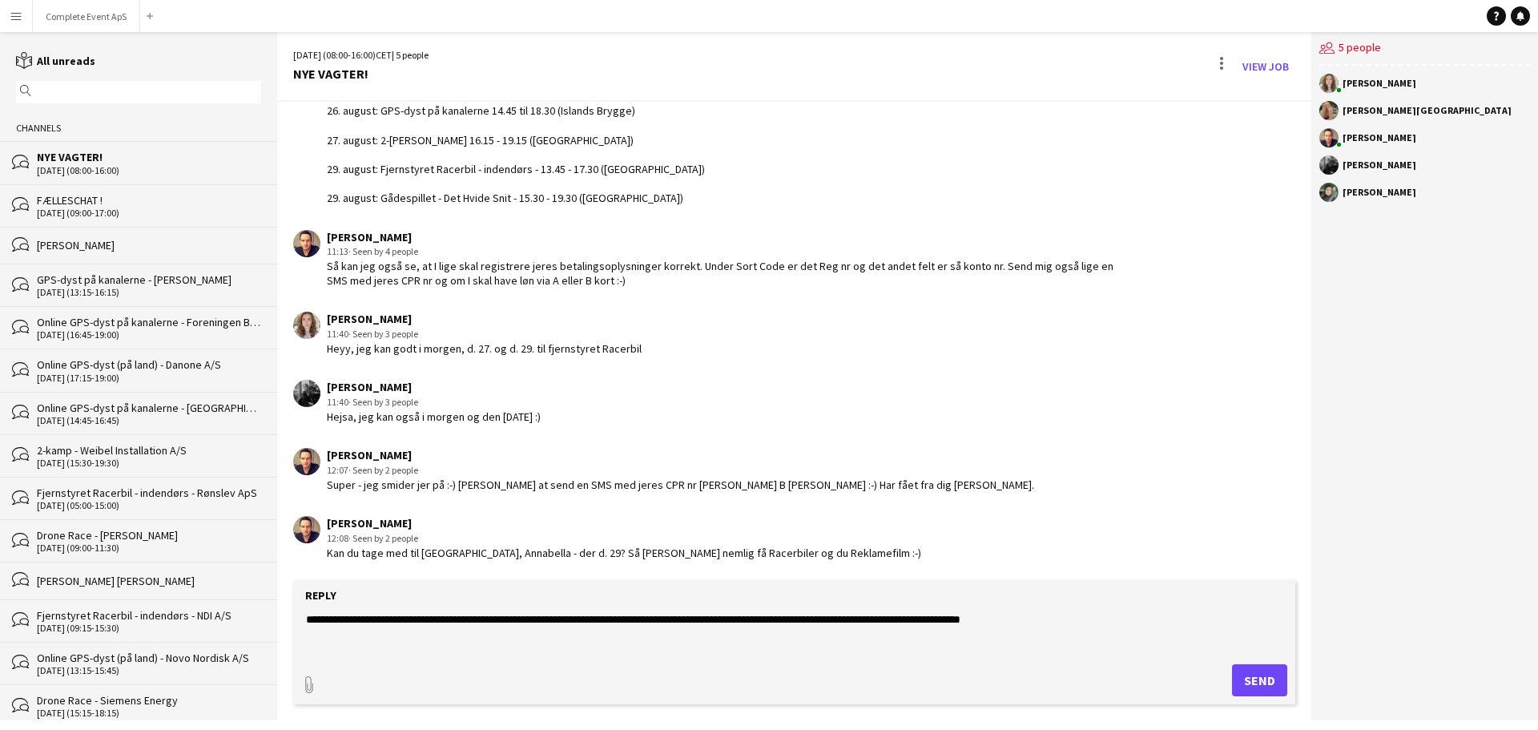
type textarea "**********"
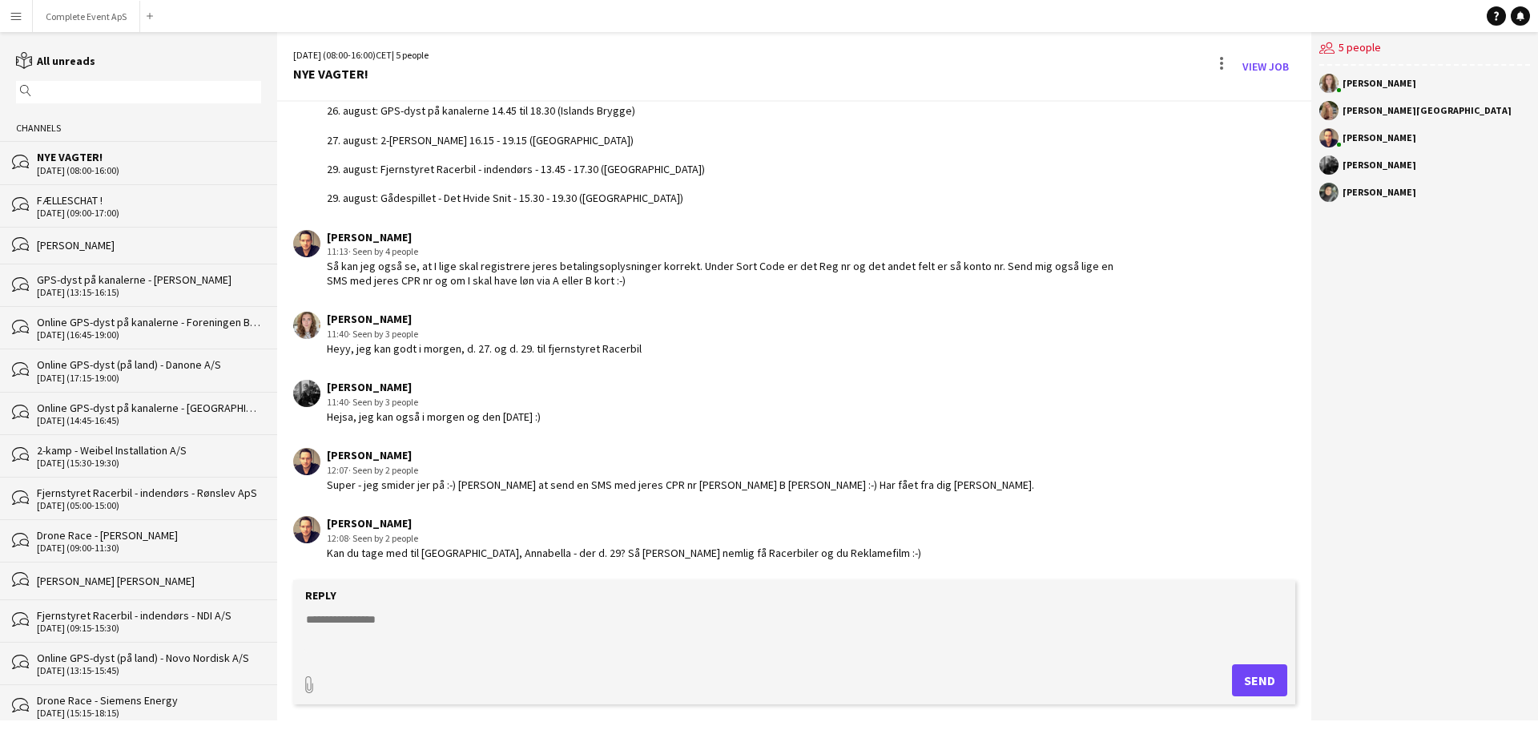
scroll to position [240, 0]
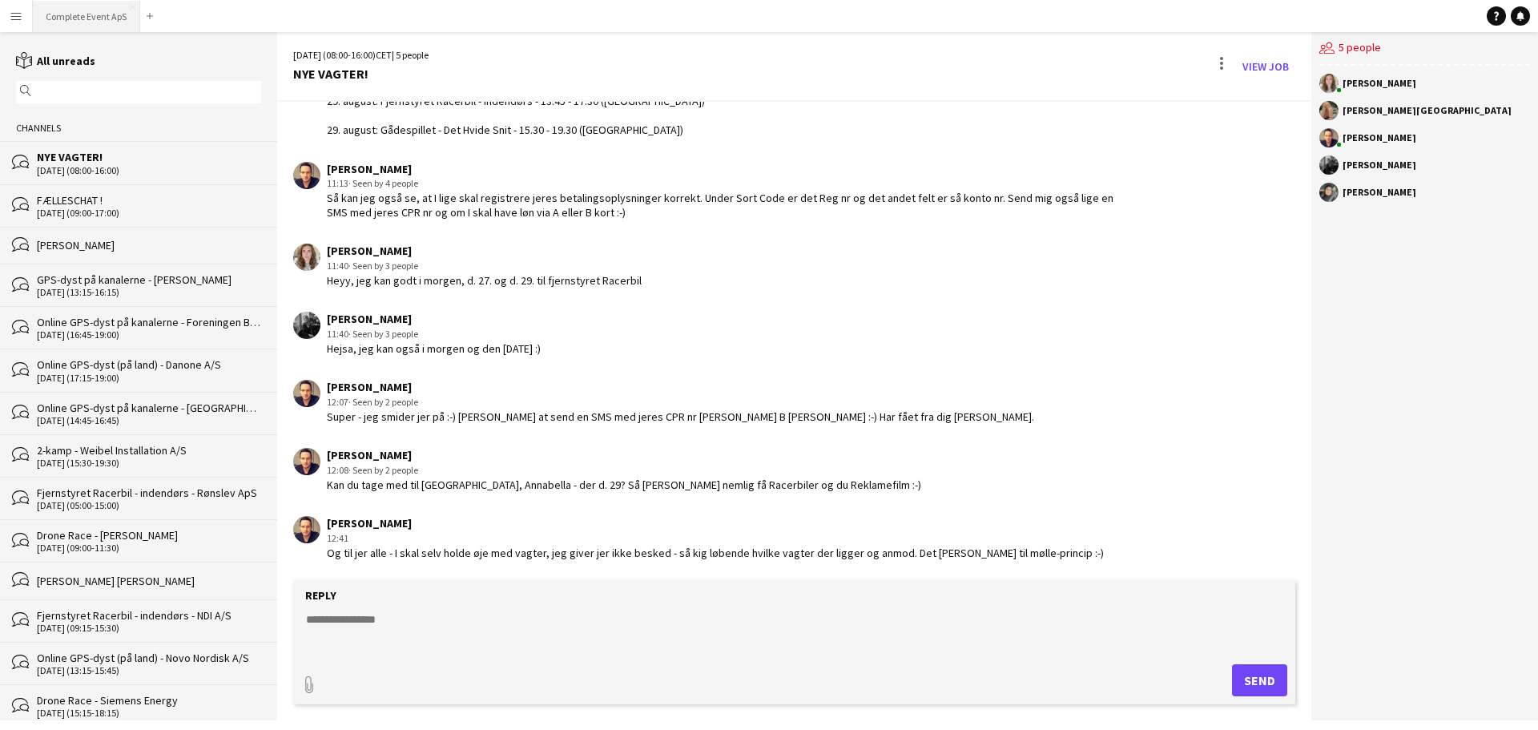
click at [113, 11] on button "Complete Event ApS Close" at bounding box center [86, 16] width 107 height 31
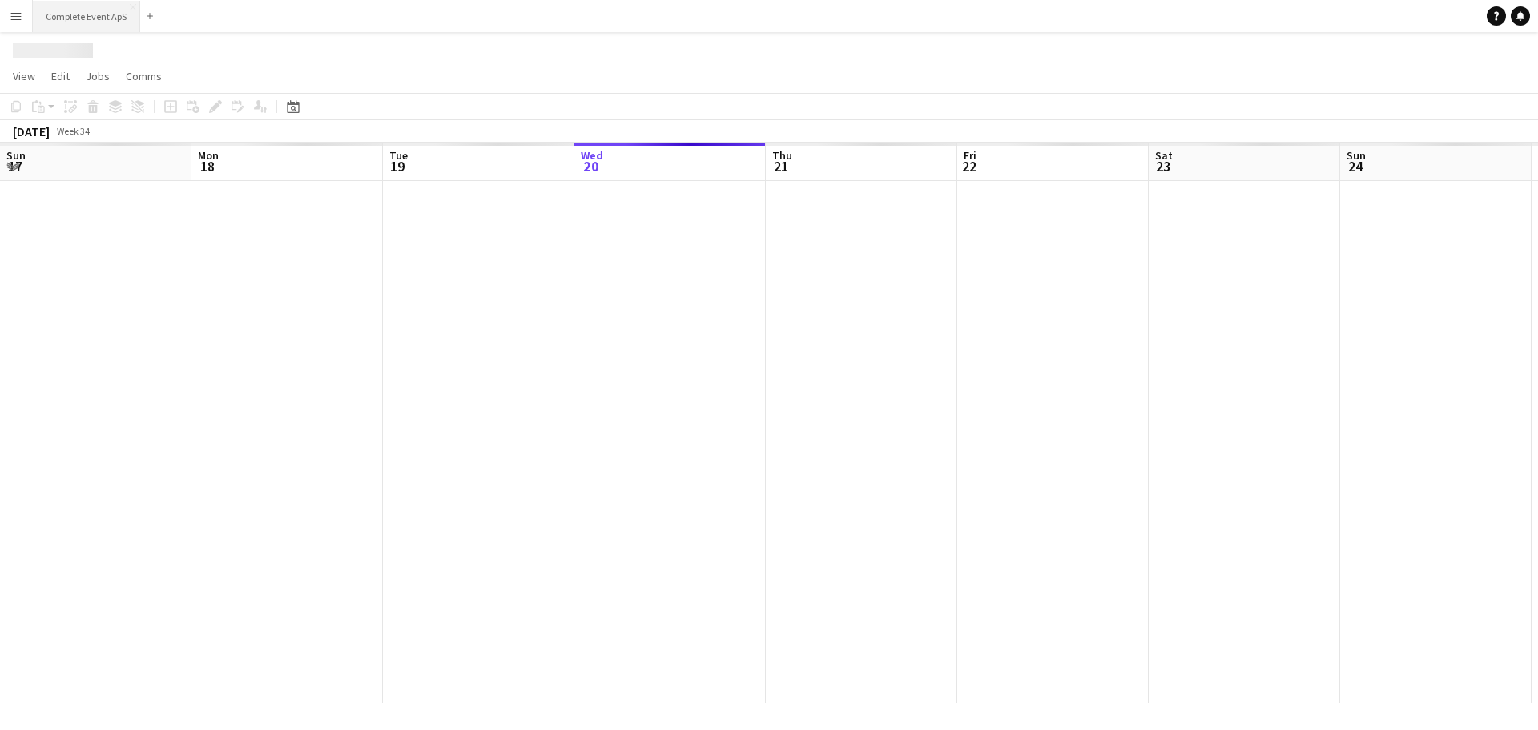
scroll to position [0, 383]
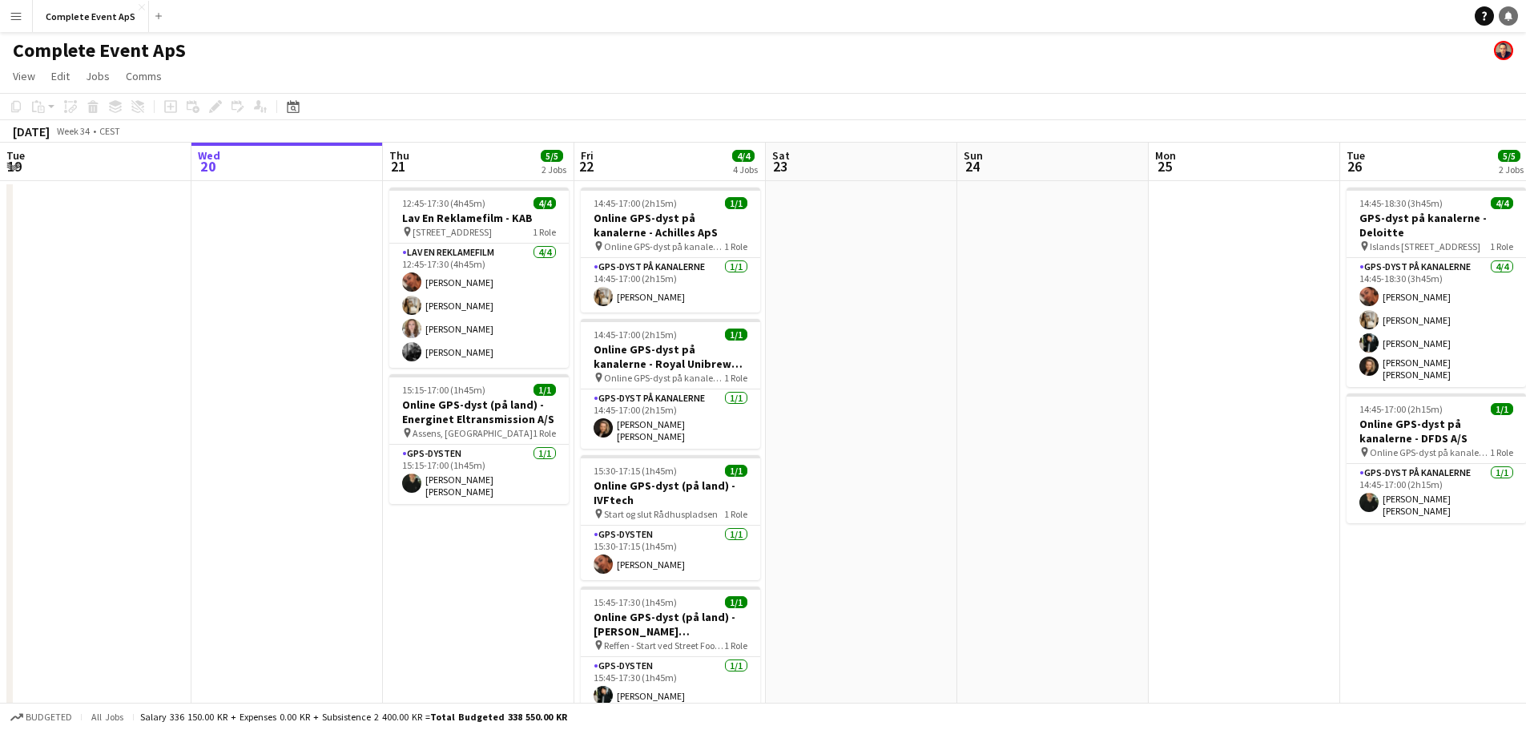
click at [1508, 16] on icon at bounding box center [1508, 15] width 8 height 8
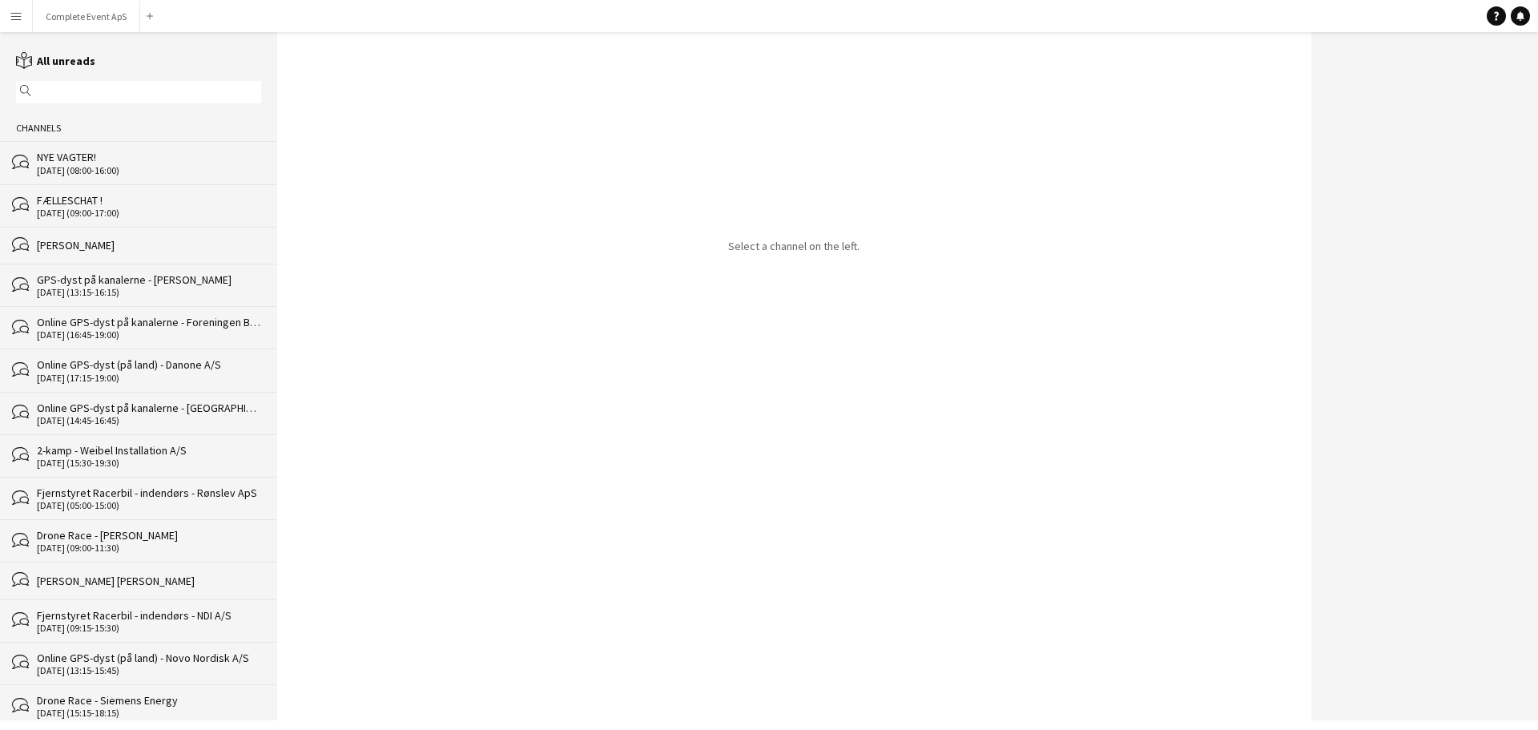
click at [142, 160] on div "NYE VAGTER!" at bounding box center [149, 157] width 224 height 14
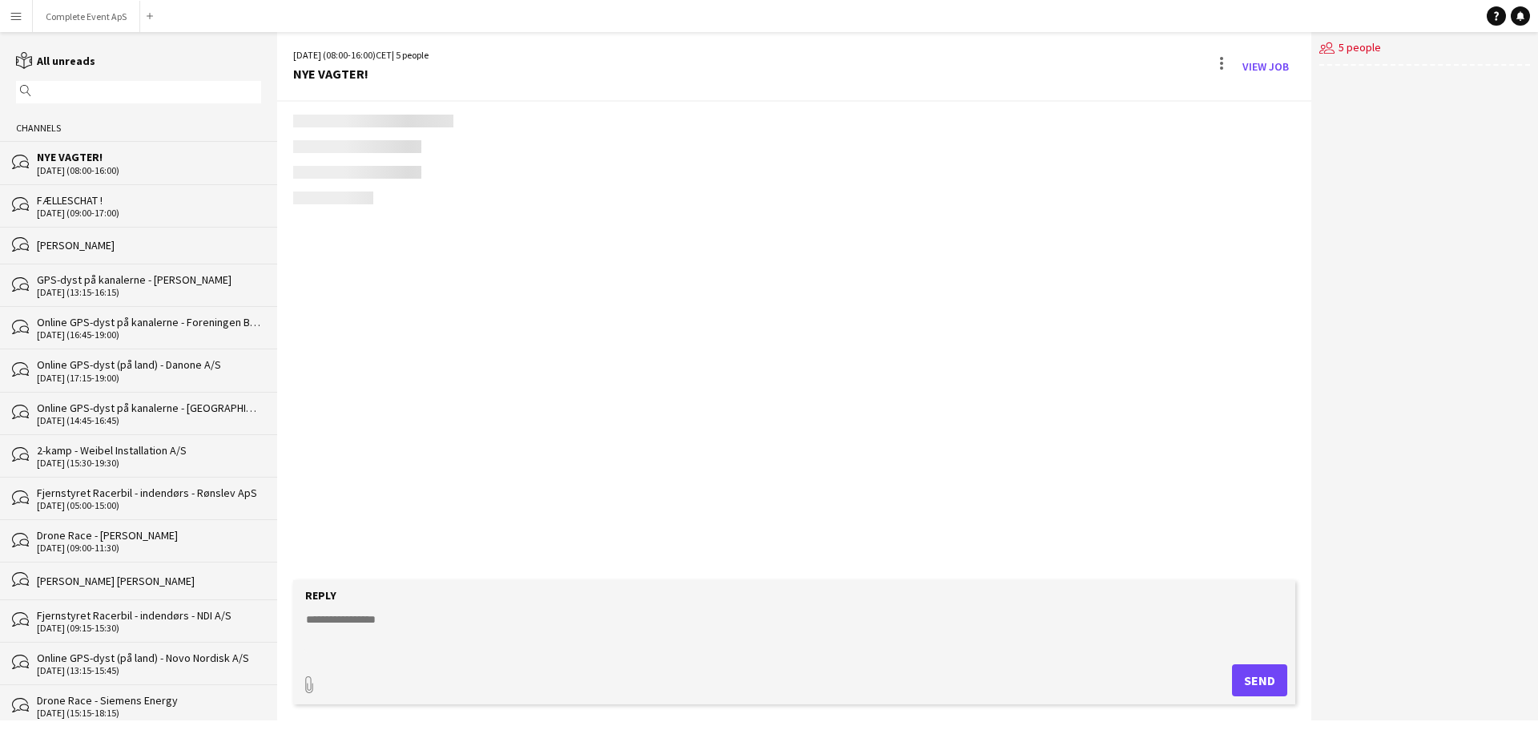
scroll to position [240, 0]
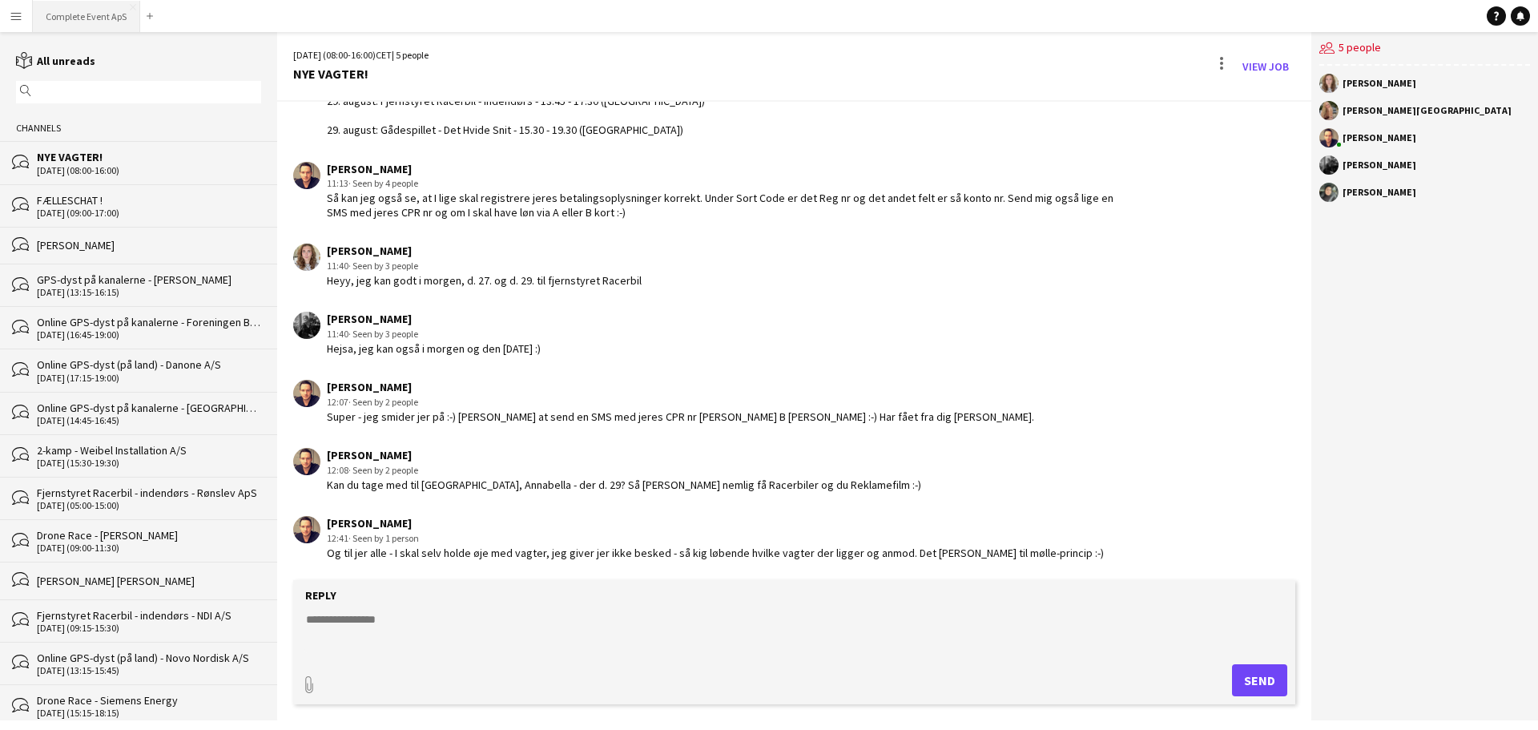
click at [69, 8] on button "Complete Event ApS Close" at bounding box center [86, 16] width 107 height 31
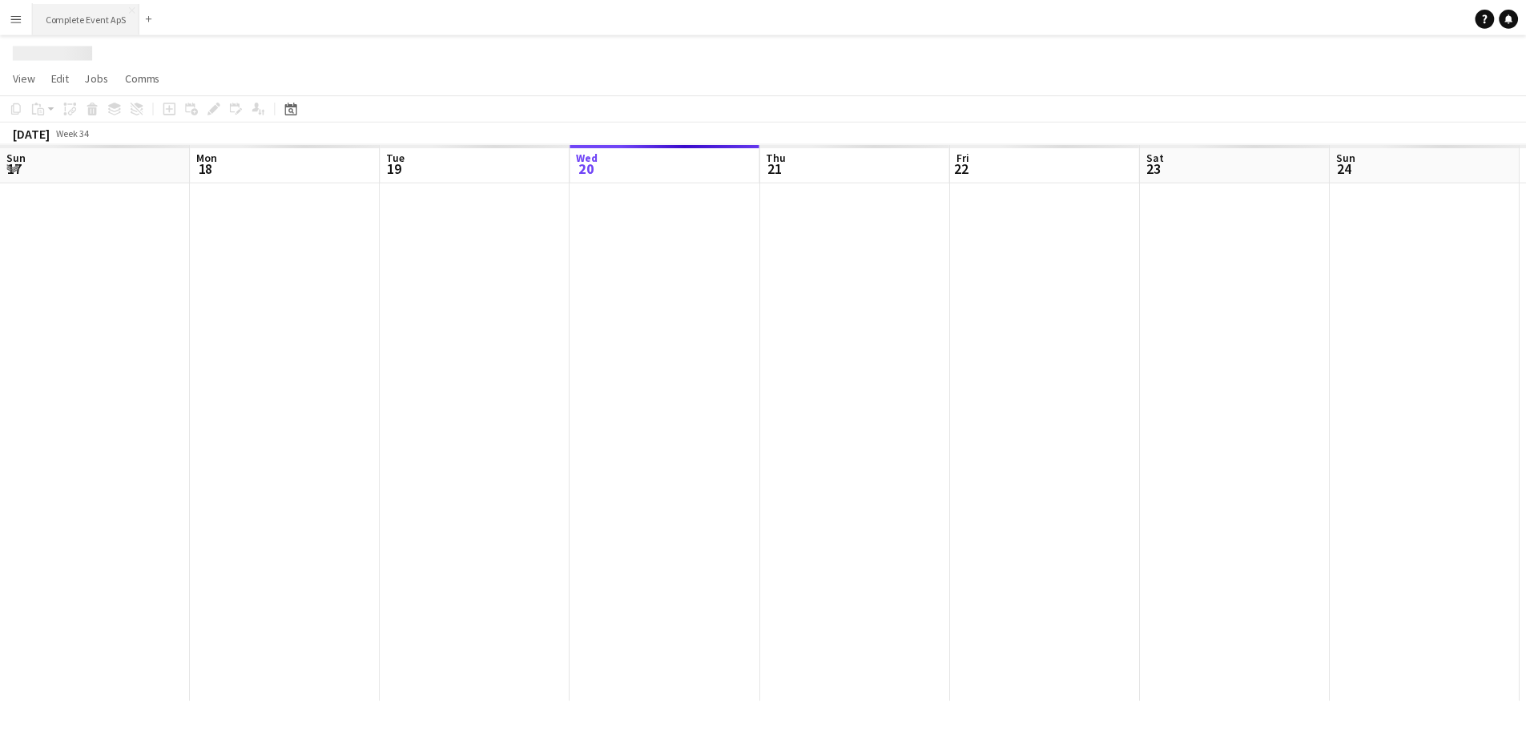
scroll to position [0, 383]
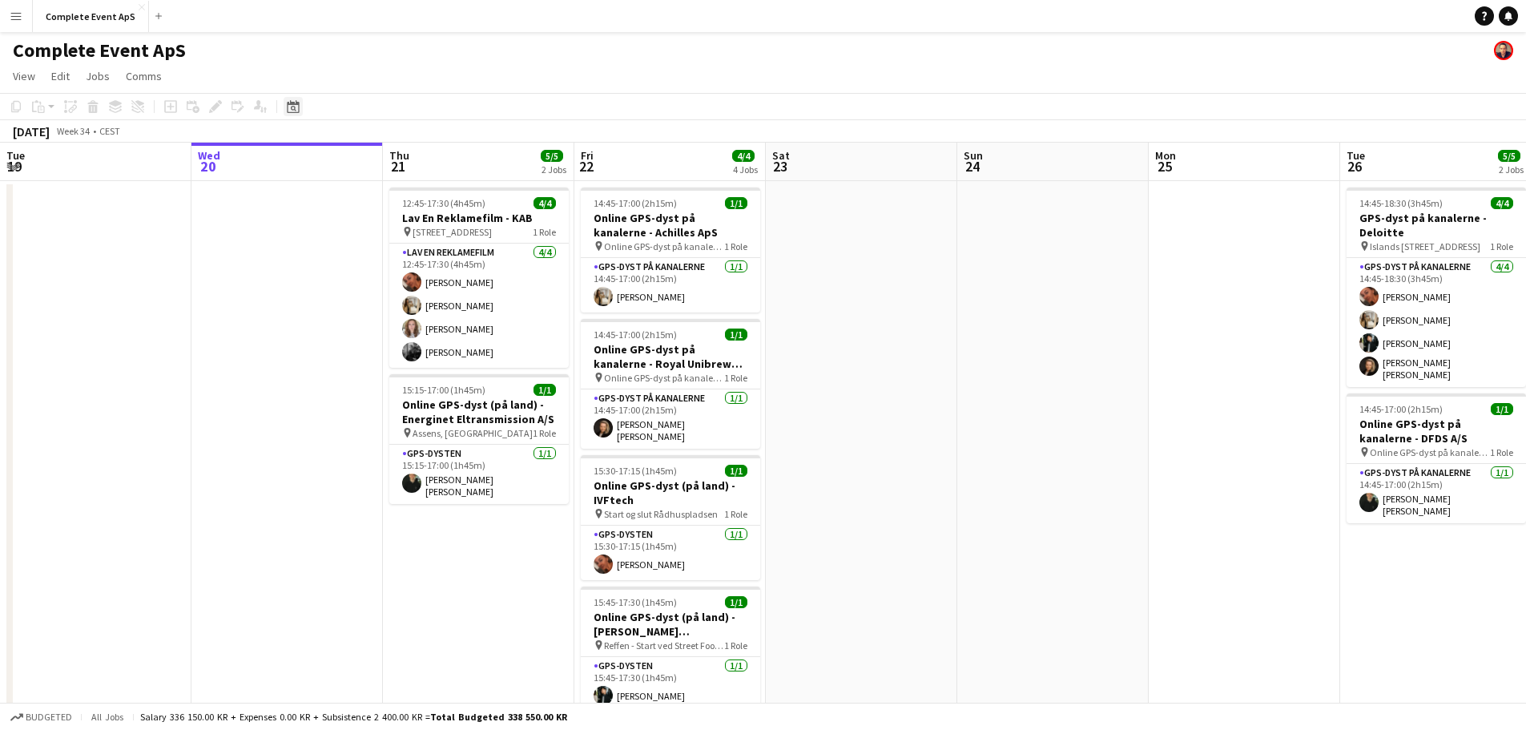
click at [301, 109] on div "Date picker" at bounding box center [293, 106] width 19 height 19
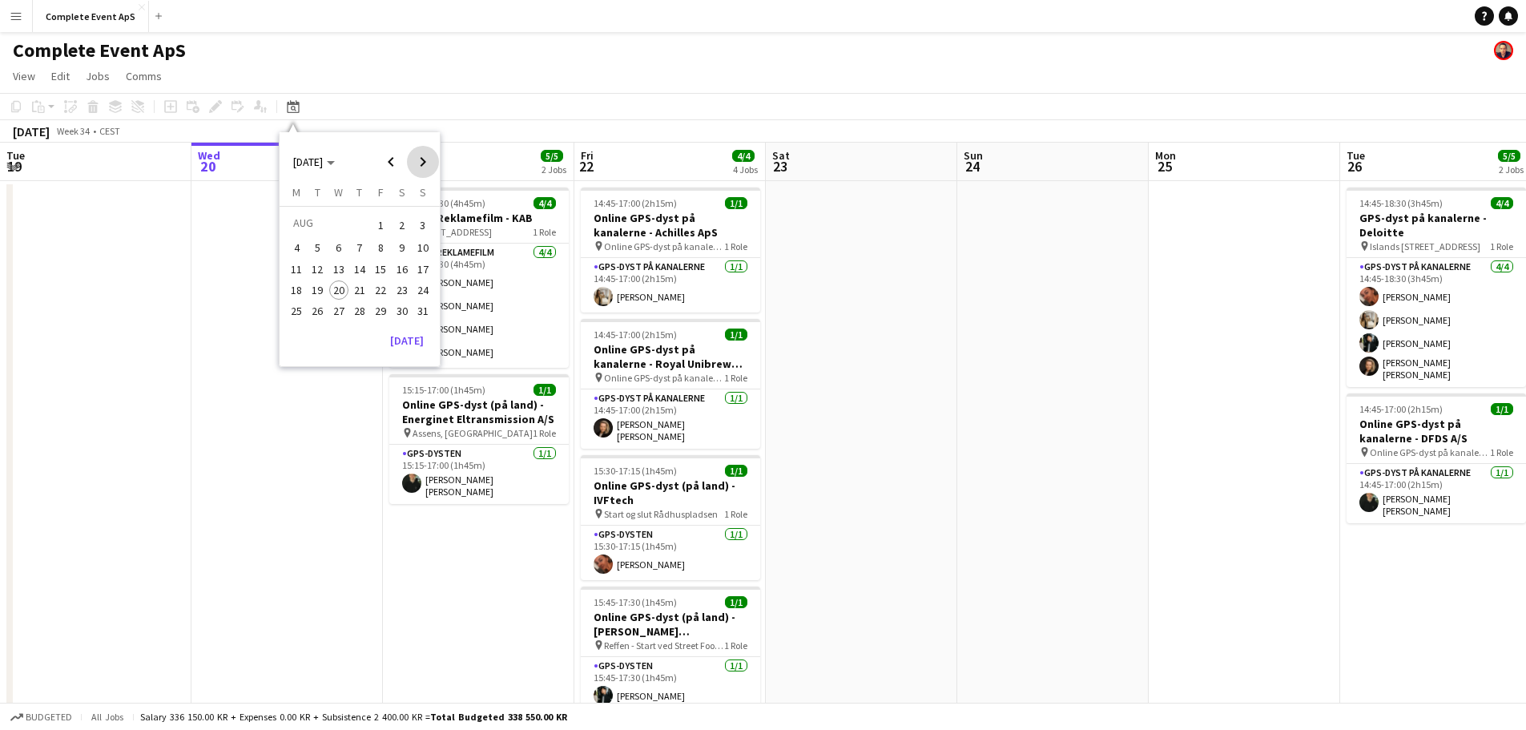
click at [424, 164] on span "Next month" at bounding box center [423, 162] width 32 height 32
click at [380, 308] on span "26" at bounding box center [380, 306] width 19 height 19
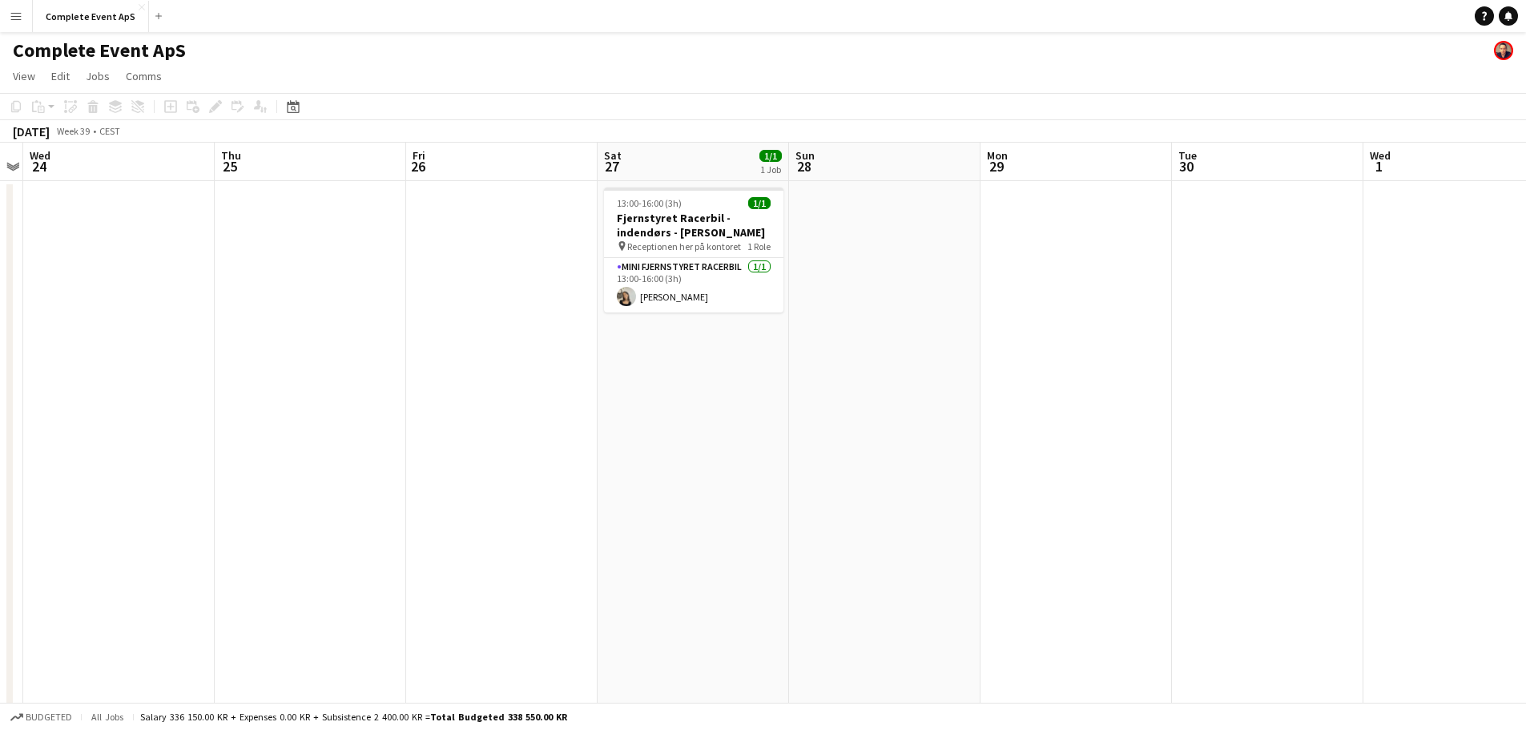
click at [512, 286] on app-date-cell at bounding box center [501, 641] width 191 height 920
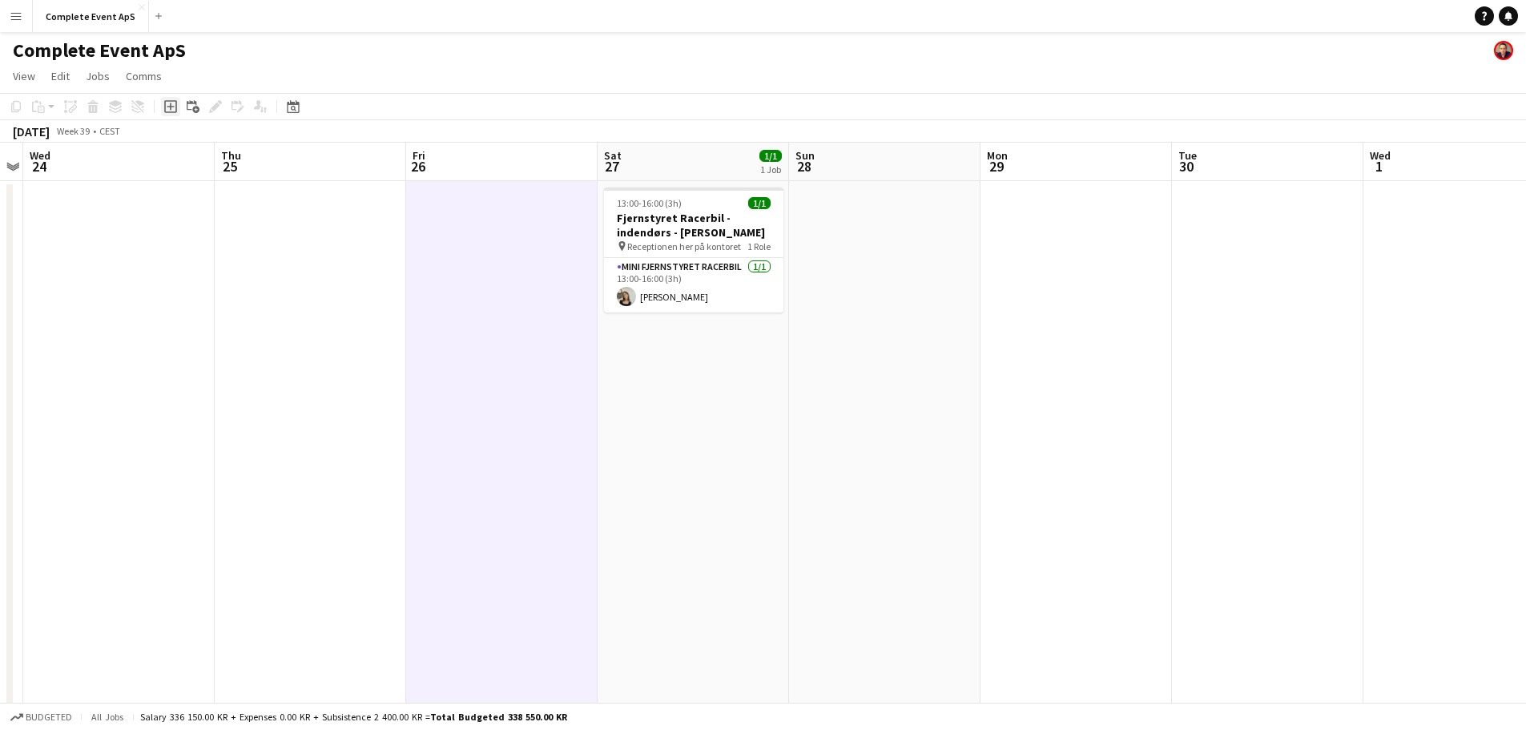
click at [167, 107] on icon at bounding box center [170, 106] width 7 height 7
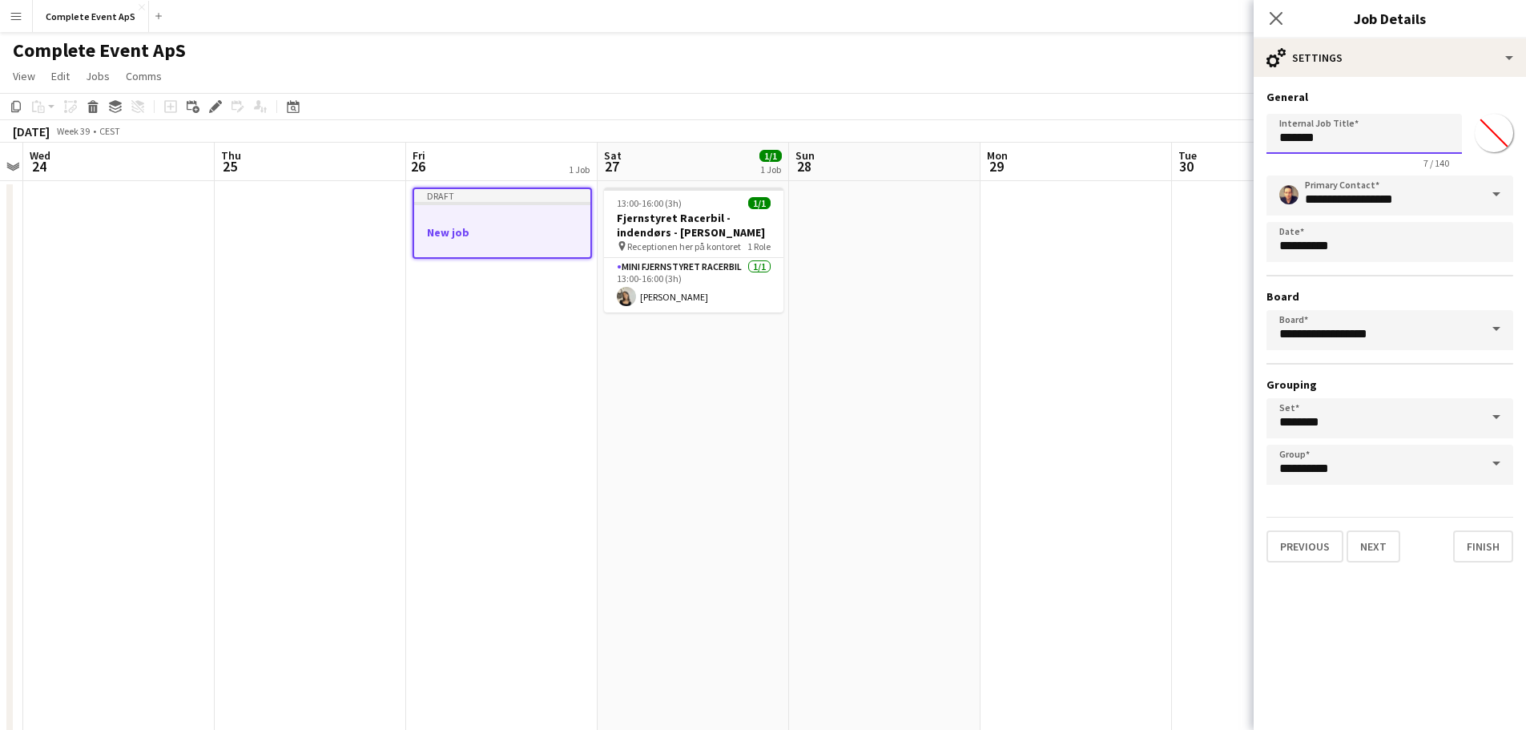
click at [1326, 147] on input "*******" at bounding box center [1364, 134] width 195 height 40
click at [1395, 133] on input "********" at bounding box center [1364, 134] width 195 height 40
paste input "**********"
type input "**********"
click at [1379, 546] on button "Next" at bounding box center [1374, 546] width 54 height 32
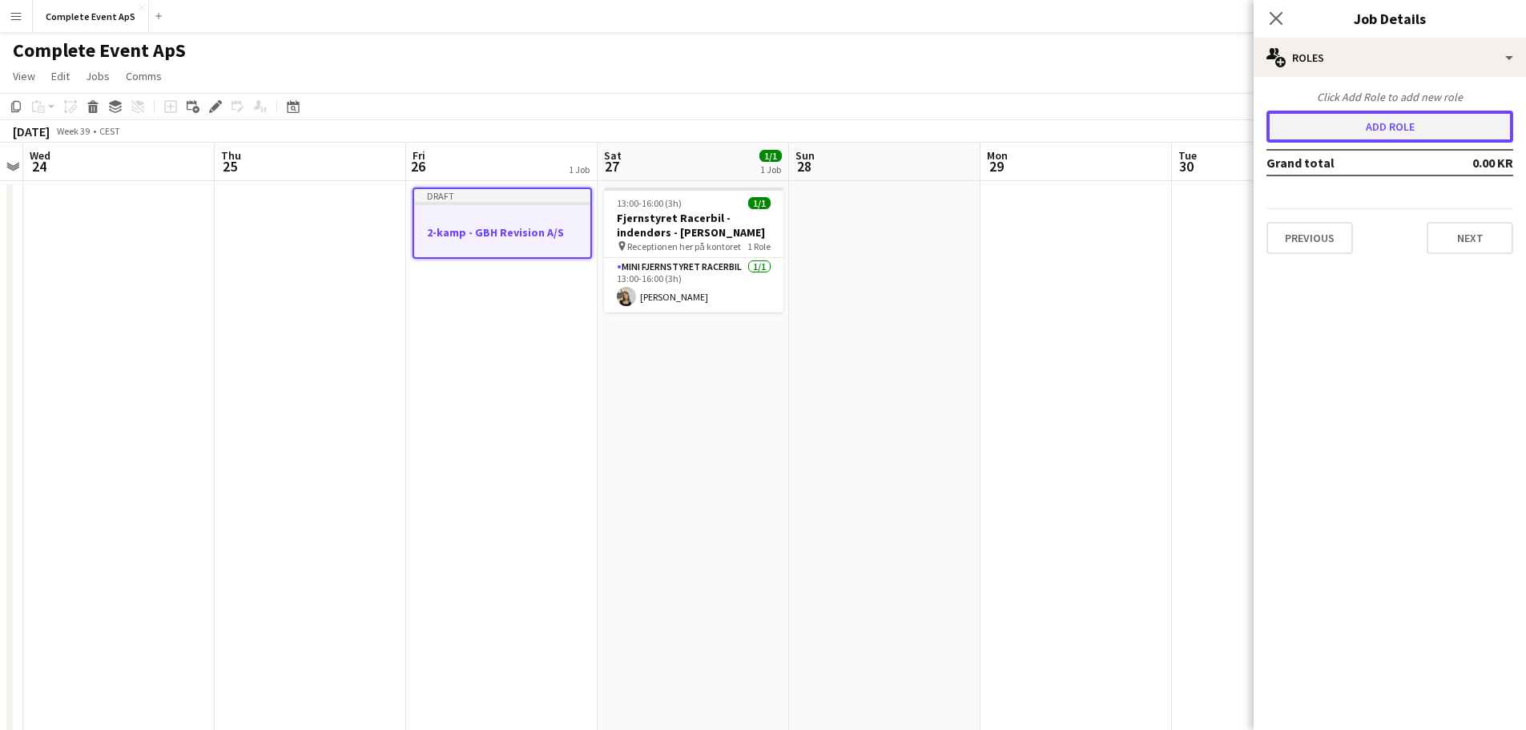
click at [1375, 122] on button "Add role" at bounding box center [1390, 127] width 247 height 32
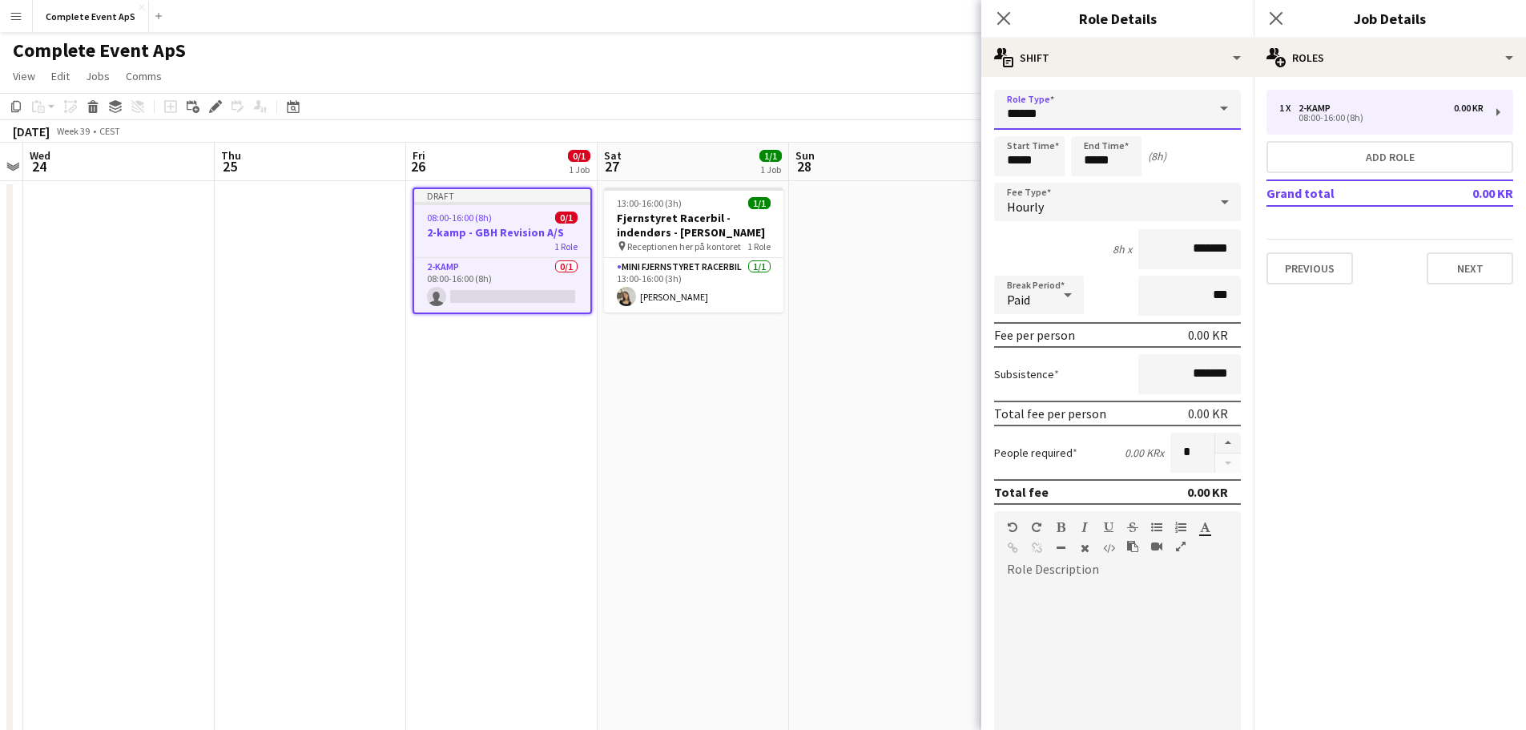
click at [1079, 112] on input "******" at bounding box center [1117, 110] width 247 height 40
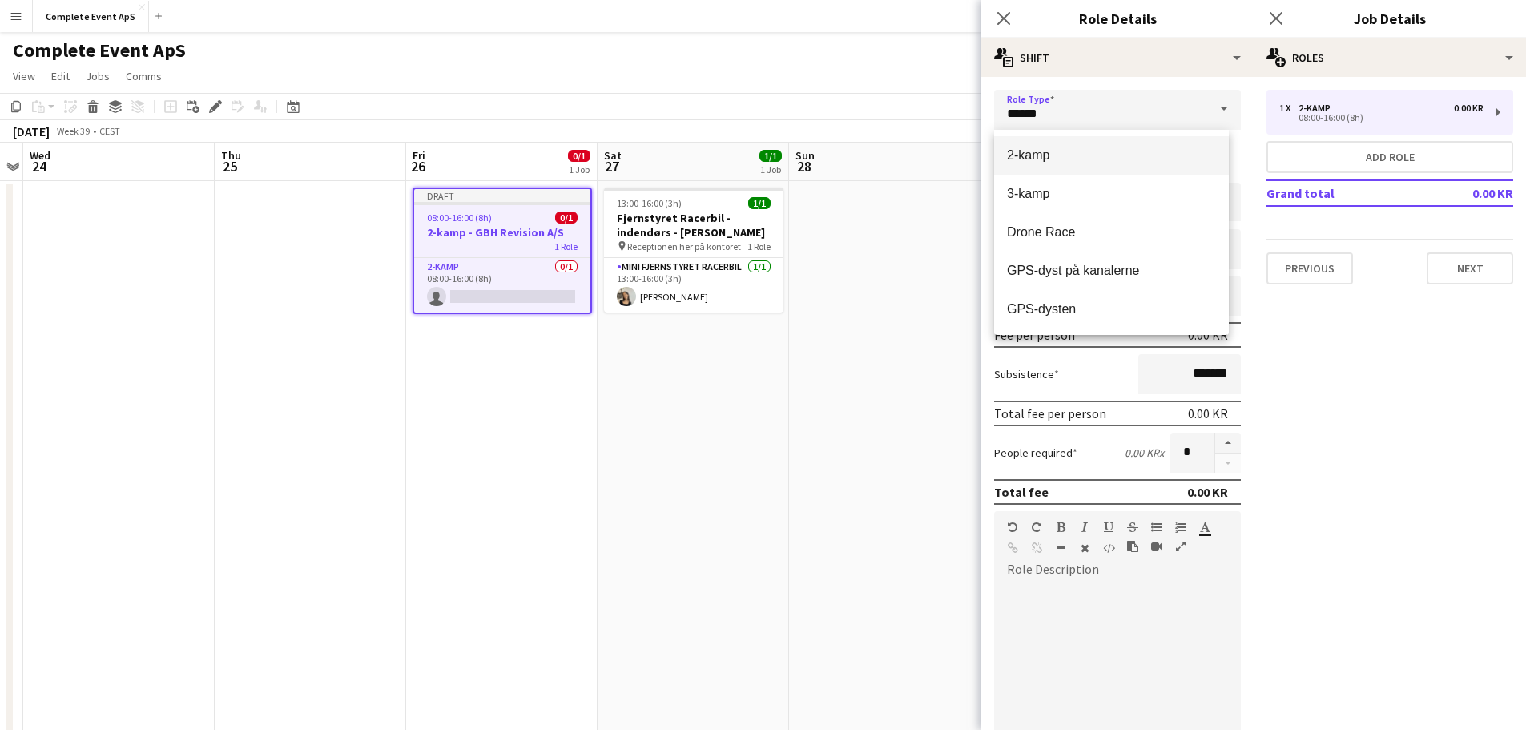
click at [1057, 155] on span "2-kamp" at bounding box center [1111, 154] width 209 height 15
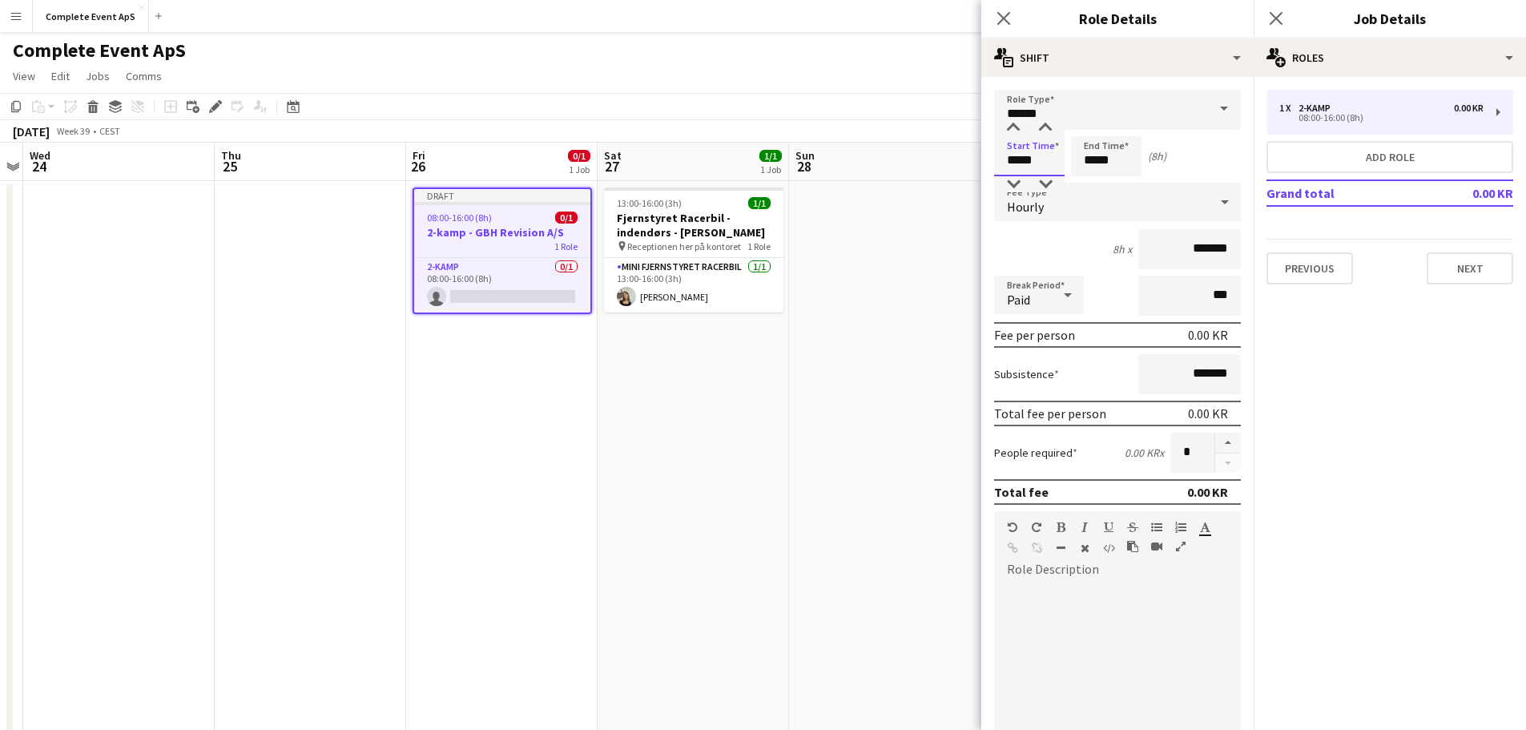
drag, startPoint x: 1039, startPoint y: 161, endPoint x: 950, endPoint y: 159, distance: 89.0
click at [950, 159] on body "Menu Boards Boards Boards All jobs Status Workforce Workforce My Workforce Recr…" at bounding box center [763, 564] width 1526 height 1129
type input "*****"
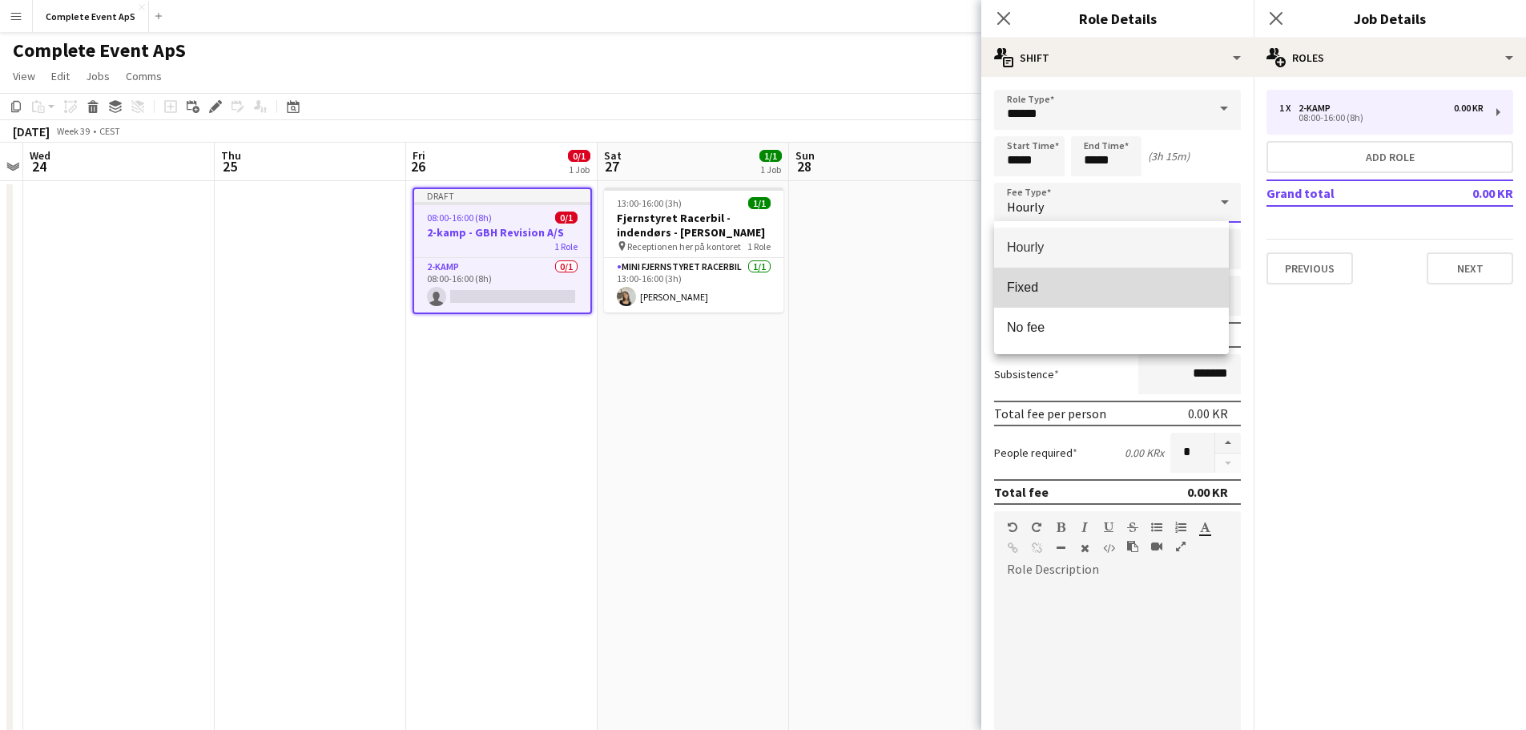
click at [1077, 281] on span "Fixed" at bounding box center [1111, 287] width 209 height 15
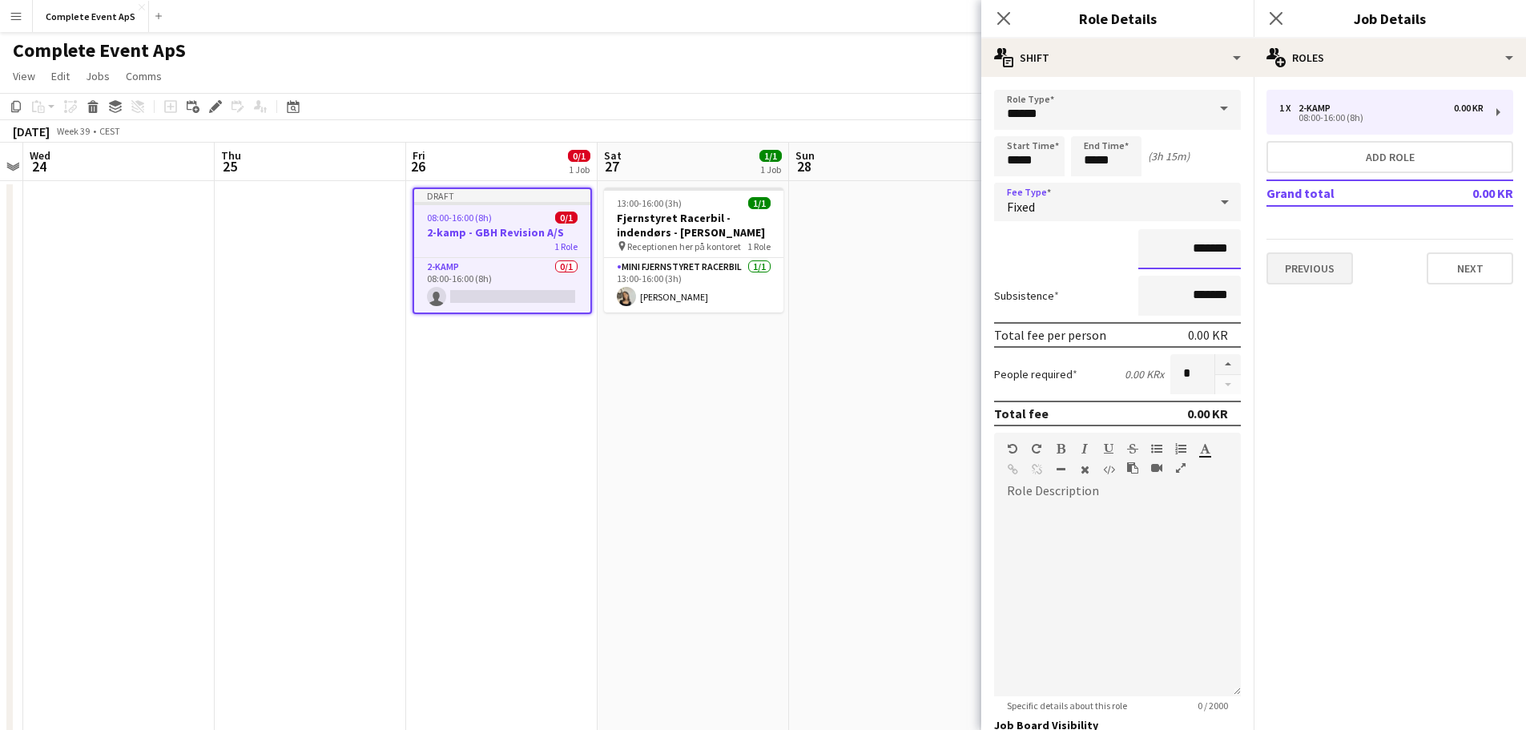
drag, startPoint x: 1162, startPoint y: 254, endPoint x: 1309, endPoint y: 268, distance: 148.1
click at [1300, 266] on body "Menu Boards Boards Boards All jobs Status Workforce Workforce My Workforce Recr…" at bounding box center [763, 564] width 1526 height 1129
type input "****"
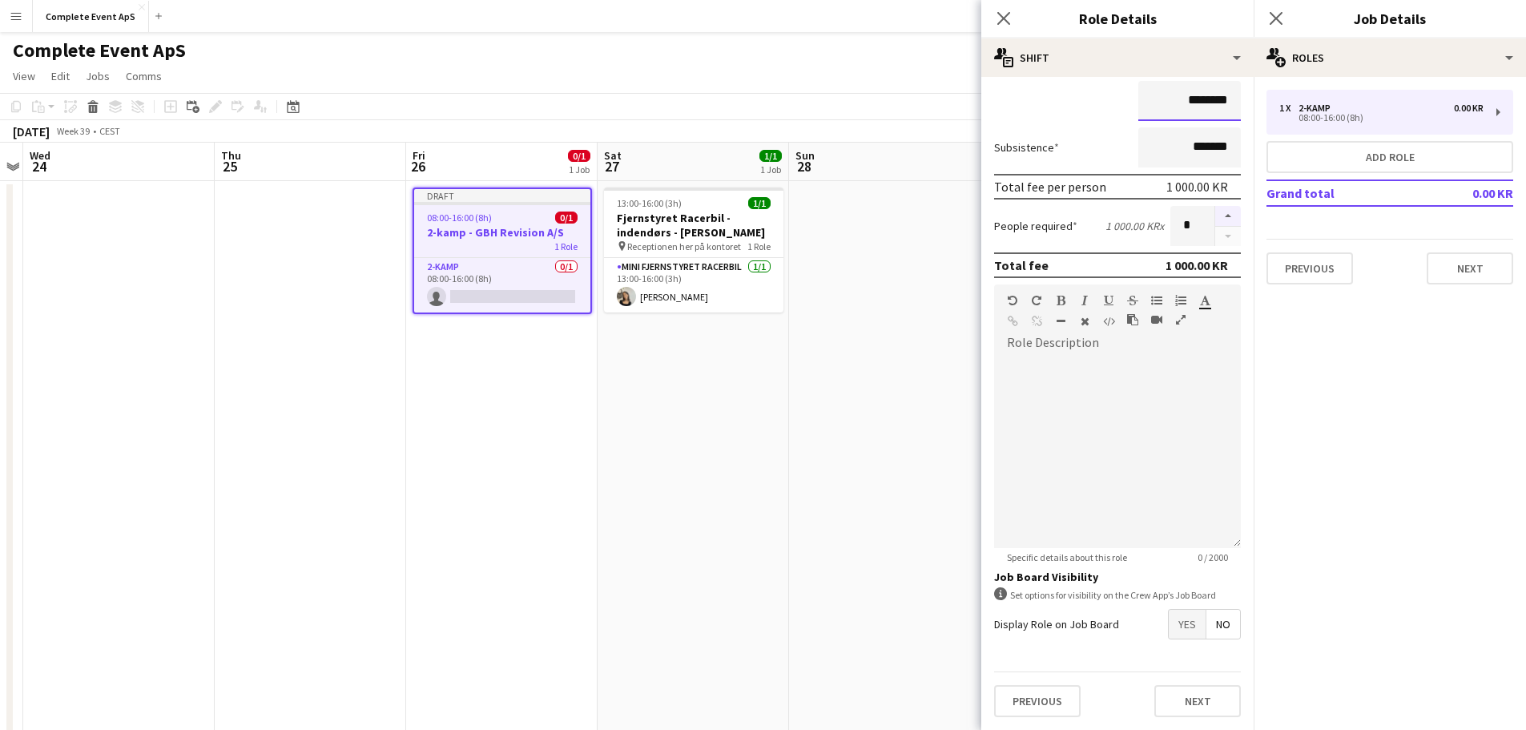
type input "********"
click at [1217, 224] on button "button" at bounding box center [1228, 216] width 26 height 21
type input "*"
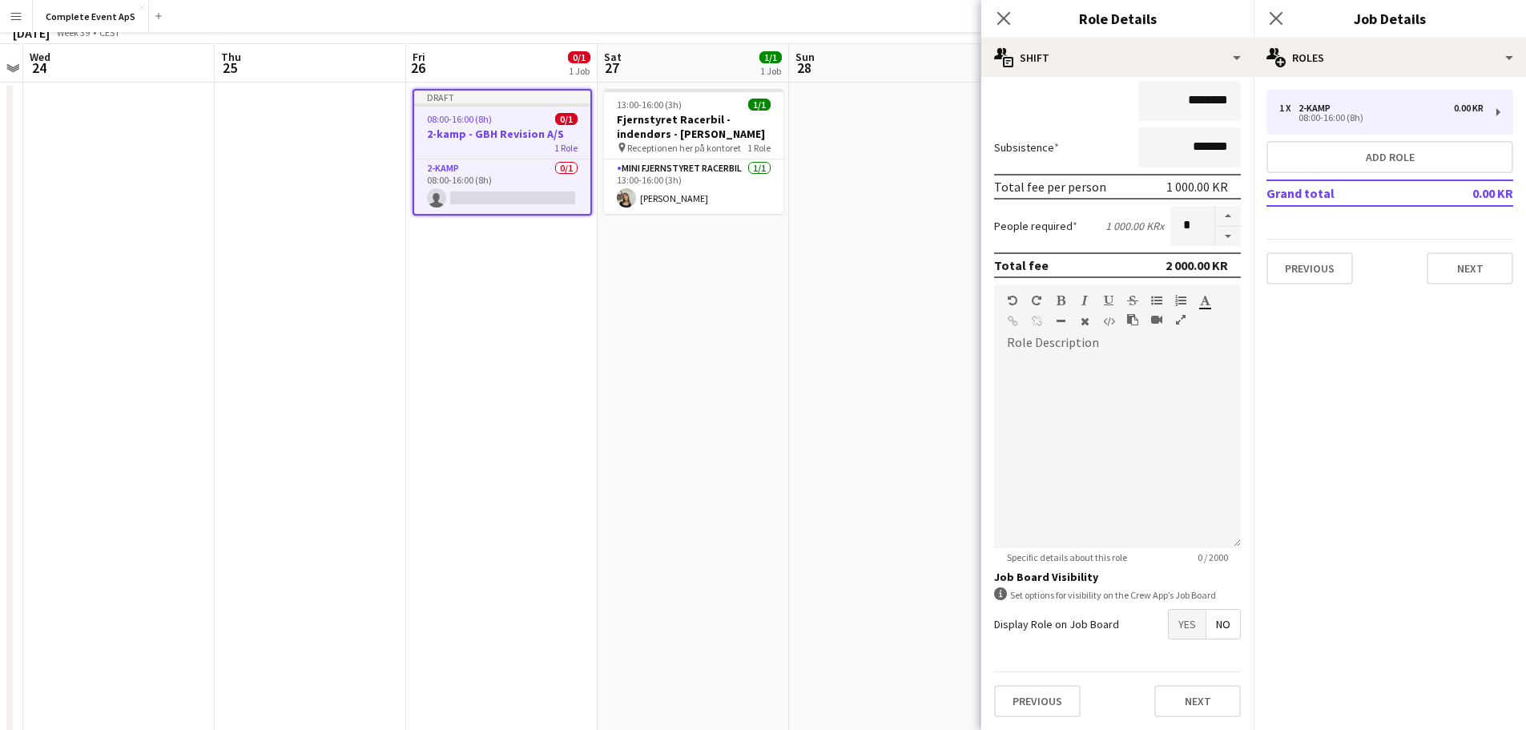
scroll to position [320, 0]
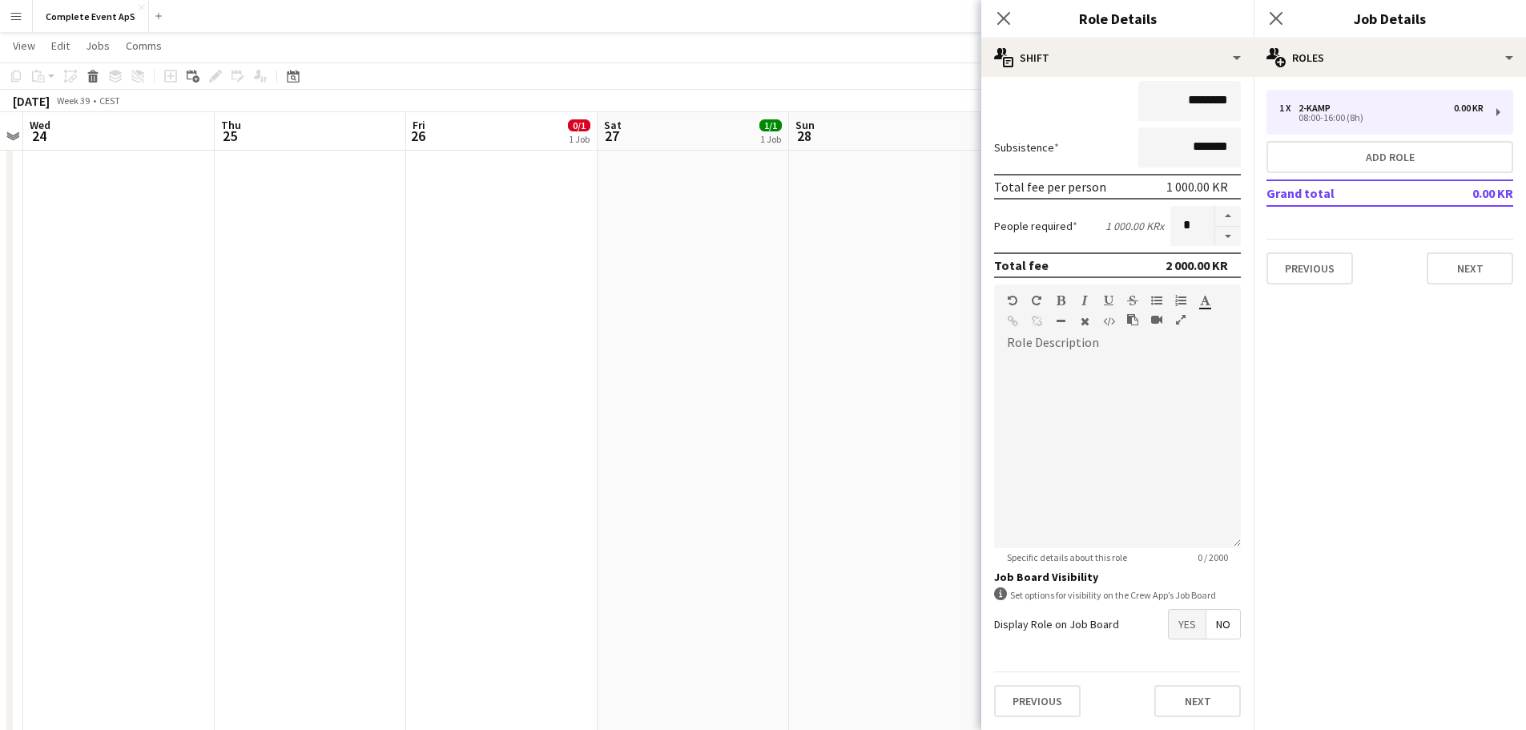
click at [1171, 628] on span "Yes" at bounding box center [1187, 624] width 37 height 29
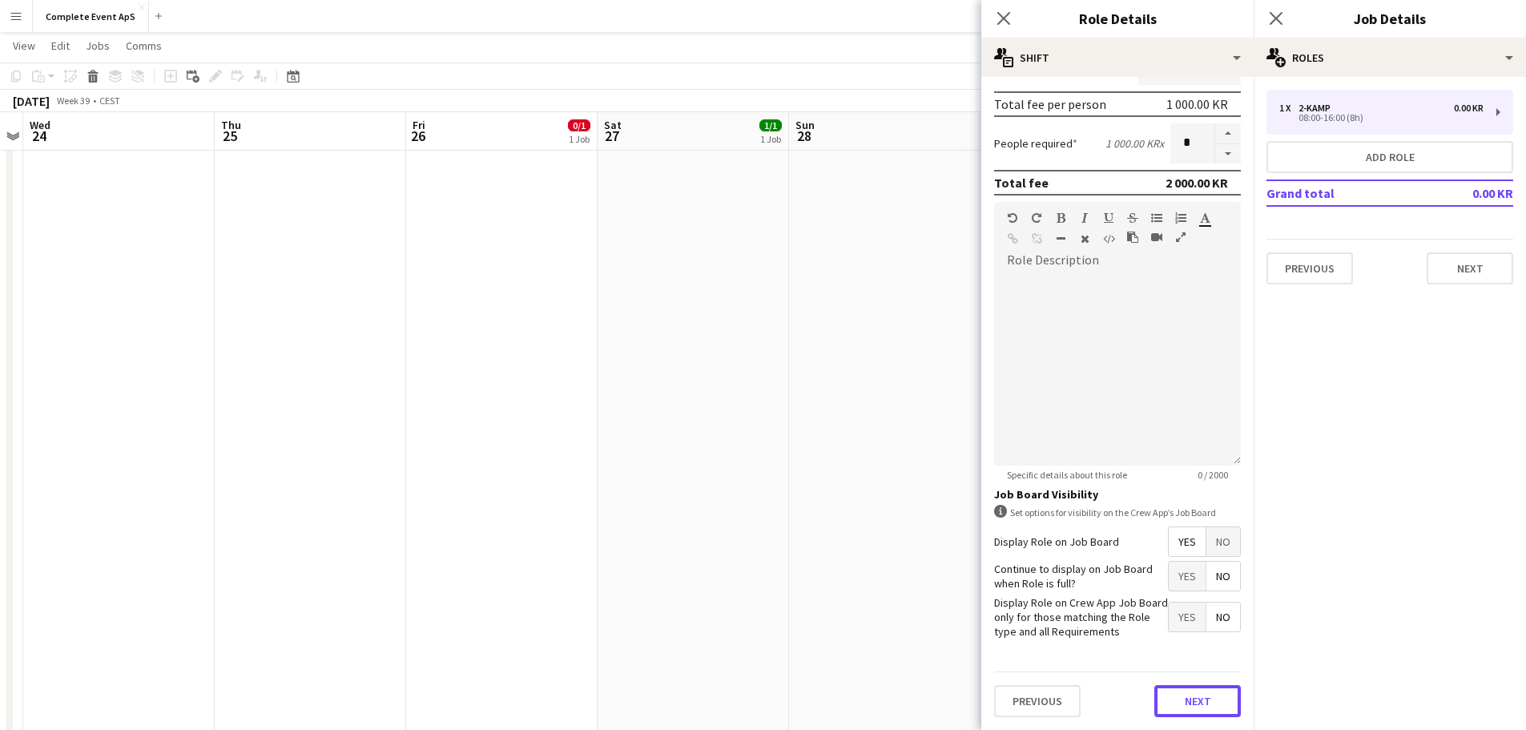
click at [1194, 697] on button "Next" at bounding box center [1197, 701] width 87 height 32
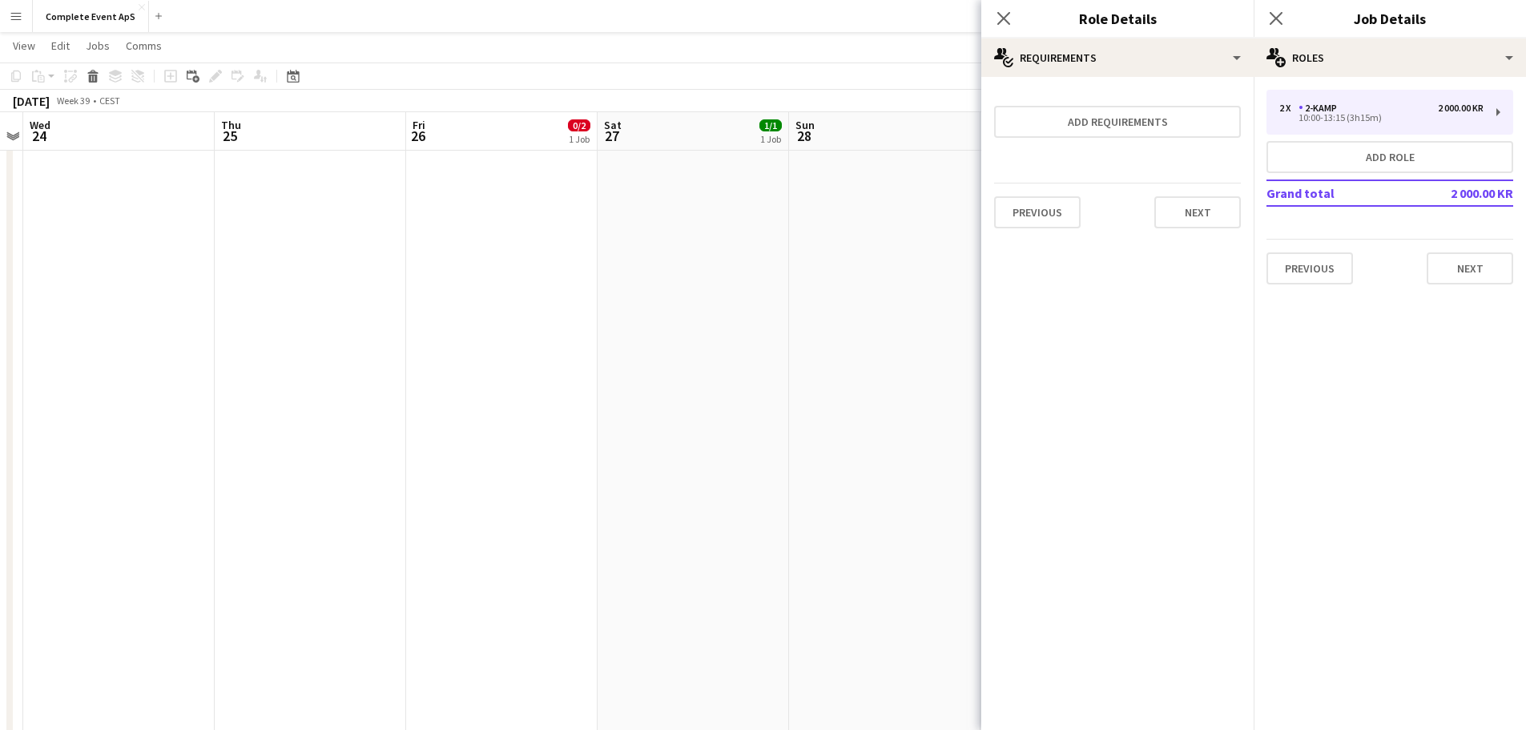
scroll to position [0, 0]
click at [1219, 203] on button "Next" at bounding box center [1197, 212] width 87 height 32
click at [1199, 216] on button "Finish" at bounding box center [1211, 215] width 60 height 32
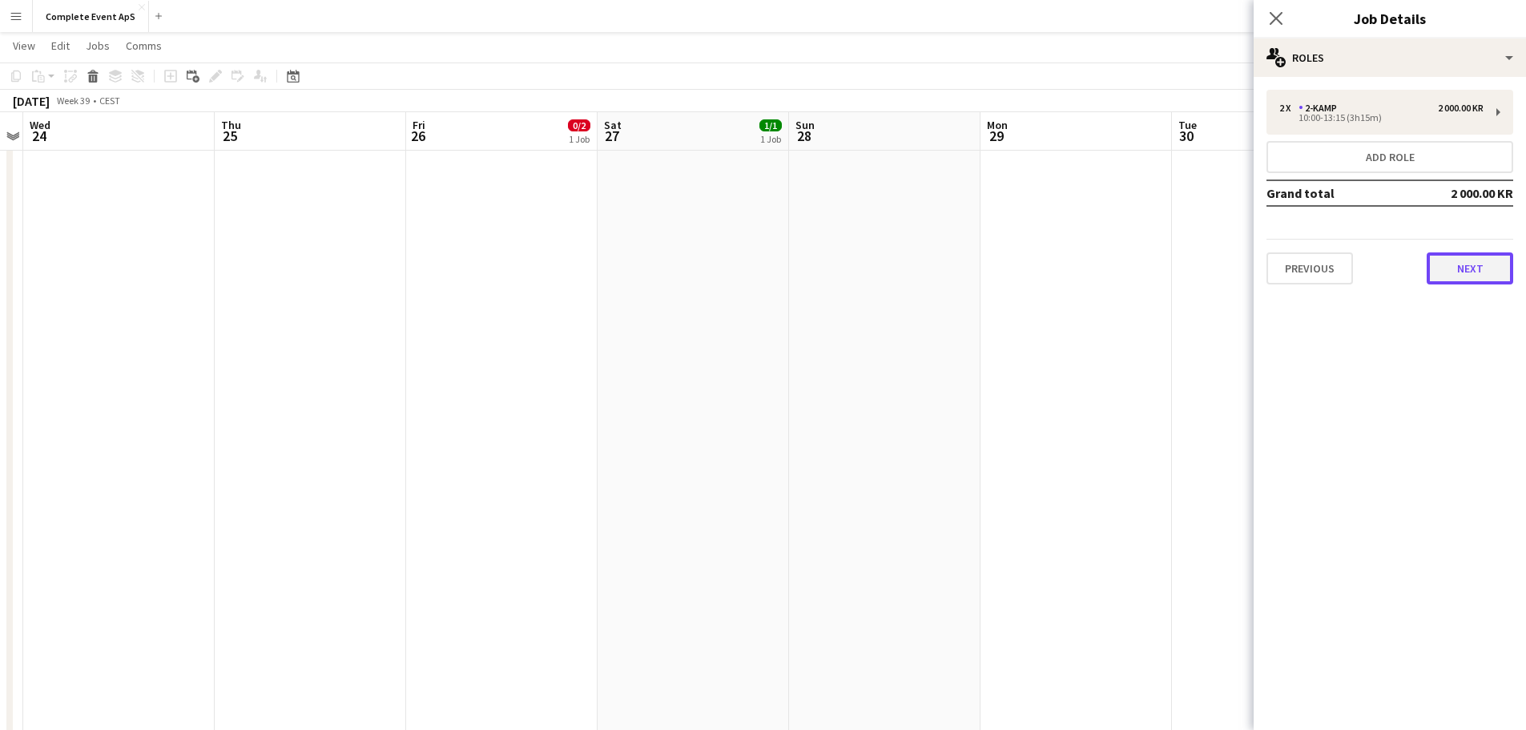
click at [1473, 274] on button "Next" at bounding box center [1470, 268] width 87 height 32
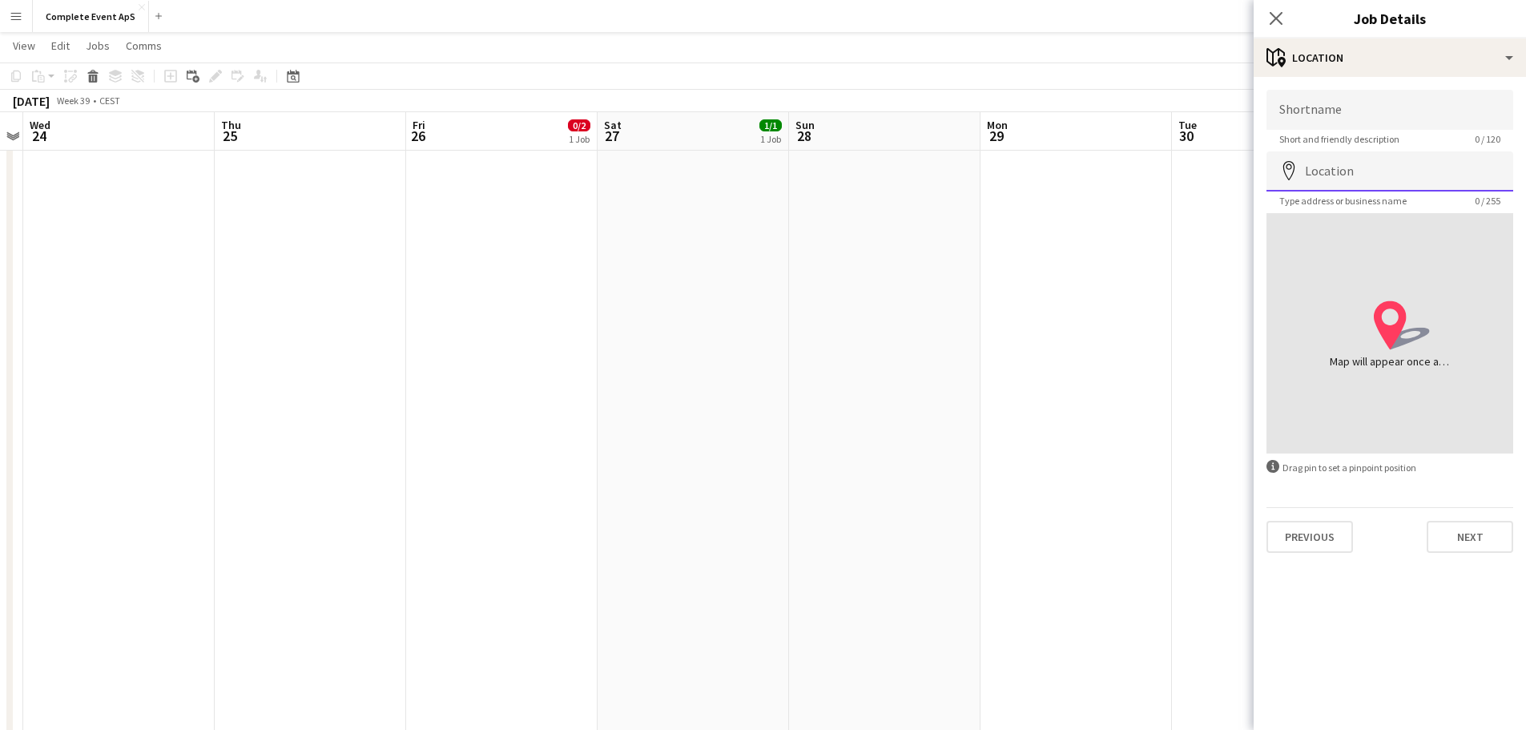
click at [1359, 179] on input "Location" at bounding box center [1390, 171] width 247 height 40
type input "**********"
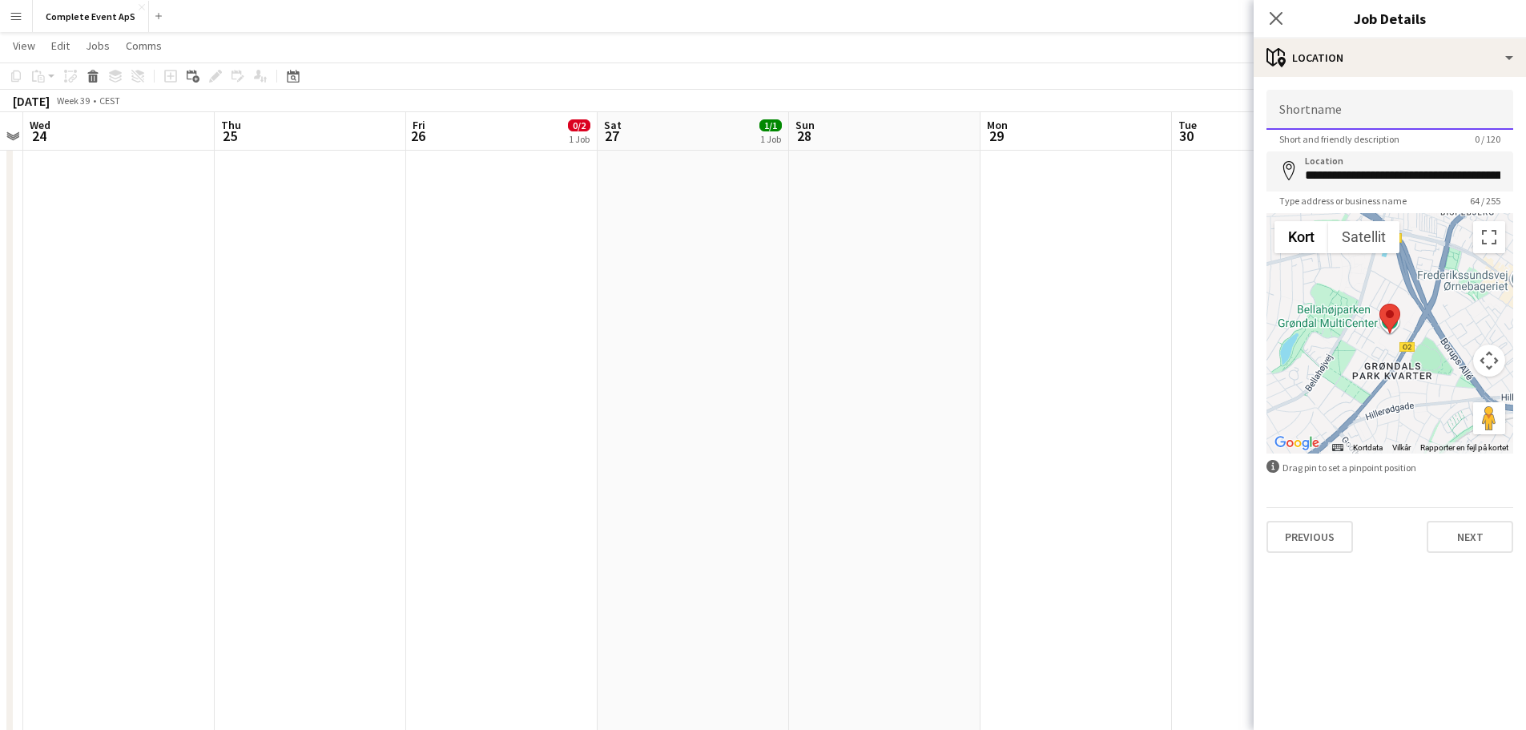
click at [1351, 112] on input "Shortname" at bounding box center [1390, 110] width 247 height 40
type input "*********"
click at [1476, 532] on button "Next" at bounding box center [1470, 537] width 87 height 32
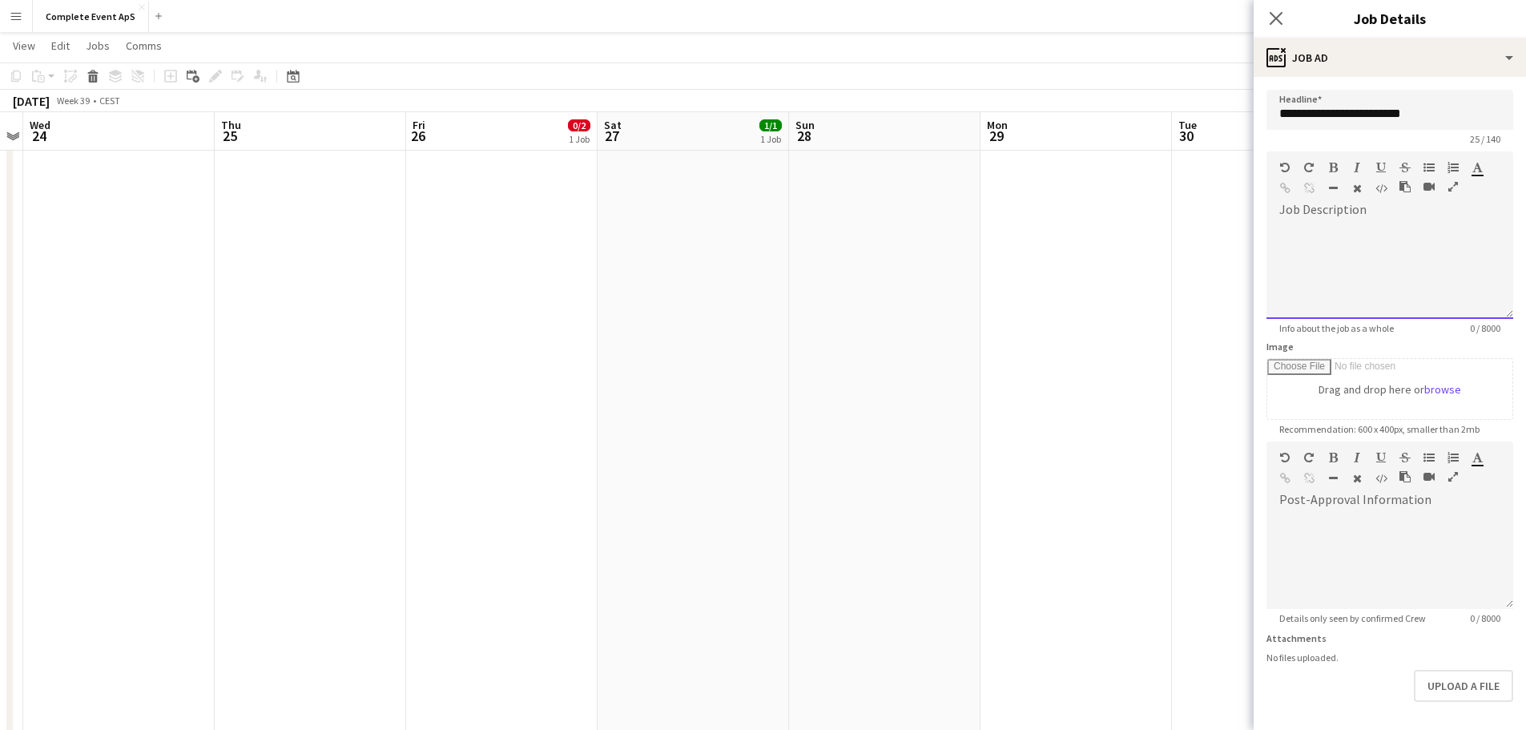
click at [1433, 246] on div at bounding box center [1390, 271] width 247 height 96
paste div
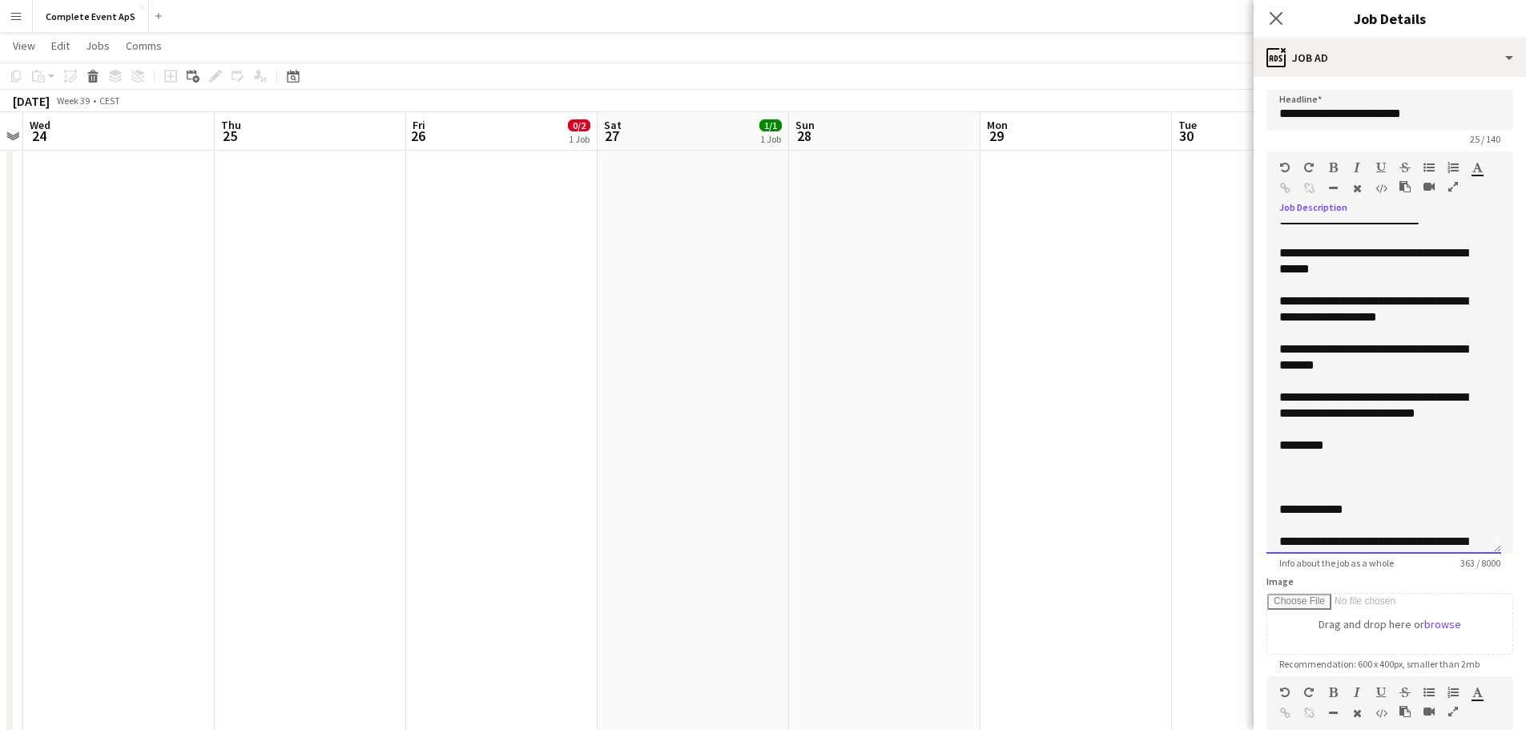
drag, startPoint x: 1496, startPoint y: 314, endPoint x: 1488, endPoint y: 616, distance: 302.1
click at [1489, 554] on div "**********" at bounding box center [1384, 388] width 235 height 331
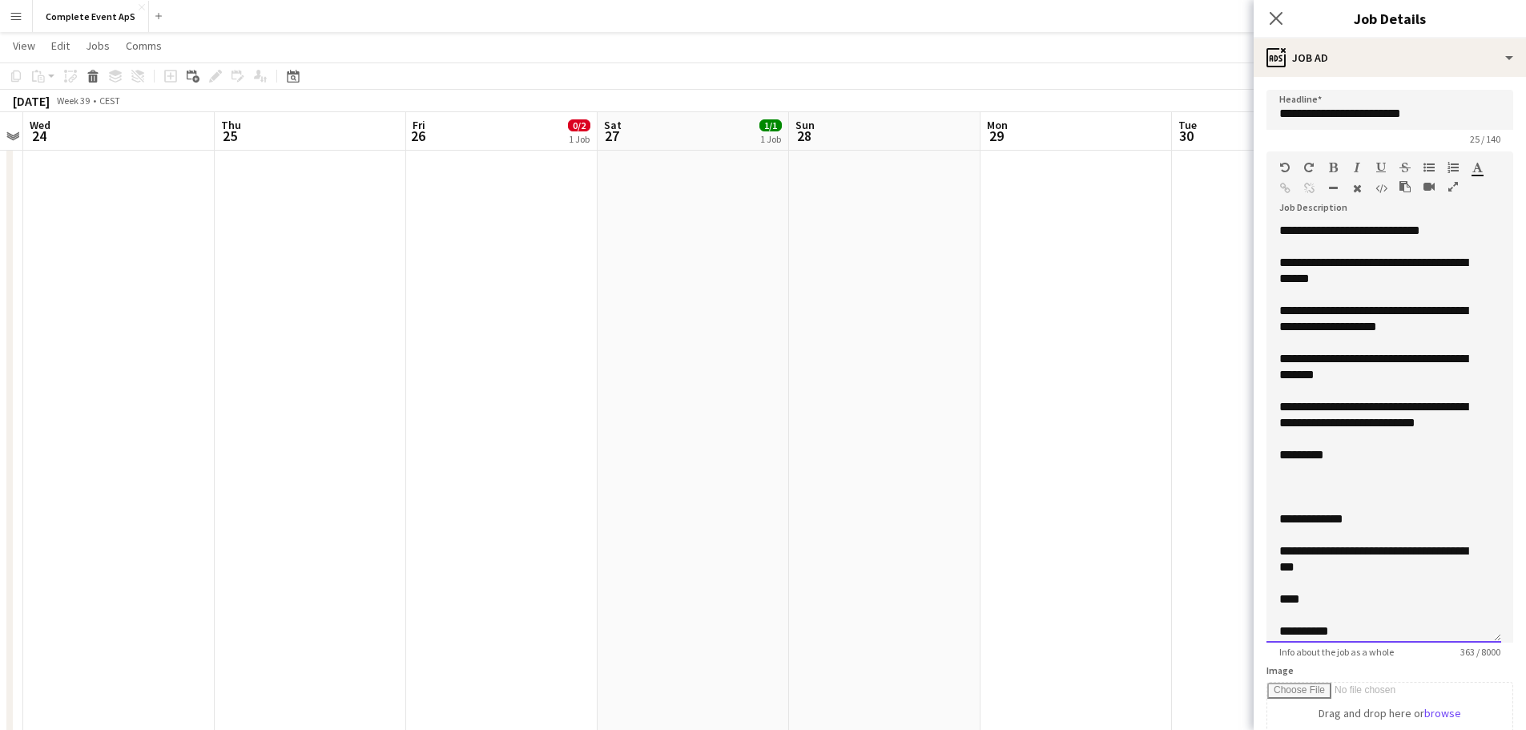
click at [1452, 234] on div "**********" at bounding box center [1377, 231] width 197 height 16
click at [1366, 231] on div "**********" at bounding box center [1377, 231] width 197 height 16
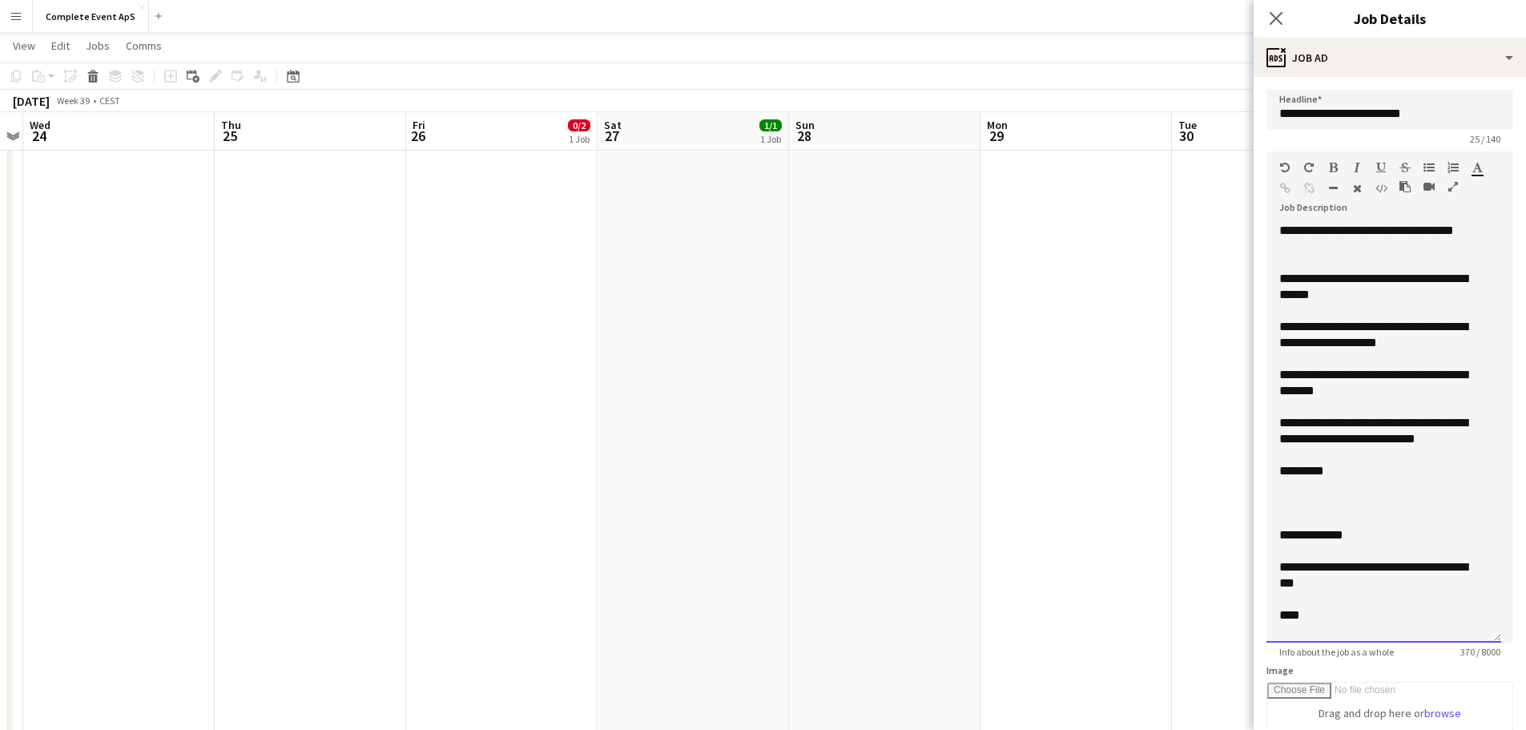
click at [1456, 276] on div "**********" at bounding box center [1377, 287] width 197 height 32
click at [1357, 298] on div "**********" at bounding box center [1377, 287] width 197 height 32
click at [1373, 377] on div "**********" at bounding box center [1377, 383] width 197 height 32
click at [1301, 391] on div "**********" at bounding box center [1377, 383] width 197 height 32
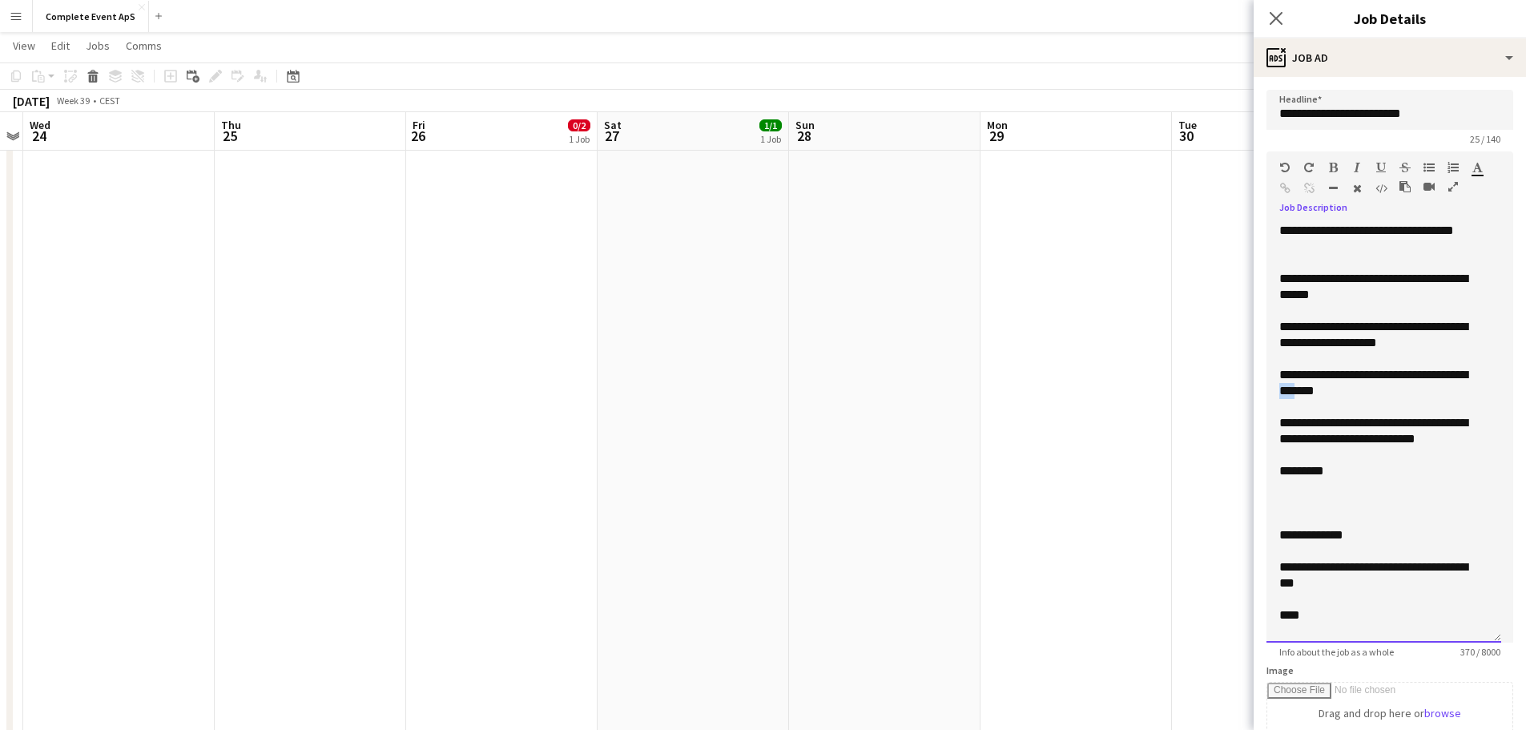
click at [1301, 391] on div "**********" at bounding box center [1377, 383] width 197 height 32
click at [1280, 437] on div "**********" at bounding box center [1377, 431] width 197 height 32
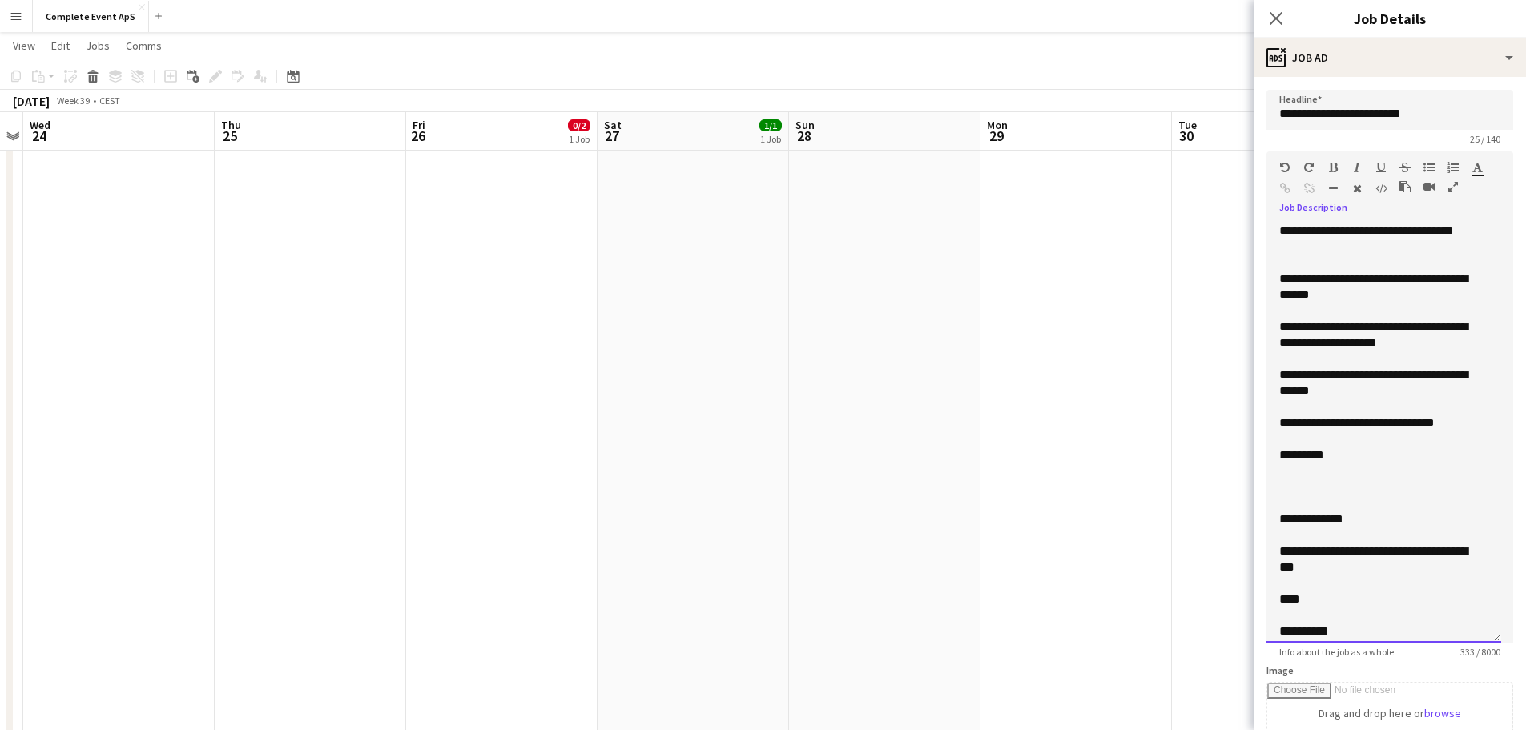
click at [1345, 476] on div at bounding box center [1383, 471] width 209 height 16
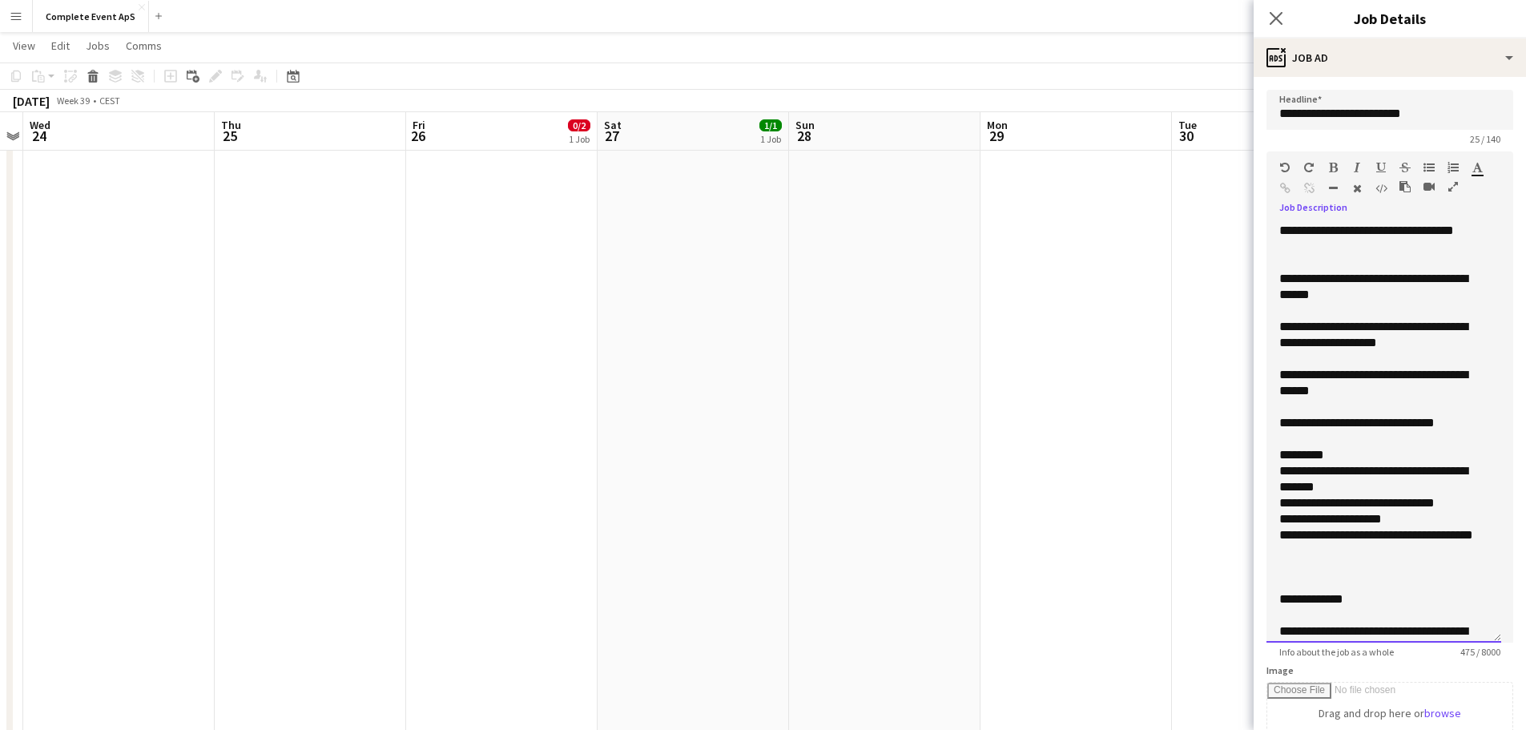
click at [1447, 536] on div "**********" at bounding box center [1377, 543] width 197 height 32
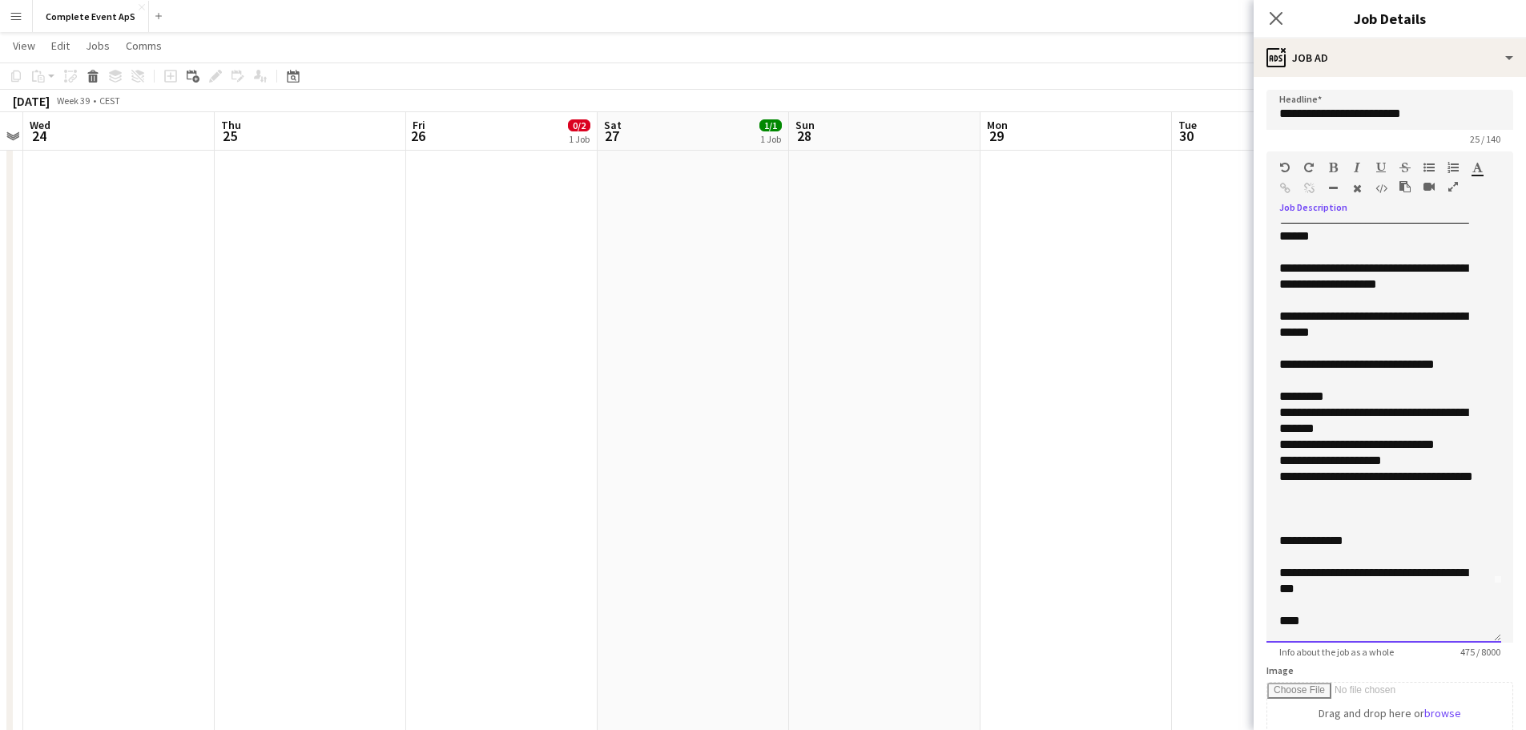
scroll to position [90, 0]
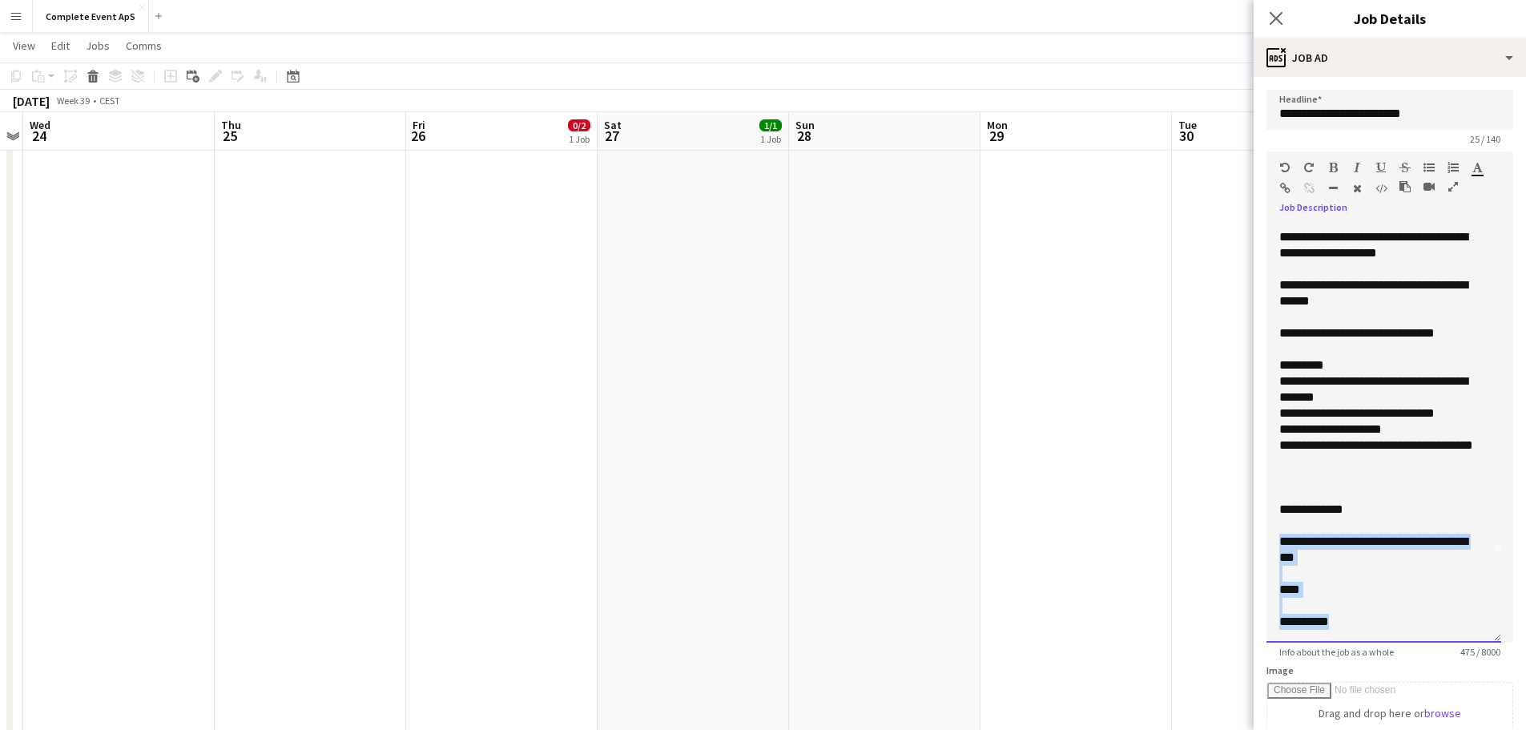
drag, startPoint x: 1277, startPoint y: 542, endPoint x: 1371, endPoint y: 630, distance: 129.8
click at [1371, 630] on div "**********" at bounding box center [1384, 433] width 235 height 420
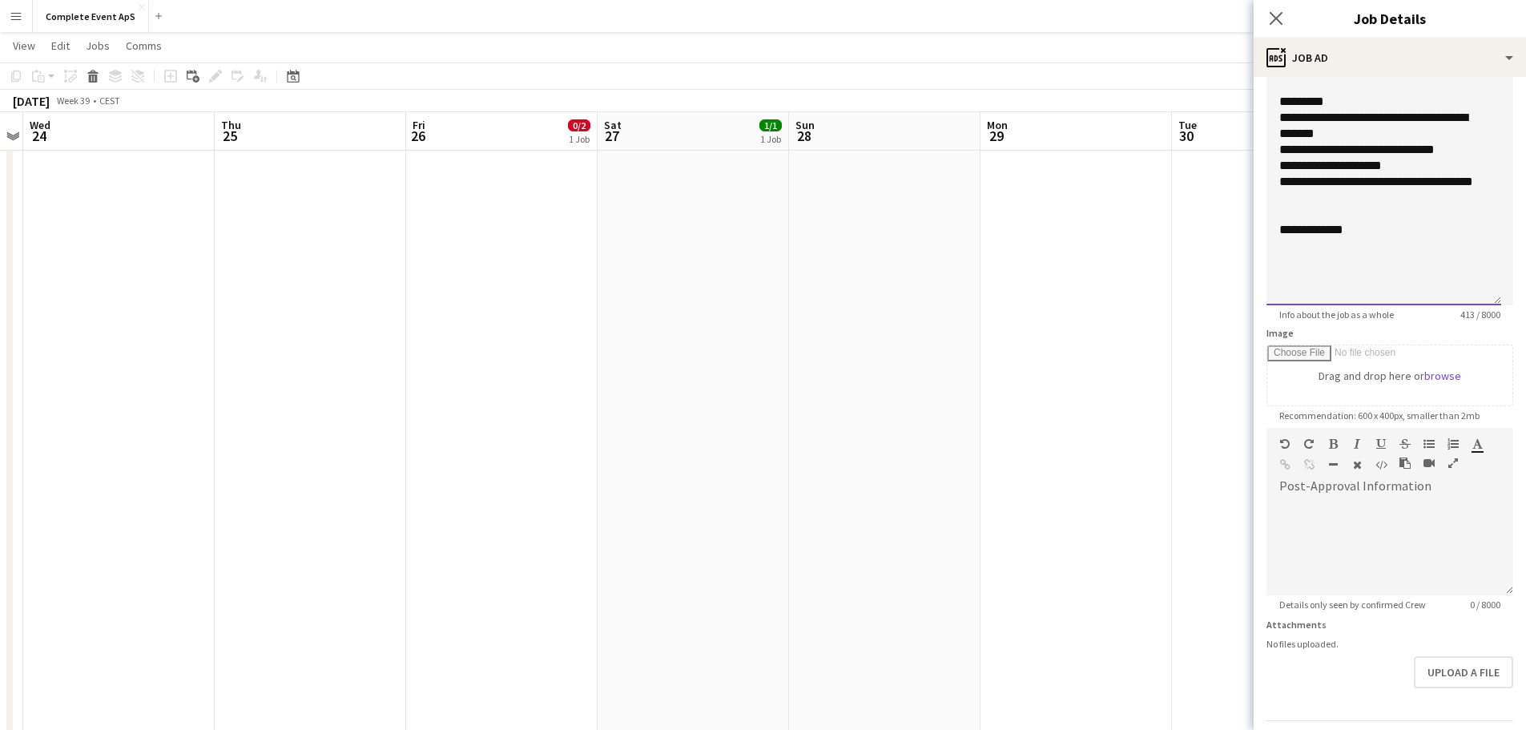
scroll to position [386, 0]
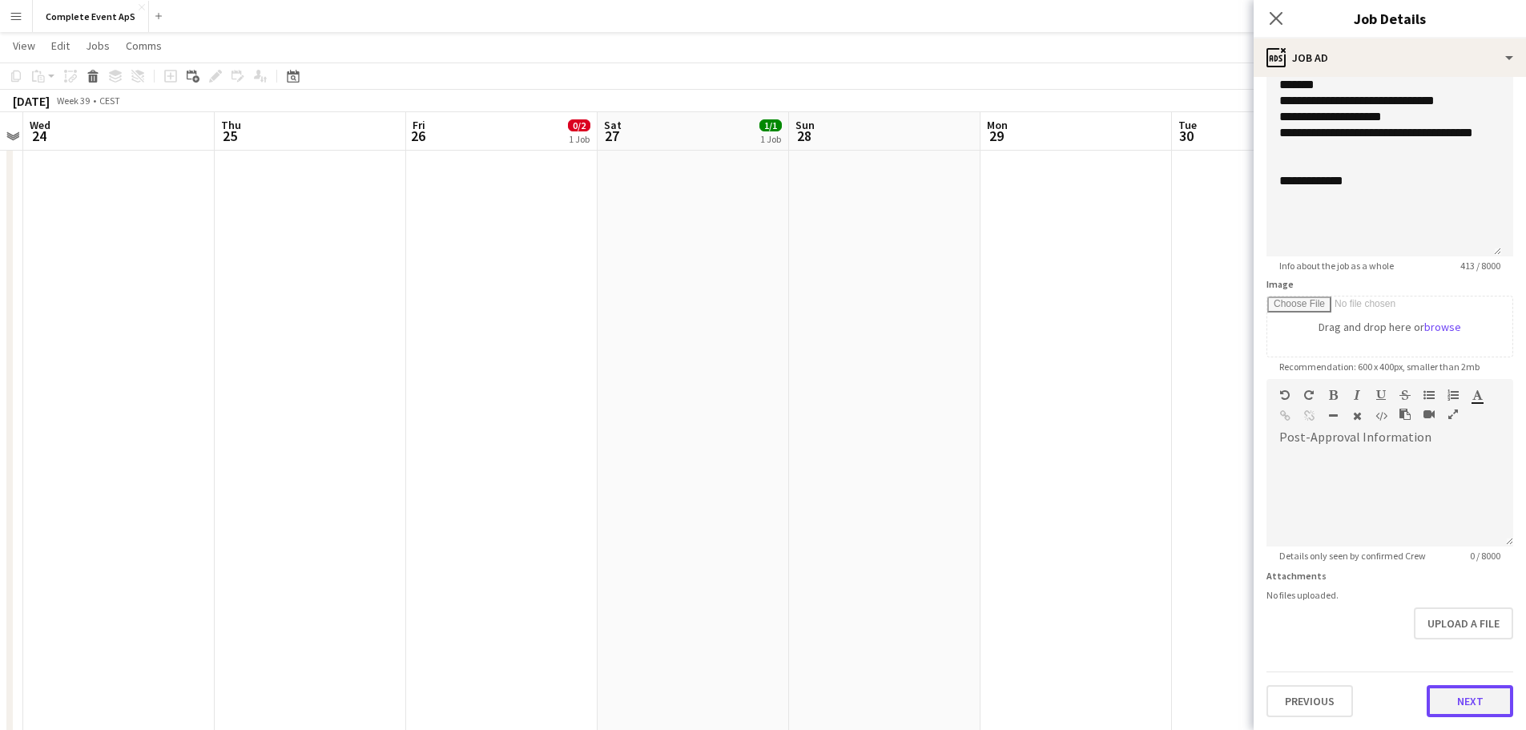
click at [1443, 707] on button "Next" at bounding box center [1470, 701] width 87 height 32
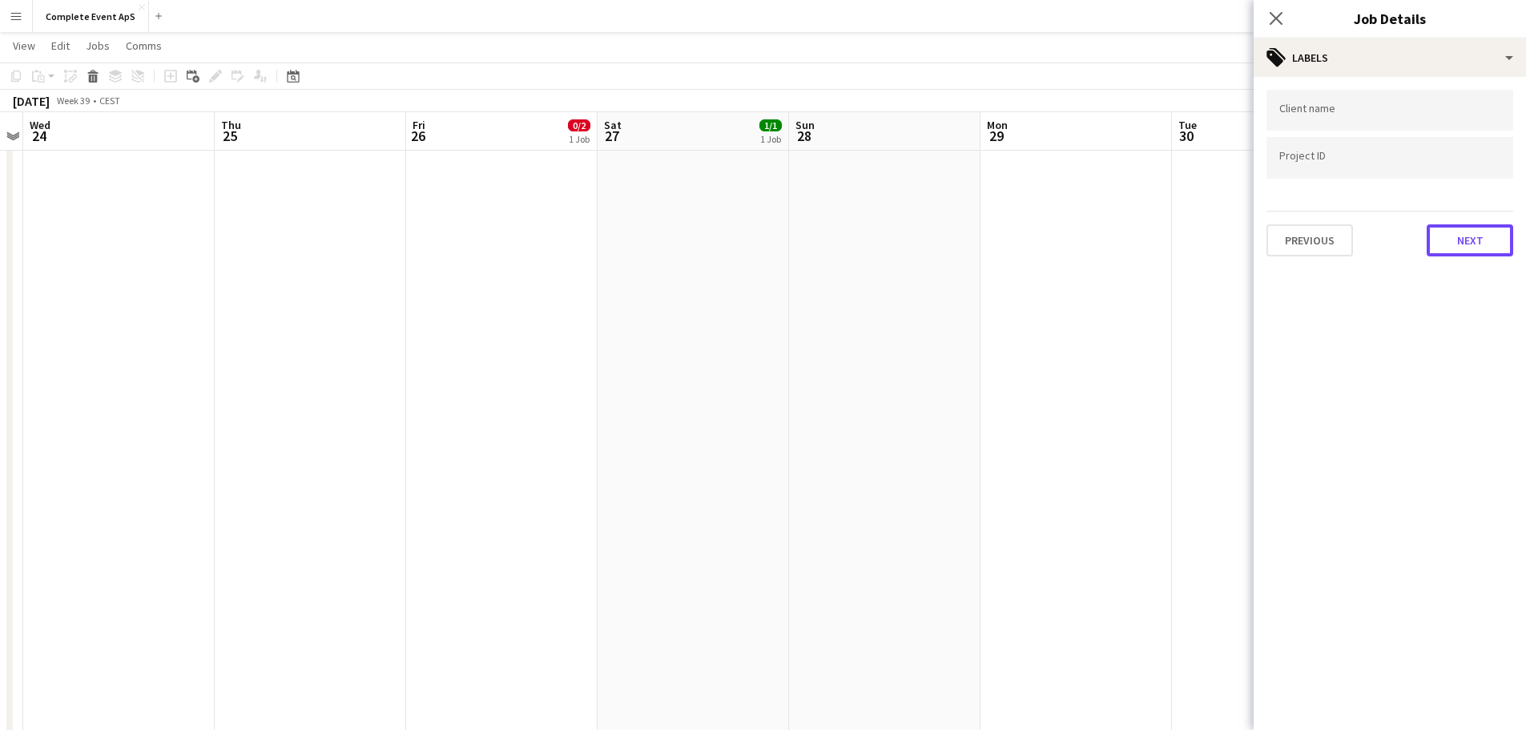
click at [1459, 244] on button "Next" at bounding box center [1470, 240] width 87 height 32
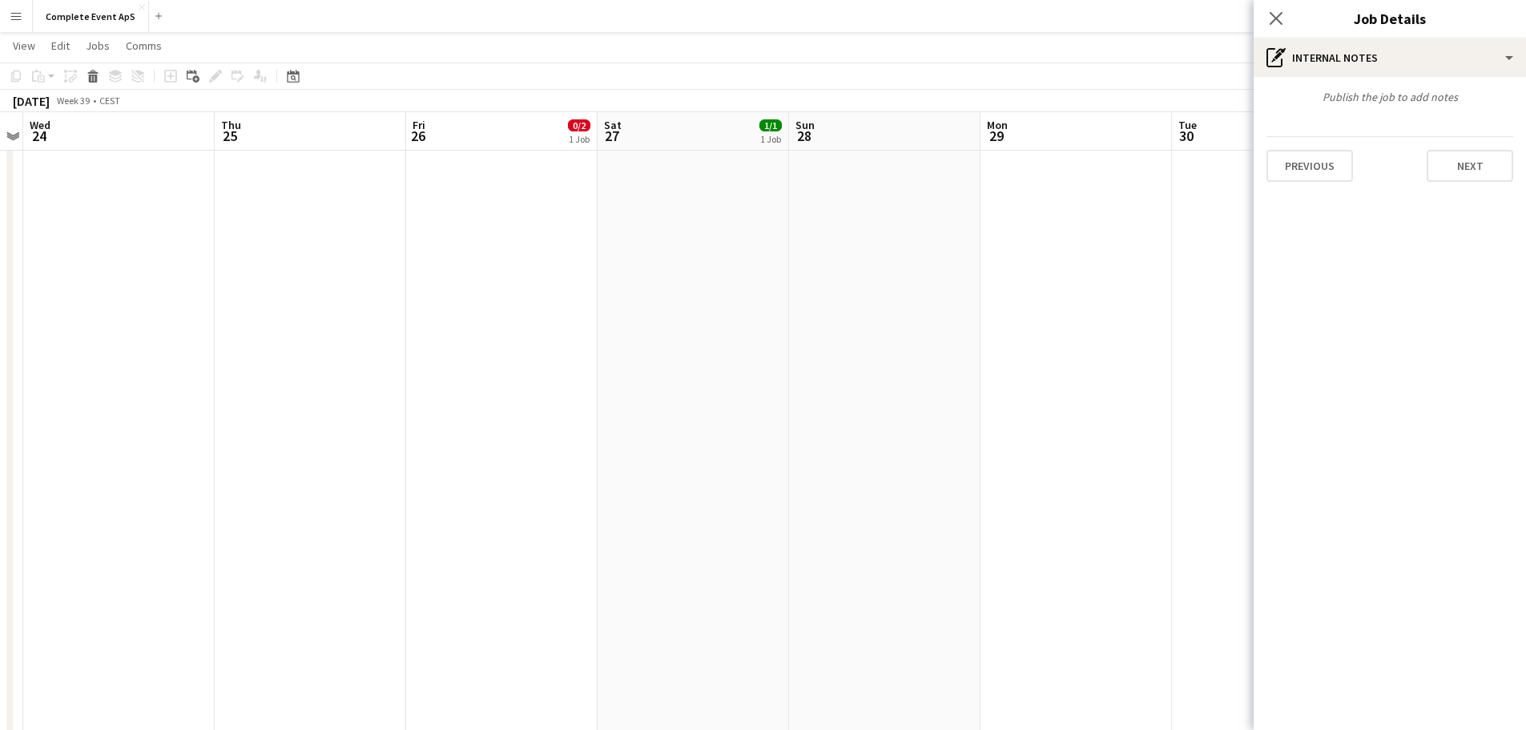
click at [1480, 191] on div "Publish the job to add notes Previous Next" at bounding box center [1390, 136] width 272 height 118
click at [1480, 166] on button "Next" at bounding box center [1470, 166] width 87 height 32
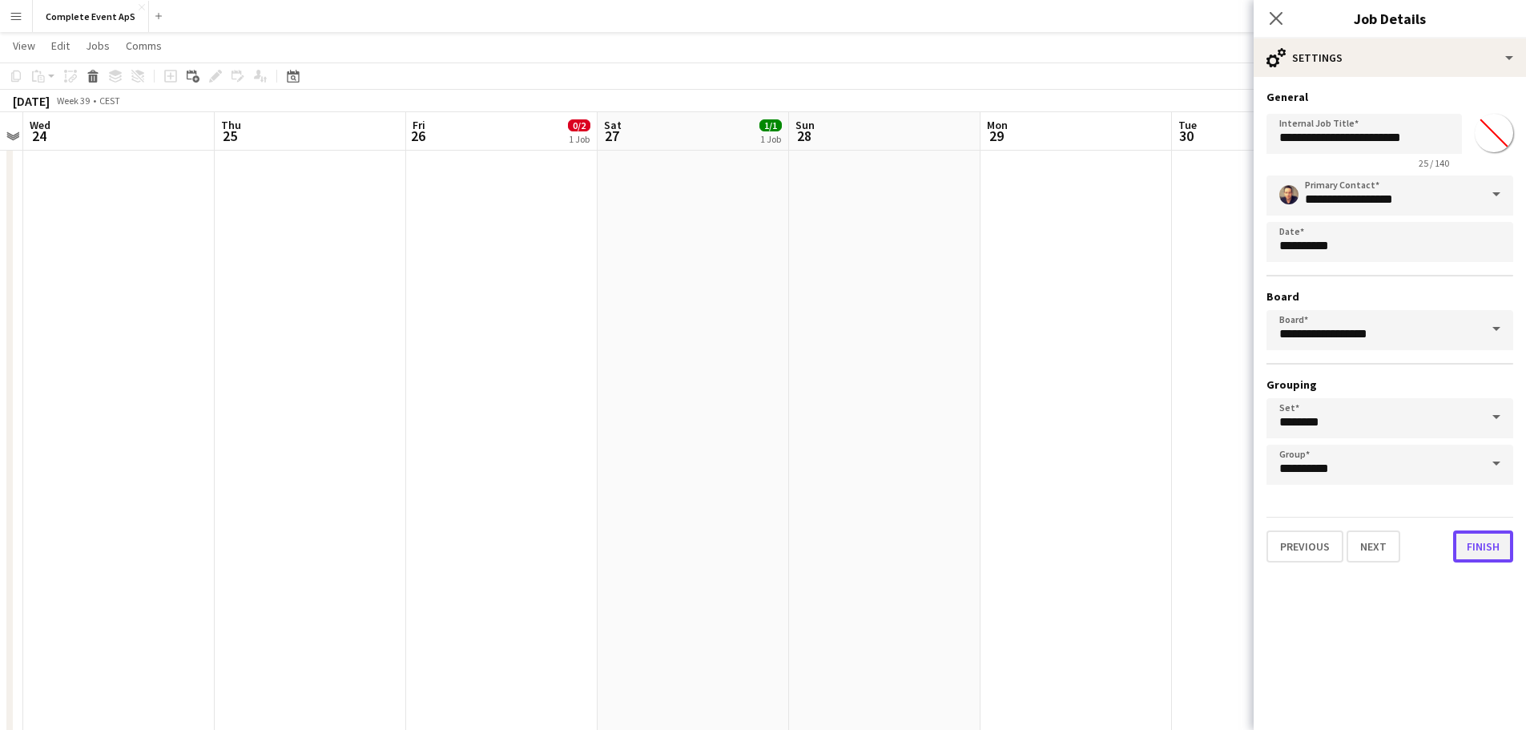
click at [1478, 548] on button "Finish" at bounding box center [1483, 546] width 60 height 32
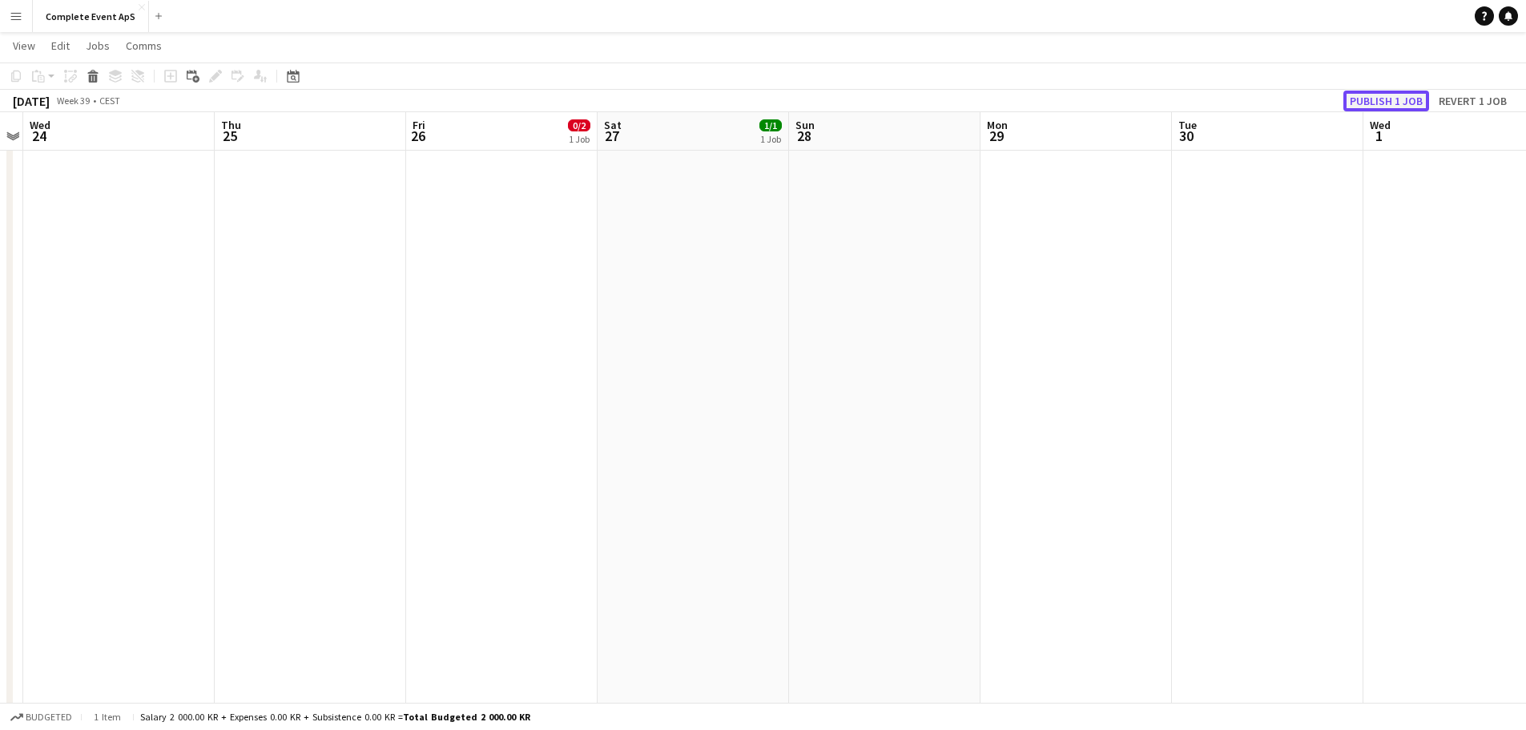
click at [1394, 99] on button "Publish 1 job" at bounding box center [1386, 101] width 86 height 21
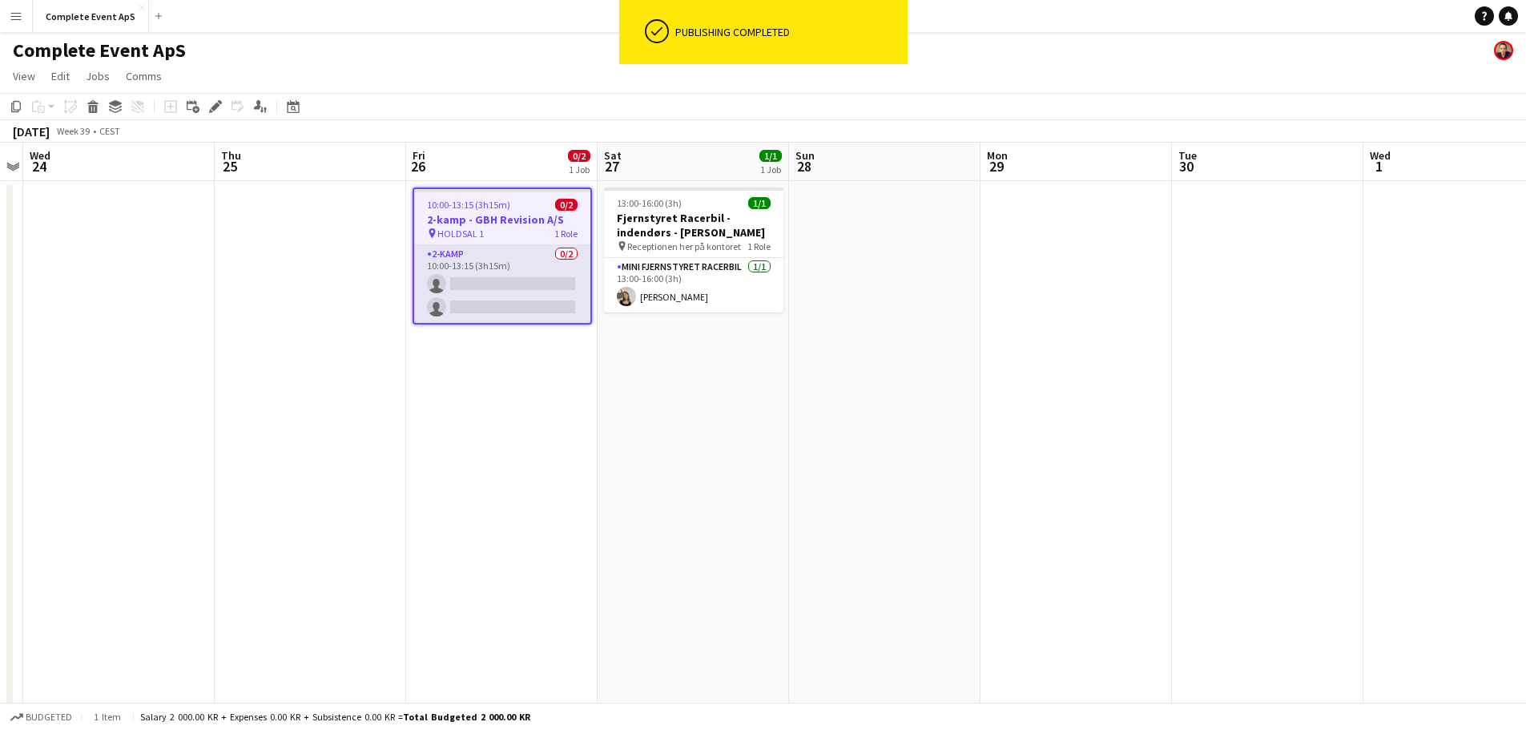
click at [482, 280] on app-card-role "2-[PERSON_NAME] 0/2 10:00-13:15 (3h15m) single-neutral-actions single-neutral-a…" at bounding box center [502, 284] width 176 height 78
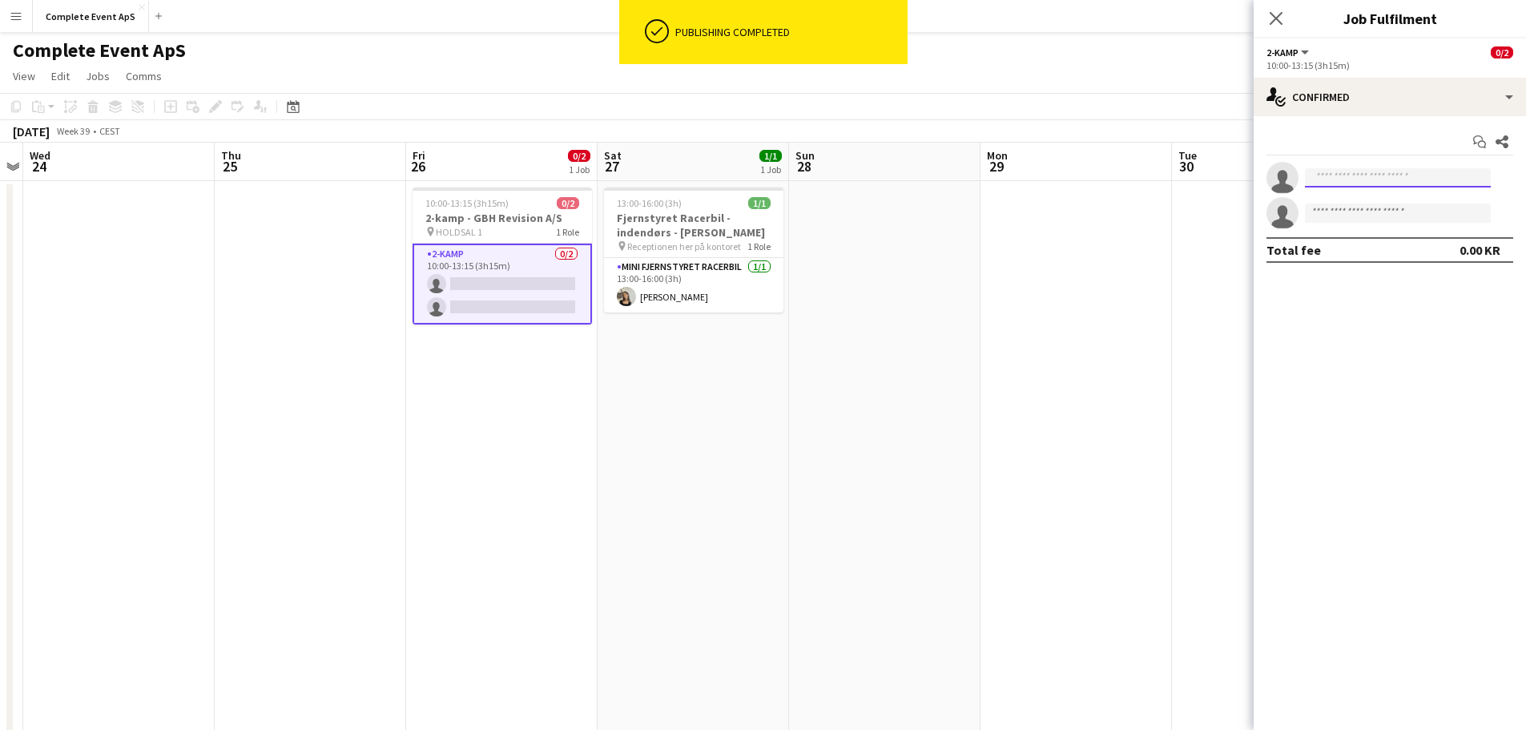
click at [1381, 177] on input at bounding box center [1398, 177] width 186 height 19
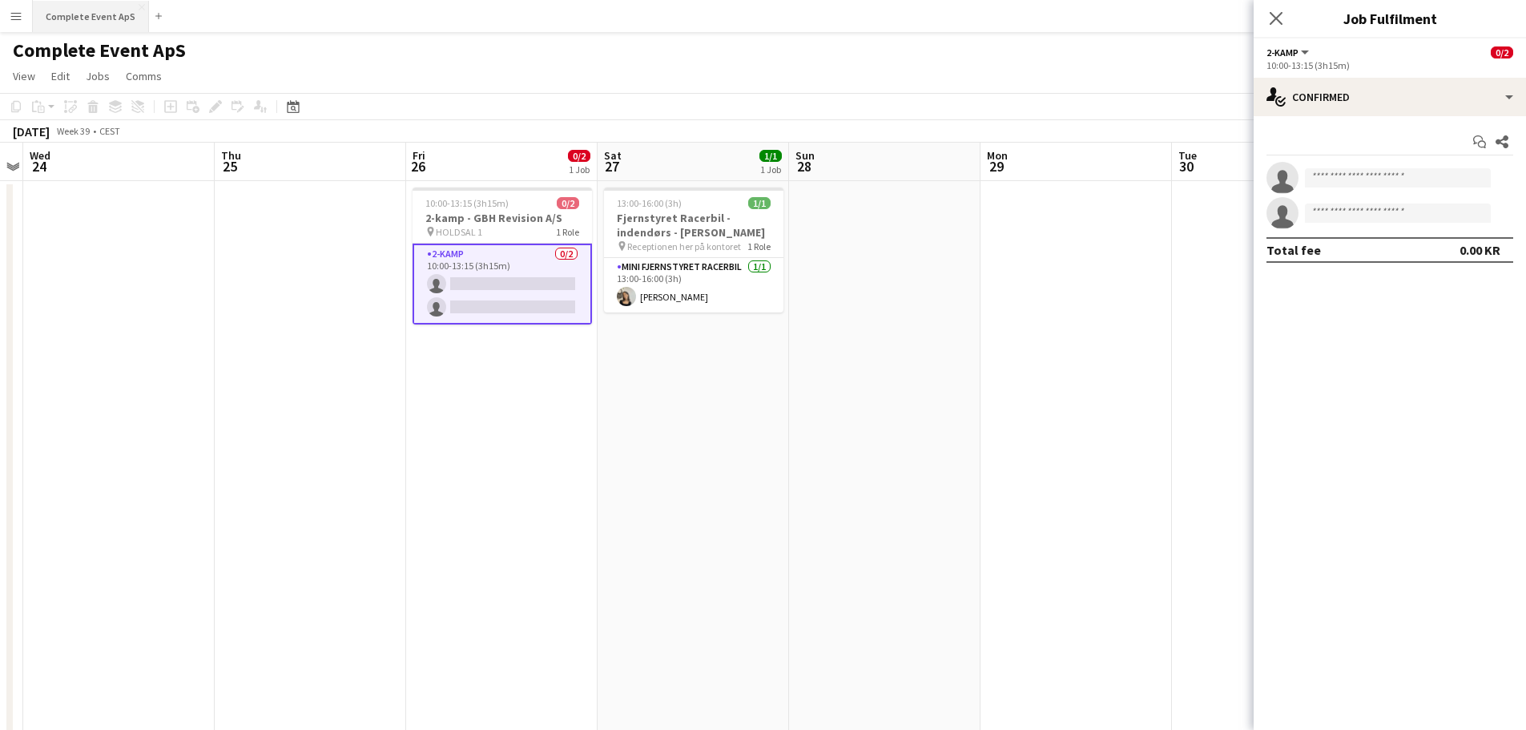
click at [73, 10] on button "Complete Event ApS Close" at bounding box center [91, 16] width 116 height 31
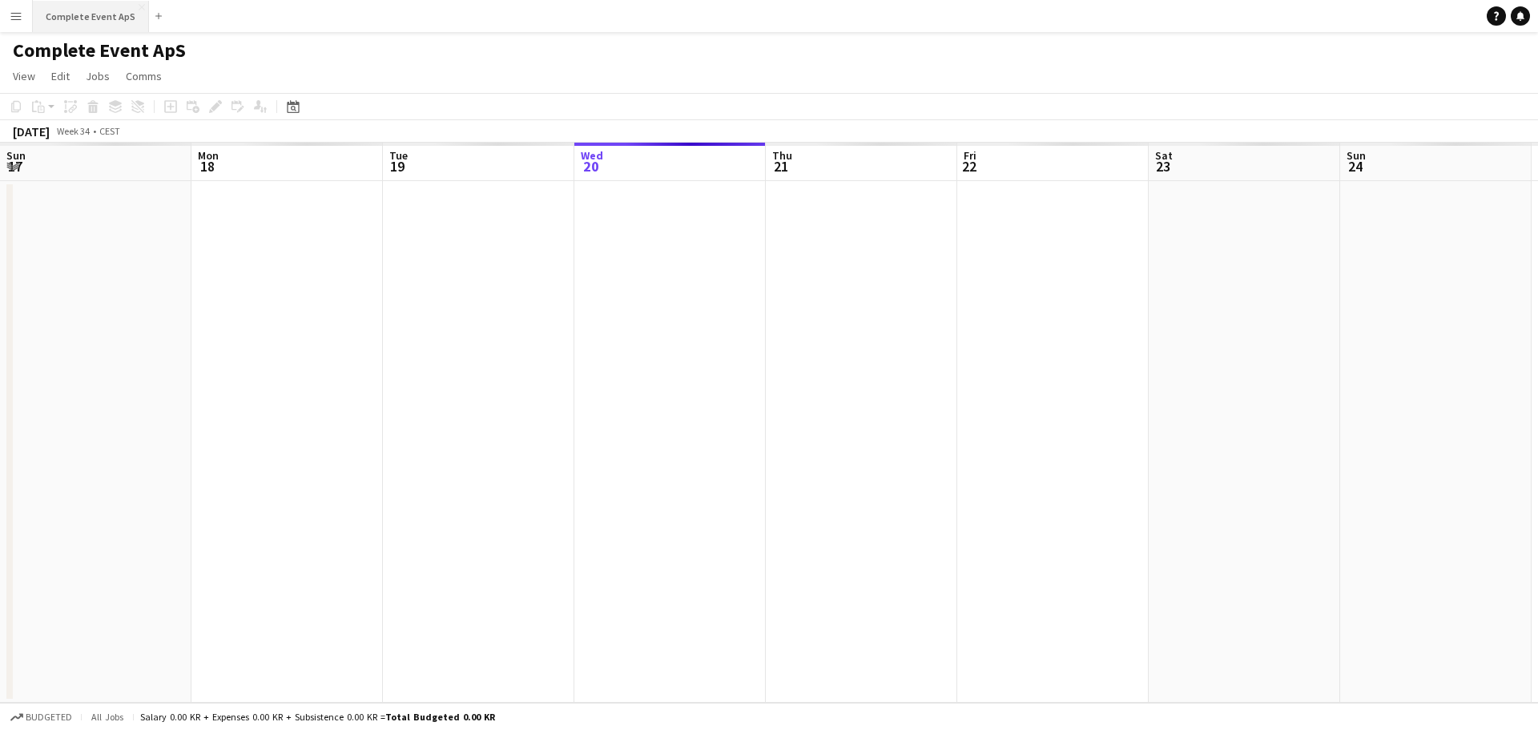
scroll to position [0, 383]
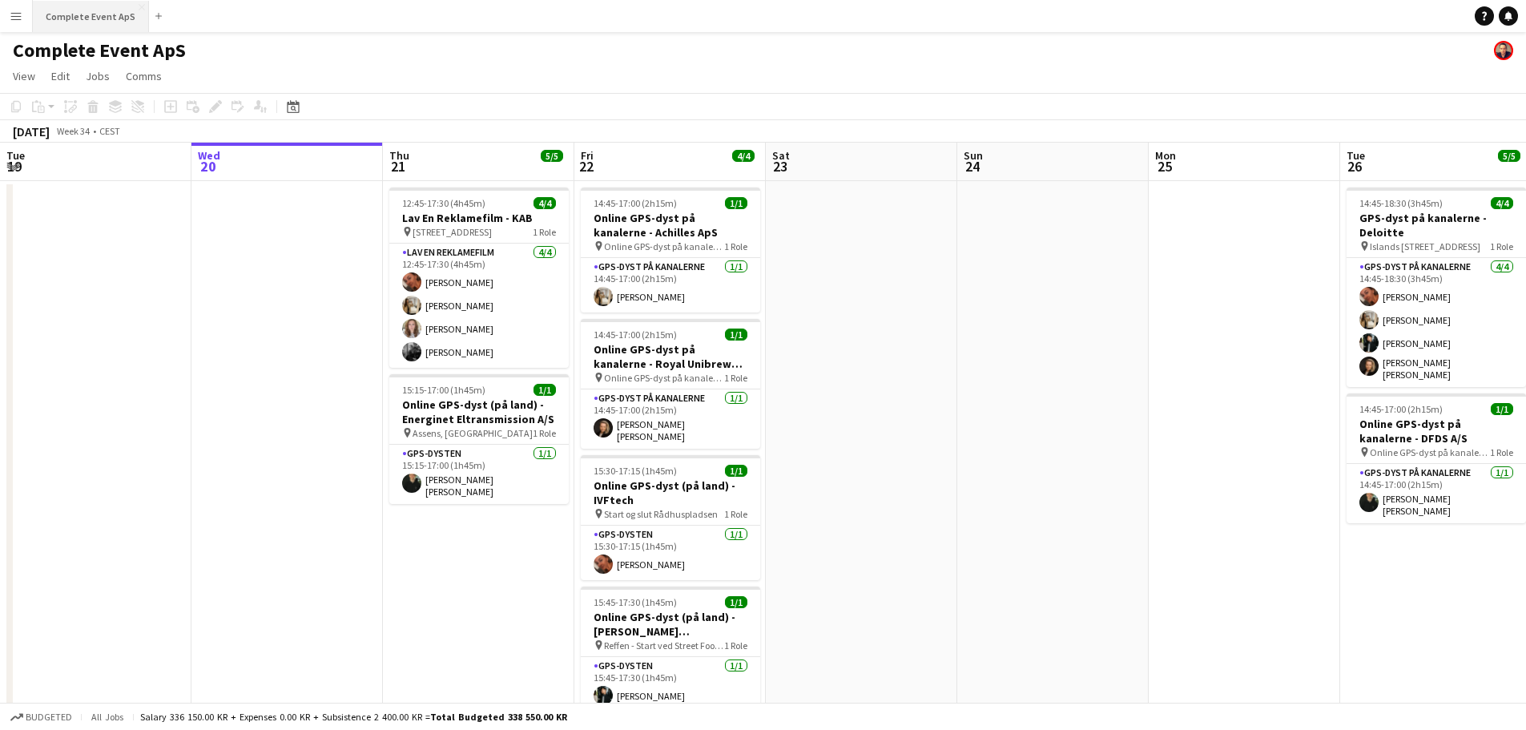
click at [72, 12] on button "Complete Event ApS Close" at bounding box center [91, 16] width 116 height 31
drag, startPoint x: 1515, startPoint y: 18, endPoint x: 1486, endPoint y: 19, distance: 28.9
click at [1515, 18] on link "Notifications" at bounding box center [1508, 15] width 19 height 19
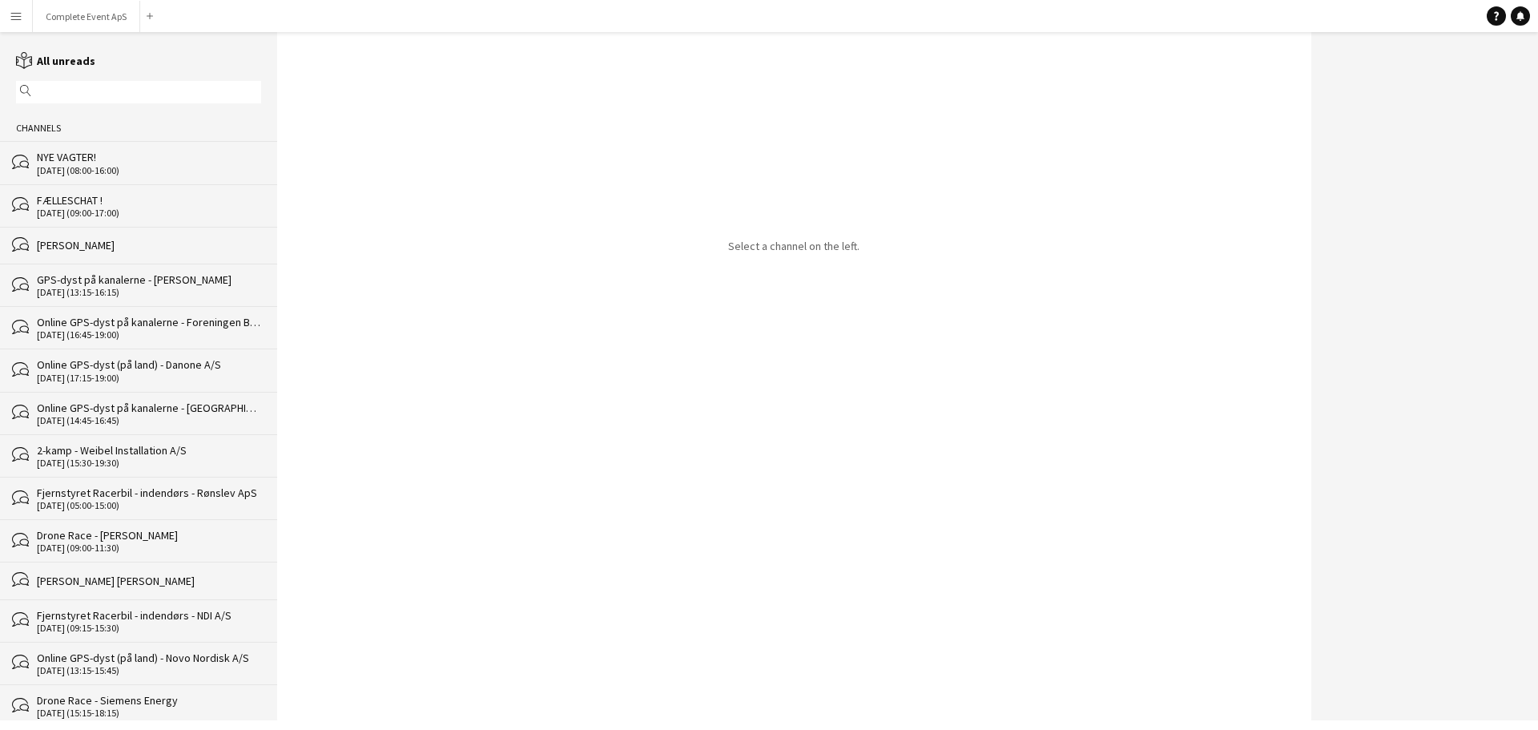
click at [115, 163] on div "NYE VAGTER!" at bounding box center [149, 157] width 224 height 14
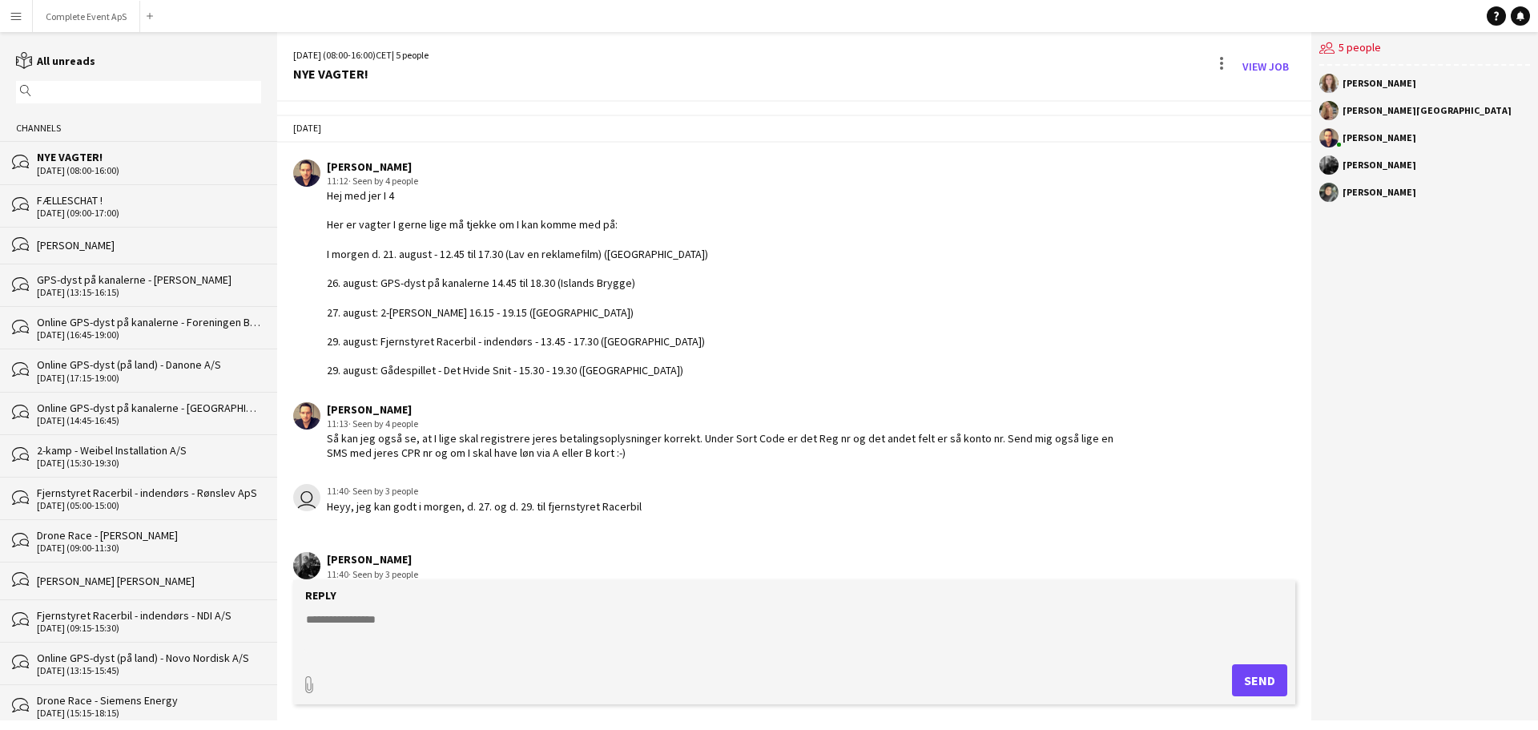
scroll to position [240, 0]
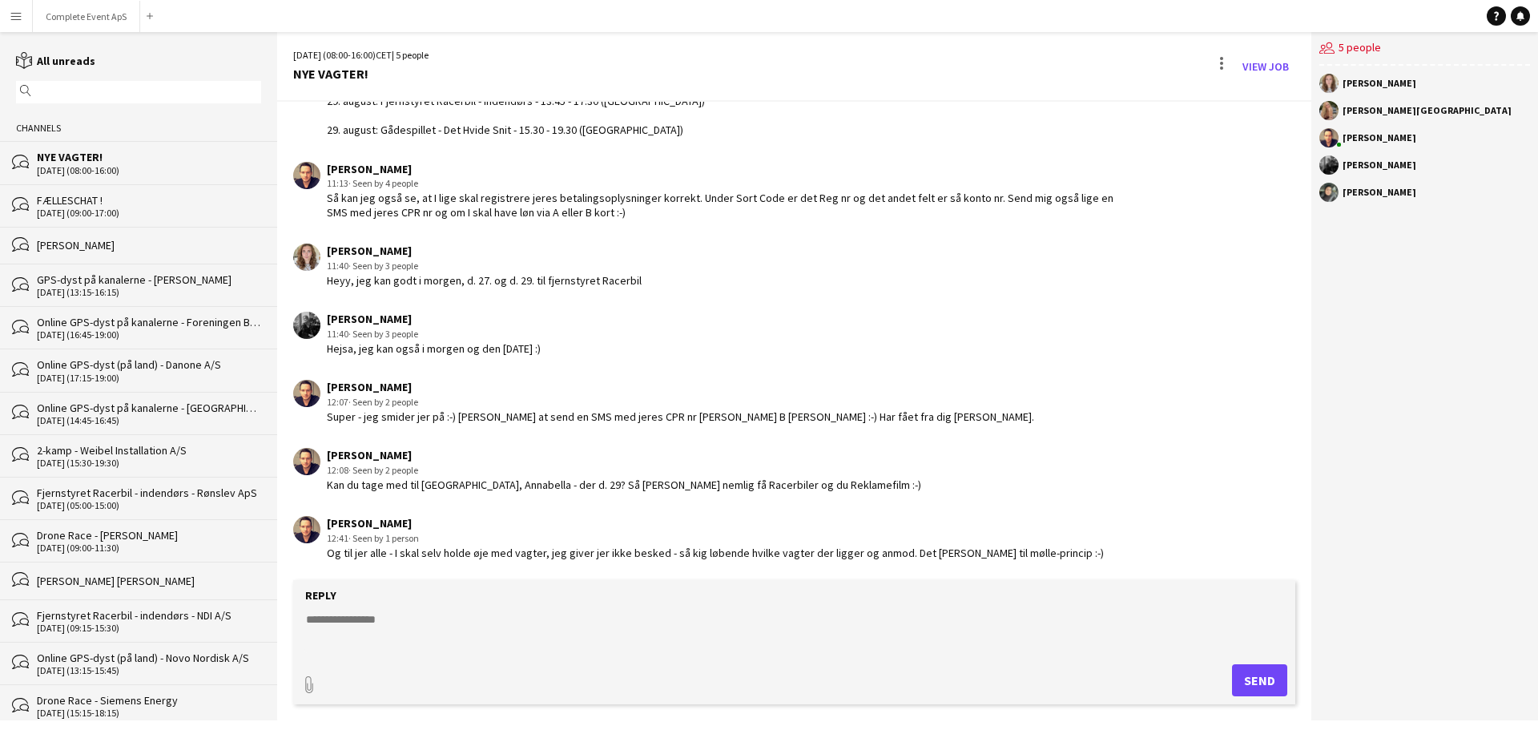
click at [78, 201] on div "FÆLLESCHAT !" at bounding box center [149, 200] width 224 height 14
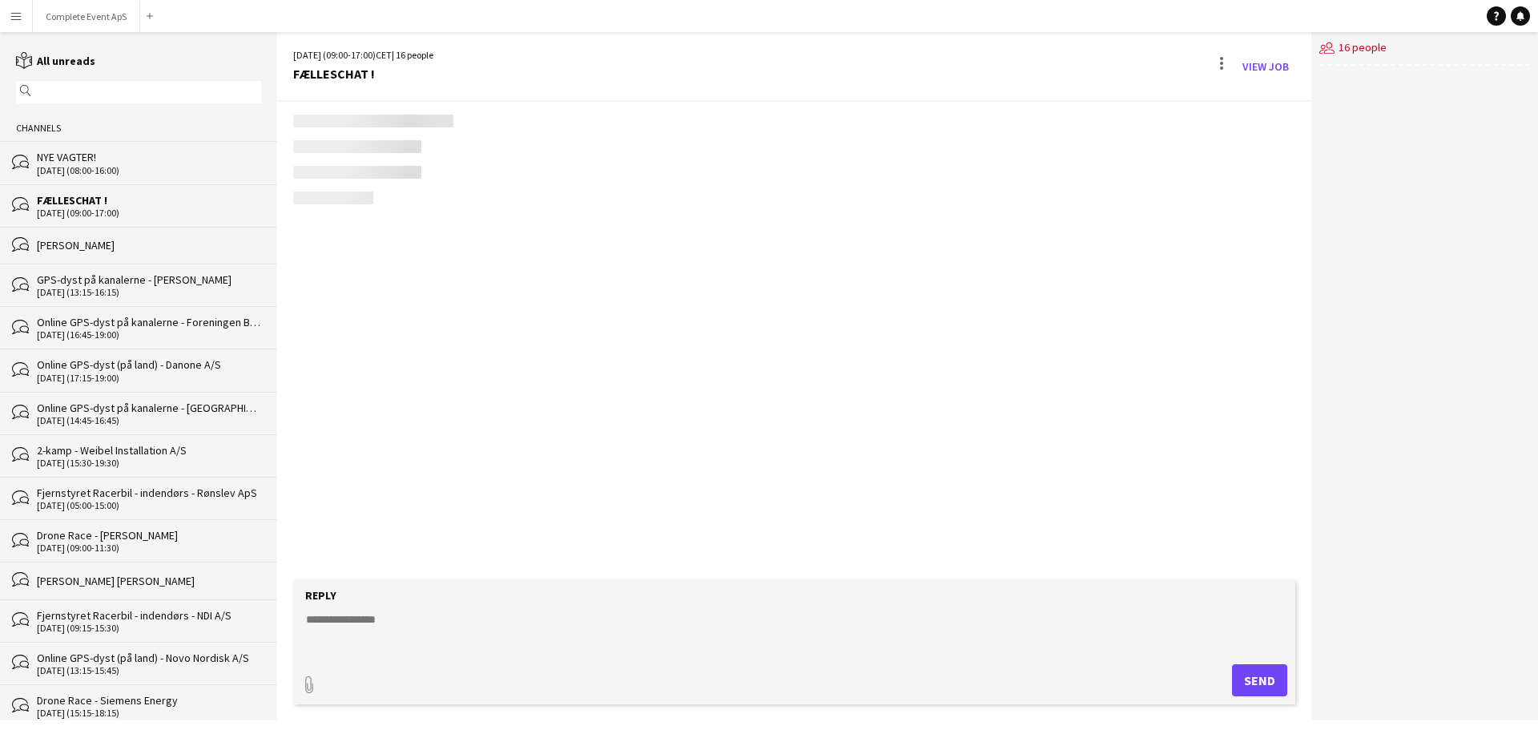
scroll to position [2468, 0]
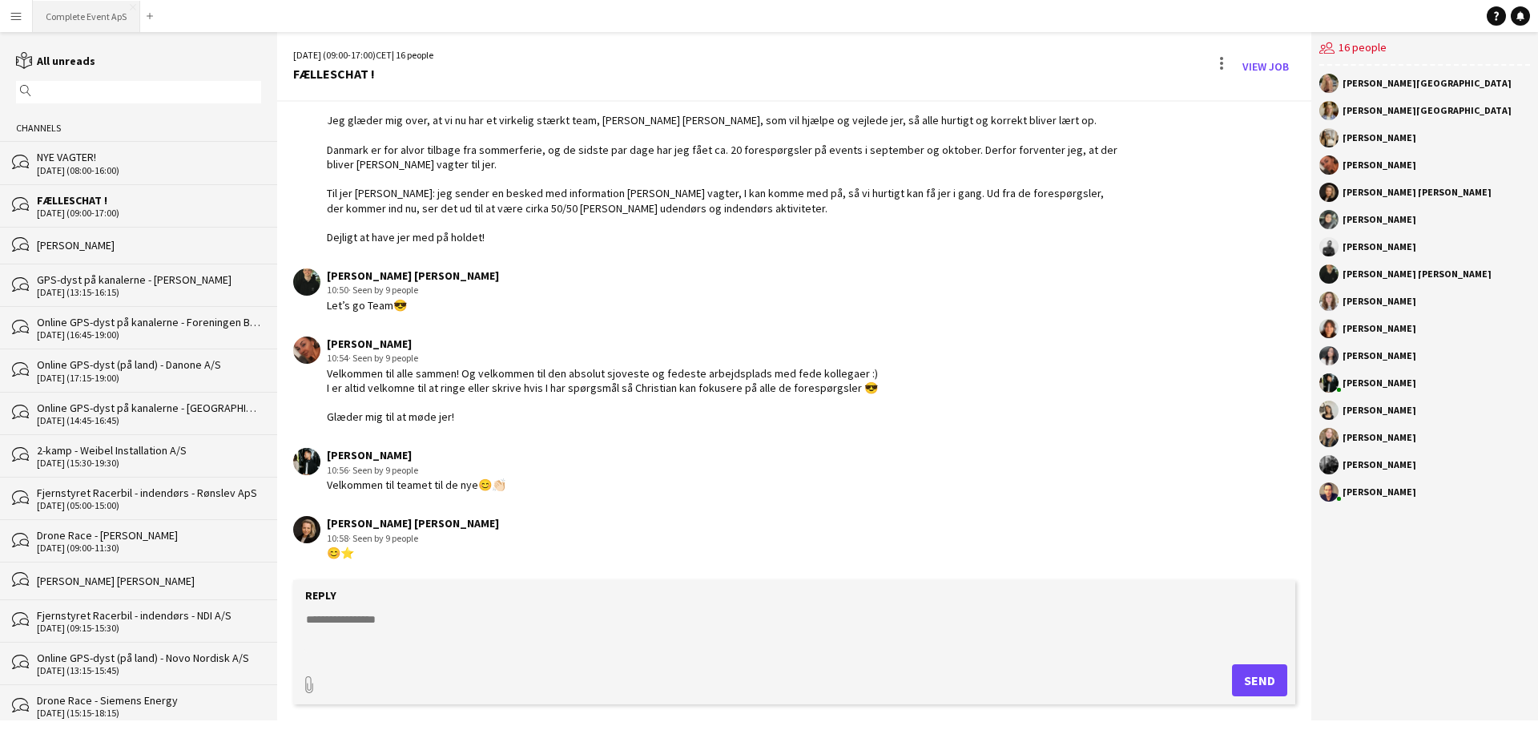
click at [80, 16] on button "Complete Event ApS Close" at bounding box center [86, 16] width 107 height 31
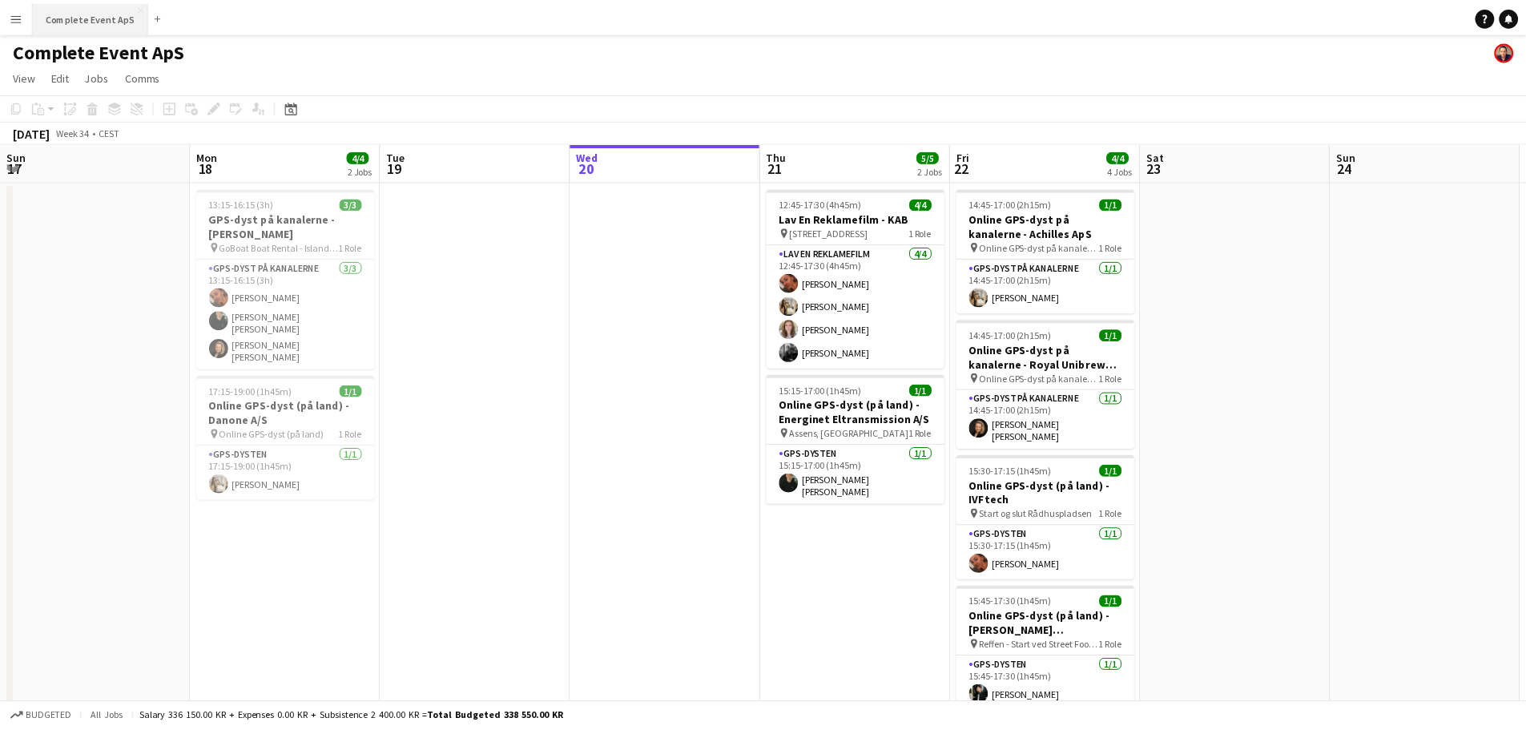
scroll to position [0, 383]
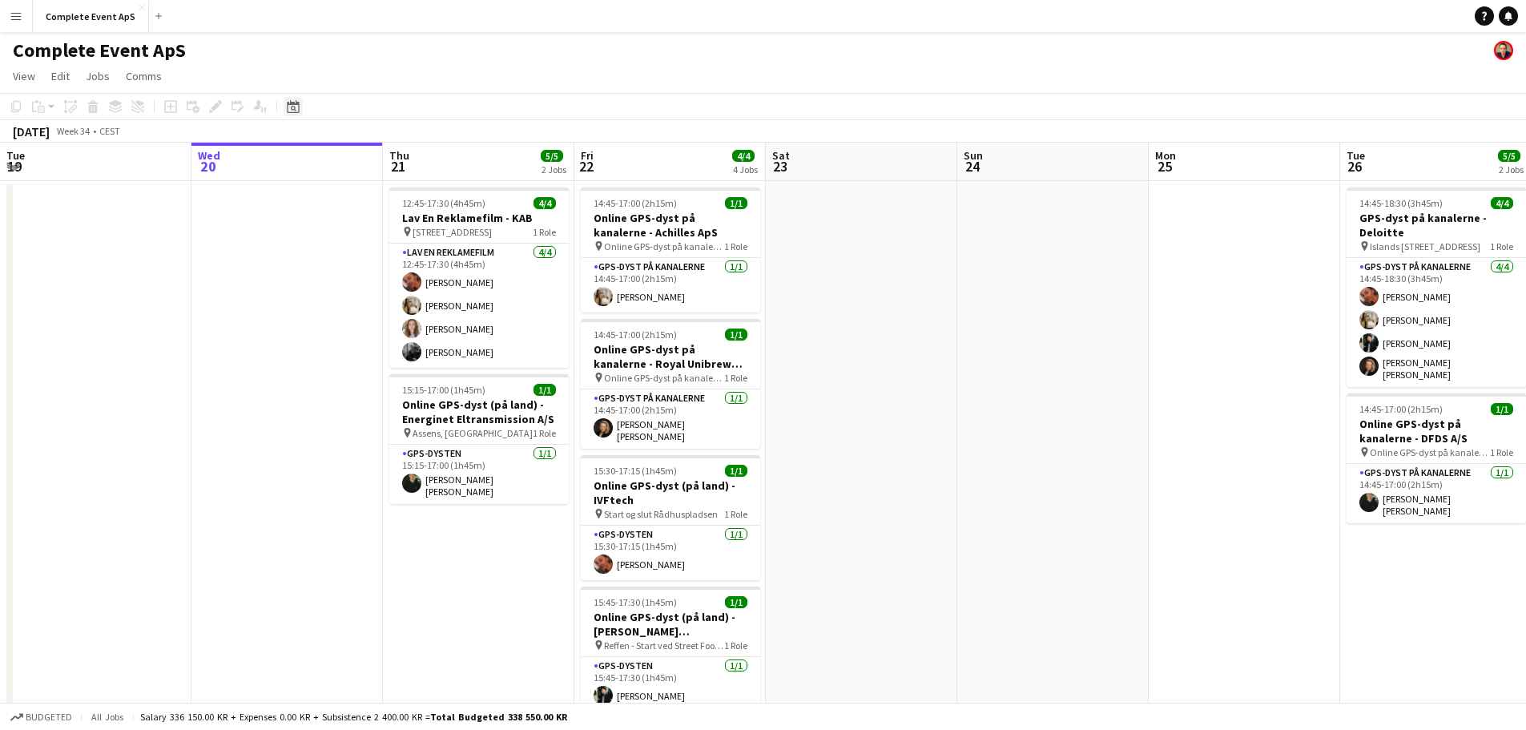
click at [296, 98] on div "Date picker" at bounding box center [293, 106] width 19 height 19
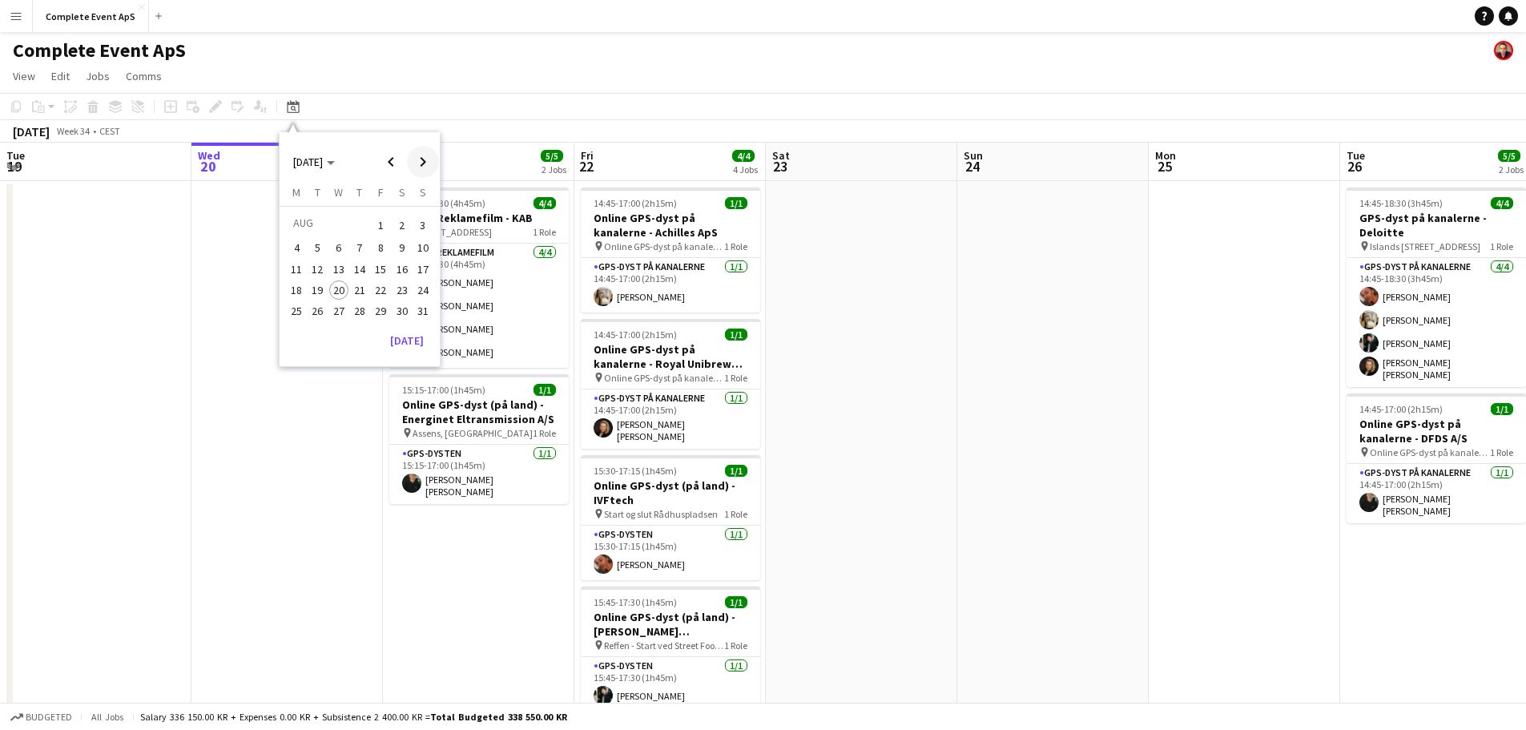
click at [426, 166] on span "Next month" at bounding box center [423, 162] width 32 height 32
click at [375, 306] on span "26" at bounding box center [380, 306] width 19 height 19
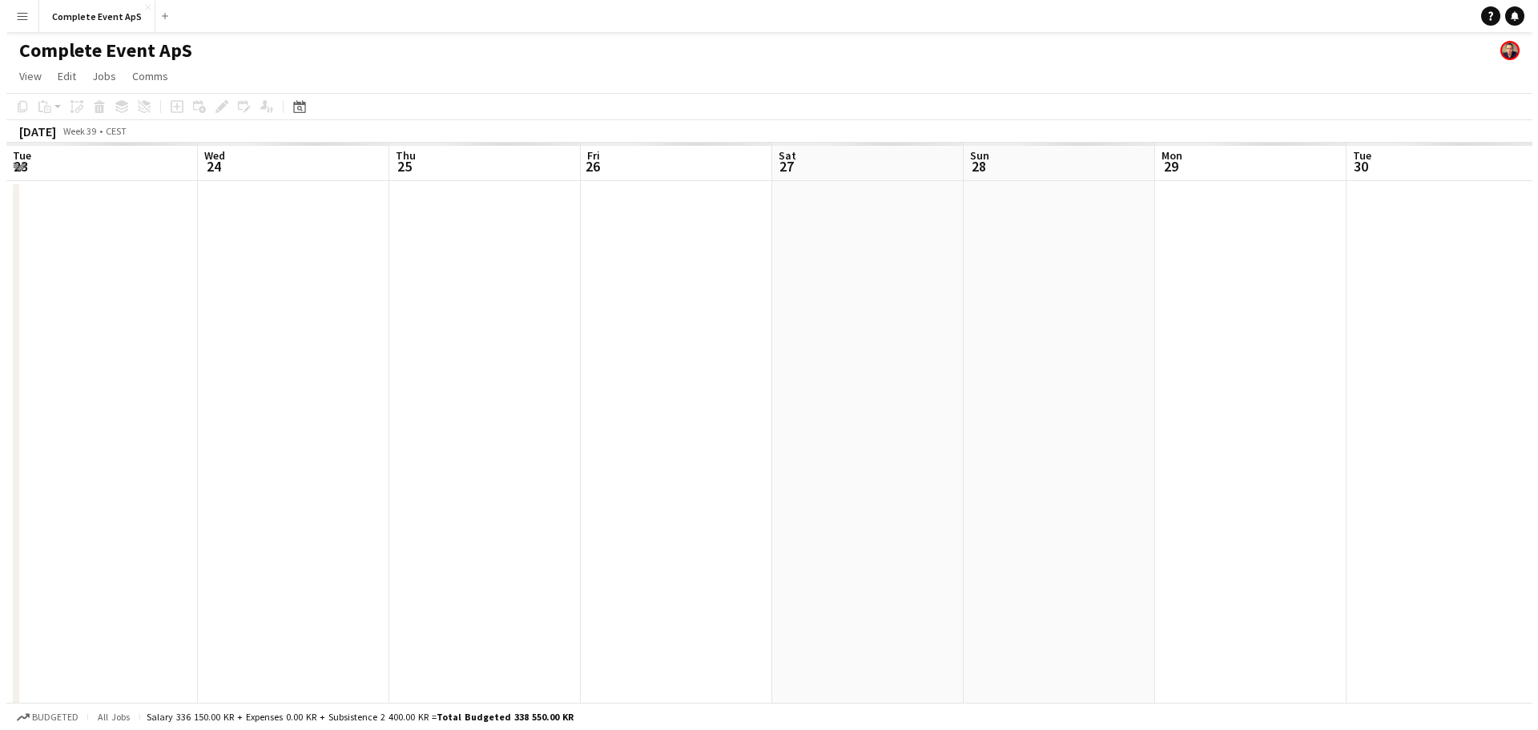
scroll to position [0, 551]
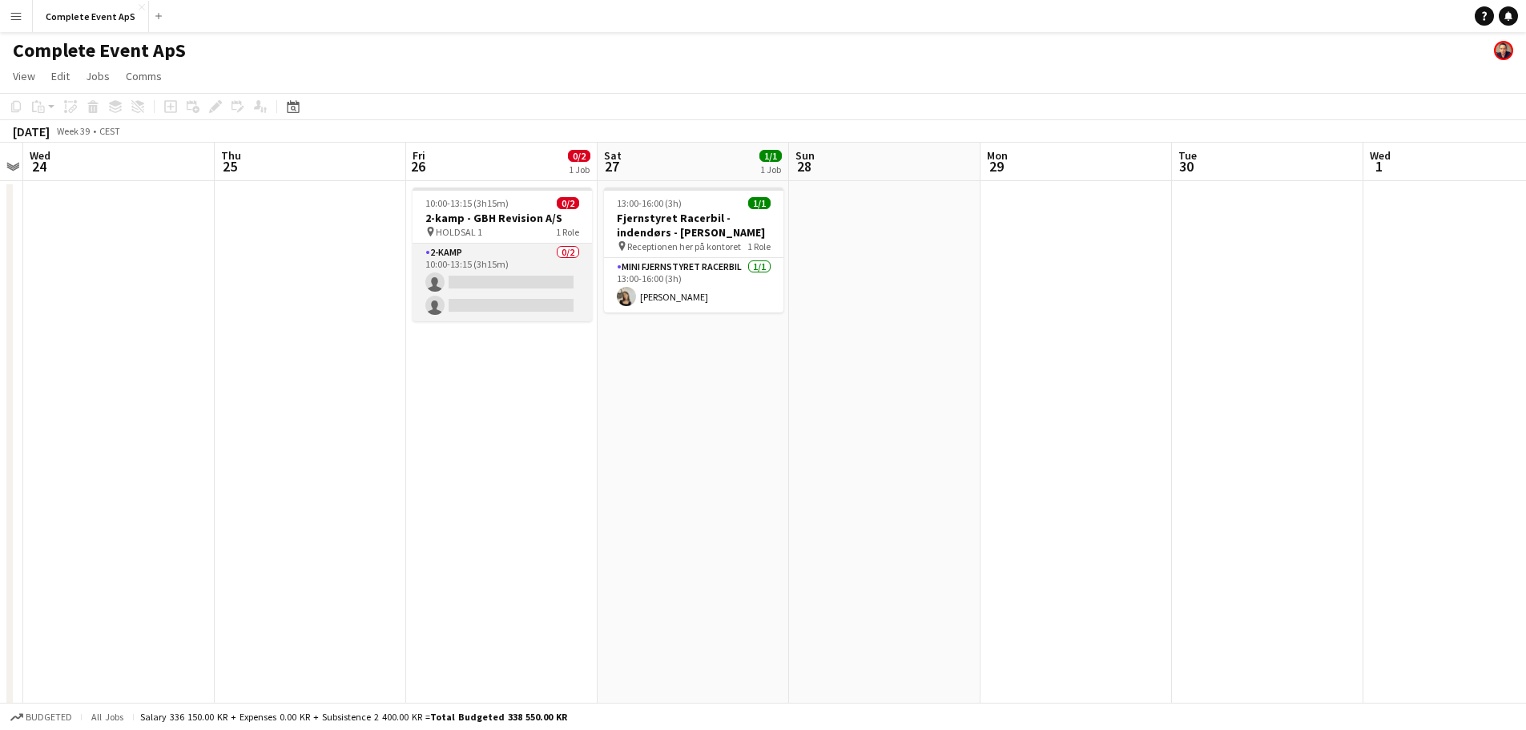
click at [480, 280] on app-card-role "2-[PERSON_NAME] 0/2 10:00-13:15 (3h15m) single-neutral-actions single-neutral-a…" at bounding box center [502, 283] width 179 height 78
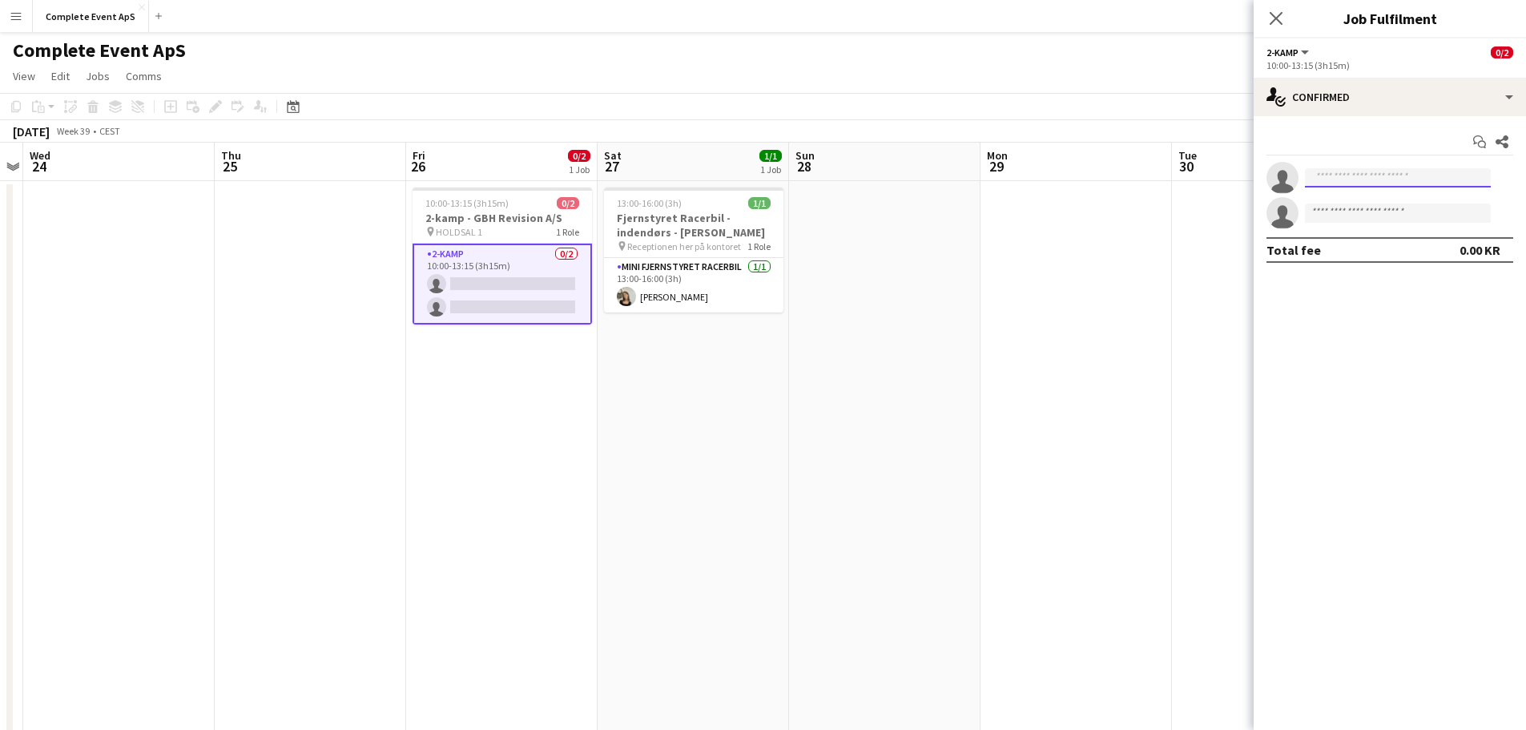
click at [1449, 177] on input at bounding box center [1398, 177] width 186 height 19
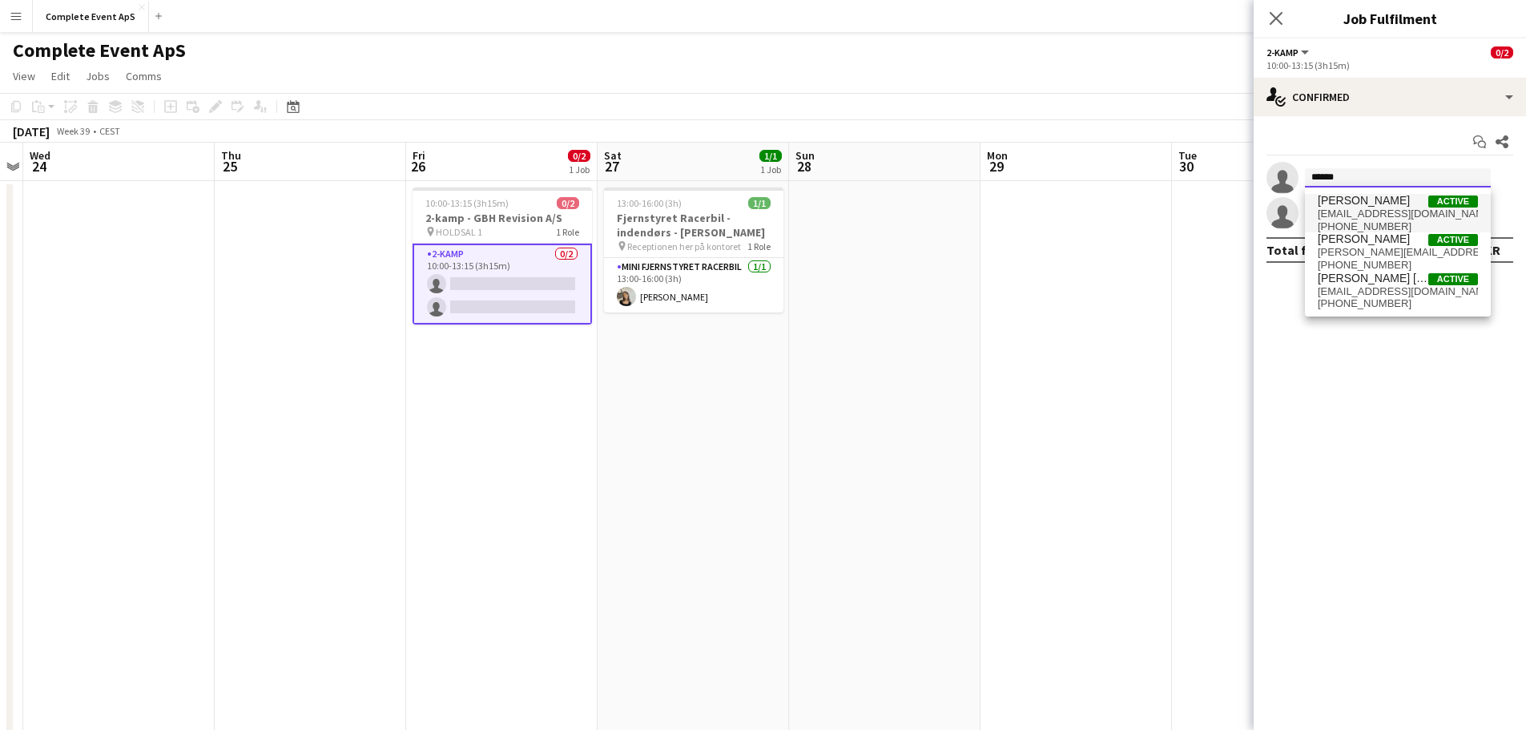
type input "******"
click at [1356, 211] on span "[EMAIL_ADDRESS][DOMAIN_NAME]" at bounding box center [1398, 213] width 160 height 13
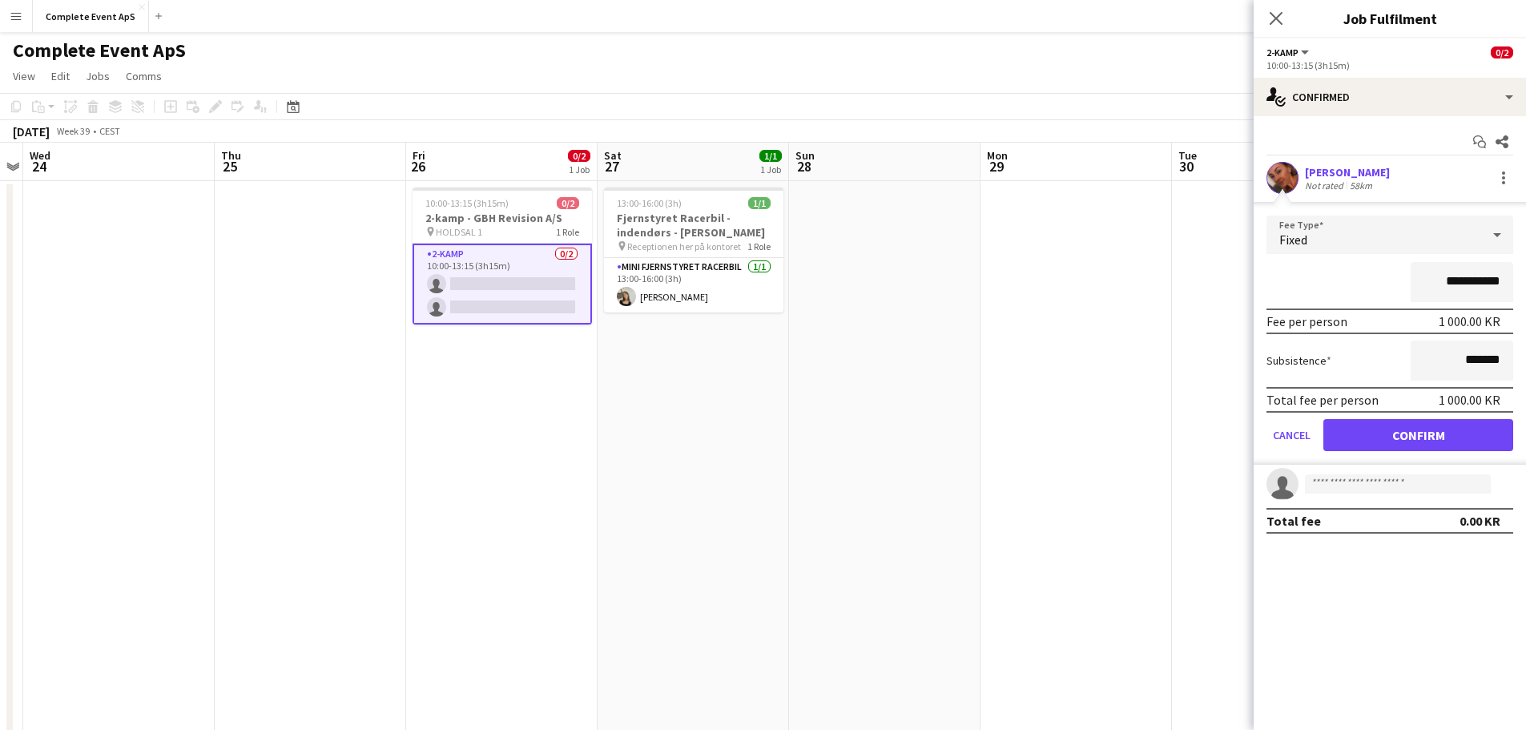
drag, startPoint x: 1440, startPoint y: 284, endPoint x: 1548, endPoint y: 290, distance: 107.5
click at [1526, 290] on html "Menu Boards Boards Boards All jobs Status Workforce Workforce My Workforce Recr…" at bounding box center [763, 564] width 1526 height 1129
type input "********"
click at [1398, 429] on button "Confirm" at bounding box center [1418, 435] width 190 height 32
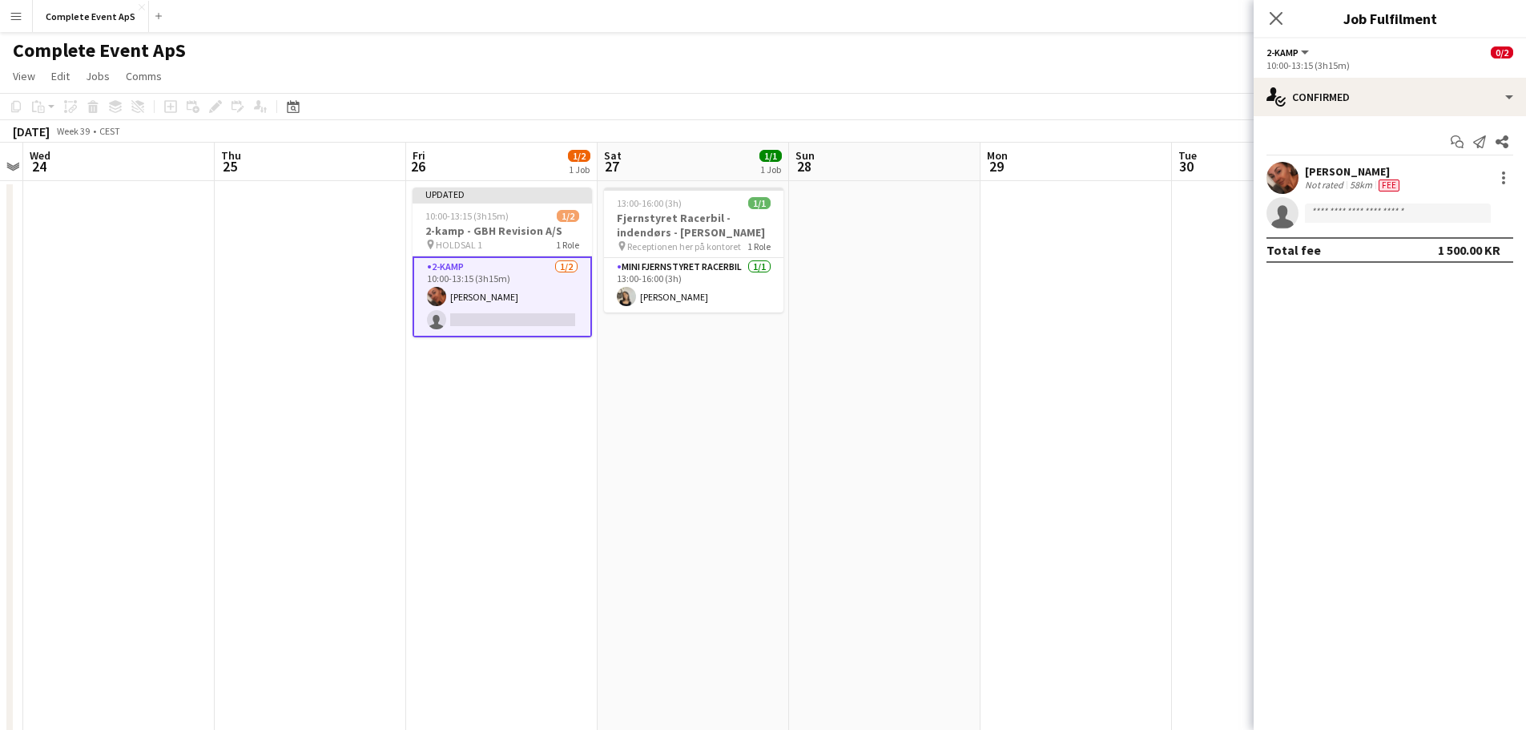
drag, startPoint x: 1107, startPoint y: 441, endPoint x: 1152, endPoint y: 397, distance: 62.3
click at [1107, 440] on app-date-cell at bounding box center [1076, 641] width 191 height 920
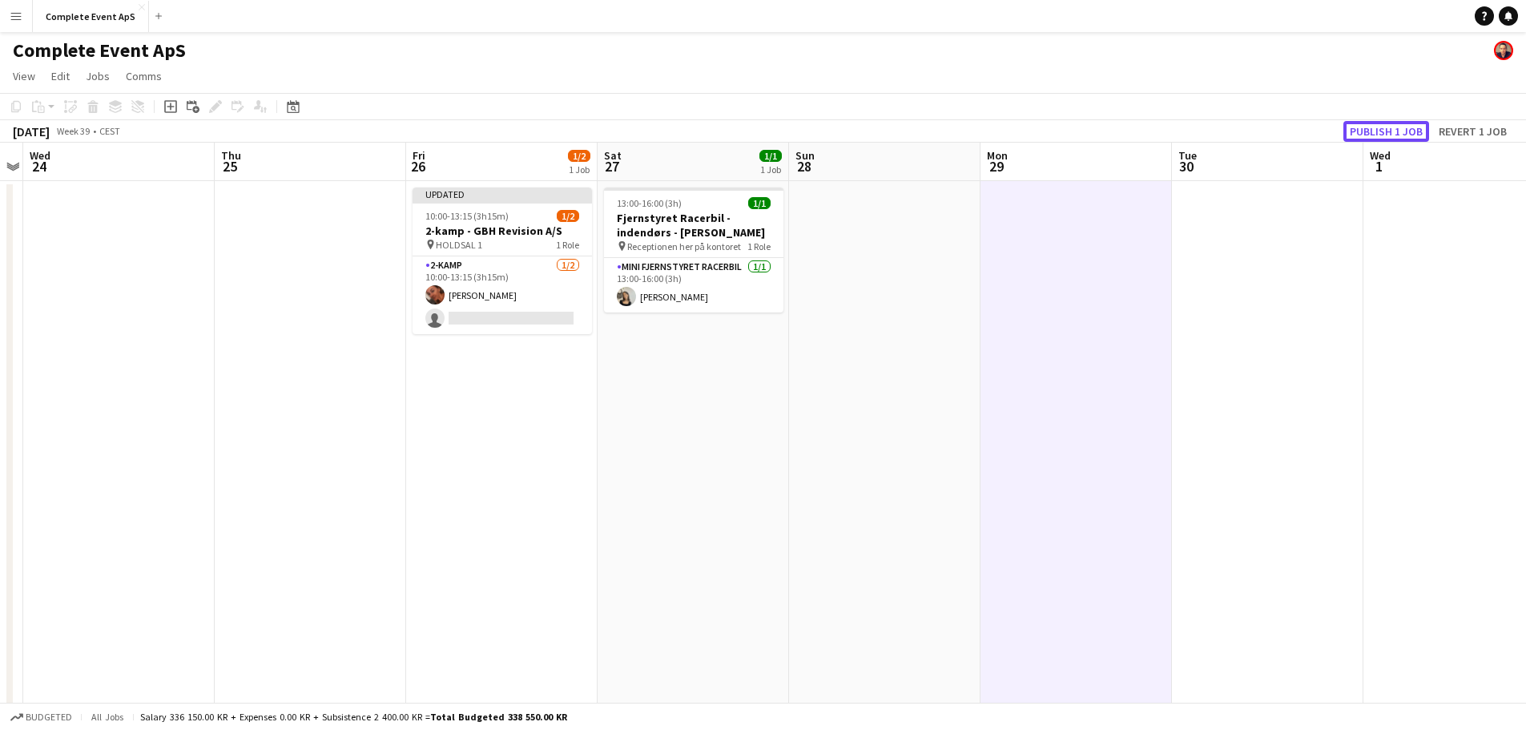
click at [1363, 131] on button "Publish 1 job" at bounding box center [1386, 131] width 86 height 21
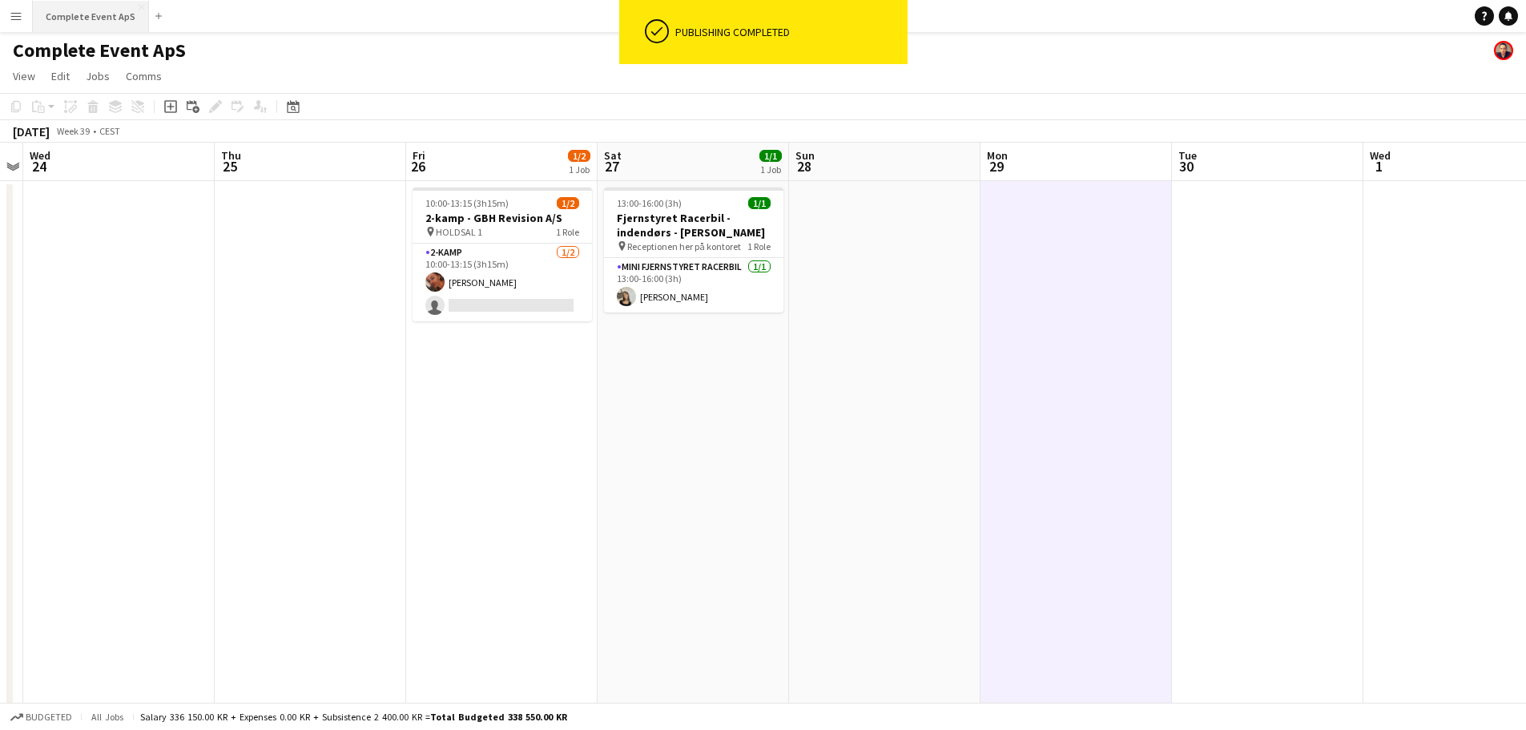
click at [83, 14] on button "Complete Event ApS Close" at bounding box center [91, 16] width 116 height 31
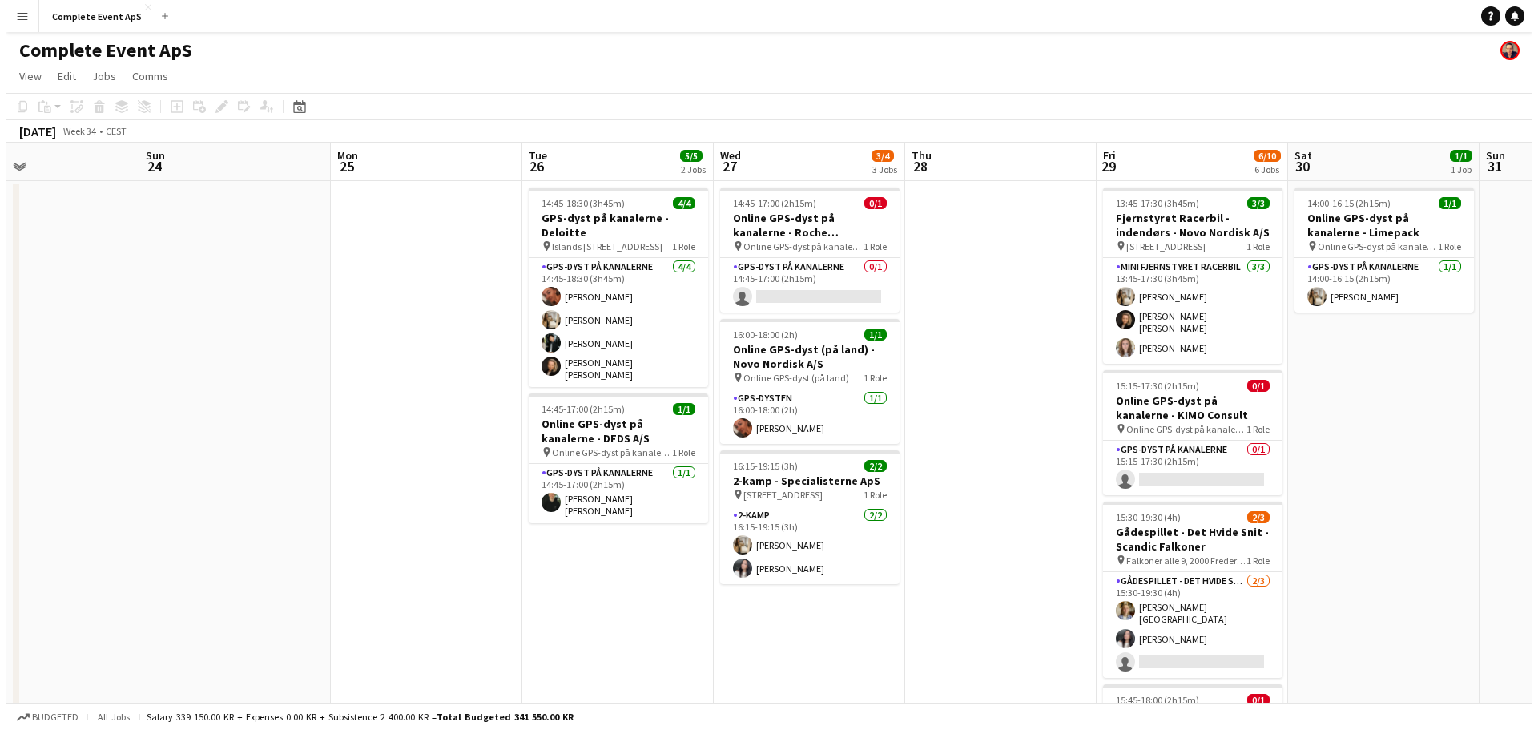
scroll to position [0, 530]
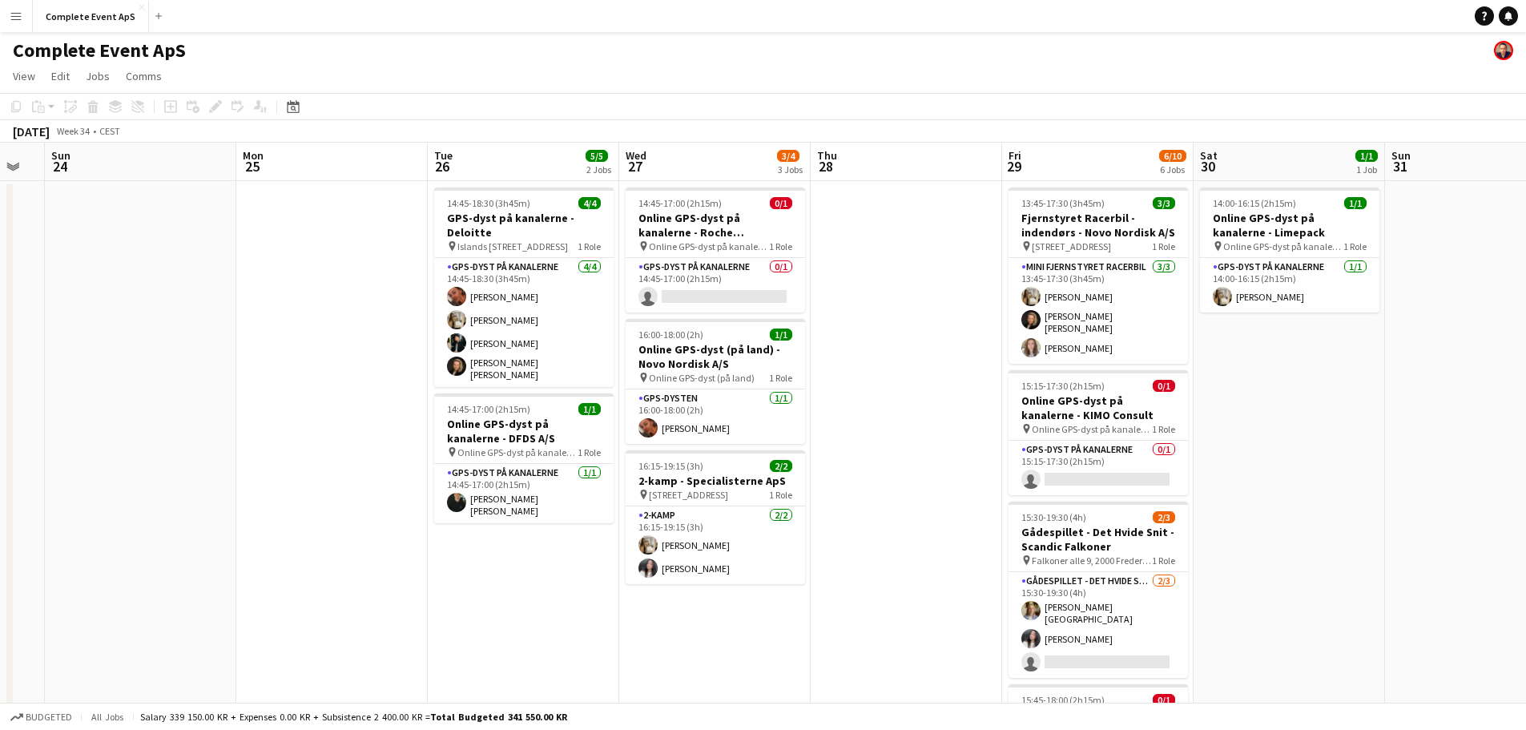
drag, startPoint x: 1026, startPoint y: 415, endPoint x: 130, endPoint y: 395, distance: 896.6
click at [130, 395] on app-calendar-viewport "Thu 21 5/5 2 Jobs Fri 22 4/4 4 Jobs Sat 23 Sun 24 Mon 25 Tue 26 5/5 2 Jobs Wed …" at bounding box center [763, 622] width 1526 height 959
click at [89, 10] on button "Complete Event ApS Close" at bounding box center [91, 16] width 116 height 31
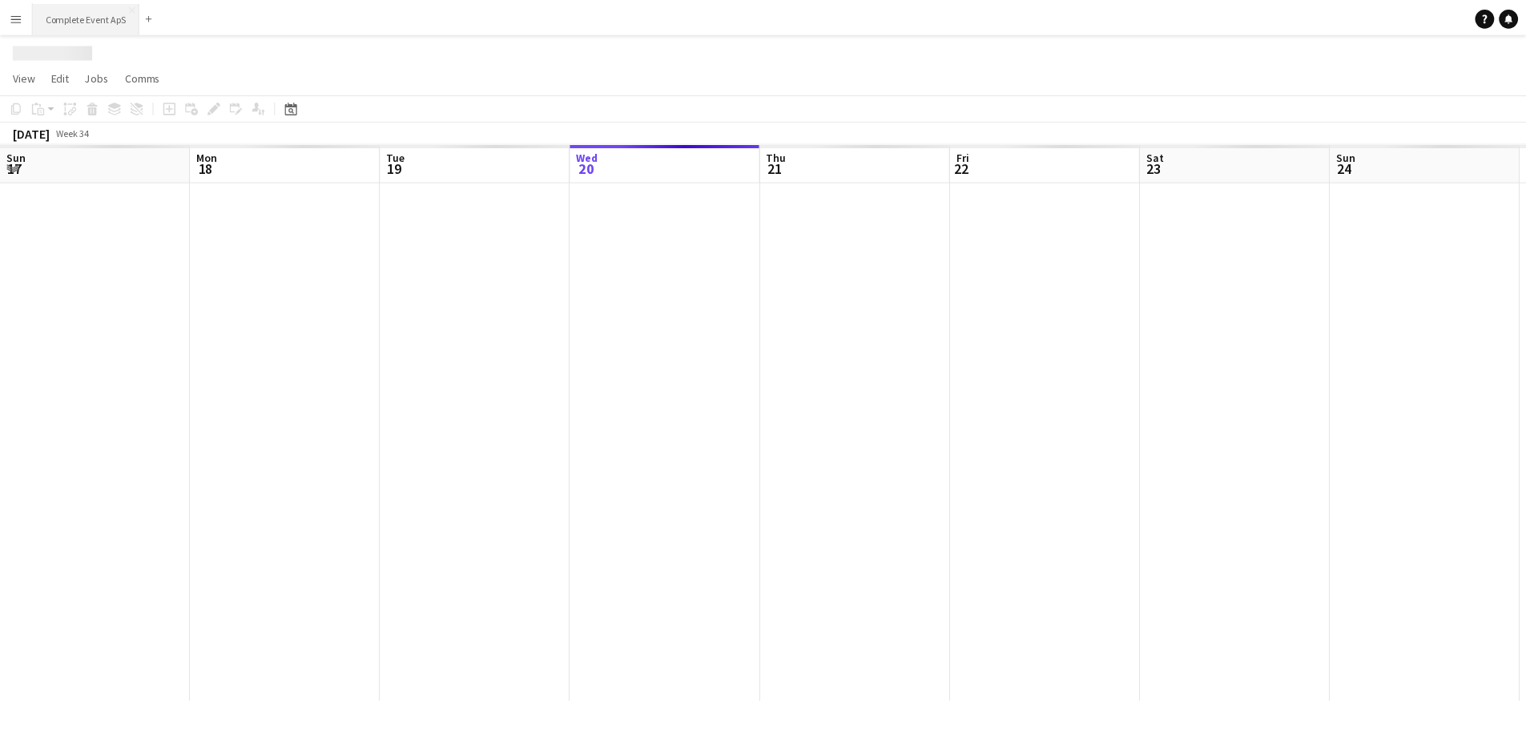
scroll to position [0, 383]
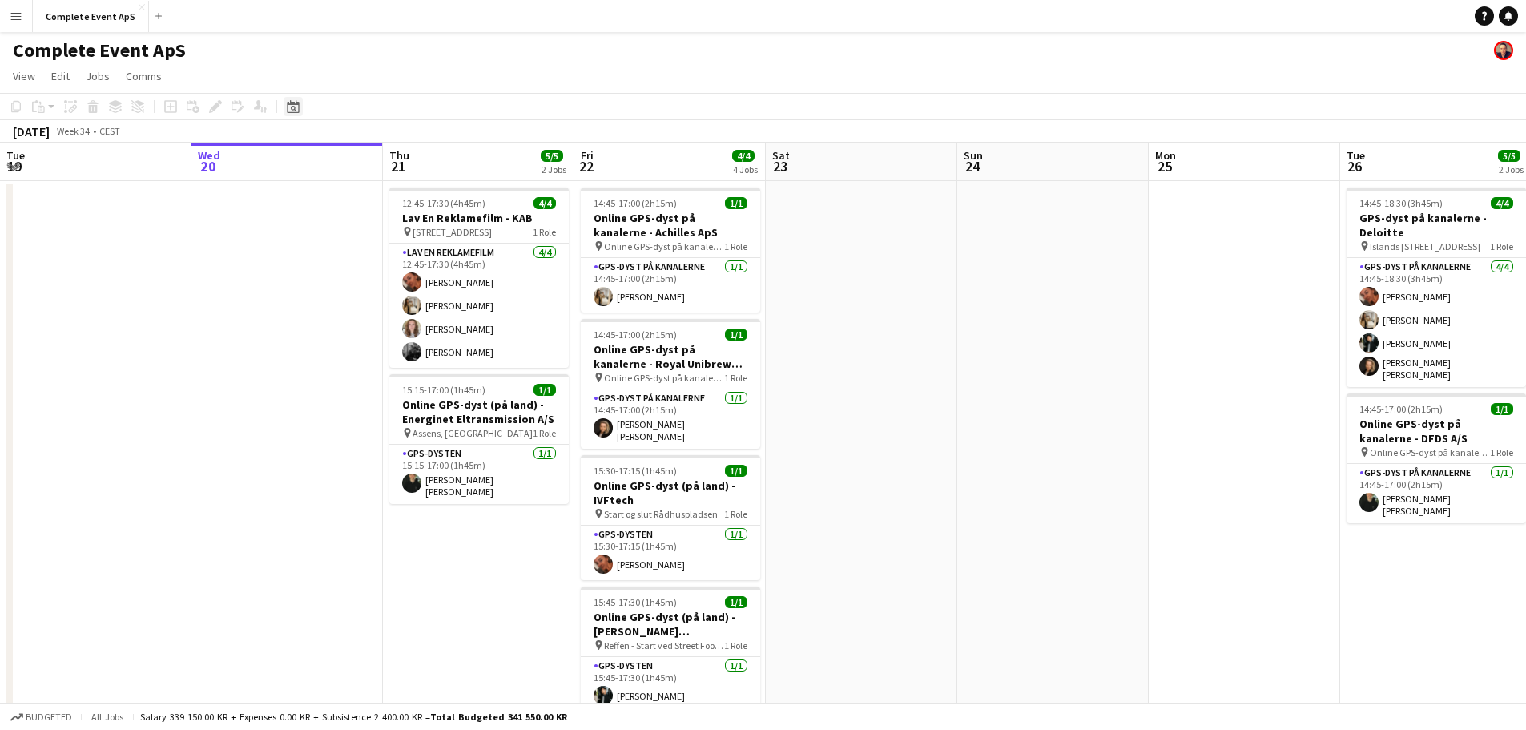
click at [292, 99] on div "Date picker" at bounding box center [293, 106] width 19 height 19
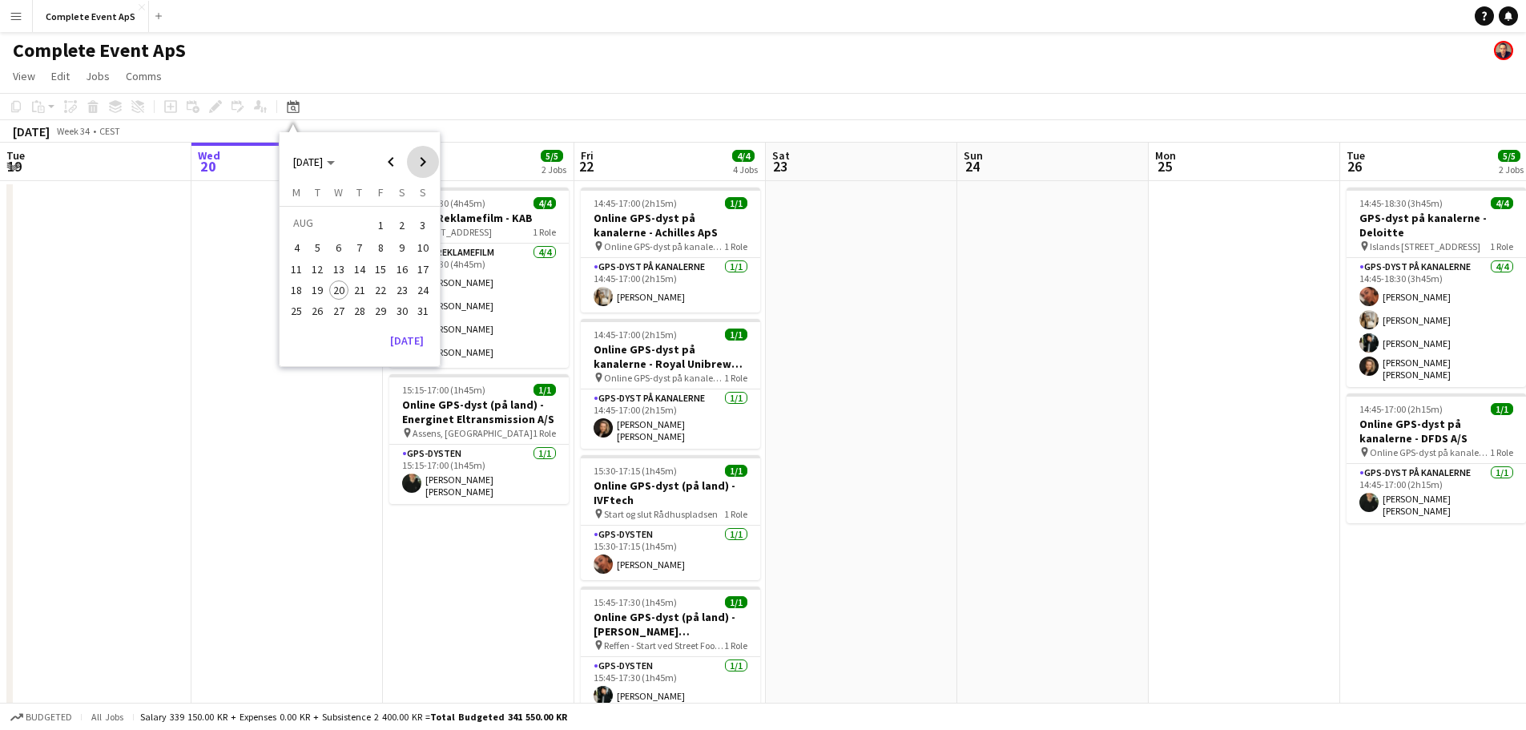
click at [422, 163] on span "Next month" at bounding box center [423, 162] width 32 height 32
click at [378, 294] on span "19" at bounding box center [380, 285] width 19 height 19
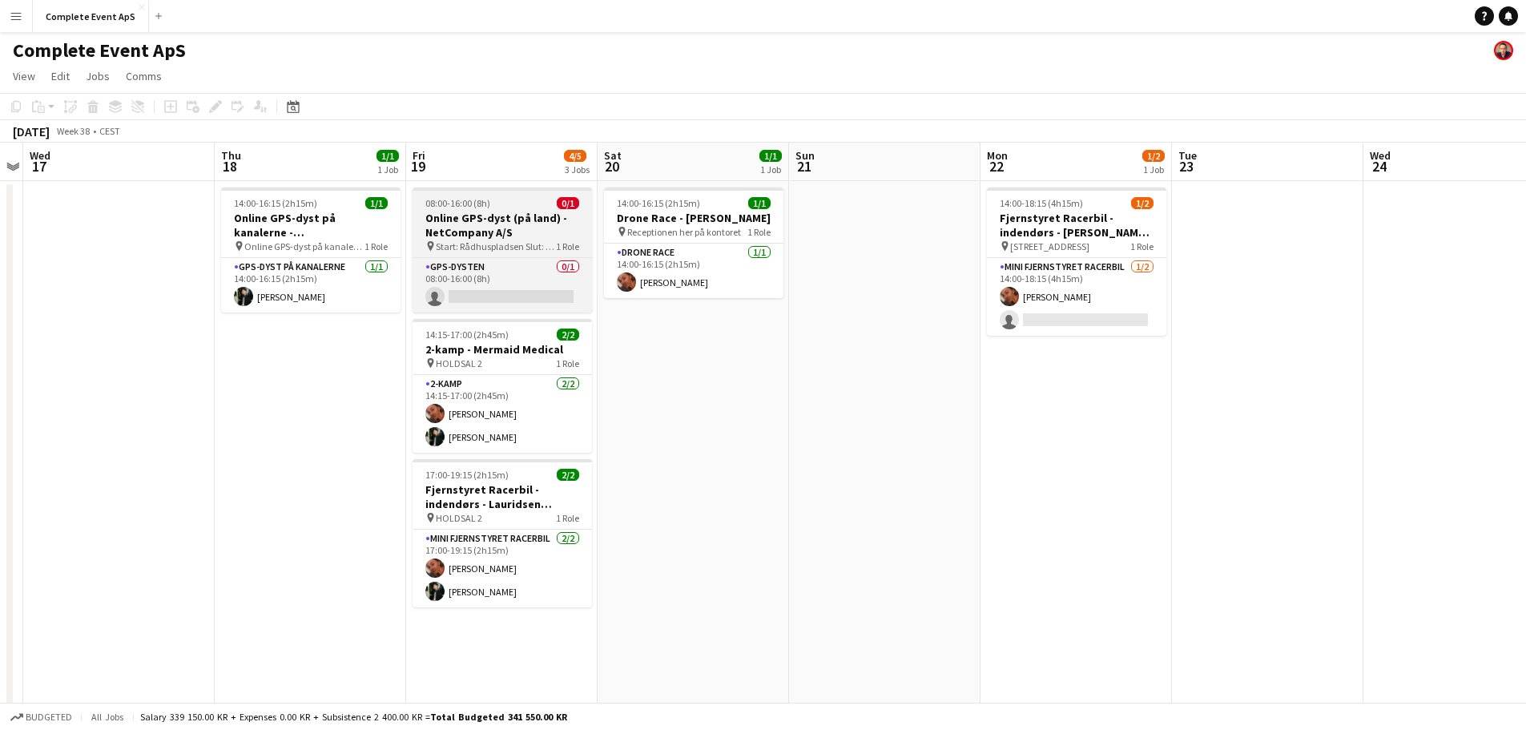
click at [521, 204] on div "08:00-16:00 (8h) 0/1" at bounding box center [502, 203] width 179 height 12
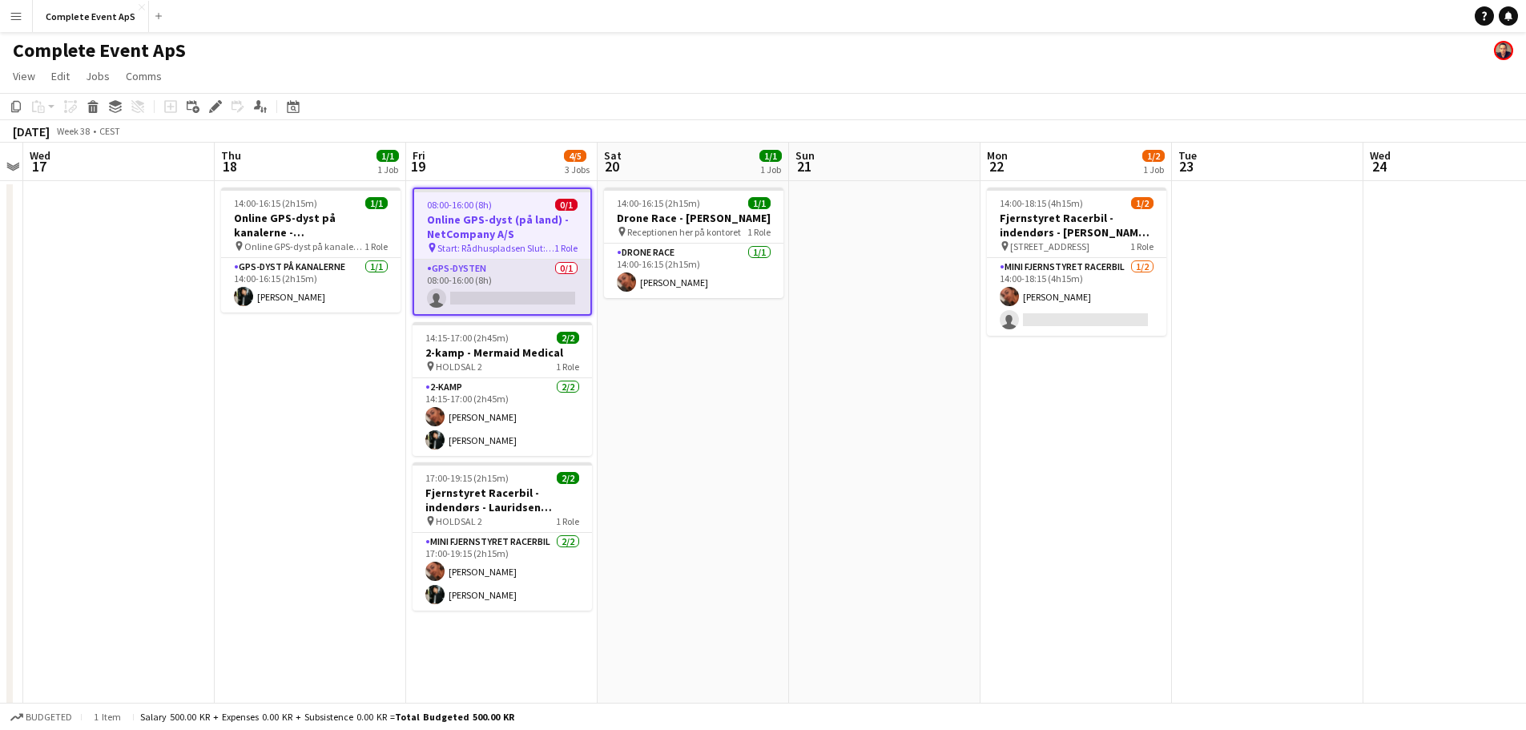
click at [526, 276] on app-card-role "GPS-dysten 0/1 08:00-16:00 (8h) single-neutral-actions" at bounding box center [502, 287] width 176 height 54
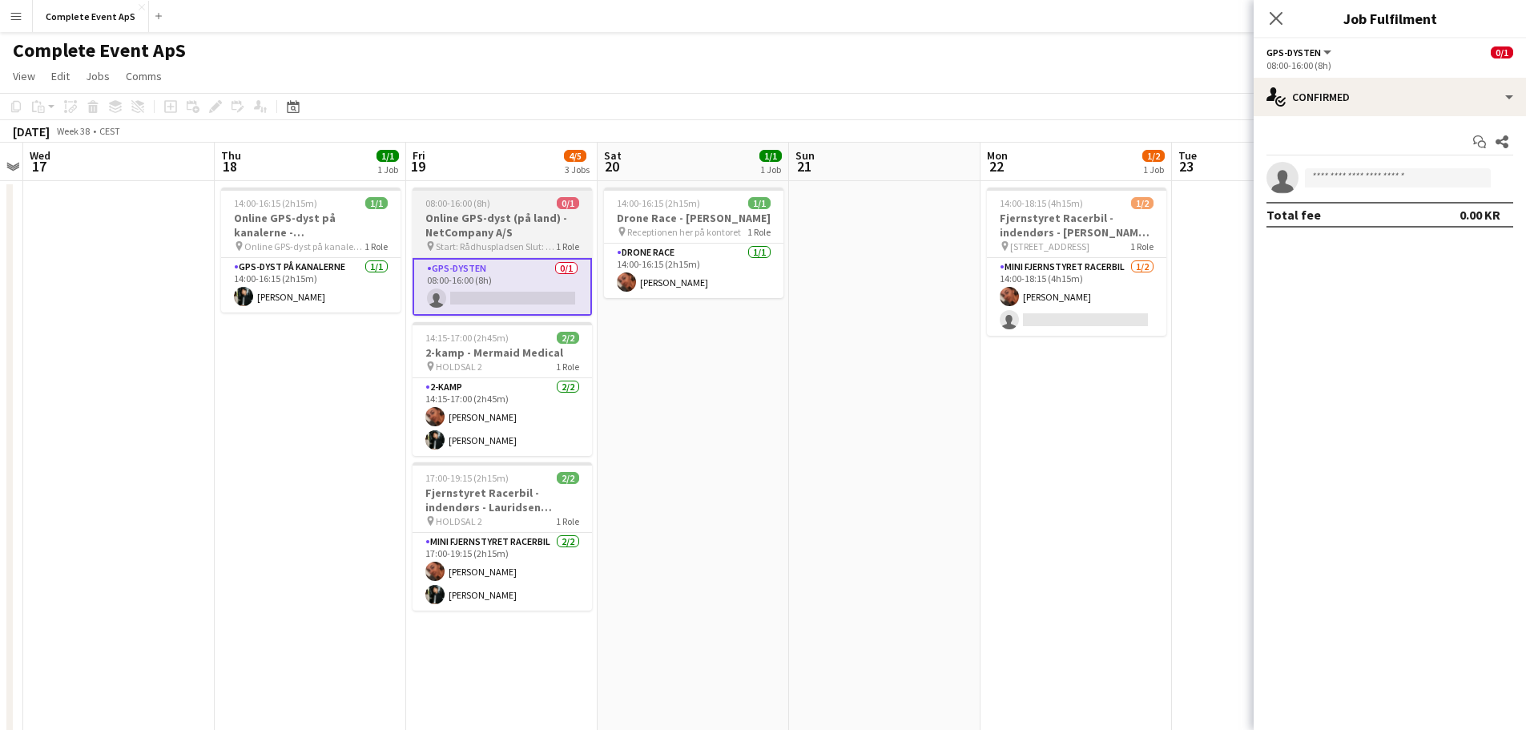
click at [492, 192] on app-job-card "08:00-16:00 (8h) 0/1 Online GPS-dyst (på land) - NetCompany A/S pin Start: Rådh…" at bounding box center [502, 251] width 179 height 128
click at [493, 192] on app-job-card "08:00-16:00 (8h) 0/1 Online GPS-dyst (på land) - NetCompany A/S pin Start: Rådh…" at bounding box center [502, 251] width 179 height 128
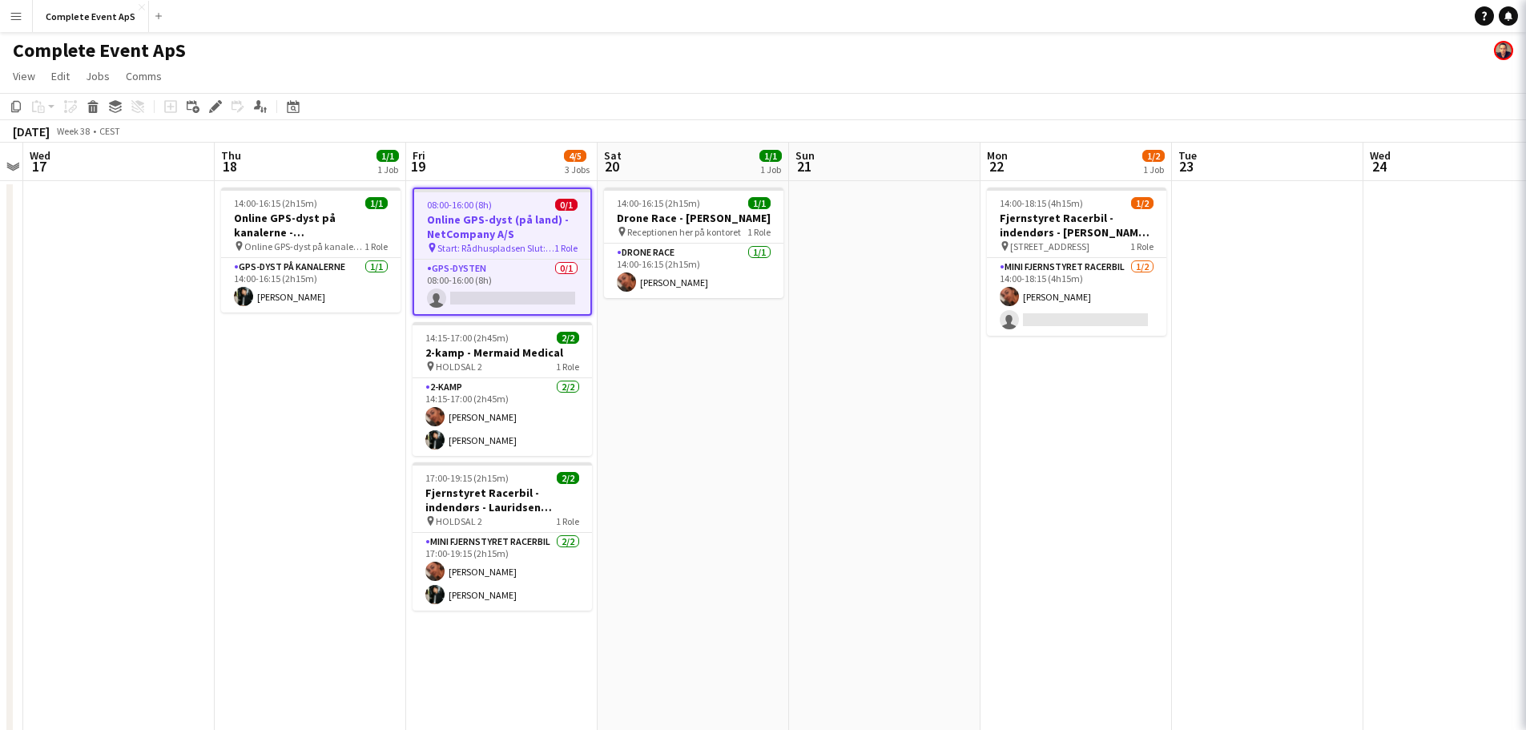
scroll to position [0, 550]
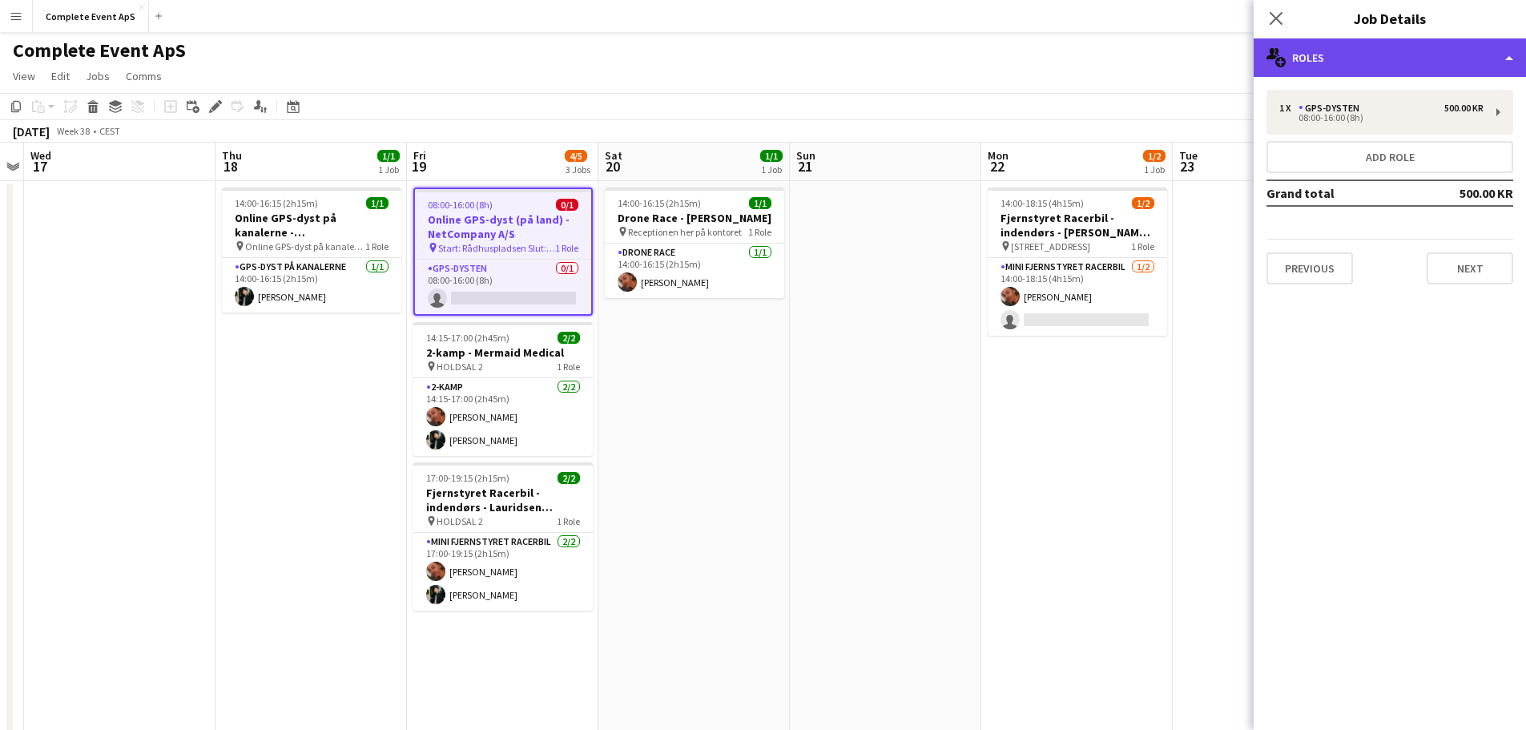
click at [1363, 71] on div "multiple-users-add Roles" at bounding box center [1390, 57] width 272 height 38
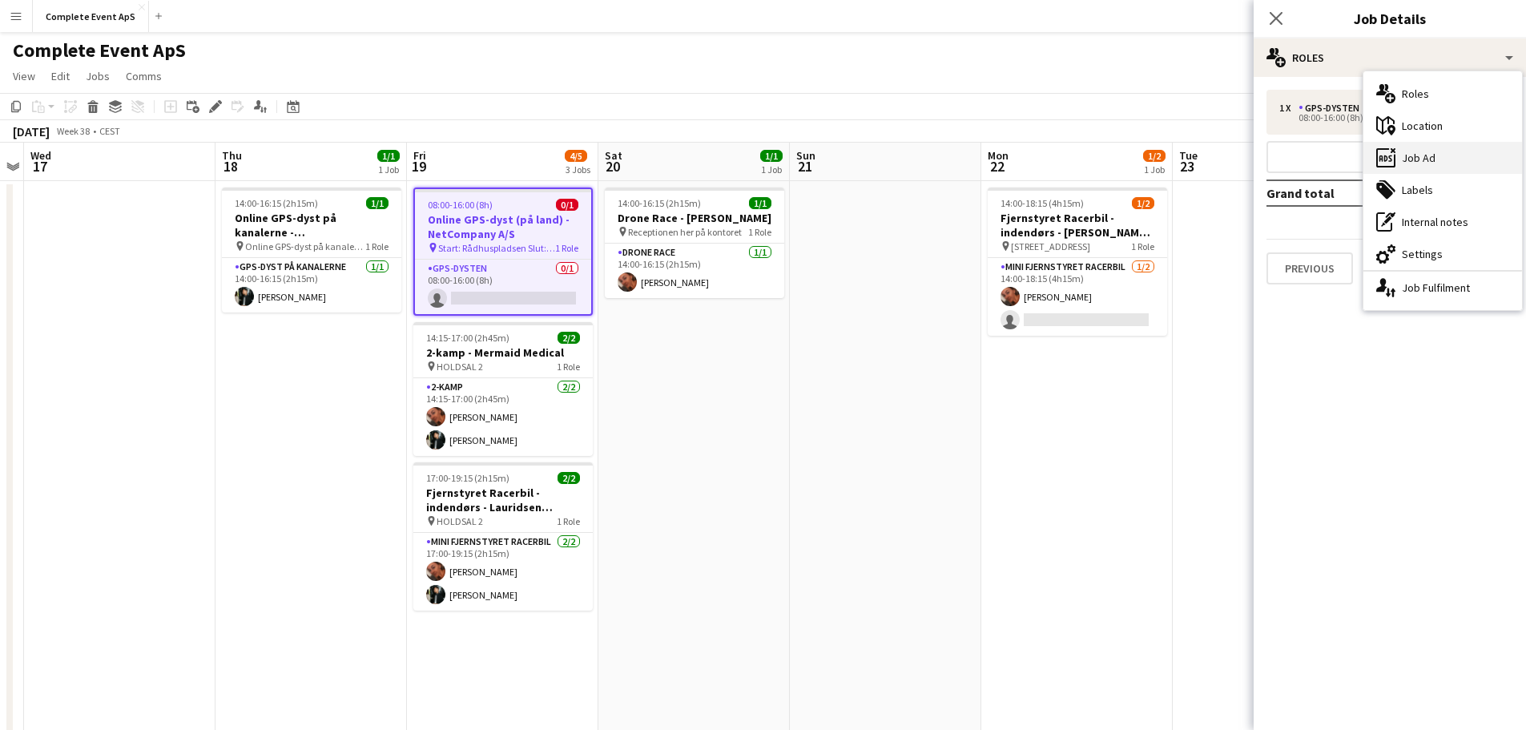
click at [1435, 155] on div "ads-window Job Ad" at bounding box center [1442, 158] width 159 height 32
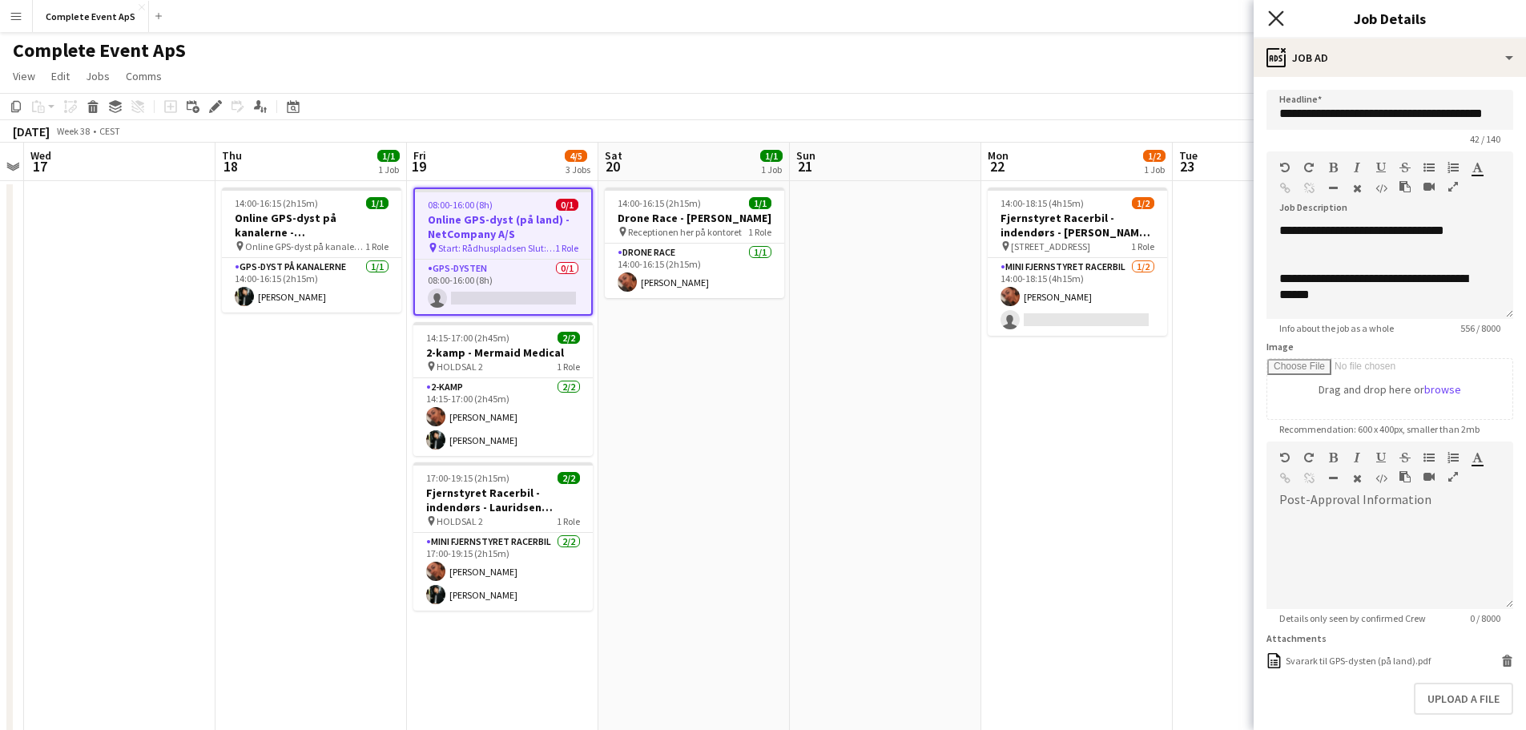
click at [1275, 16] on icon "Close pop-in" at bounding box center [1275, 17] width 15 height 15
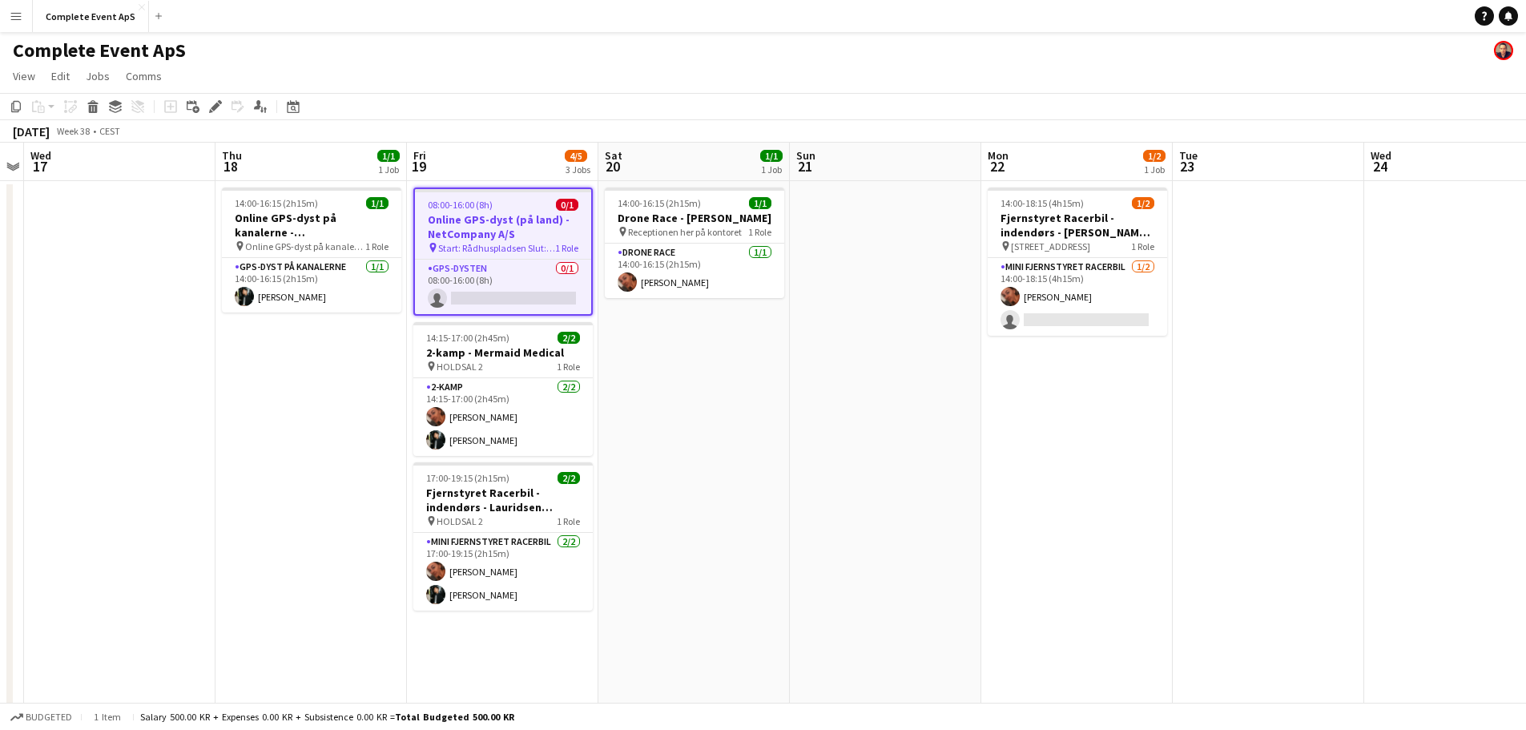
click at [513, 199] on div "08:00-16:00 (8h) 0/1" at bounding box center [503, 205] width 176 height 12
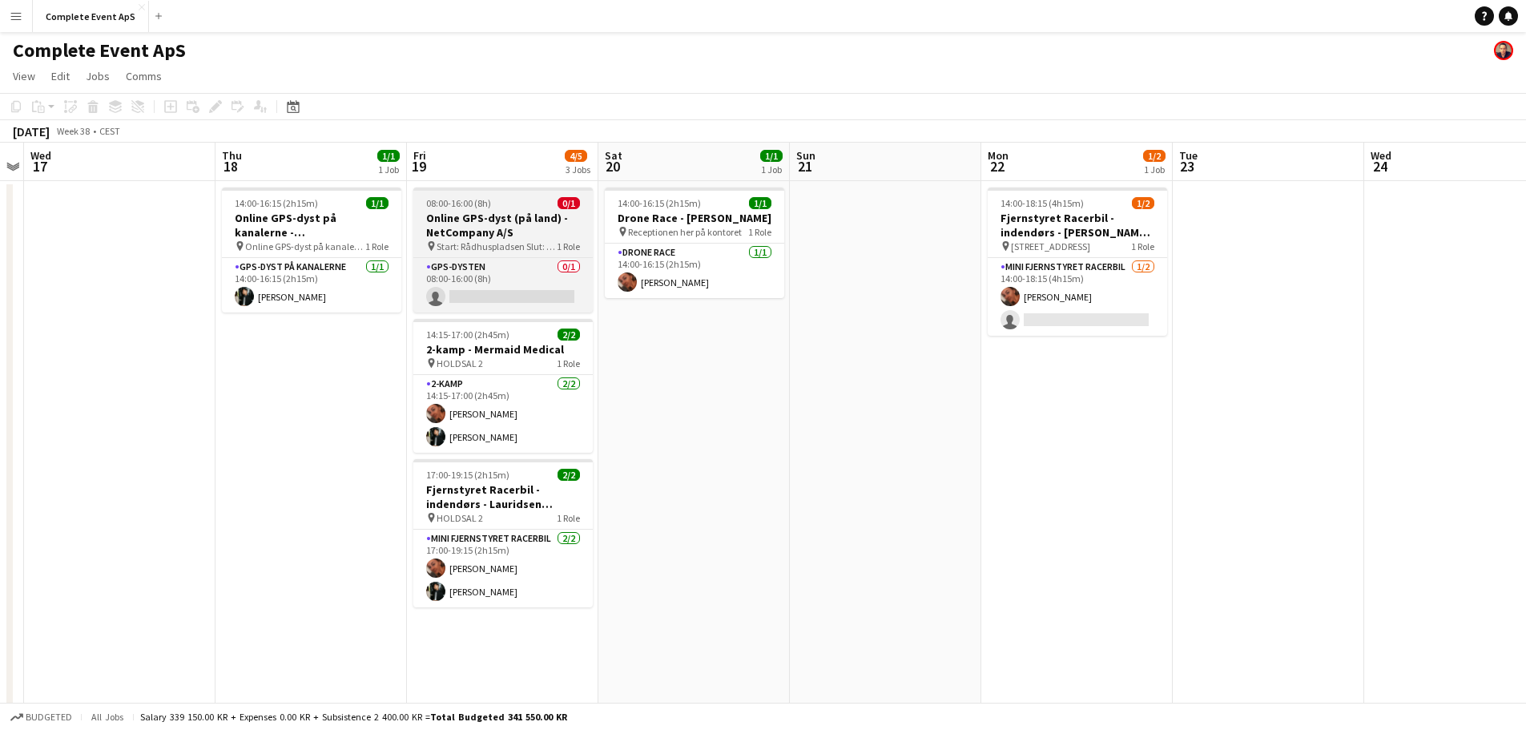
click at [513, 199] on div "08:00-16:00 (8h) 0/1" at bounding box center [502, 203] width 179 height 12
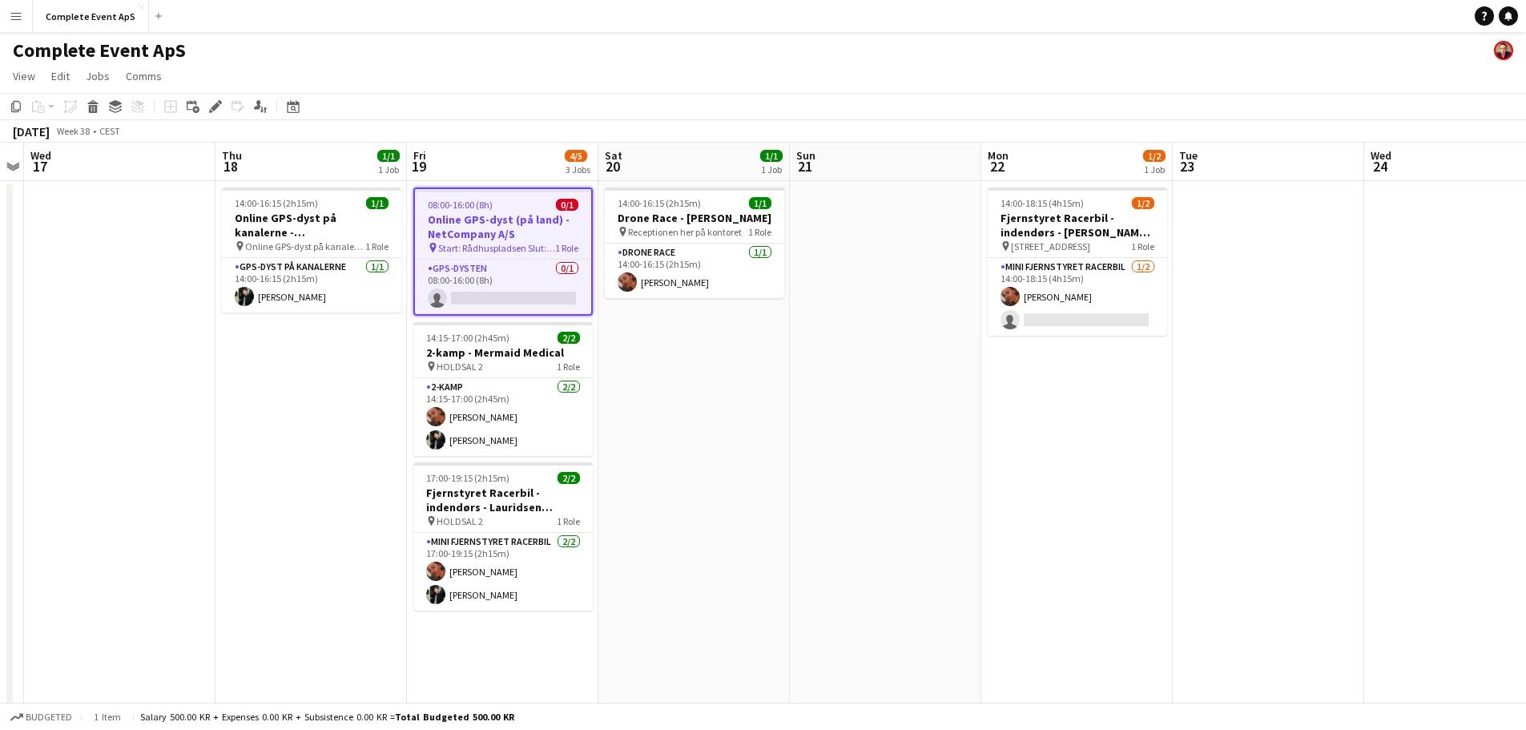
click at [932, 413] on app-date-cell at bounding box center [885, 641] width 191 height 920
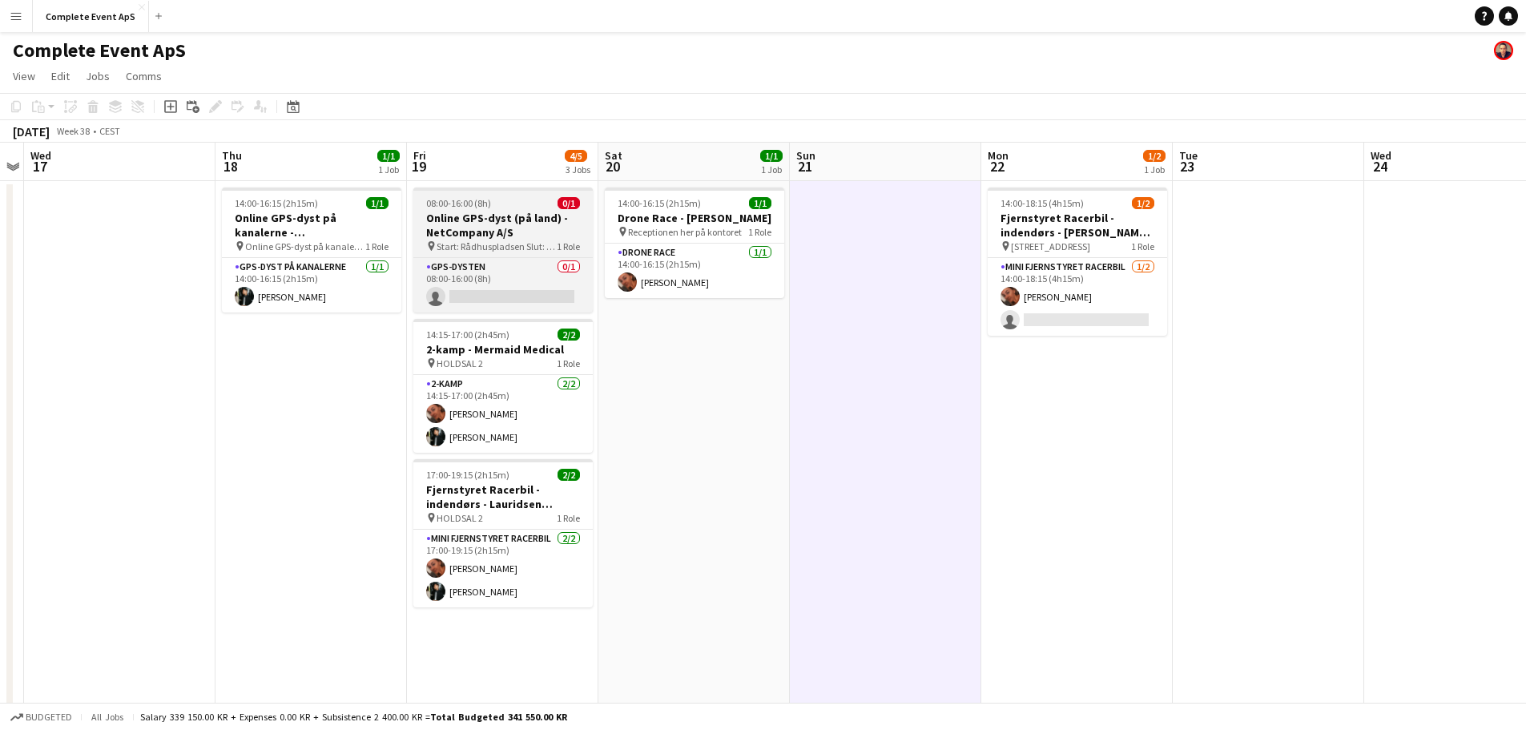
click at [479, 201] on span "08:00-16:00 (8h)" at bounding box center [458, 203] width 65 height 12
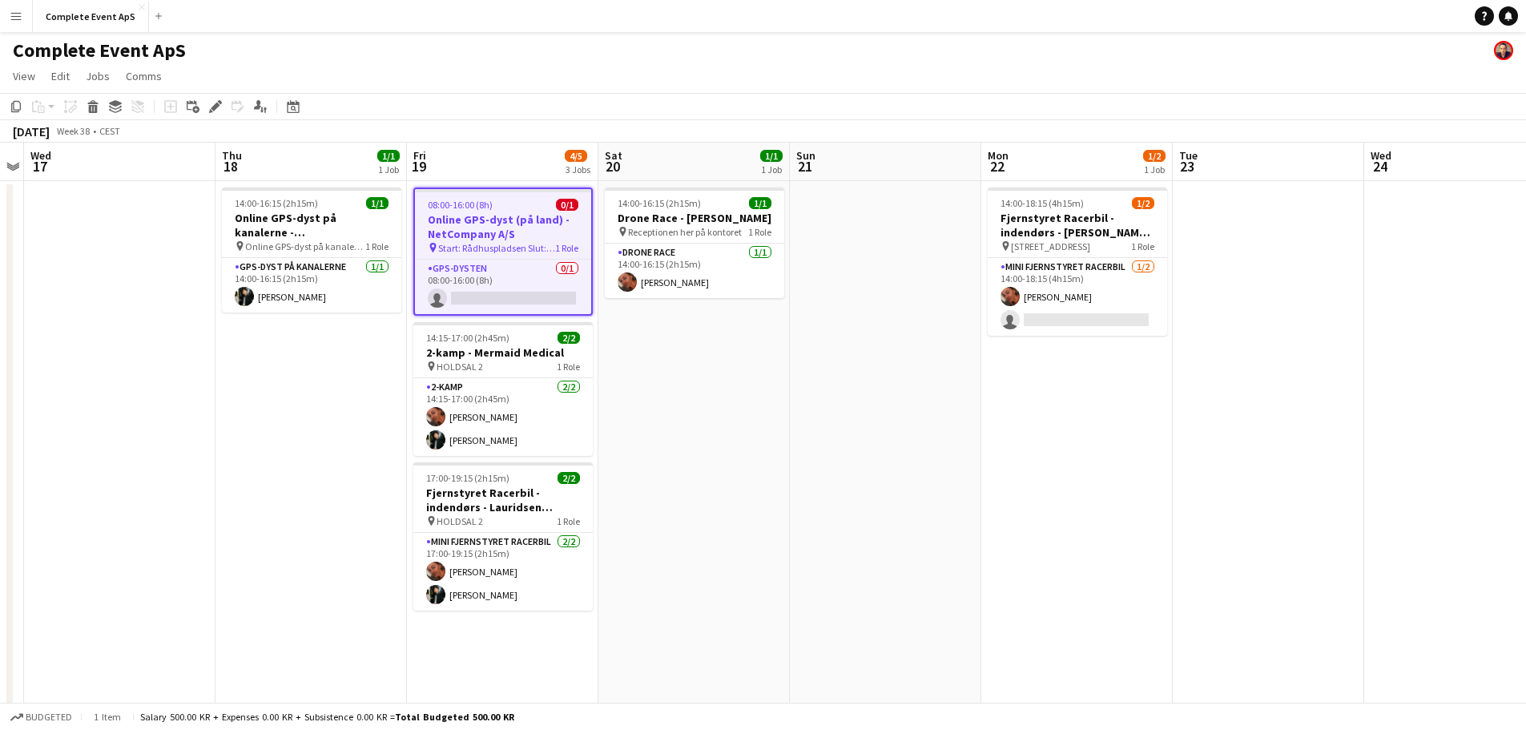
click at [479, 201] on span "08:00-16:00 (8h)" at bounding box center [460, 205] width 65 height 12
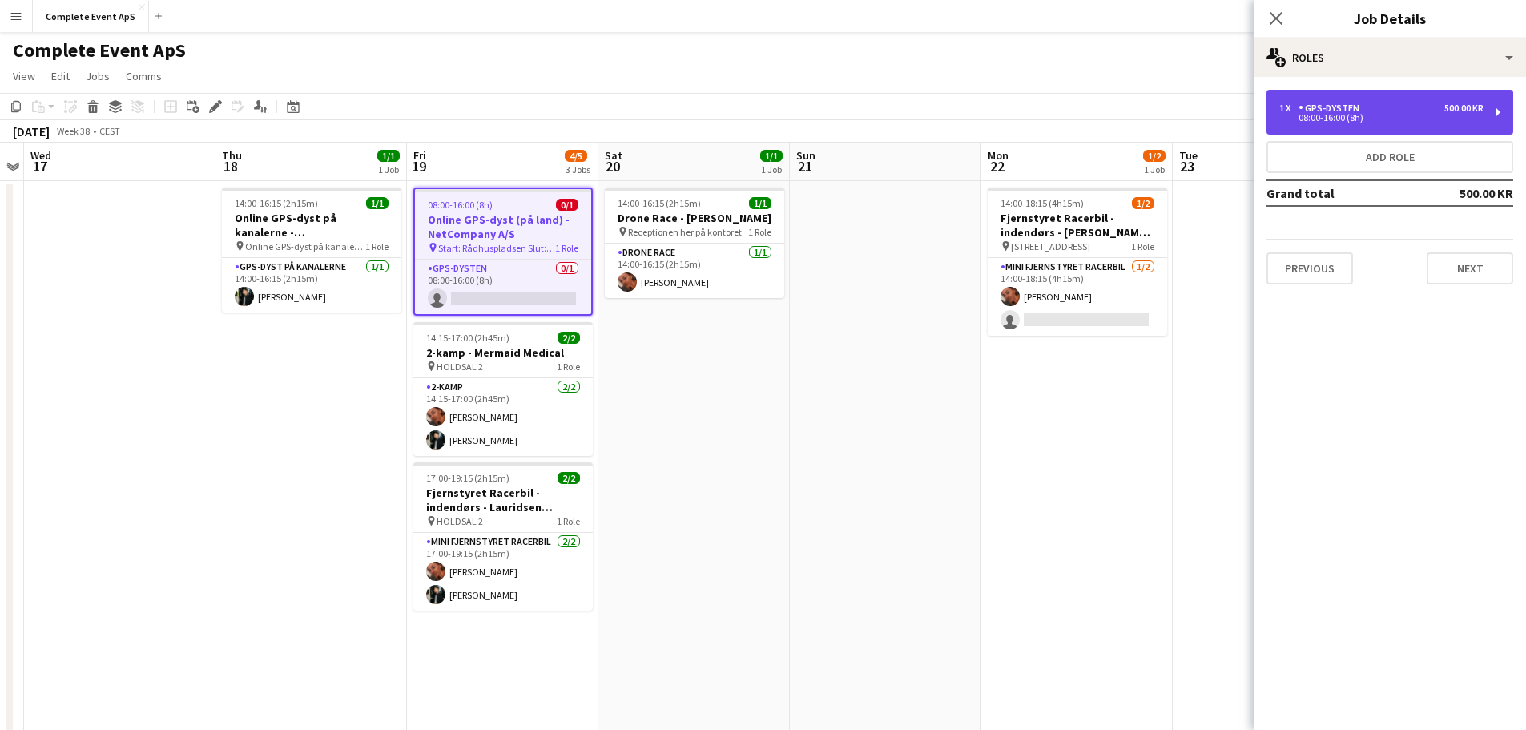
click at [1368, 113] on div "1 x GPS-dysten 500.00 KR" at bounding box center [1381, 108] width 204 height 11
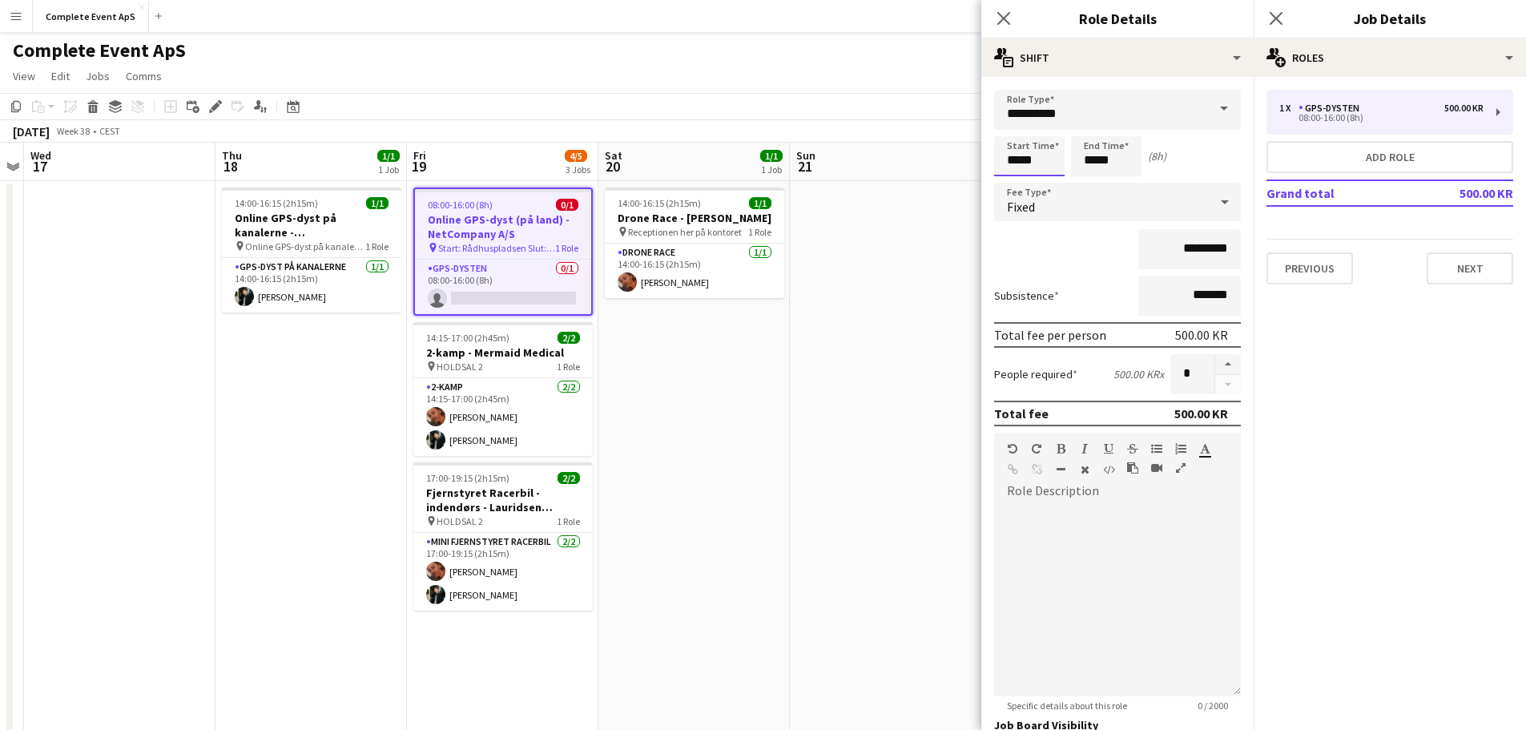
drag, startPoint x: 1041, startPoint y: 164, endPoint x: 965, endPoint y: 161, distance: 76.2
click at [965, 161] on body "Menu Boards Boards Boards All jobs Status Workforce Workforce My Workforce Recr…" at bounding box center [763, 564] width 1526 height 1129
type input "*****"
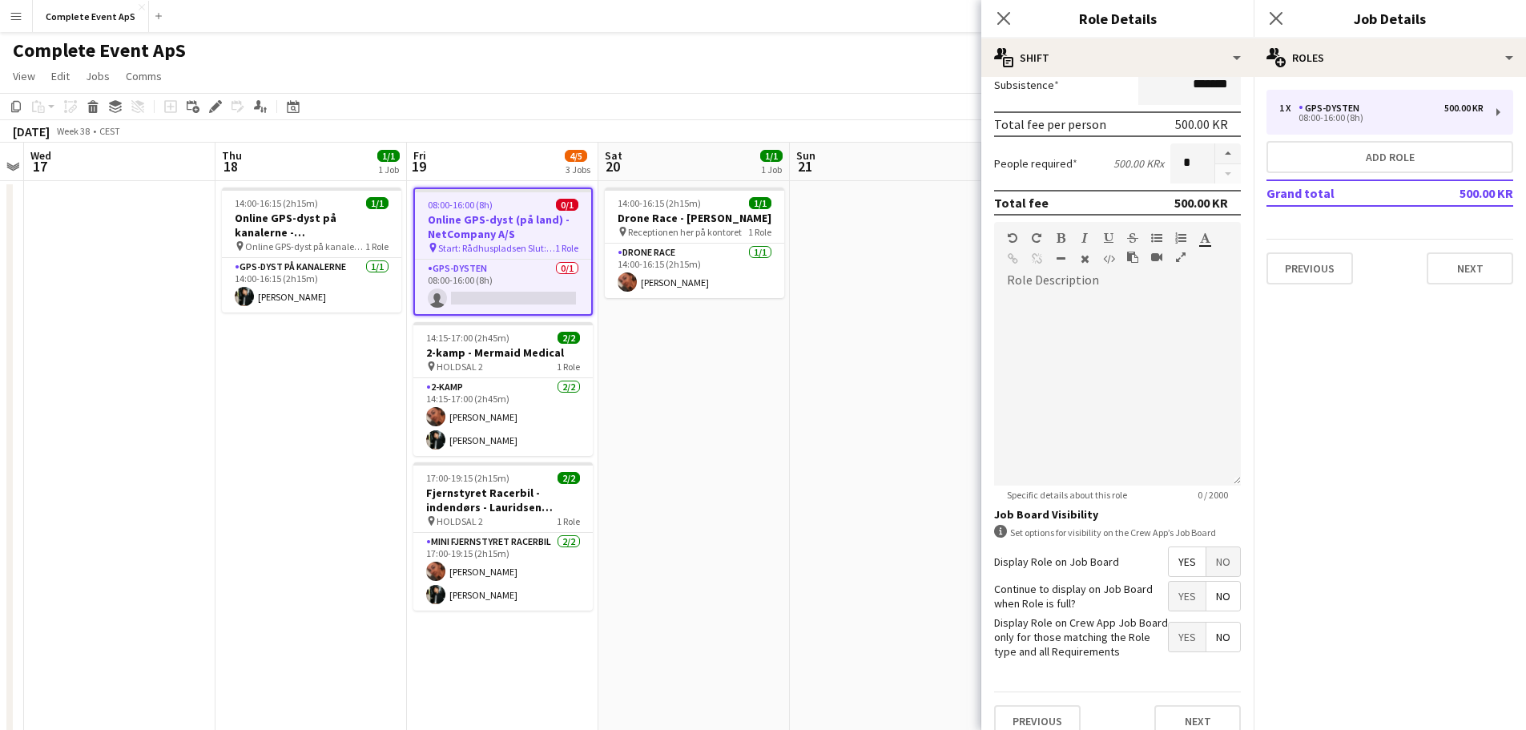
scroll to position [231, 0]
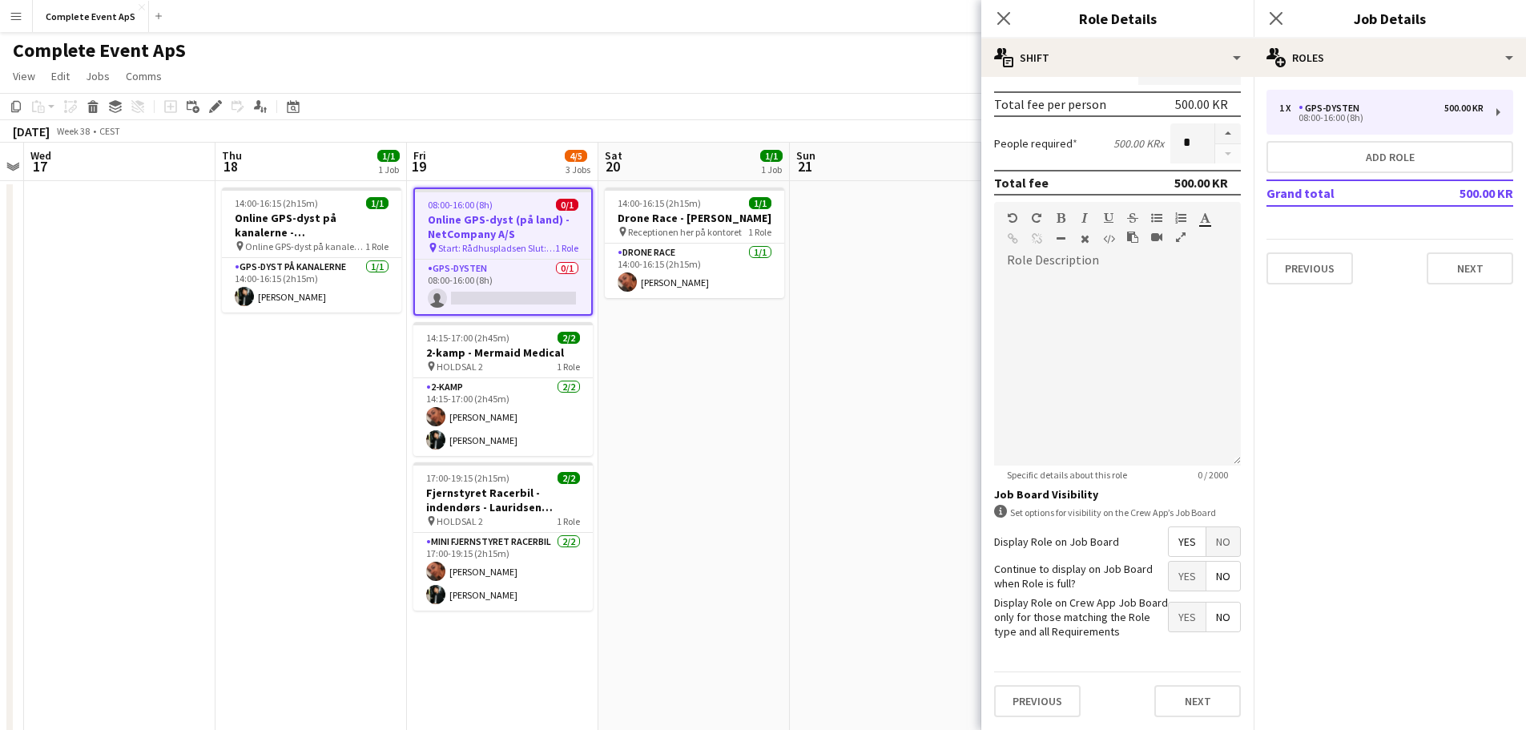
type input "*****"
click at [904, 583] on app-date-cell at bounding box center [885, 641] width 191 height 920
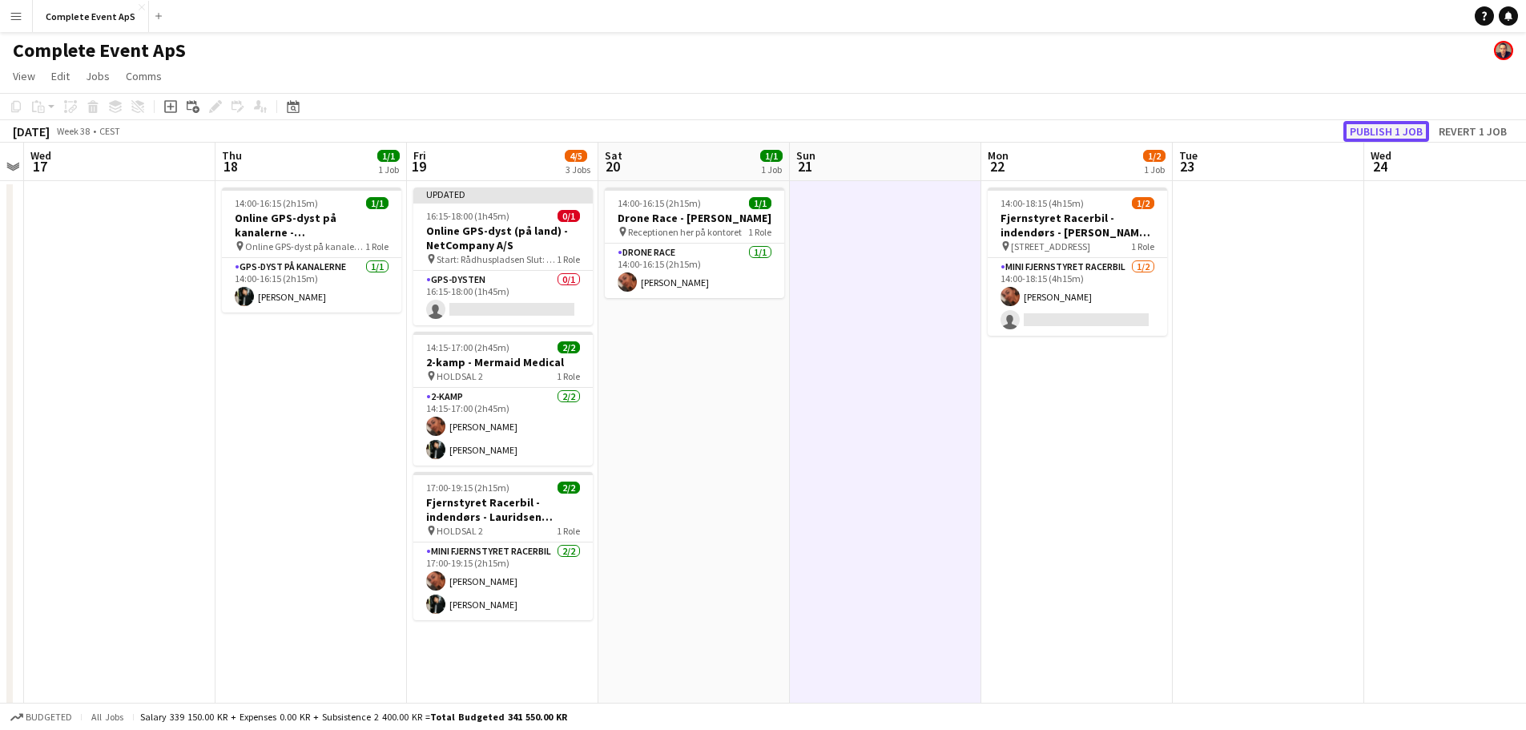
click at [1366, 127] on button "Publish 1 job" at bounding box center [1386, 131] width 86 height 21
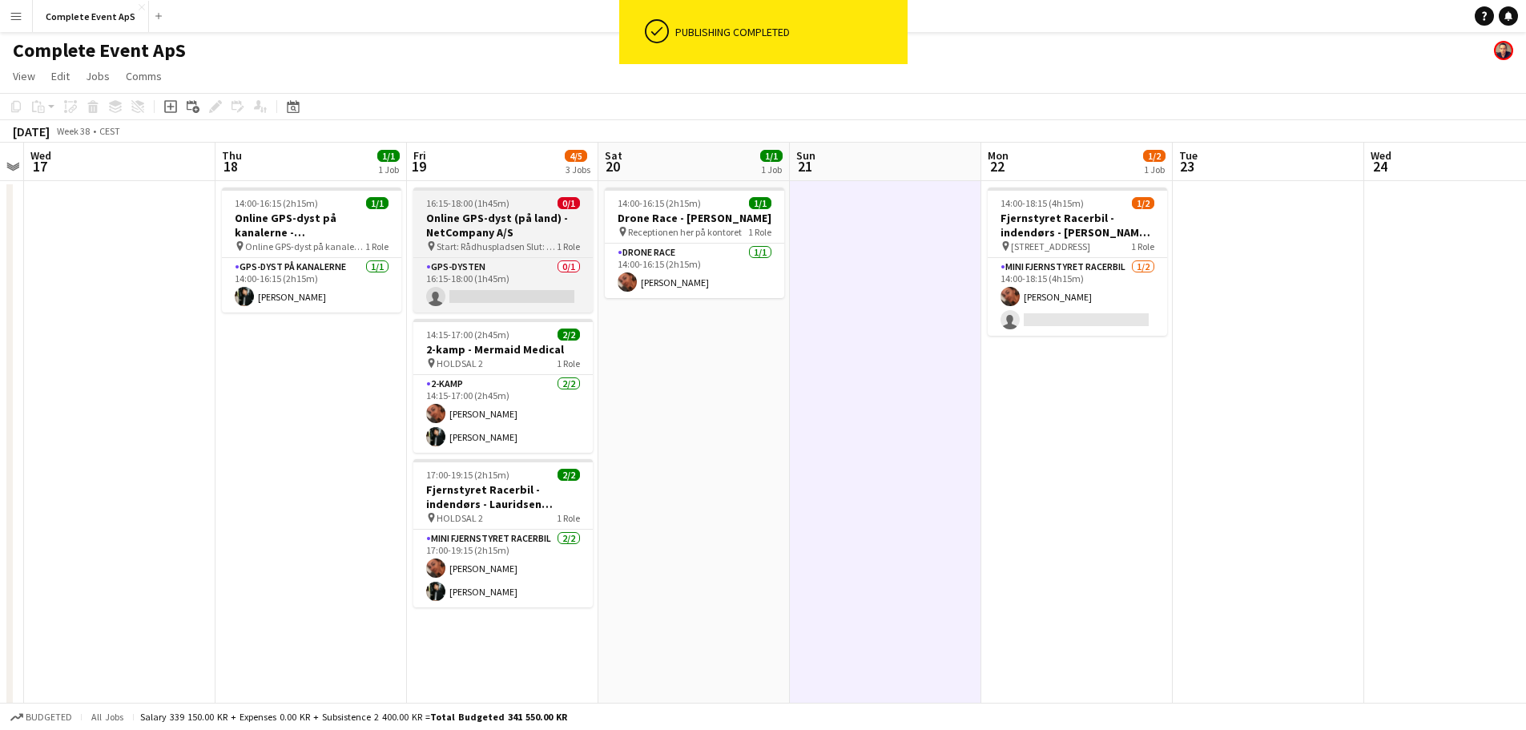
click at [530, 196] on app-job-card "16:15-18:00 (1h45m) 0/1 Online GPS-dyst (på land) - NetCompany A/S pin Start: R…" at bounding box center [502, 249] width 179 height 125
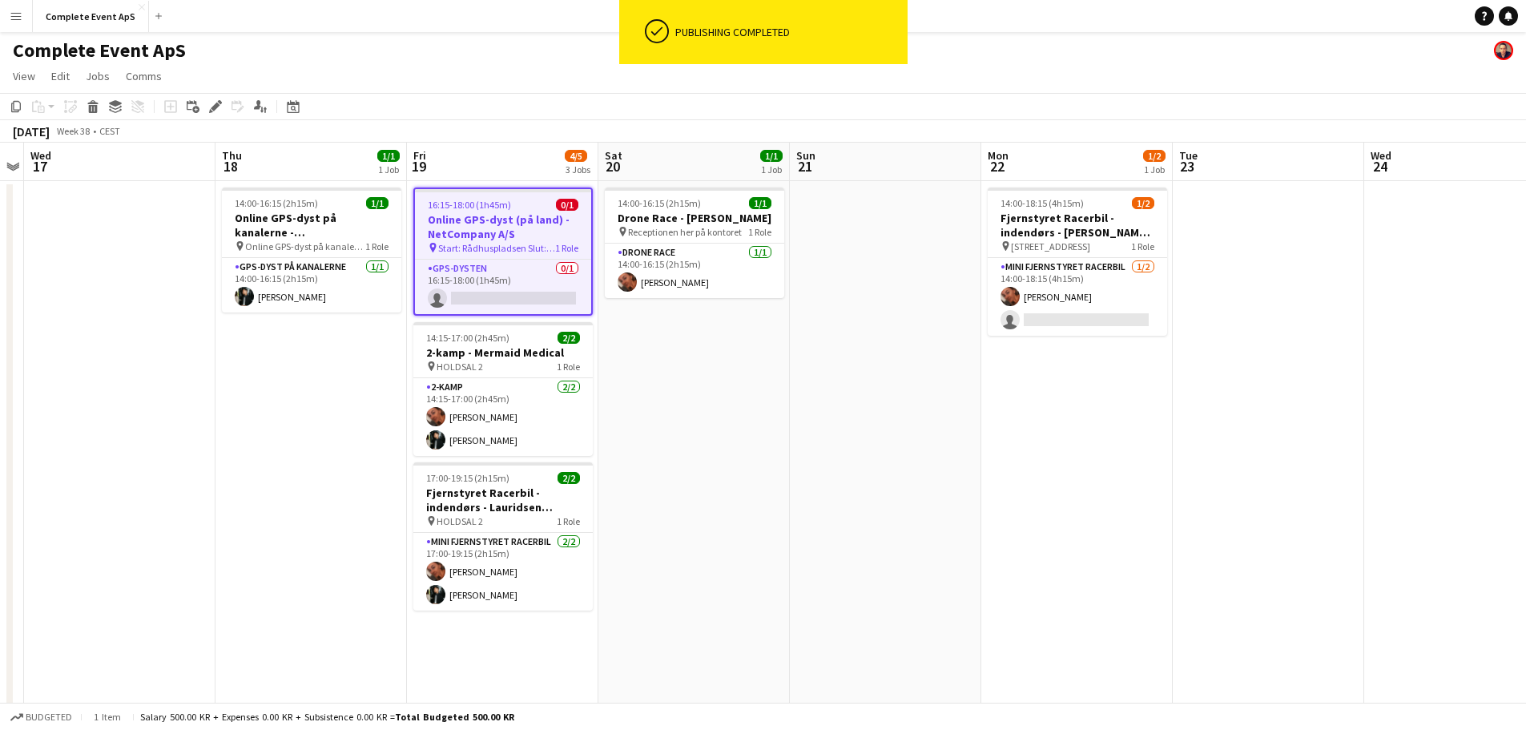
click at [530, 196] on app-job-card "16:15-18:00 (1h45m) 0/1 Online GPS-dyst (på land) - NetCompany A/S pin Start: R…" at bounding box center [502, 251] width 179 height 128
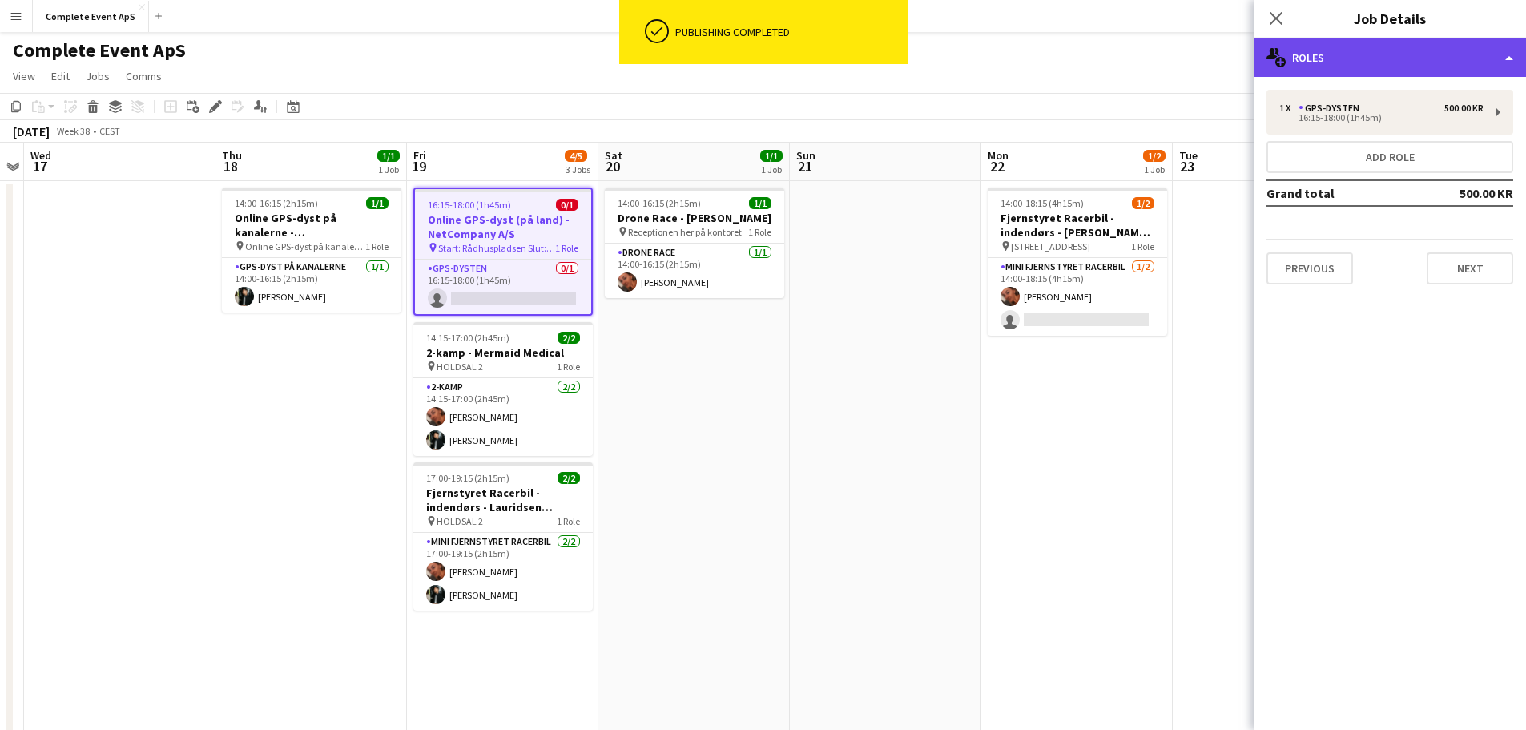
click at [1400, 66] on div "multiple-users-add Roles" at bounding box center [1390, 57] width 272 height 38
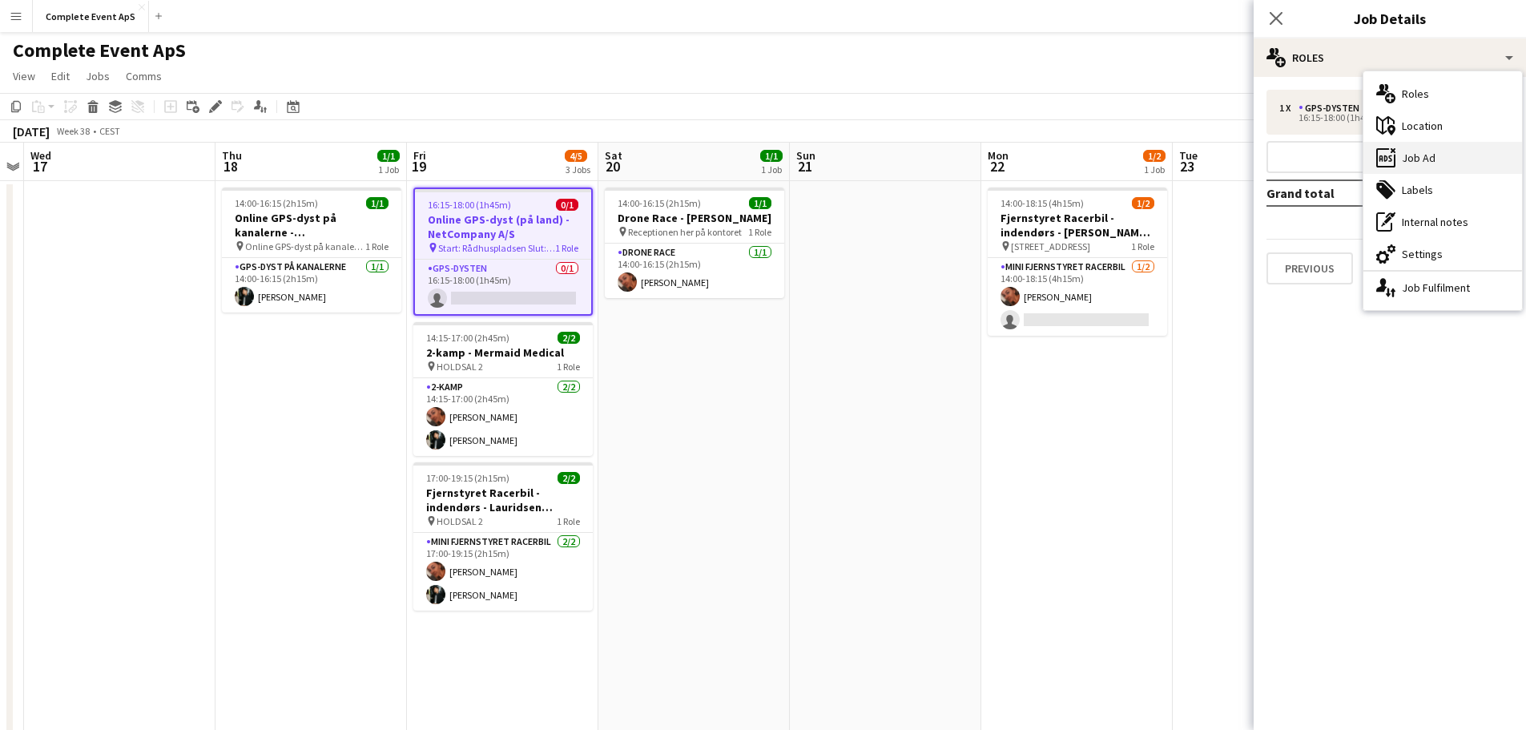
click at [1437, 151] on div "ads-window Job Ad" at bounding box center [1442, 158] width 159 height 32
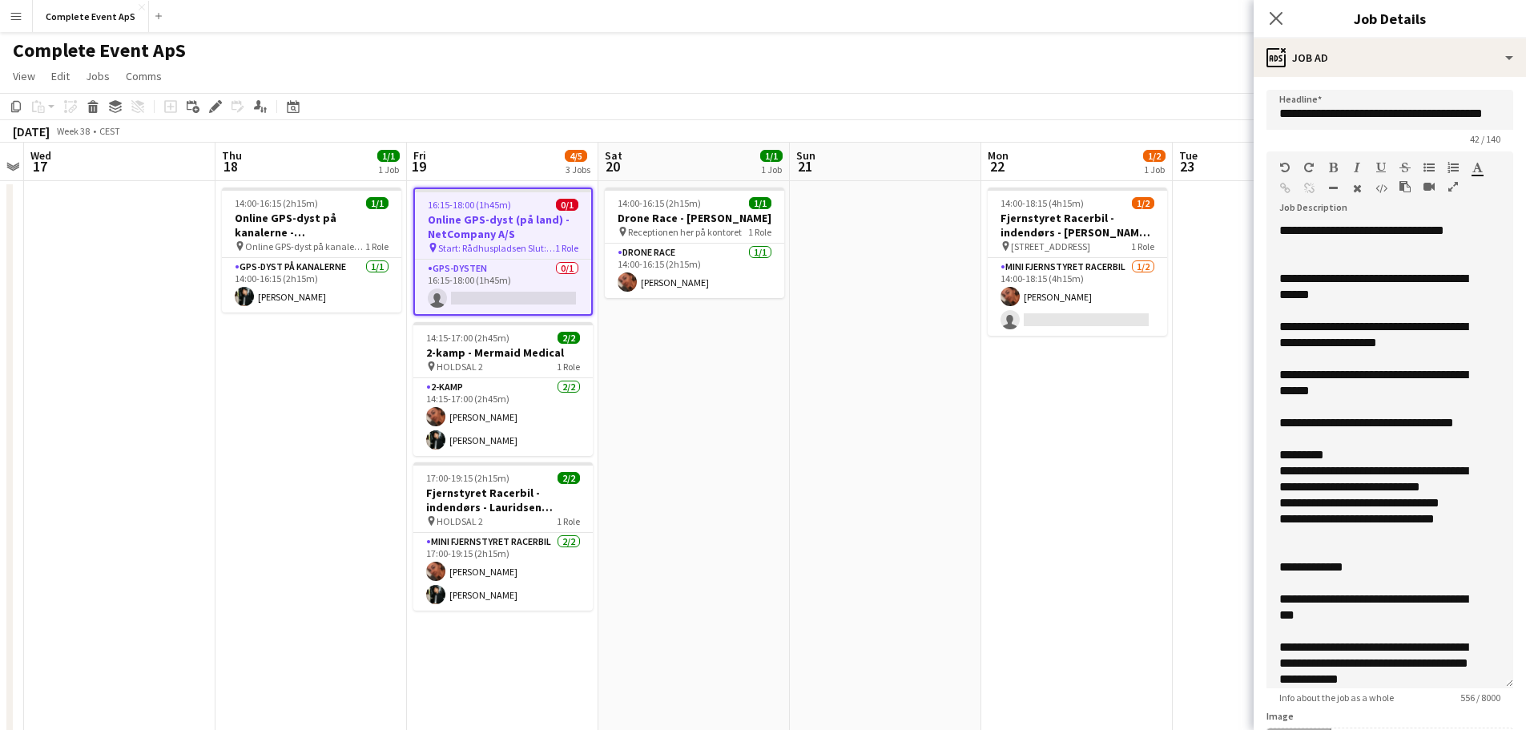
drag, startPoint x: 1495, startPoint y: 319, endPoint x: 1492, endPoint y: 669, distance: 350.1
click at [1496, 683] on div "**********" at bounding box center [1390, 455] width 247 height 465
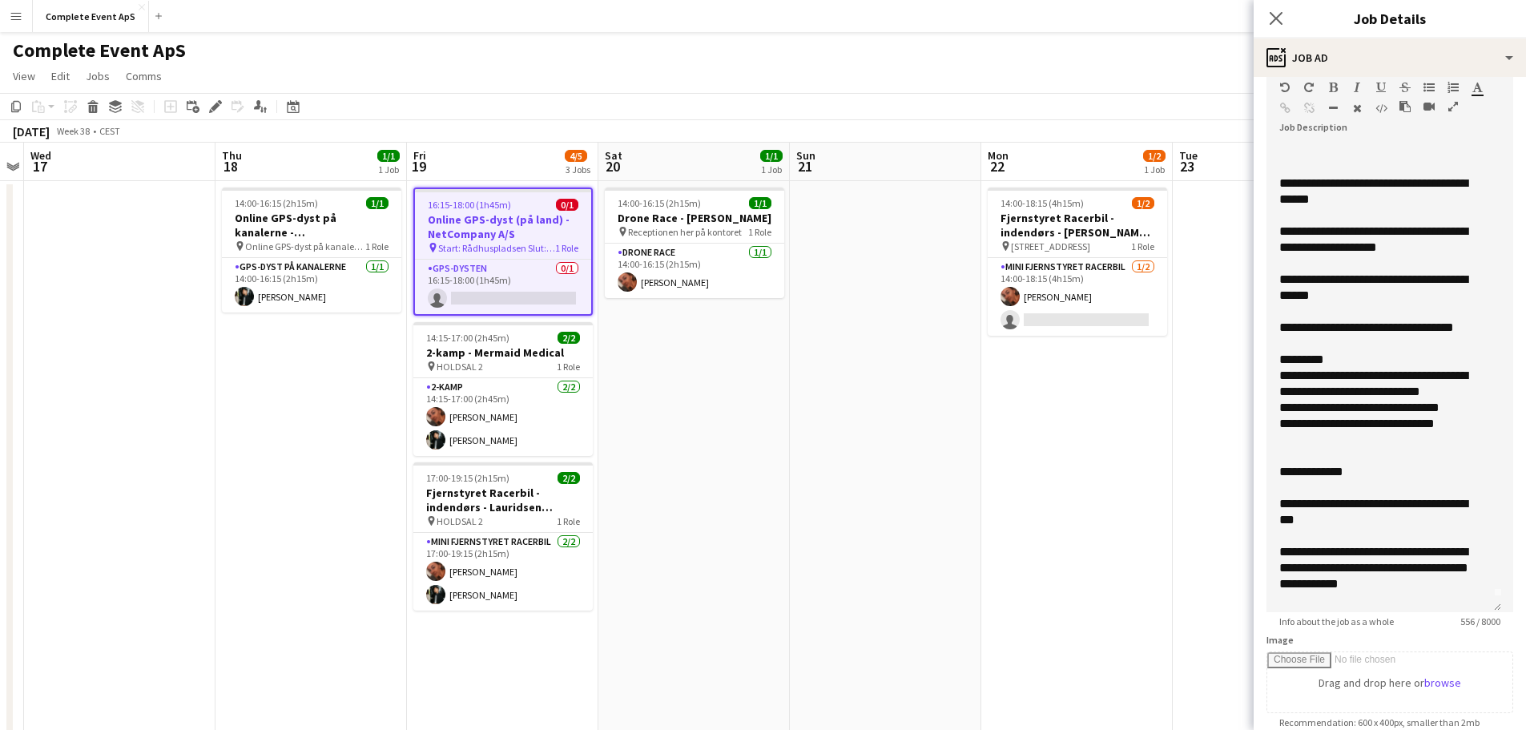
scroll to position [0, 0]
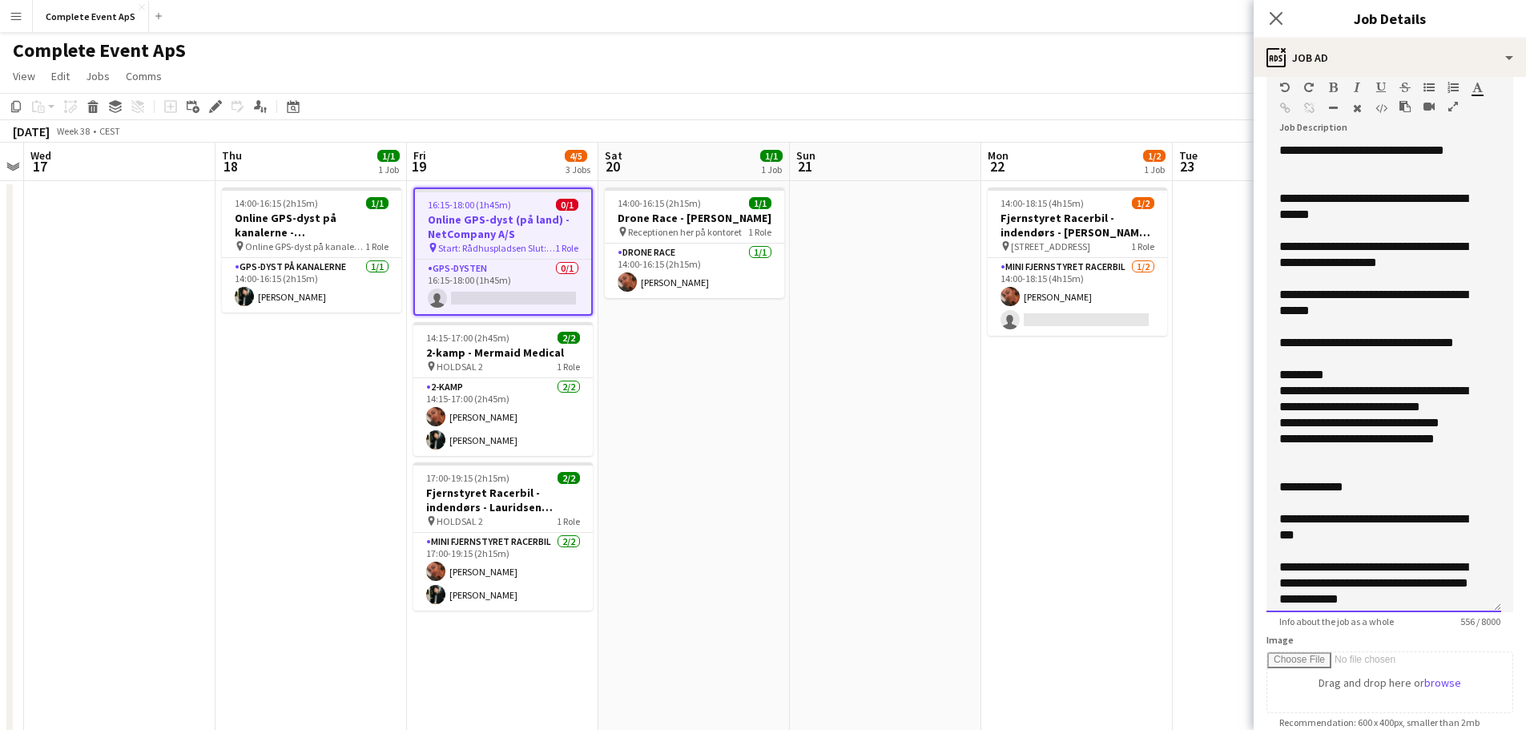
click at [1374, 293] on div "**********" at bounding box center [1377, 303] width 197 height 32
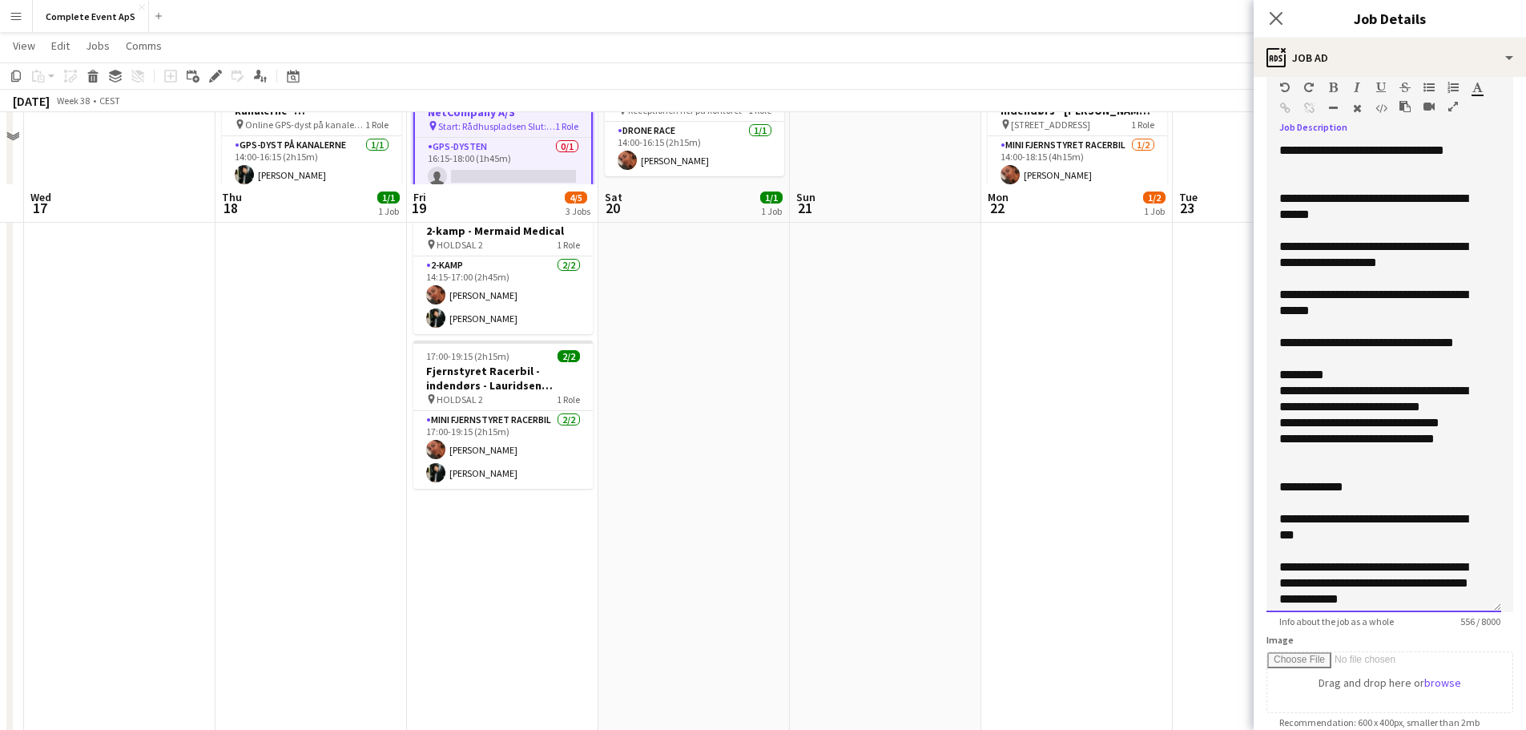
scroll to position [240, 0]
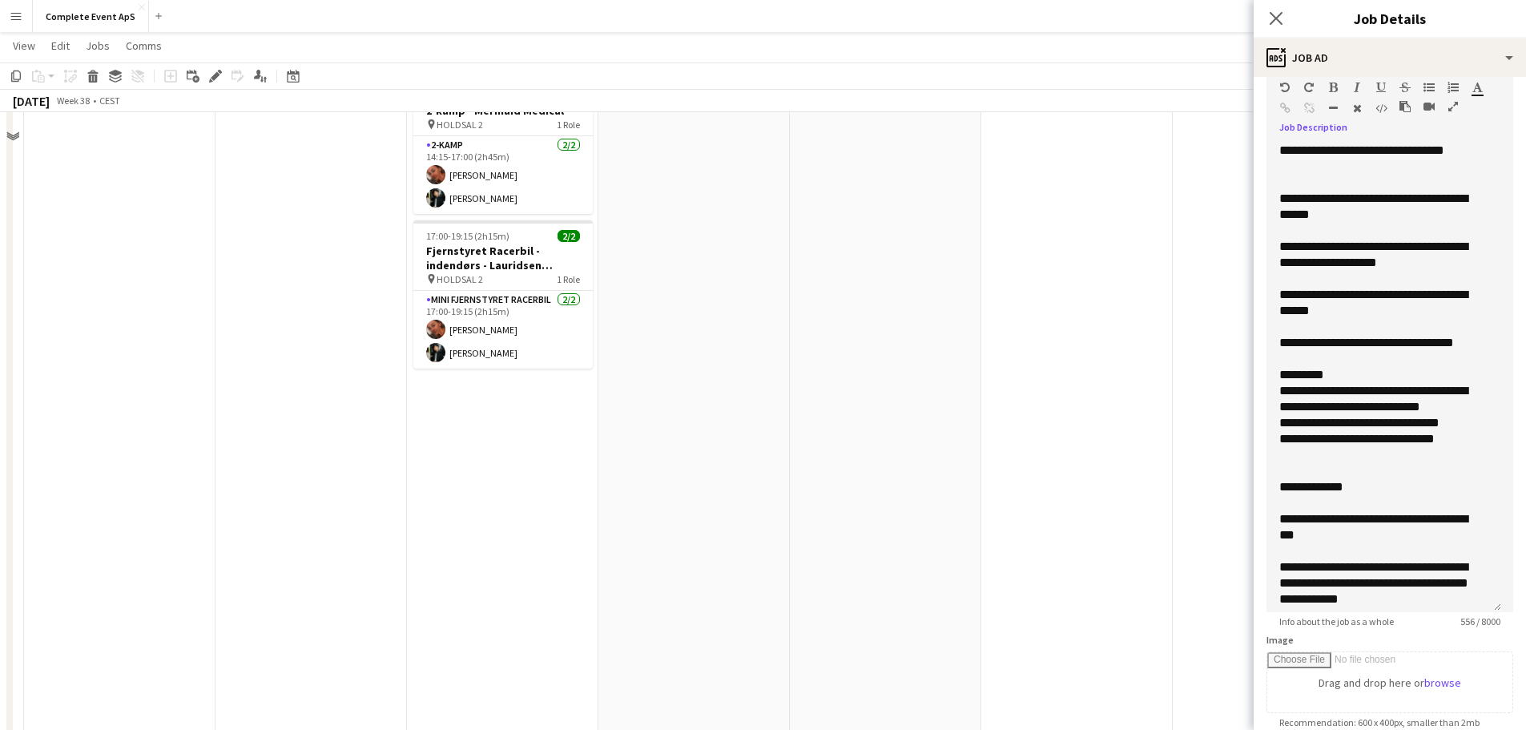
click at [1015, 548] on app-date-cell "14:00-18:15 (4h15m) 1/2 Fjernstyret Racerbil - indendørs - [PERSON_NAME] A/S pi…" at bounding box center [1076, 399] width 191 height 920
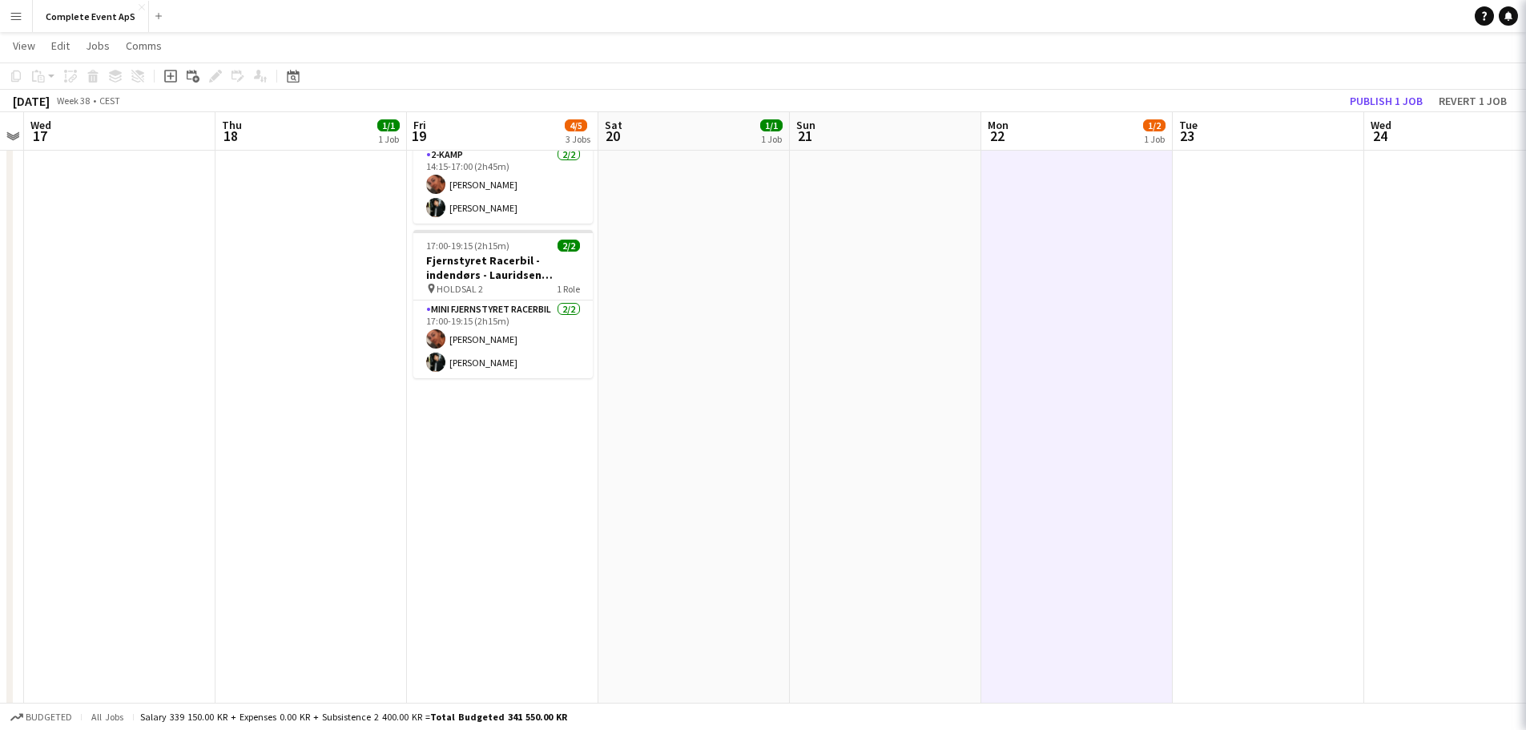
scroll to position [0, 551]
click at [1372, 101] on button "Publish 1 job" at bounding box center [1386, 101] width 86 height 21
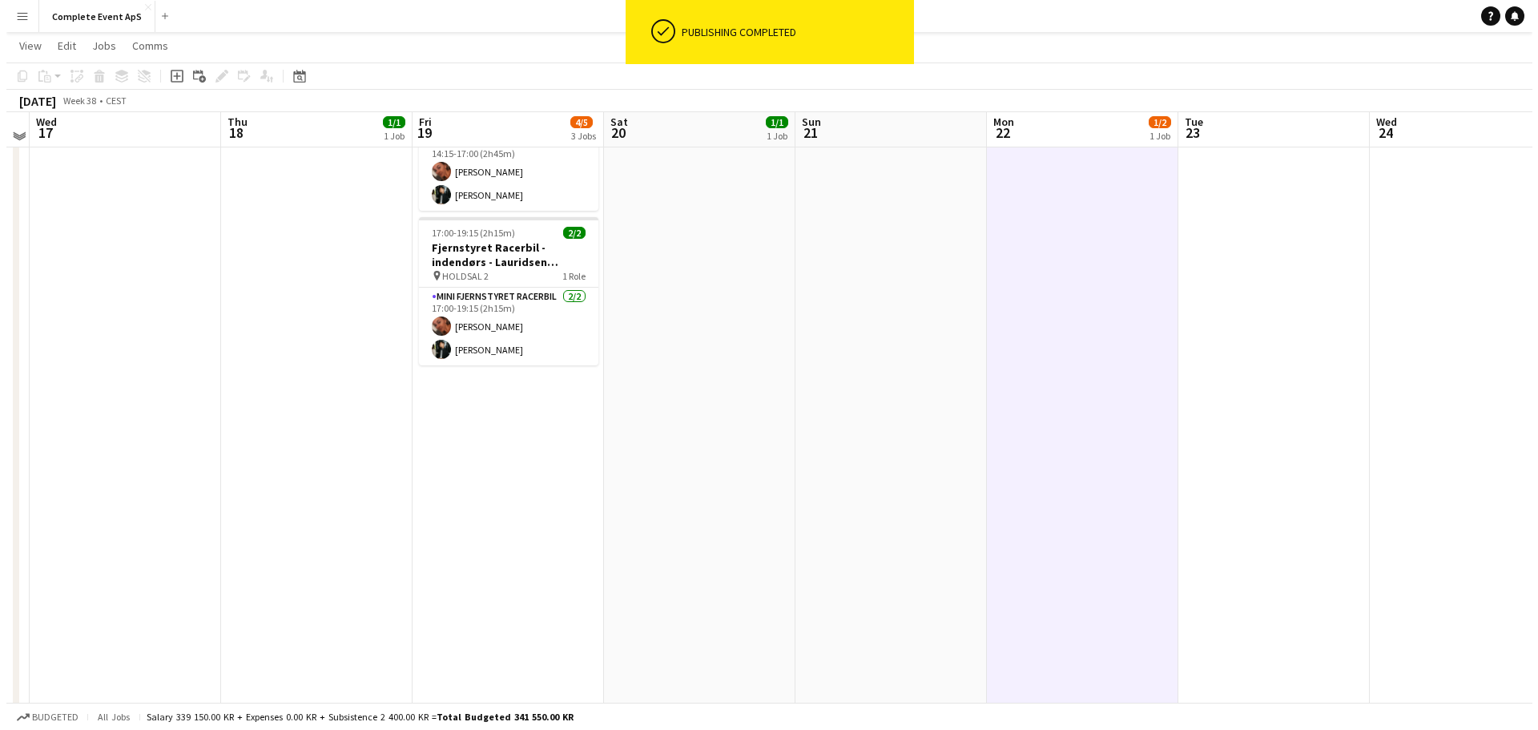
scroll to position [0, 0]
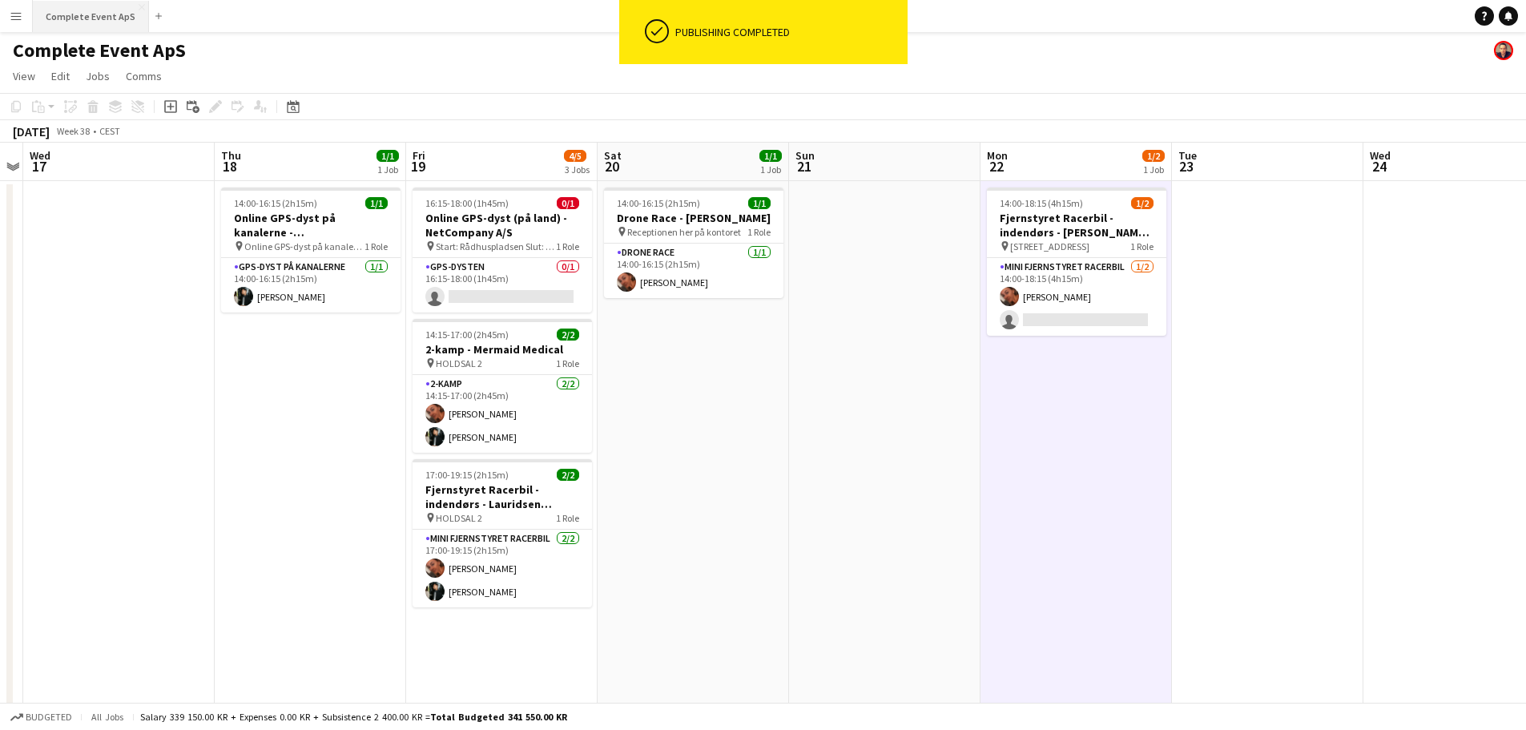
click at [85, 14] on button "Complete Event ApS Close" at bounding box center [91, 16] width 116 height 31
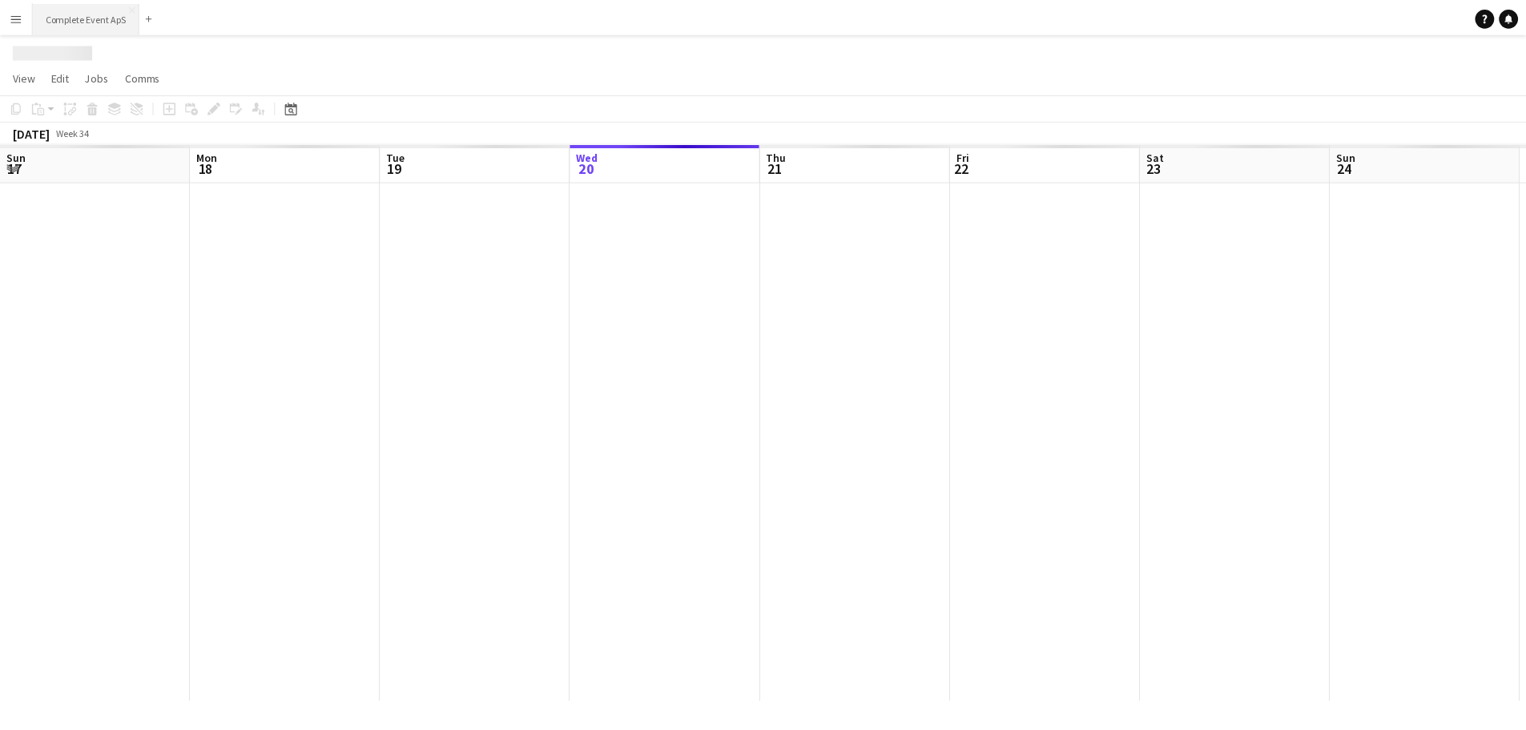
scroll to position [0, 383]
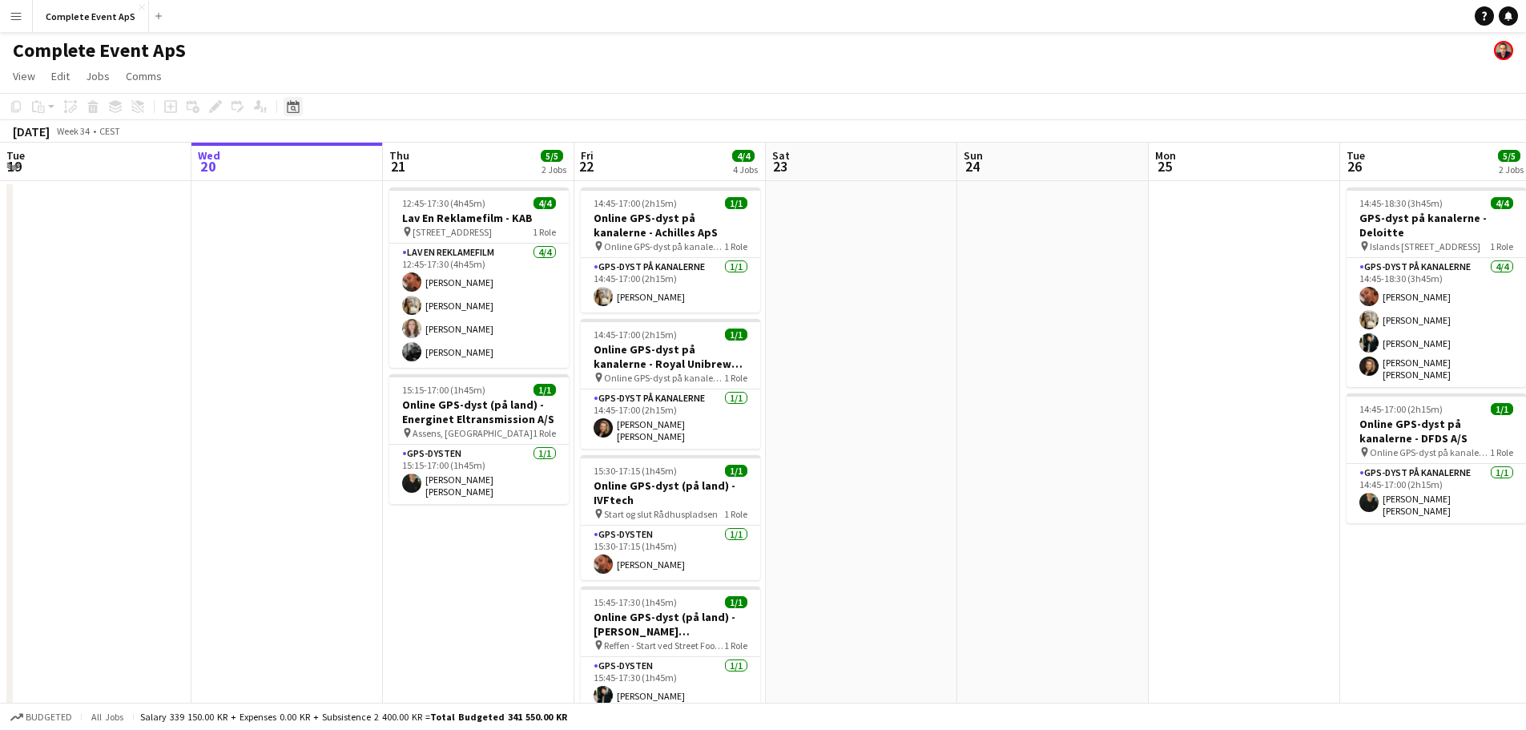
click at [294, 100] on icon "Date picker" at bounding box center [293, 106] width 13 height 13
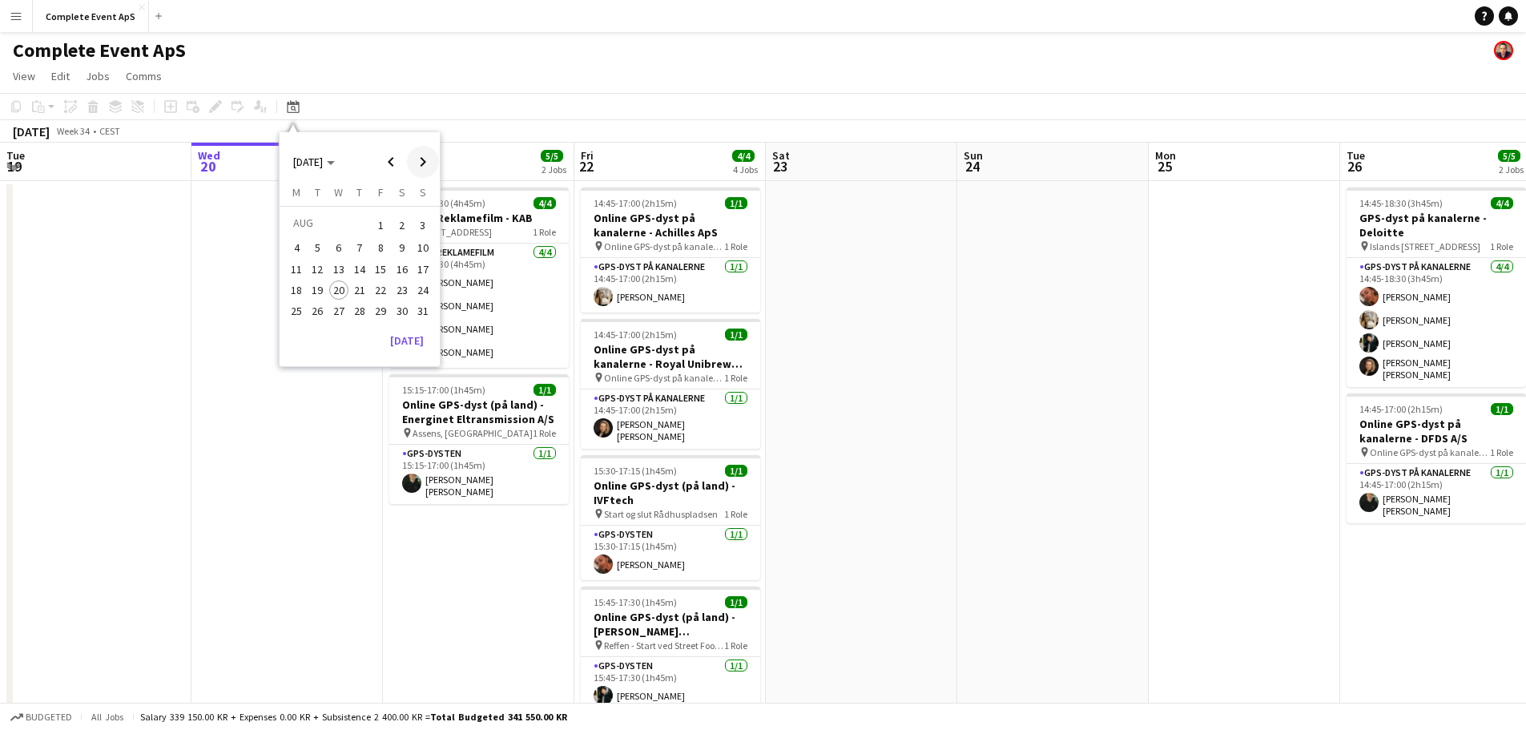
click at [424, 157] on span "Next month" at bounding box center [423, 162] width 32 height 32
click at [331, 304] on span "22" at bounding box center [338, 306] width 19 height 19
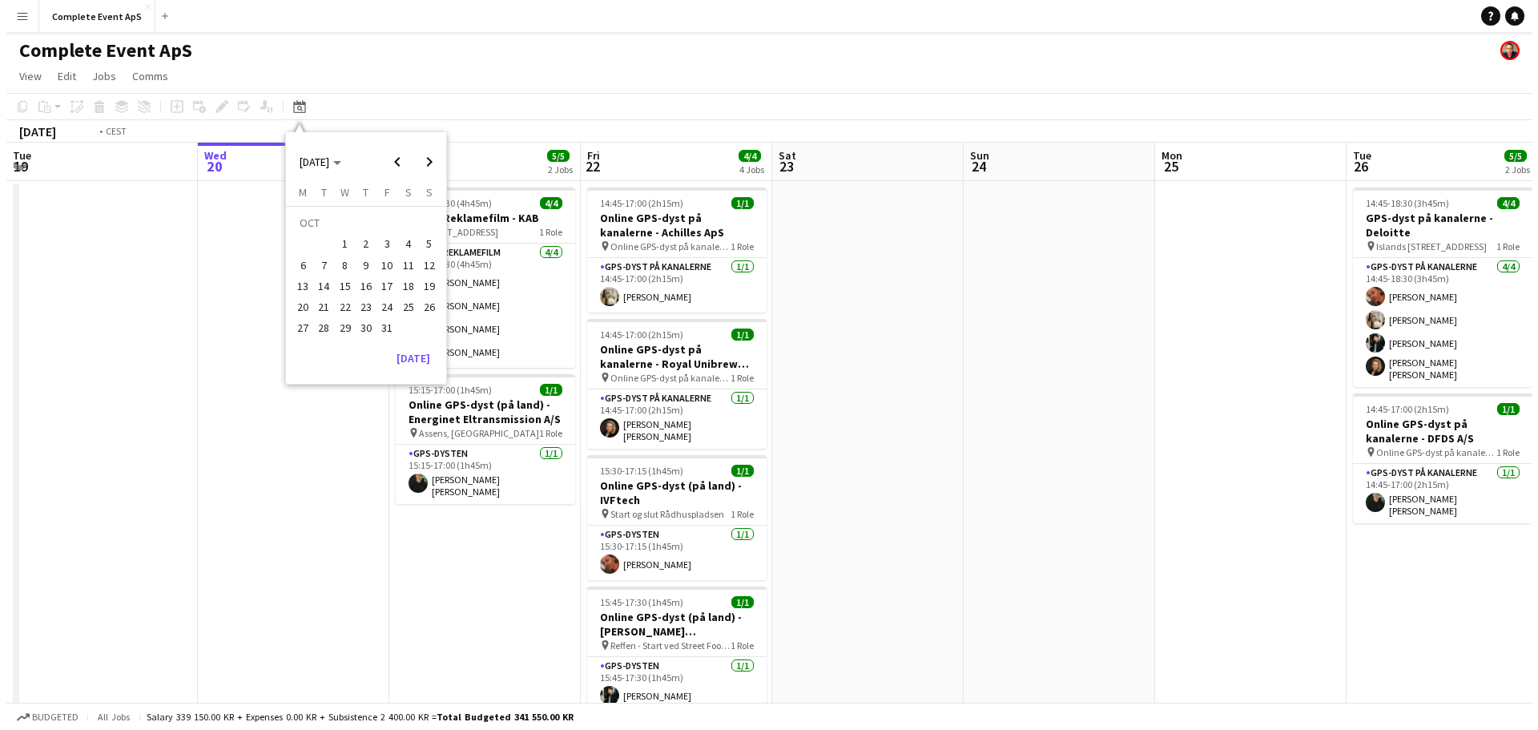
scroll to position [0, 551]
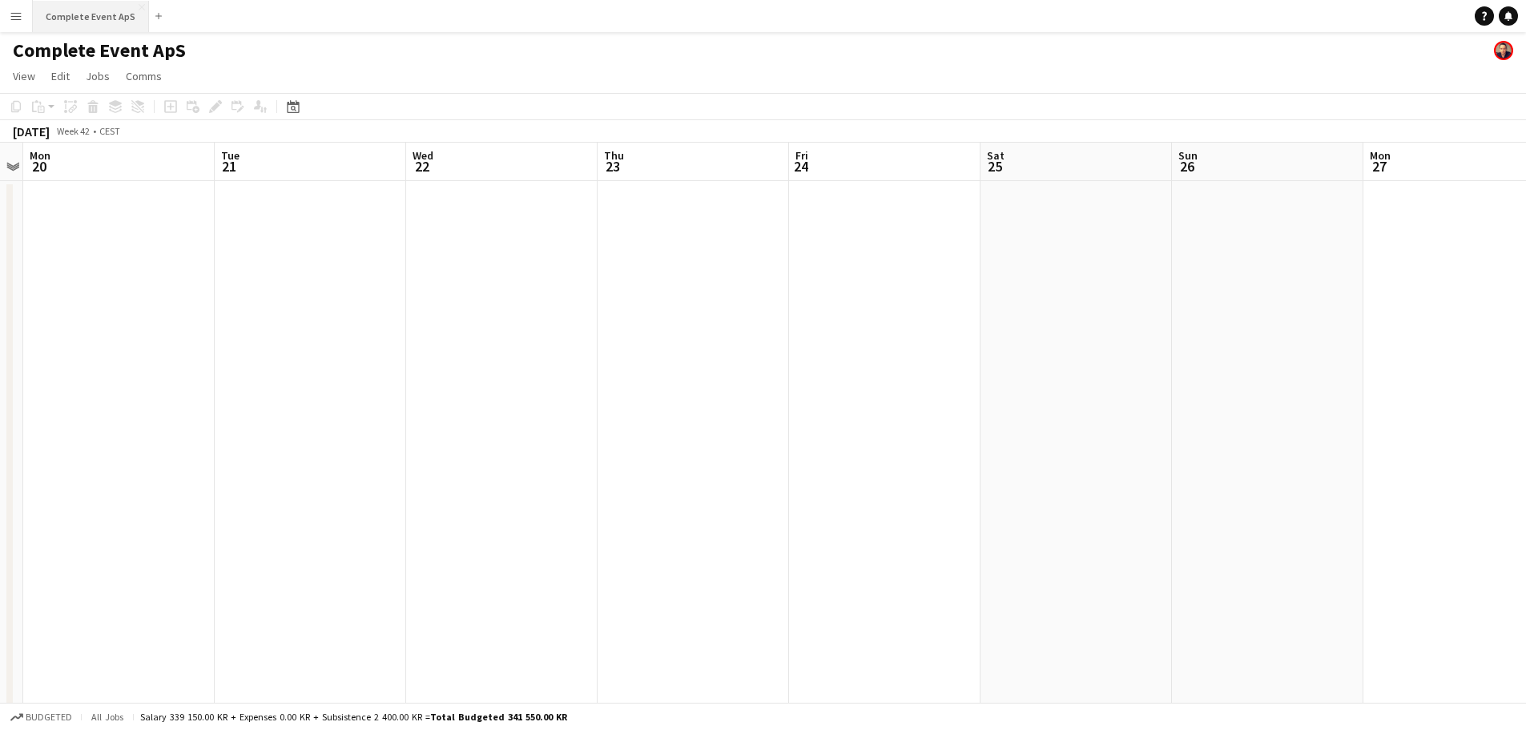
click at [89, 7] on button "Complete Event ApS Close" at bounding box center [91, 16] width 116 height 31
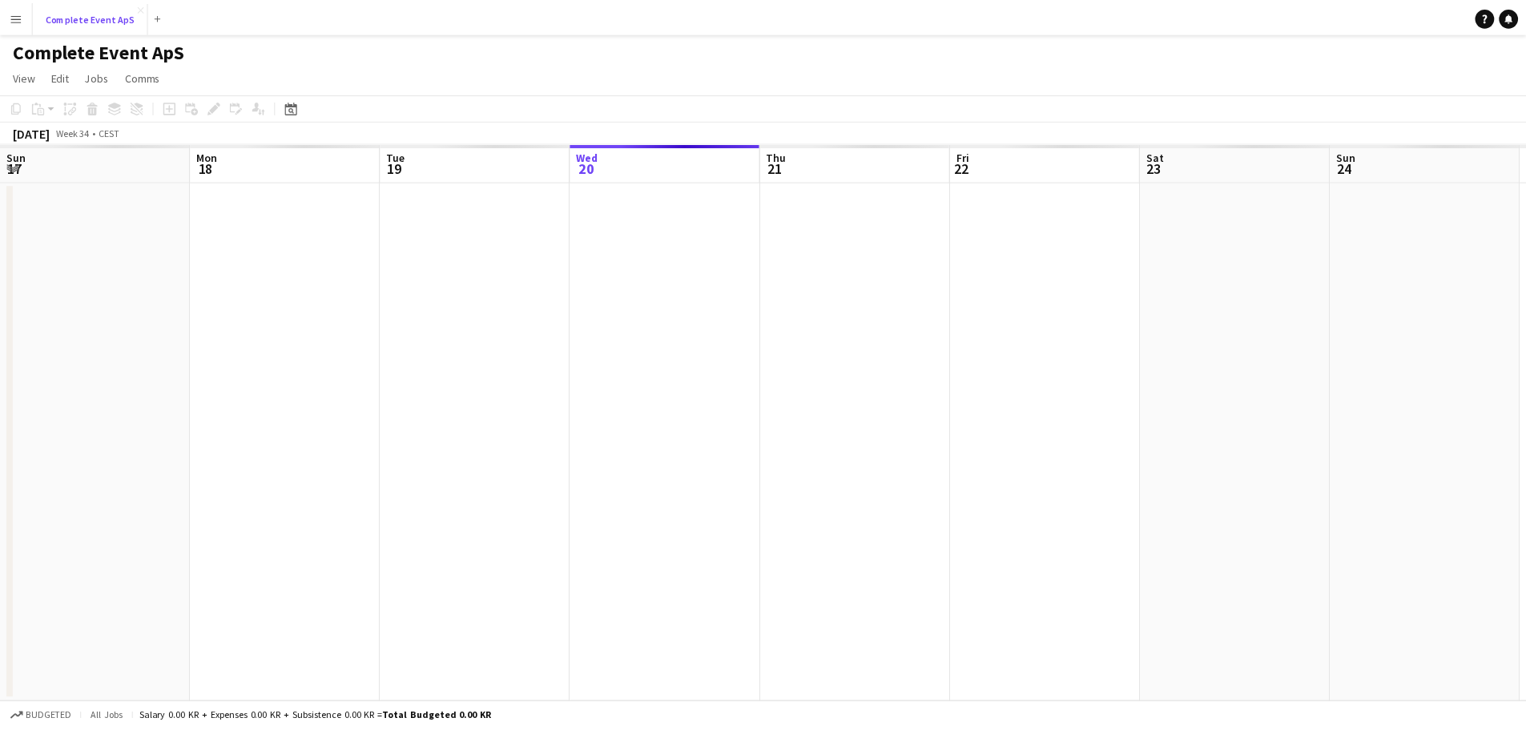
scroll to position [0, 383]
